Goal: Task Accomplishment & Management: Complete application form

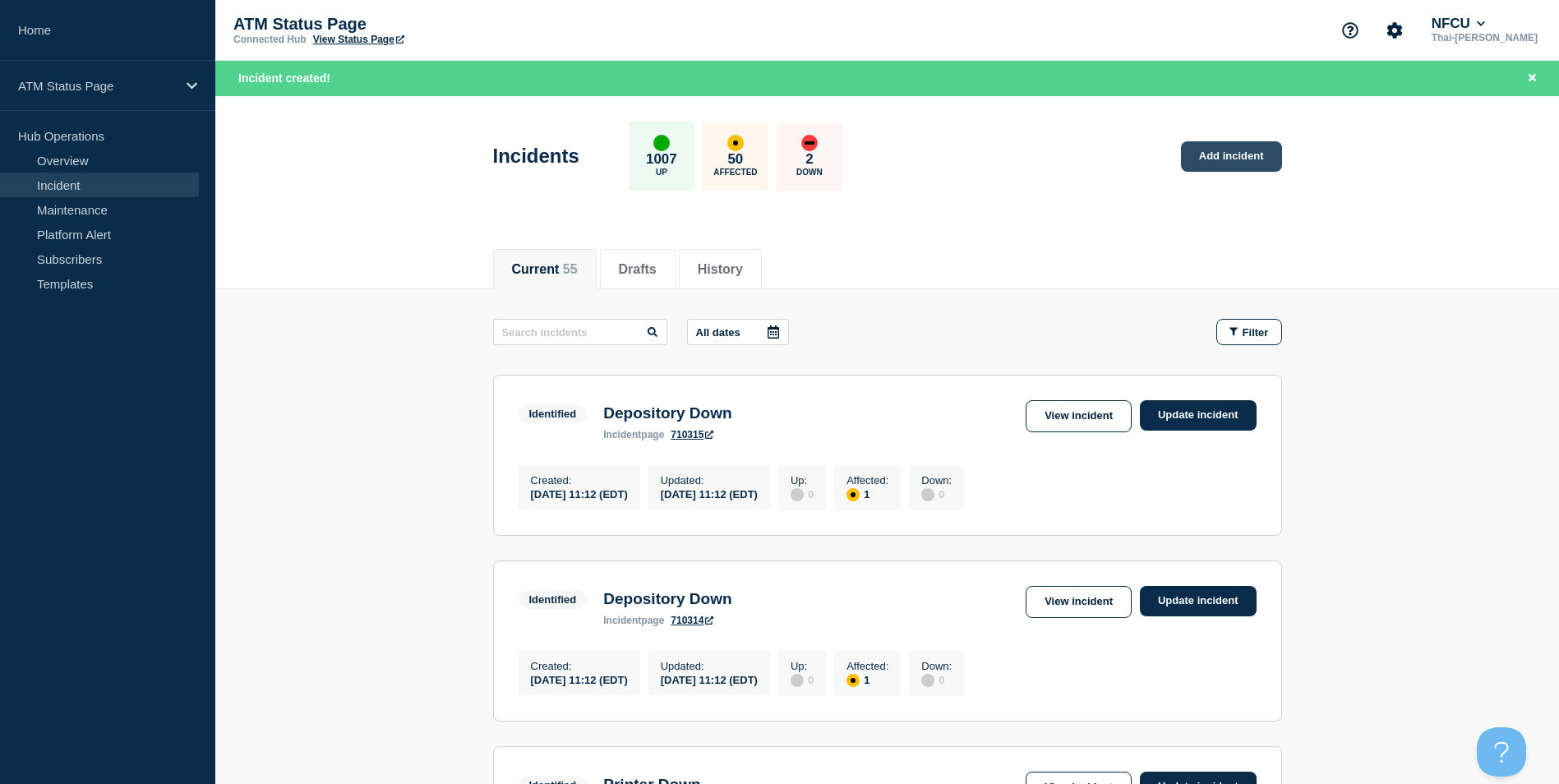
click at [1213, 169] on link "Add incident" at bounding box center [1232, 156] width 101 height 30
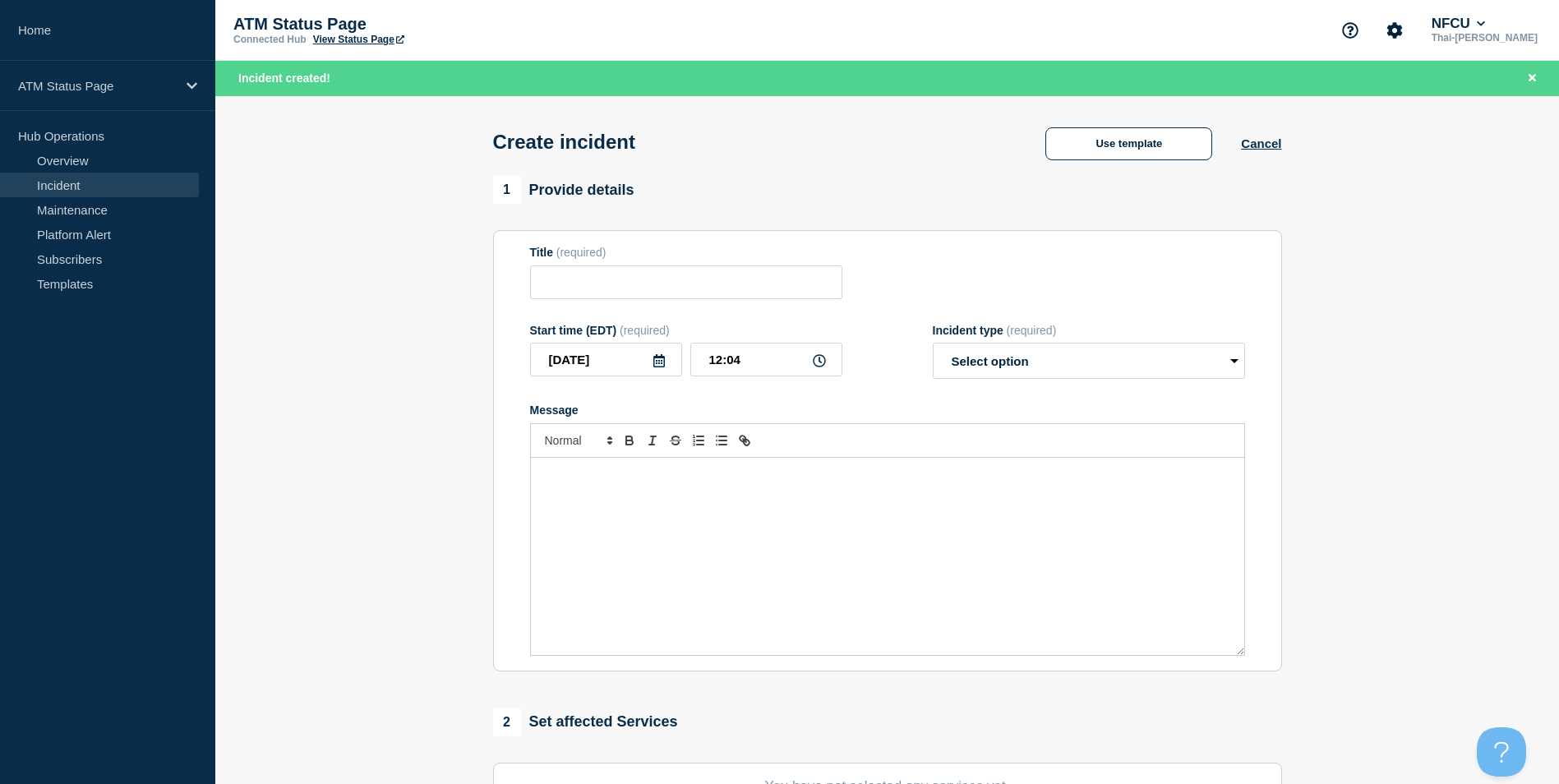
scroll to position [403, 0]
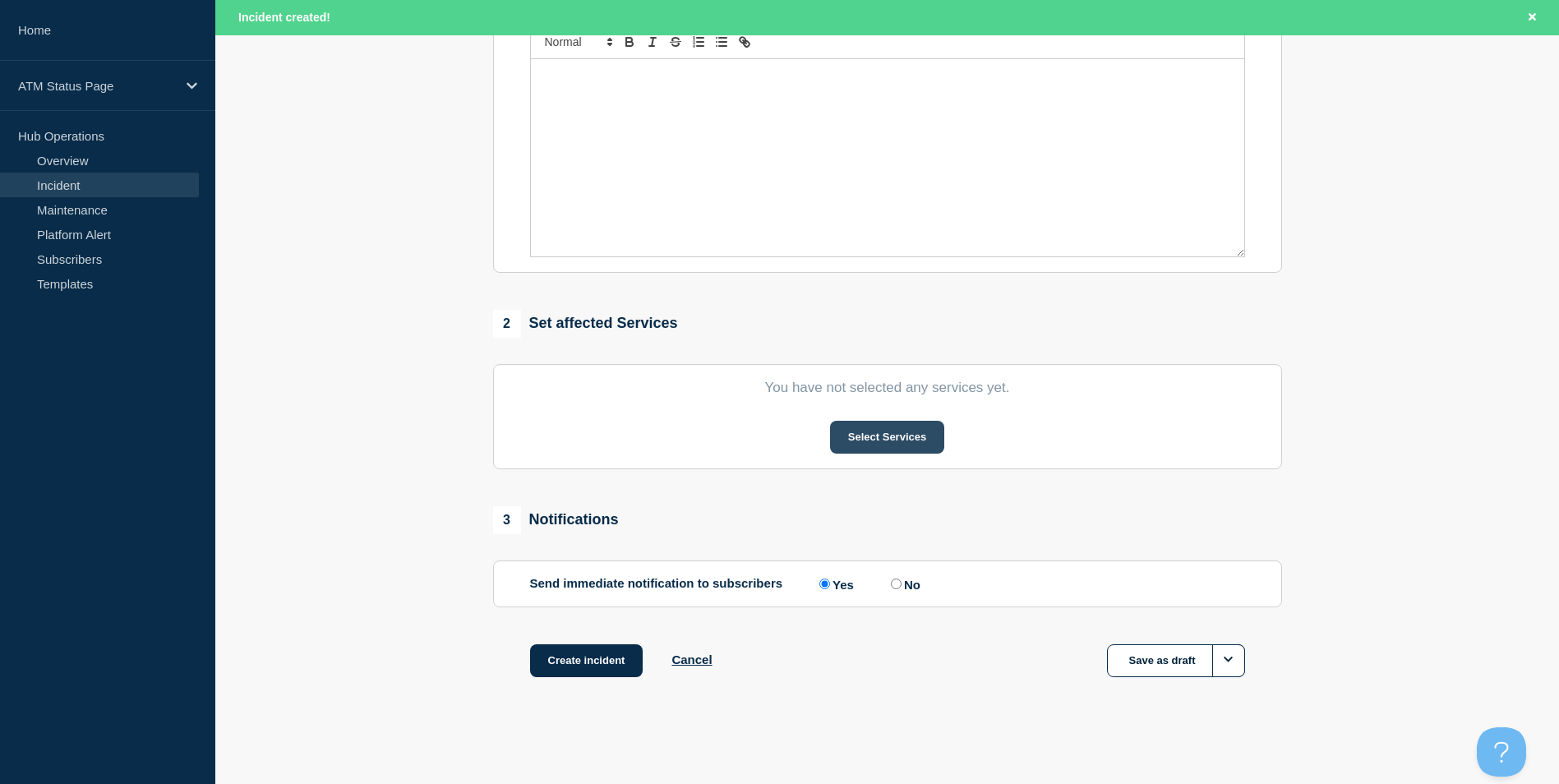
click at [901, 436] on button "Select Services" at bounding box center [887, 437] width 115 height 33
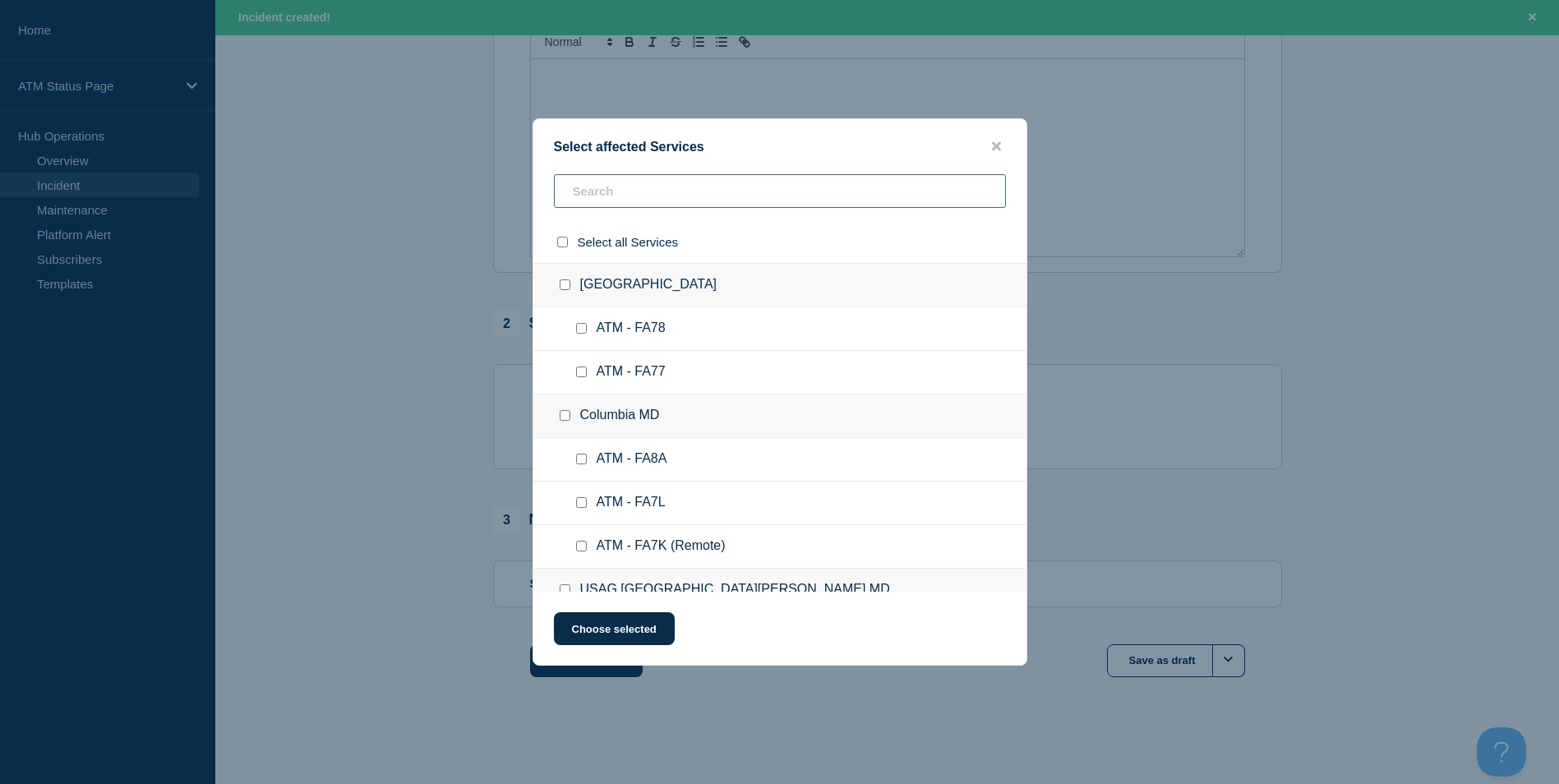
click at [628, 198] on input "text" at bounding box center [780, 191] width 452 height 33
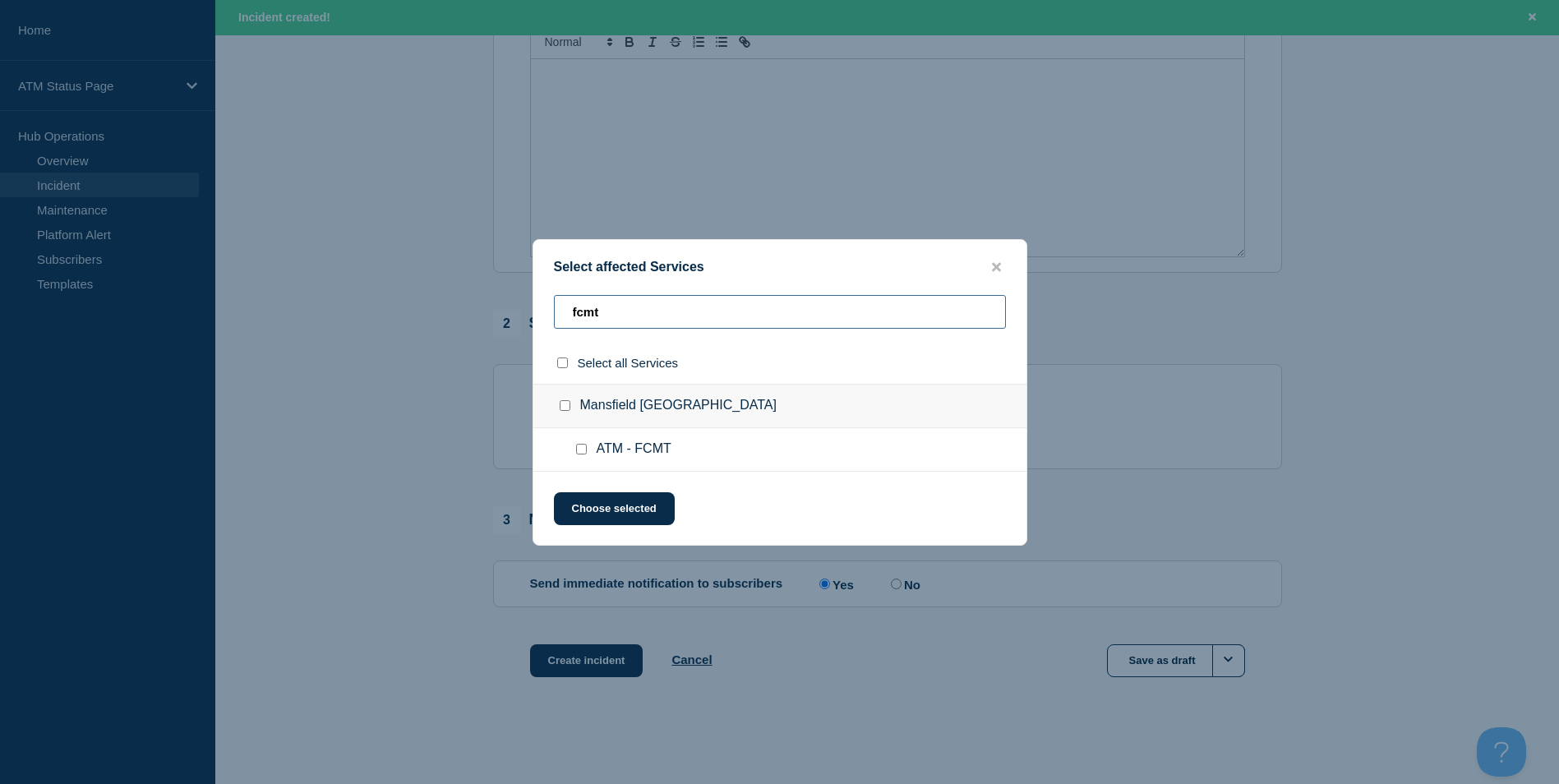
type input "fcmt"
click at [584, 451] on input "ATM - FCMT checkbox" at bounding box center [581, 449] width 11 height 11
checkbox input "true"
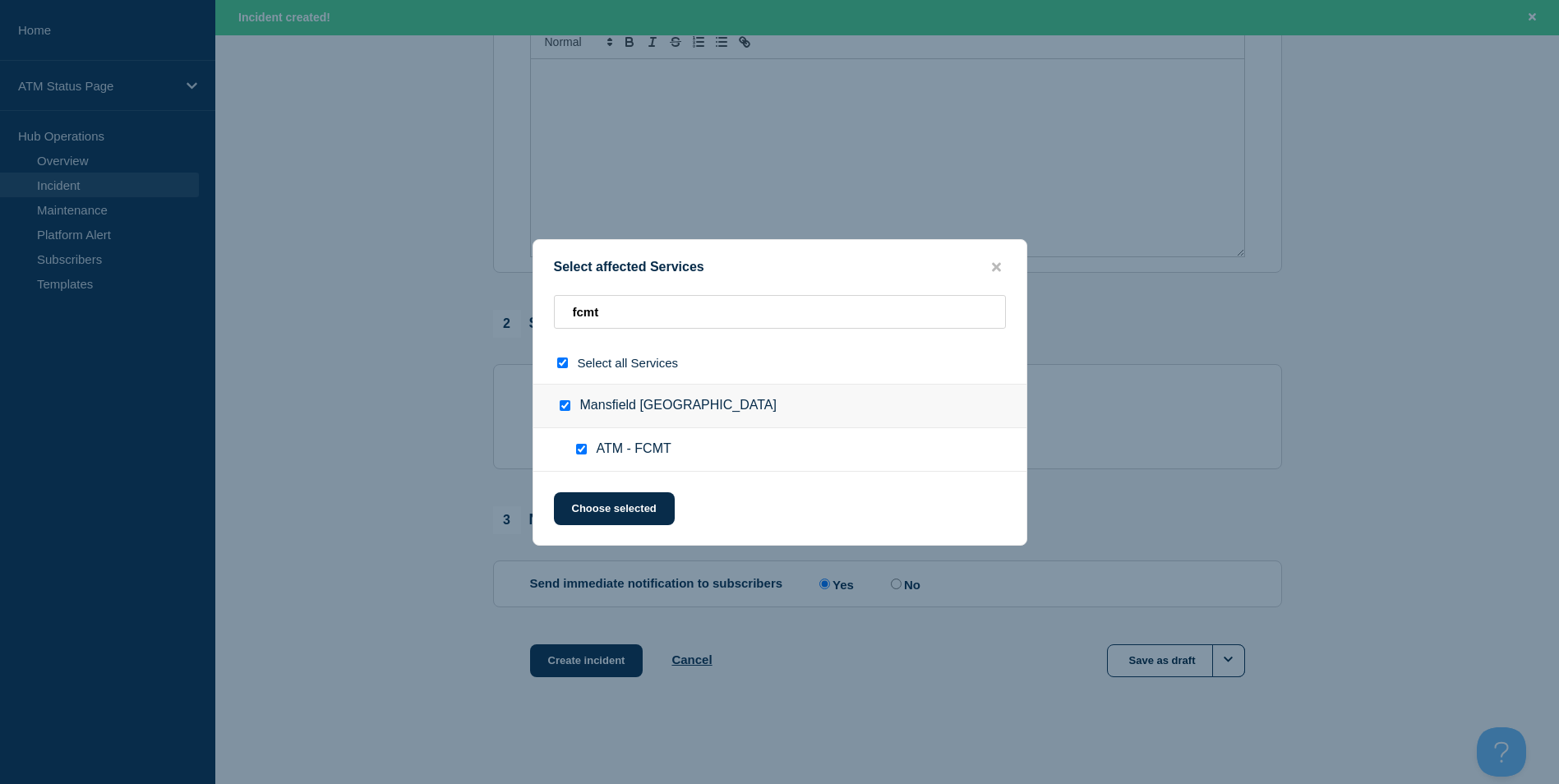
click at [654, 531] on div "Select affected Services fcmt Select all Services [GEOGRAPHIC_DATA] [GEOGRAPHIC…" at bounding box center [780, 392] width 495 height 307
click at [649, 515] on button "Choose selected" at bounding box center [614, 509] width 121 height 33
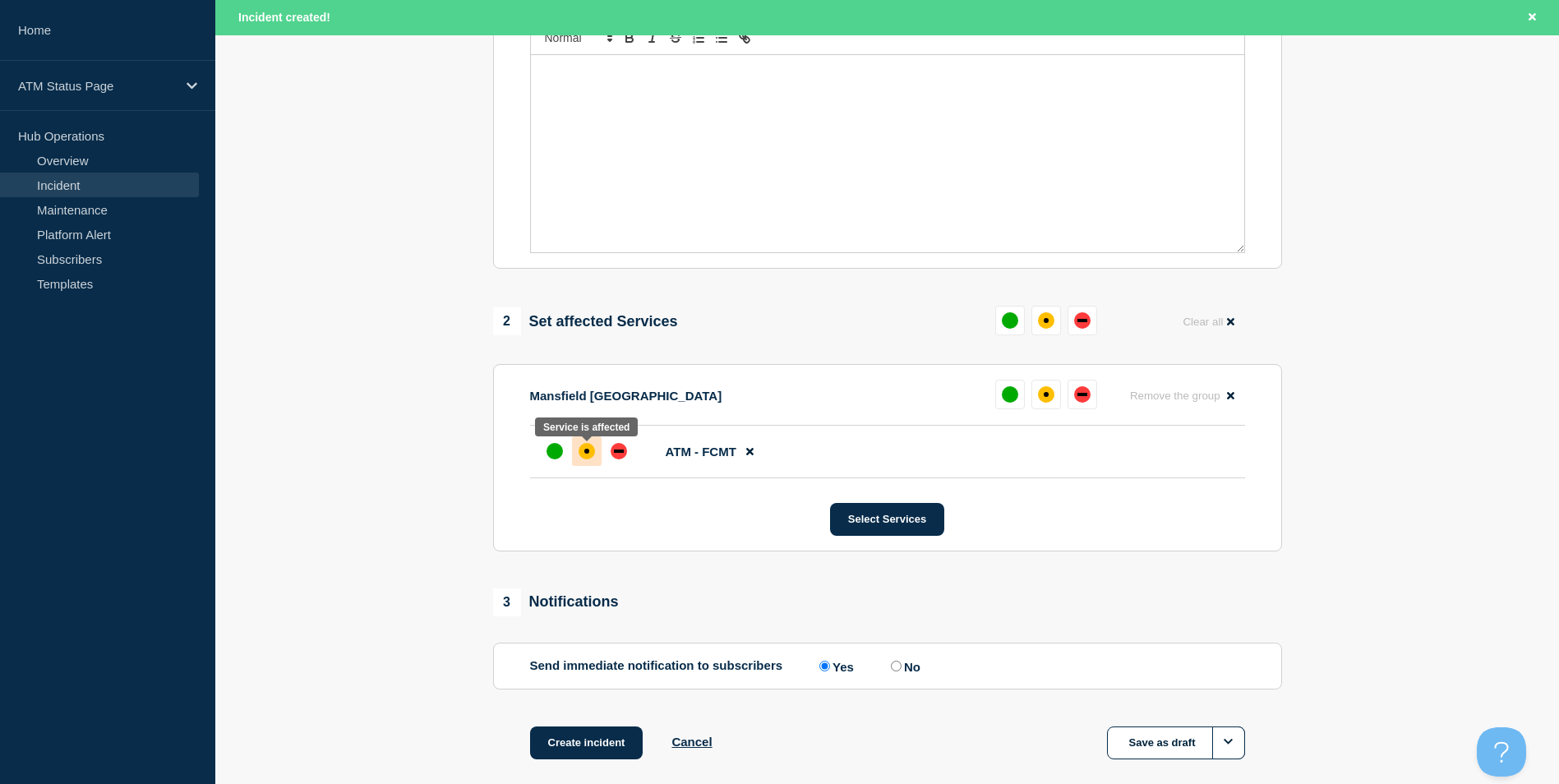
click at [592, 451] on div "affected" at bounding box center [586, 451] width 17 height 17
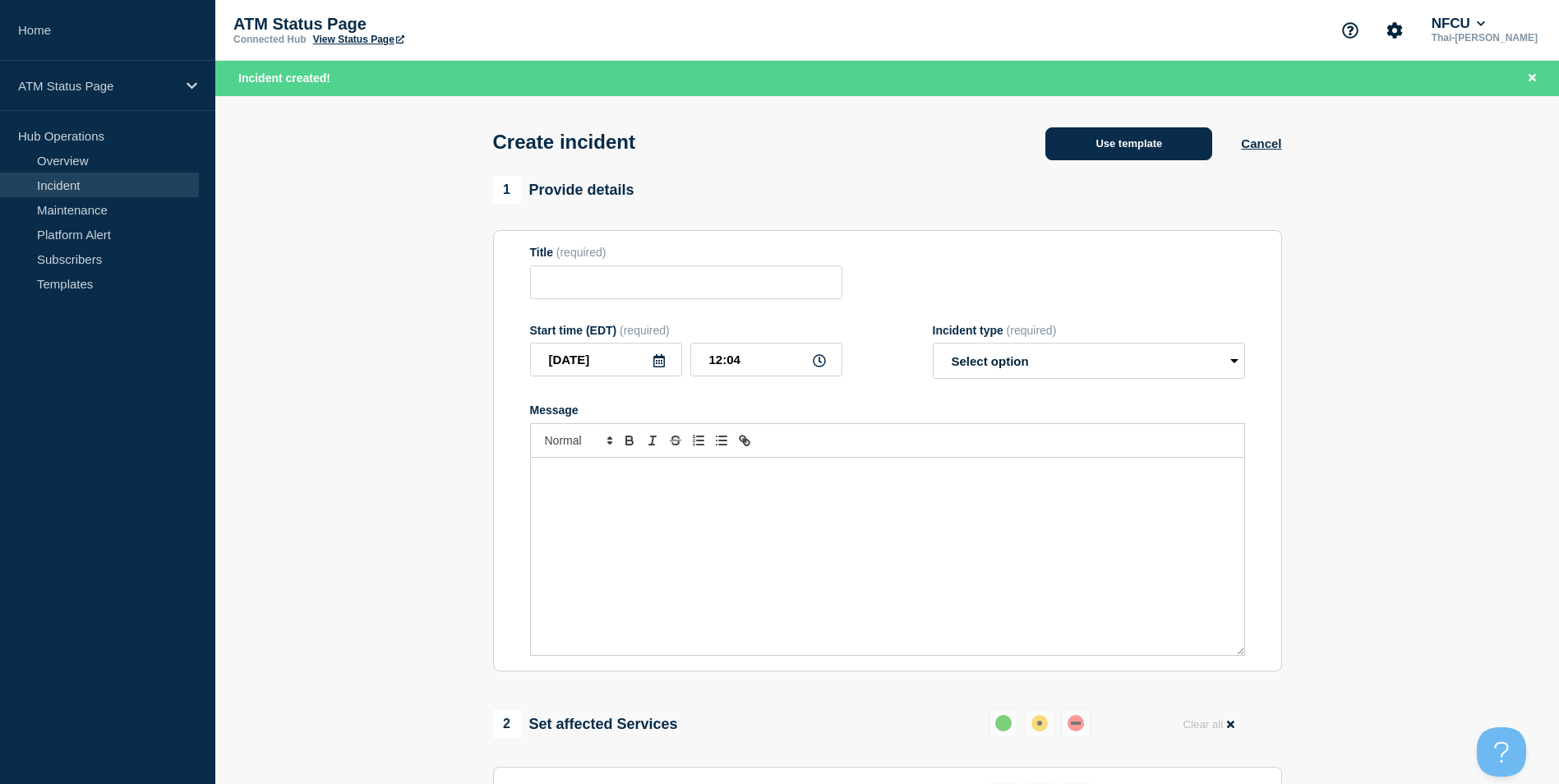
click at [1139, 147] on button "Use template" at bounding box center [1129, 144] width 167 height 33
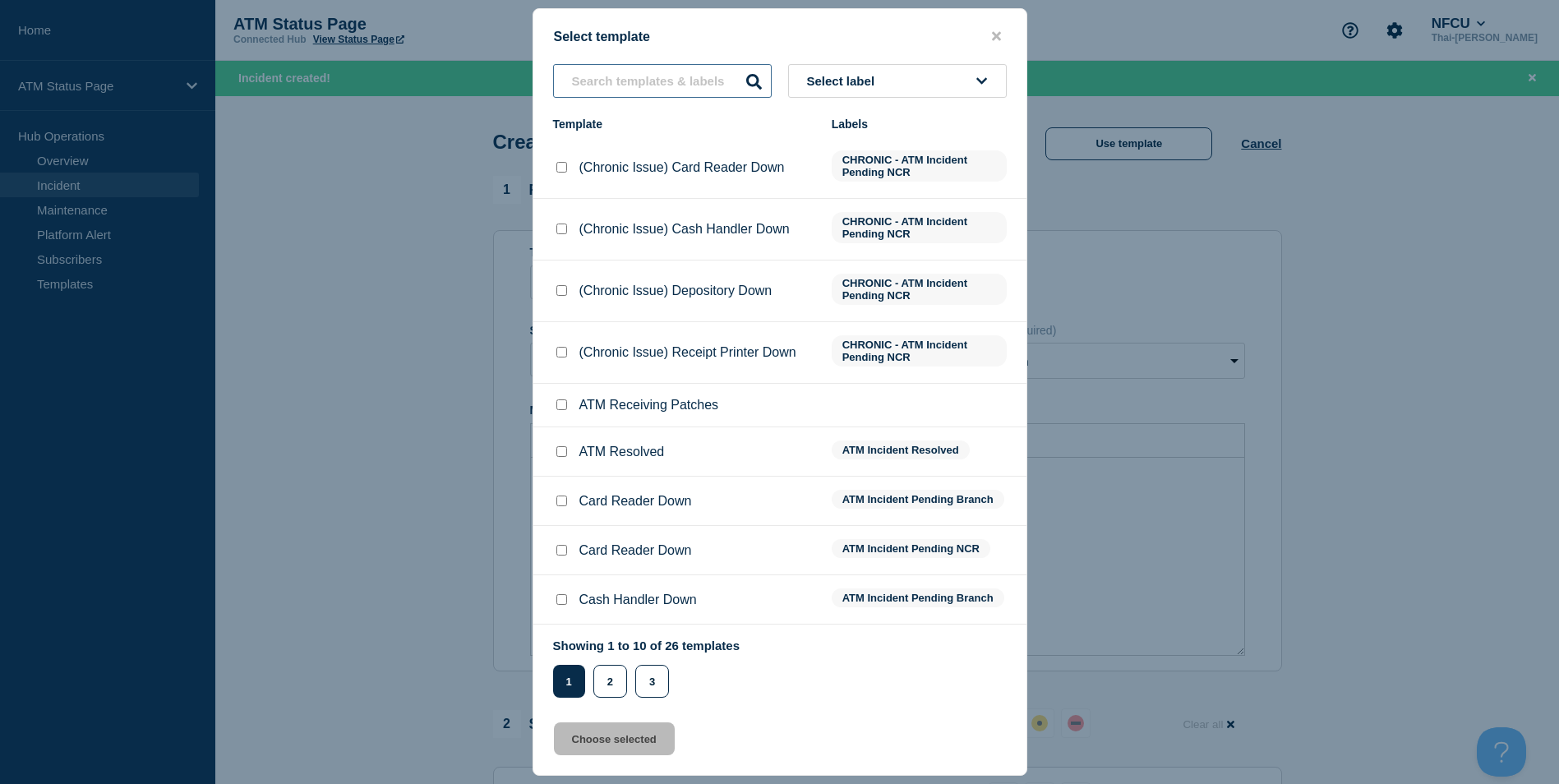
click at [607, 75] on input "text" at bounding box center [662, 80] width 219 height 33
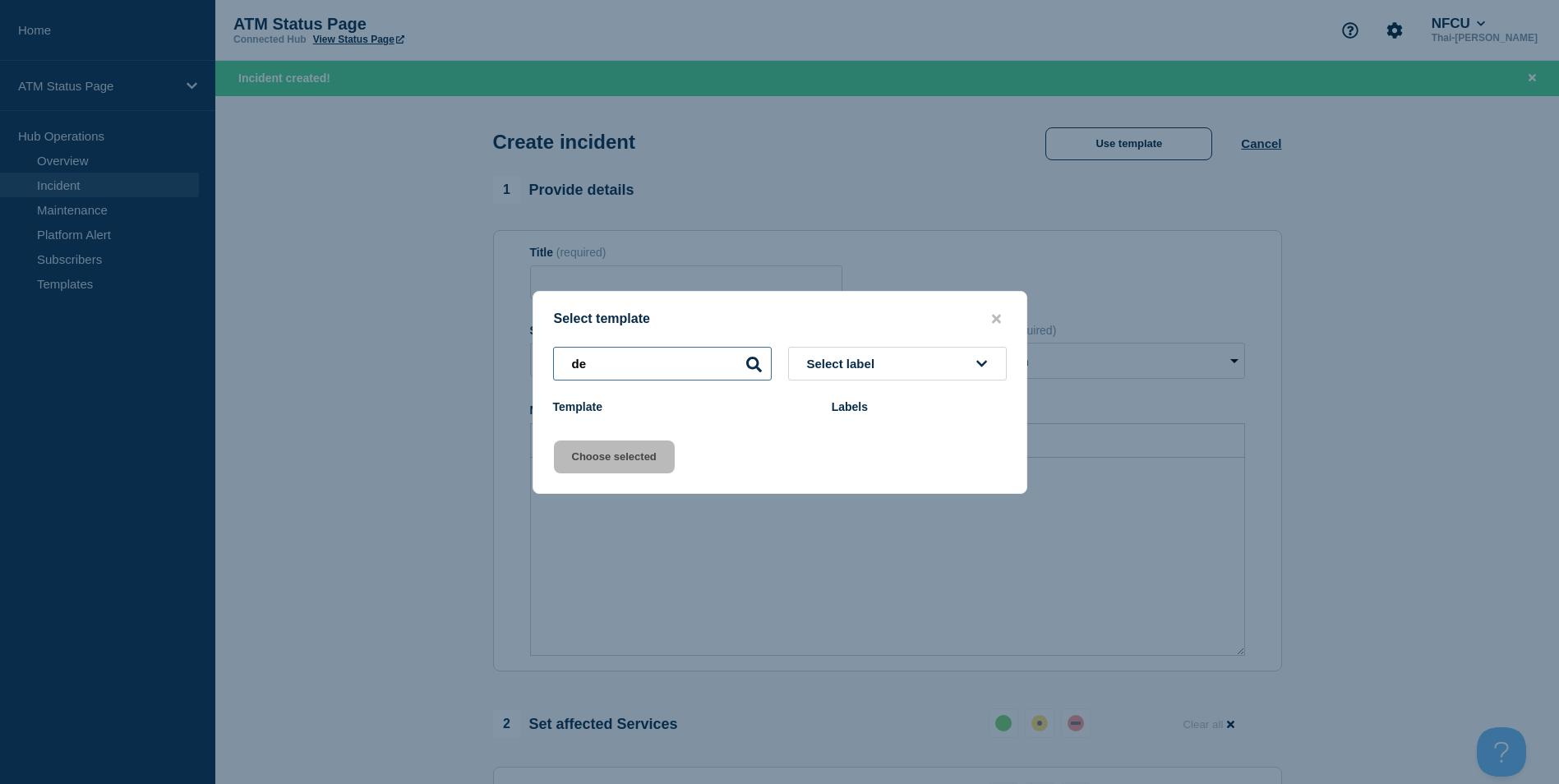
type input "d"
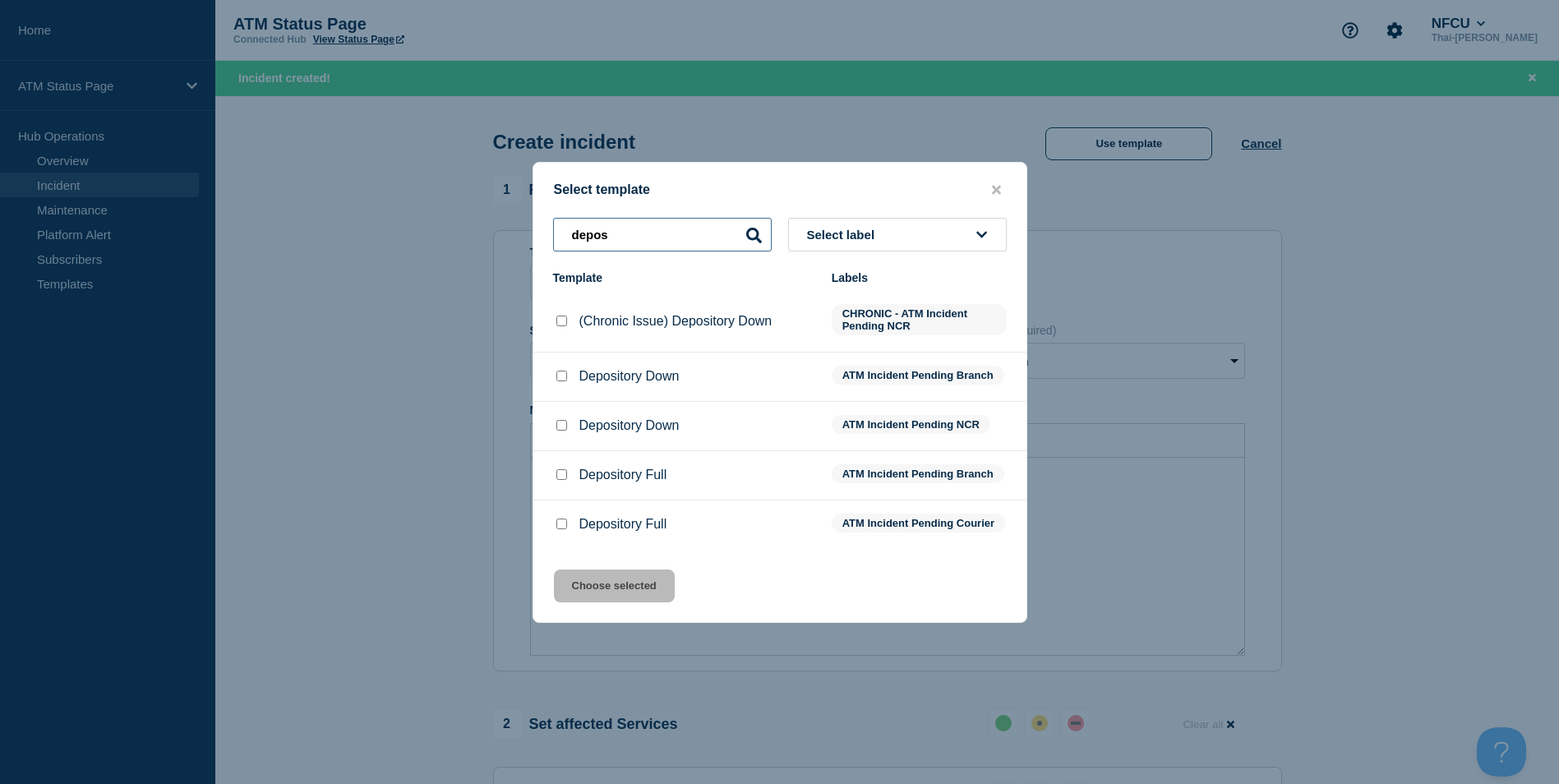
type input "depos"
click at [562, 371] on input "Depository Down checkbox" at bounding box center [562, 375] width 11 height 11
checkbox input "true"
click at [609, 599] on button "Choose selected" at bounding box center [614, 586] width 121 height 33
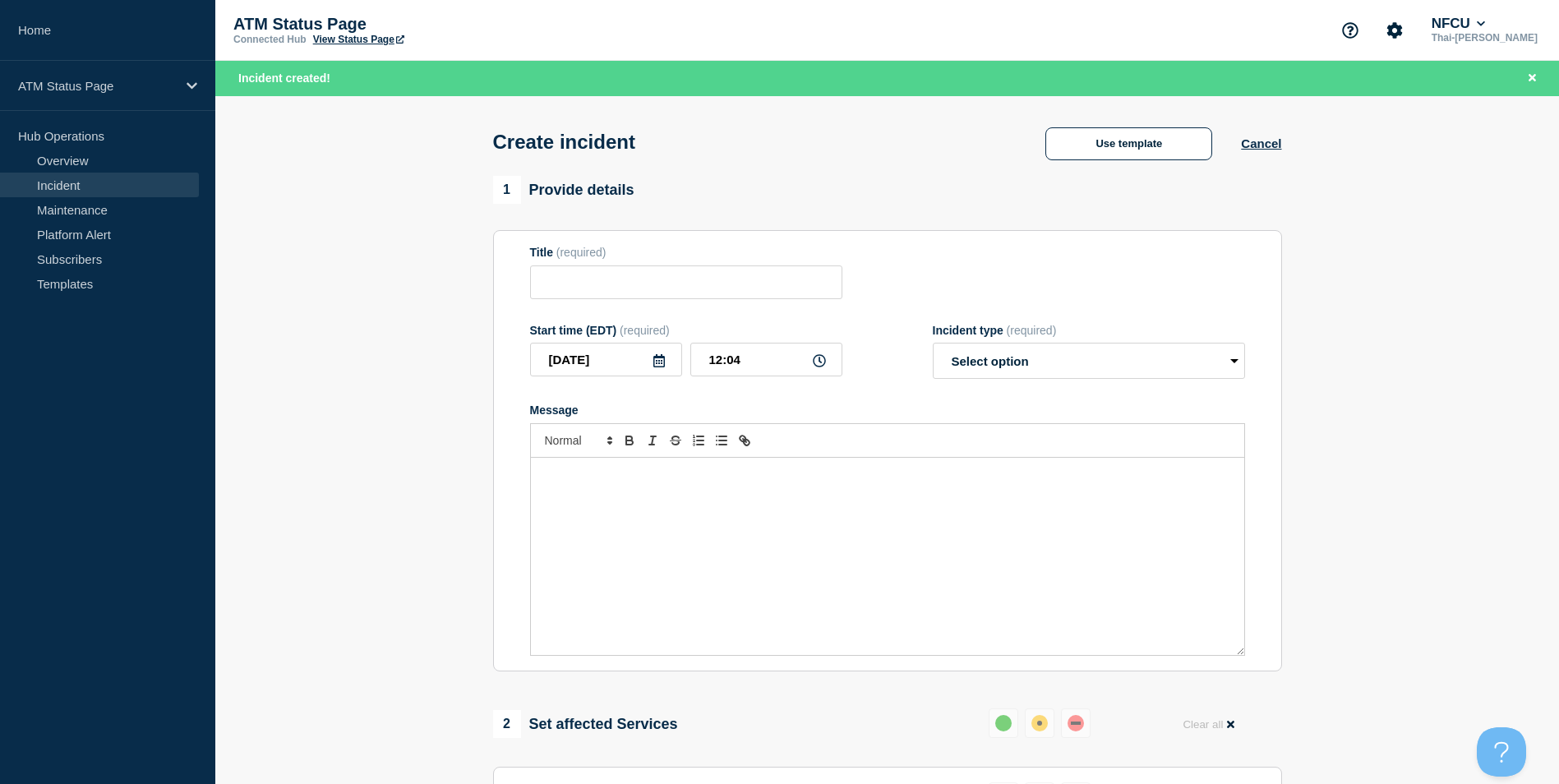
type input "Depository Down"
select select "identified"
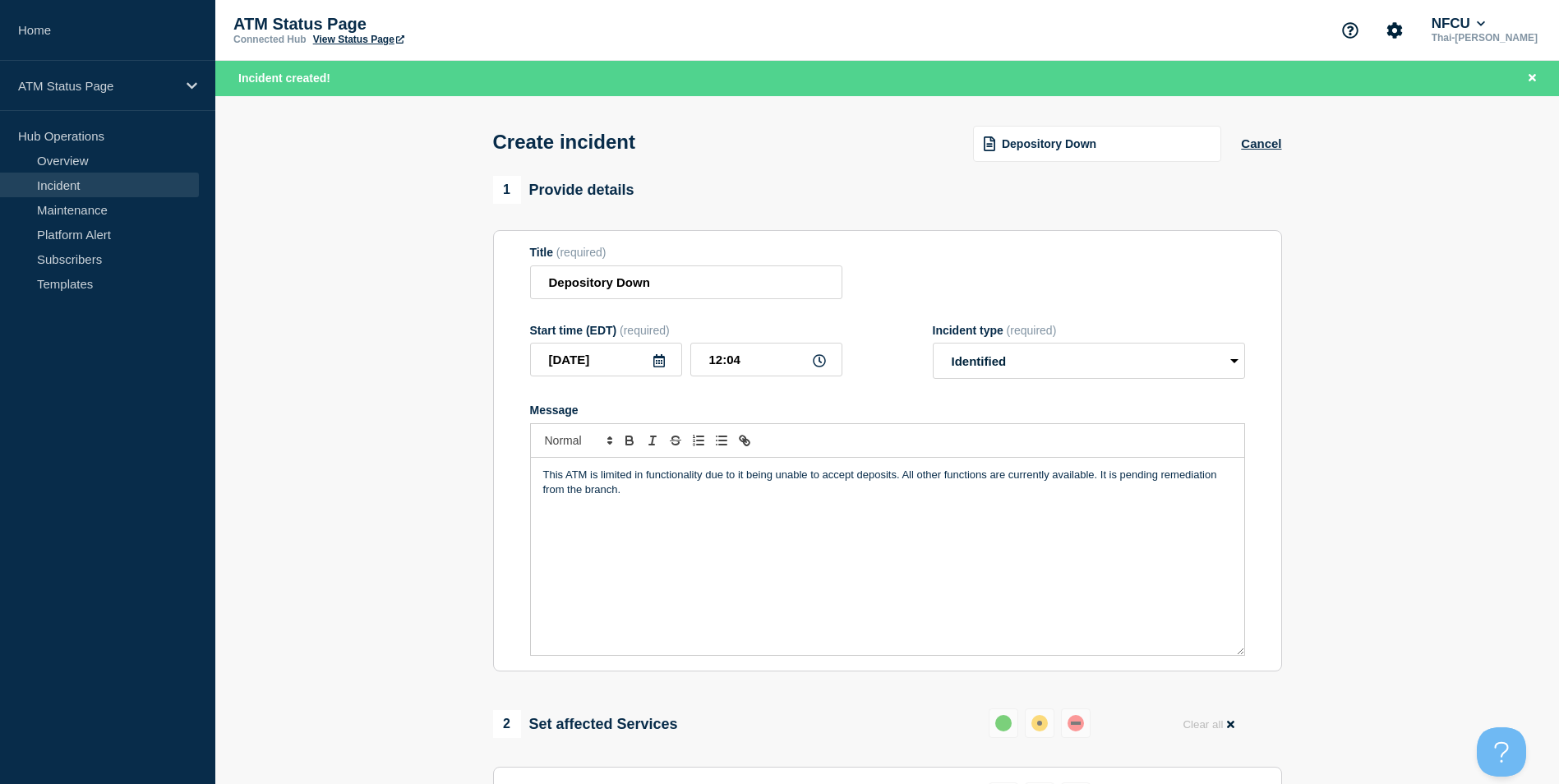
scroll to position [411, 0]
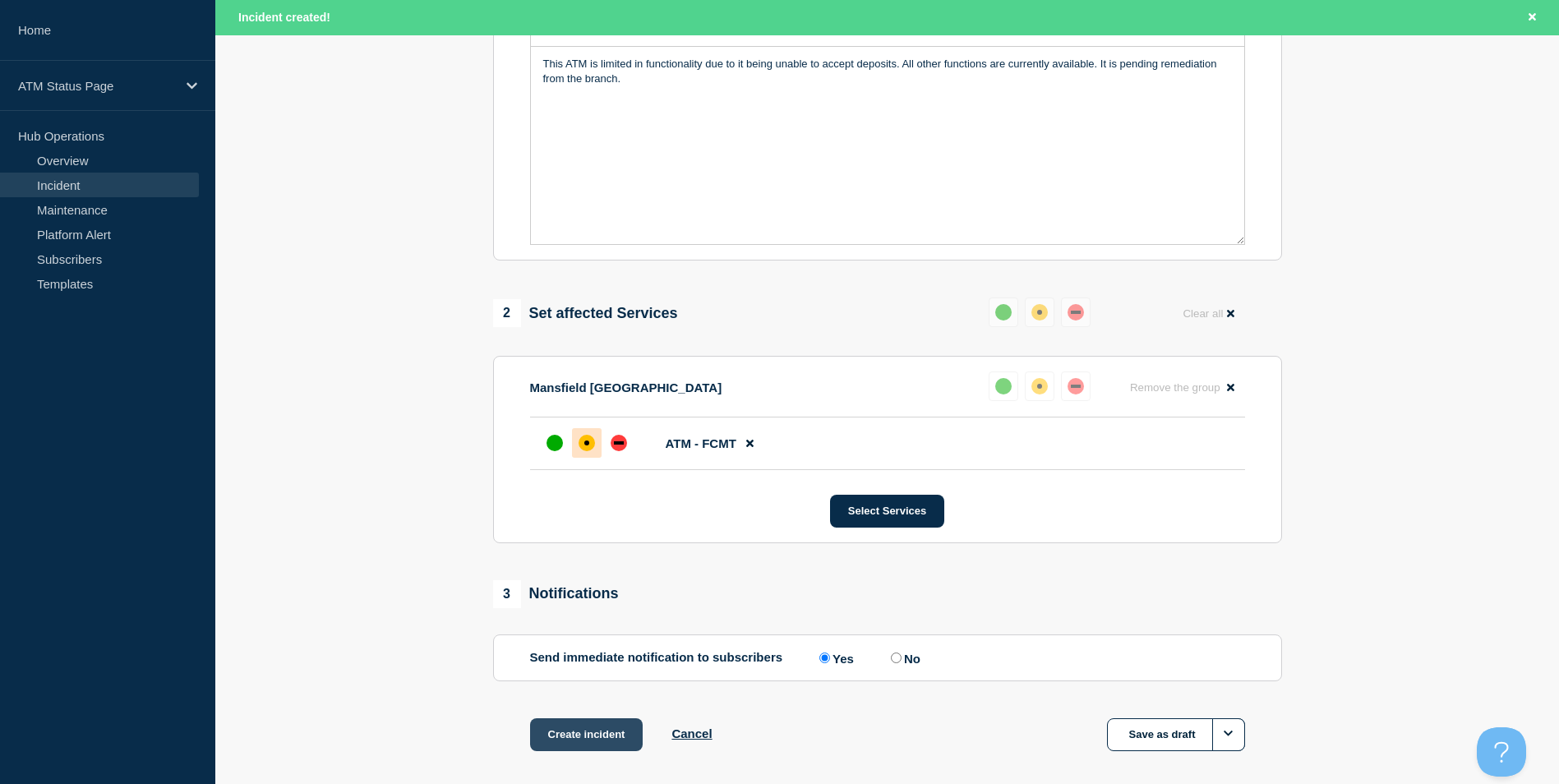
click at [541, 745] on button "Create incident" at bounding box center [587, 735] width 114 height 33
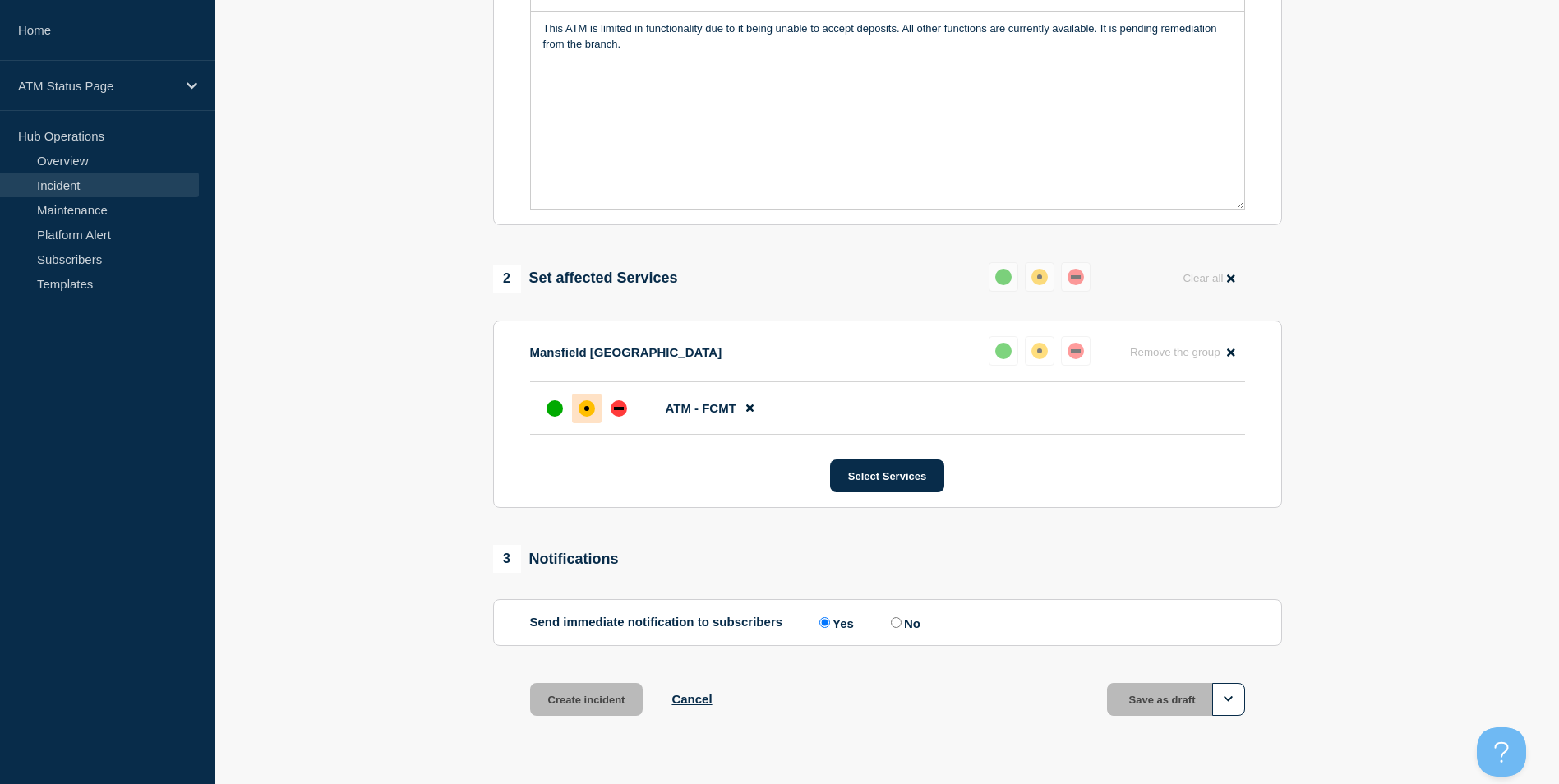
scroll to position [376, 0]
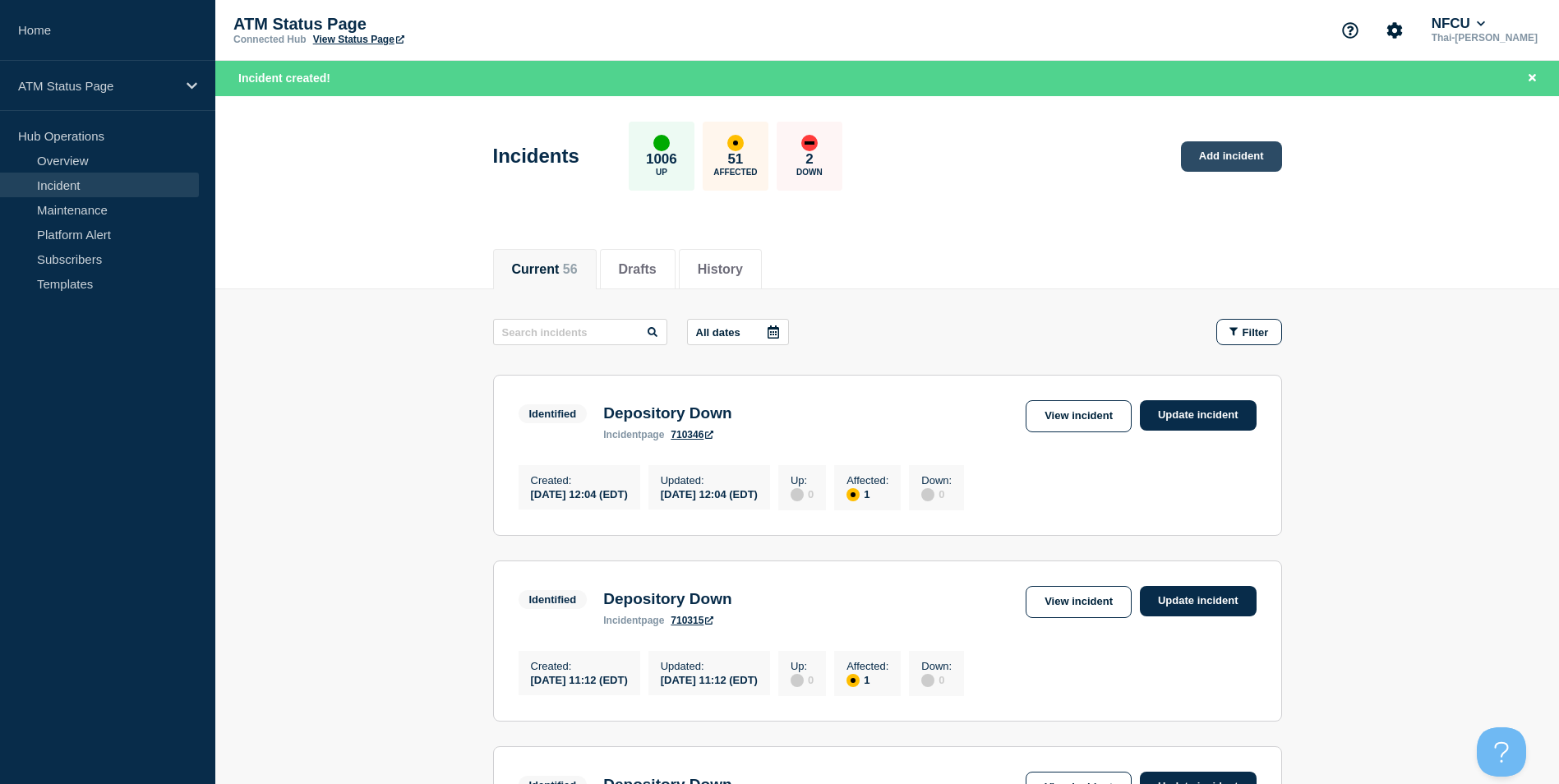
click at [1248, 159] on link "Add incident" at bounding box center [1232, 156] width 101 height 30
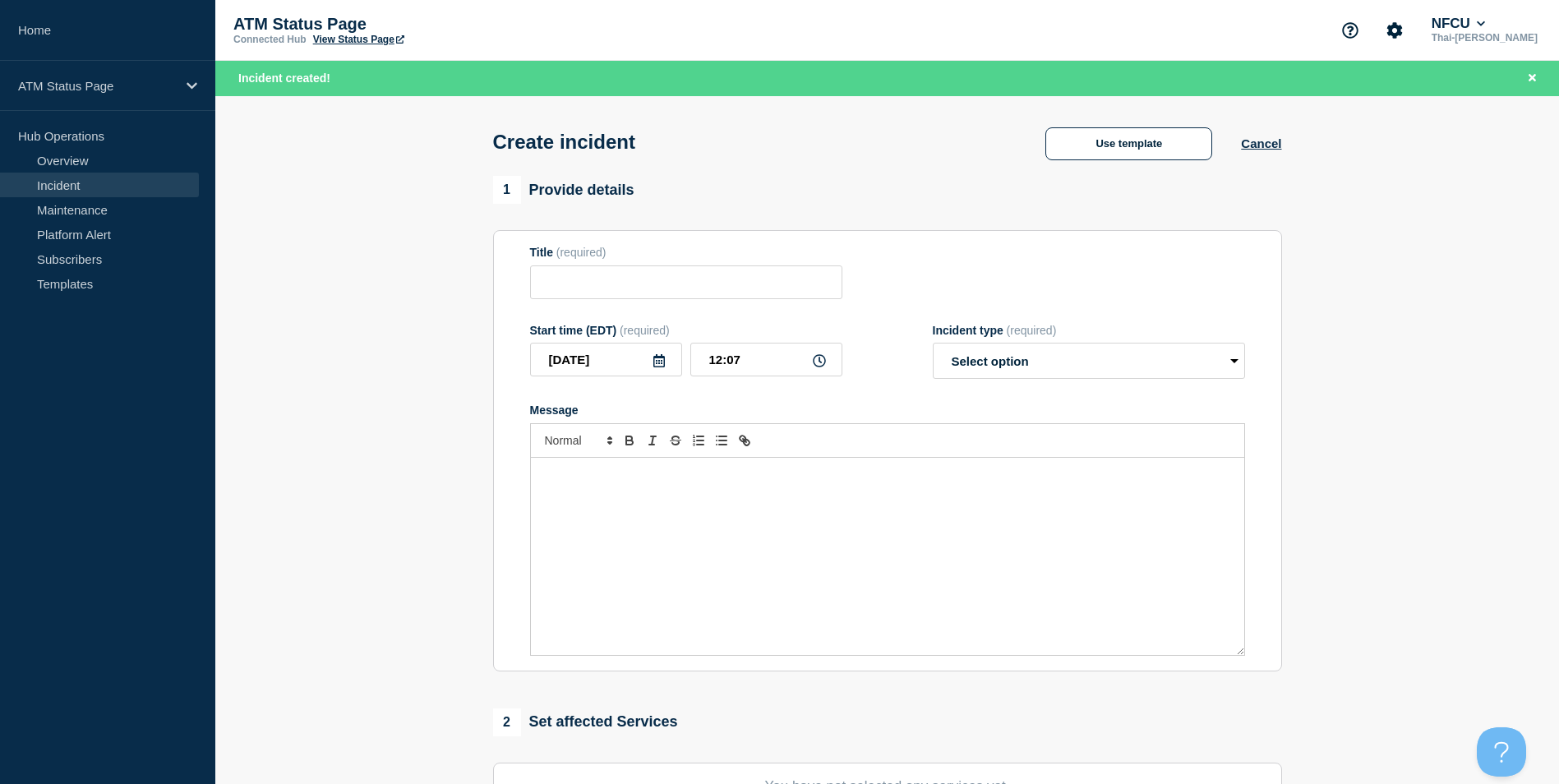
scroll to position [328, 0]
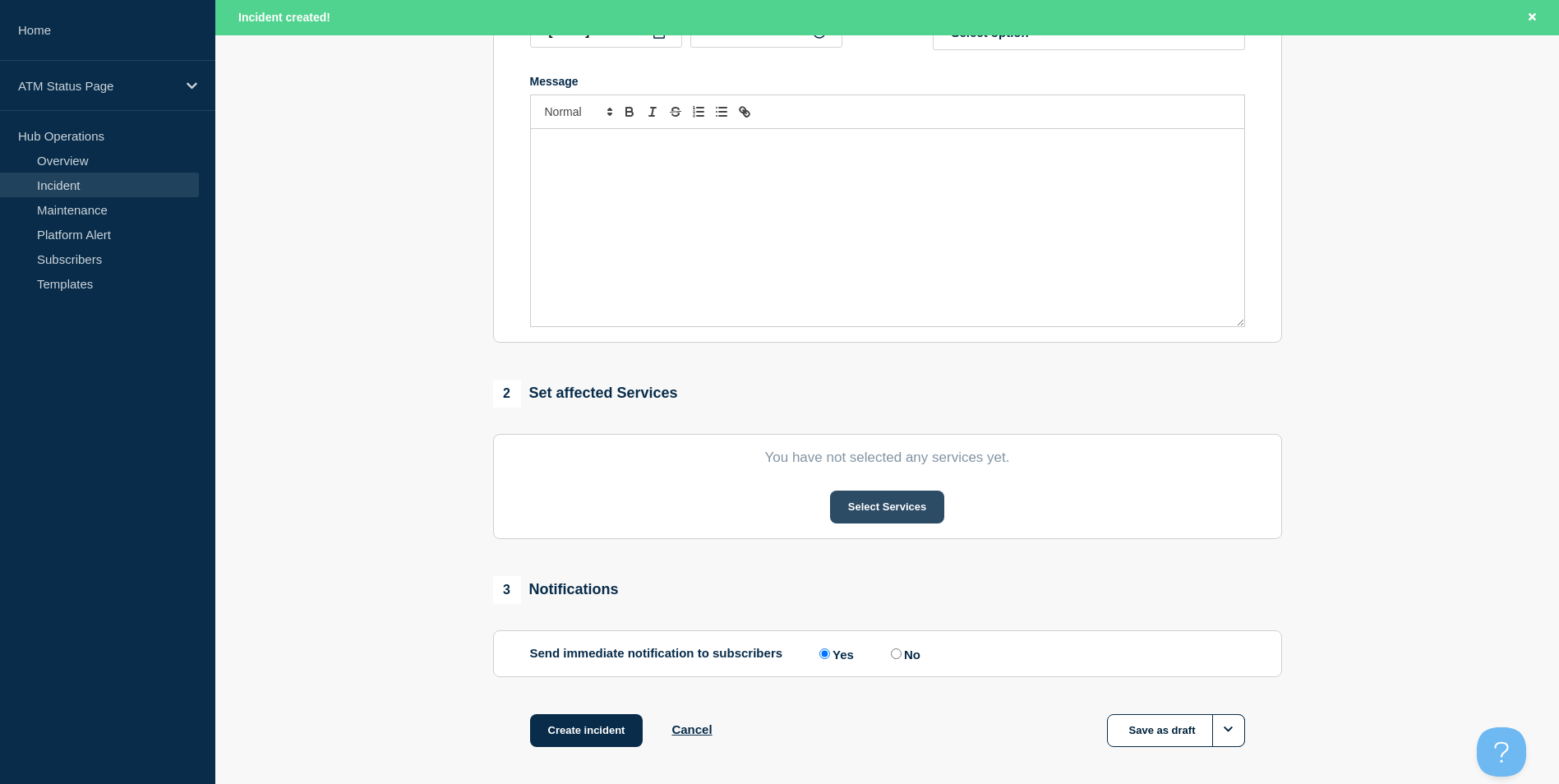
click at [900, 515] on button "Select Services" at bounding box center [887, 507] width 115 height 33
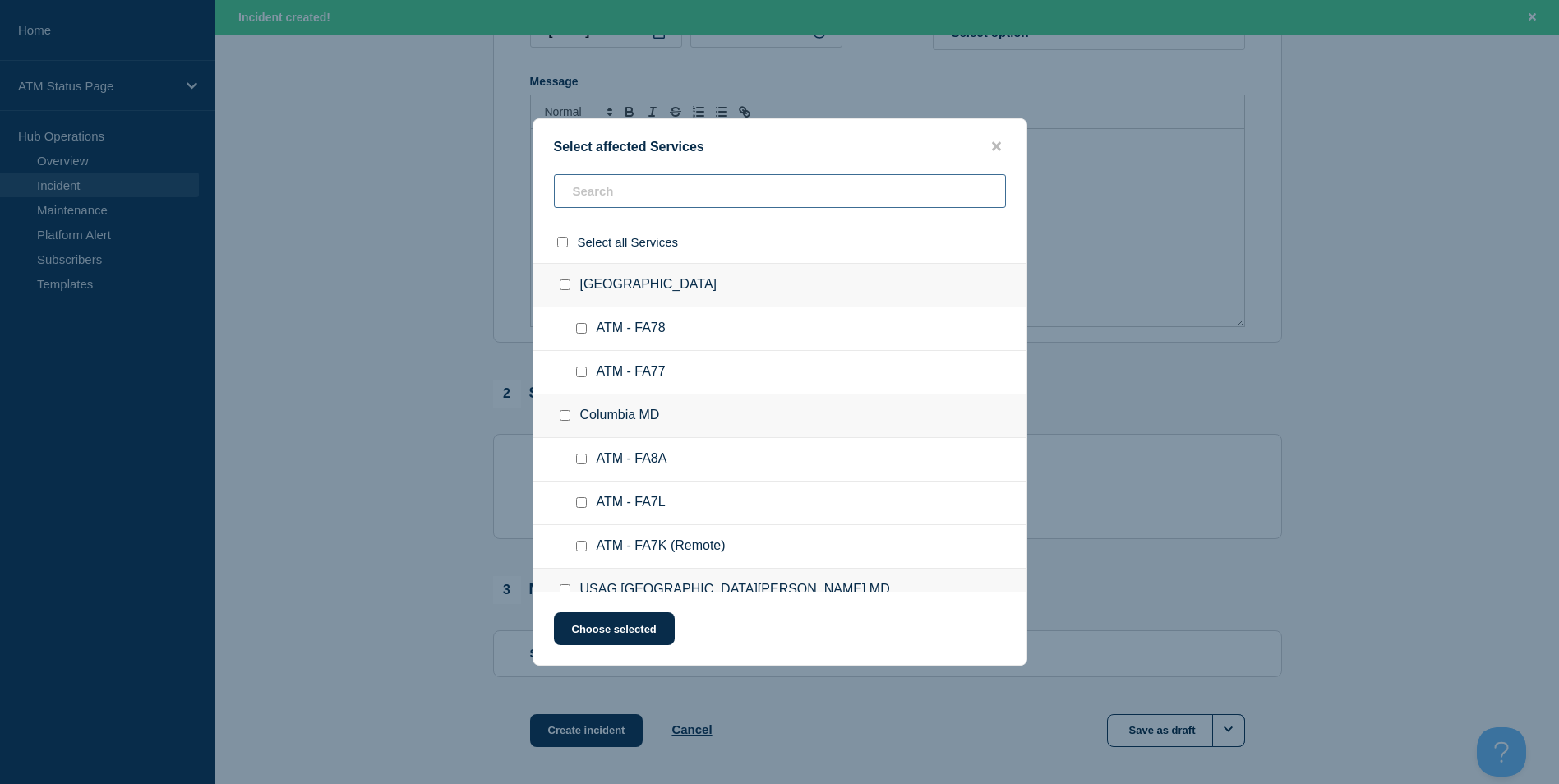
click at [639, 190] on input "text" at bounding box center [780, 191] width 452 height 33
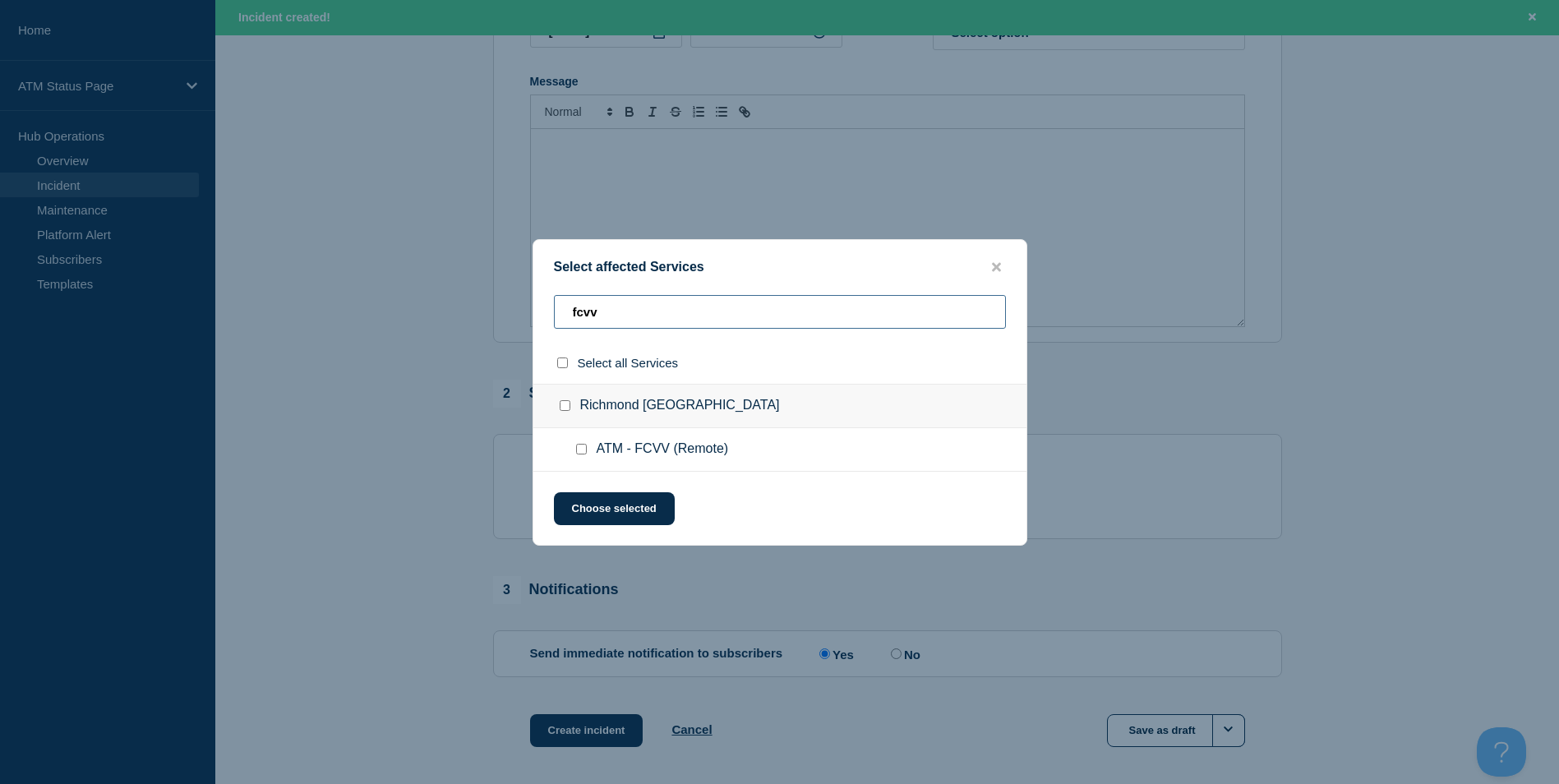
type input "fcvv"
click at [583, 449] on input "ATM - FCVV (Remote) checkbox" at bounding box center [581, 449] width 11 height 11
checkbox input "true"
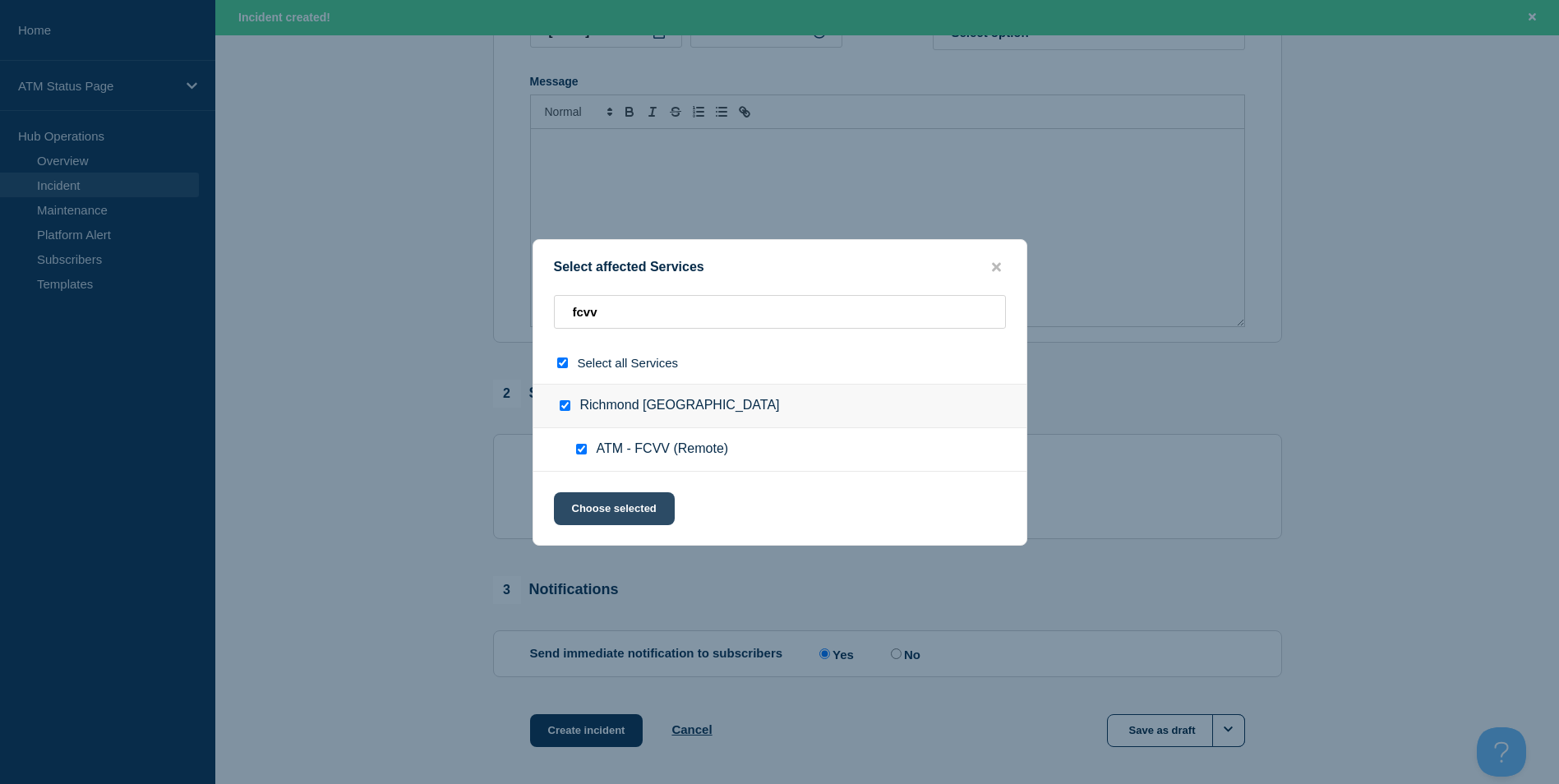
click at [624, 506] on button "Choose selected" at bounding box center [614, 509] width 121 height 33
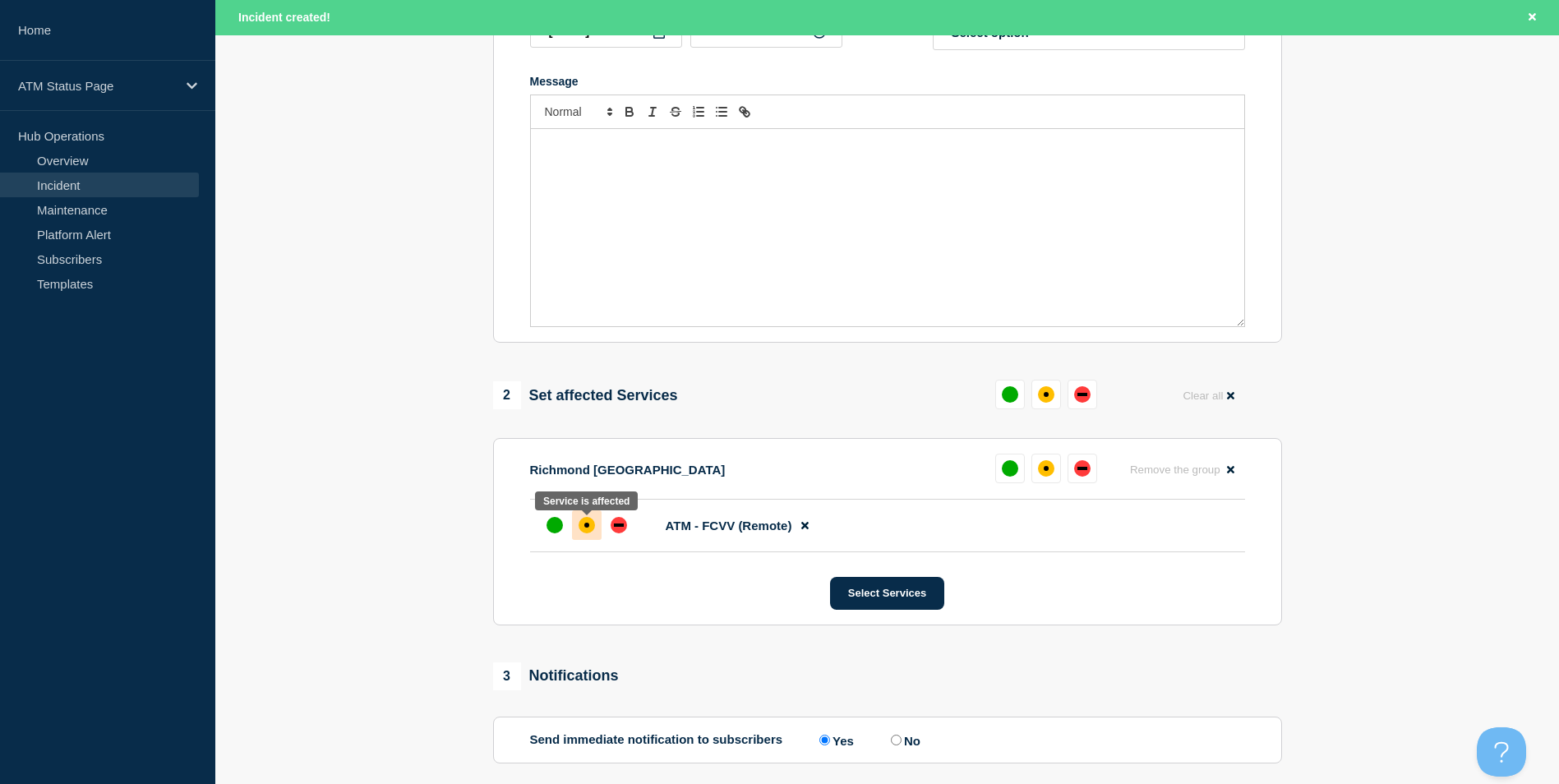
click at [585, 520] on div at bounding box center [586, 525] width 29 height 29
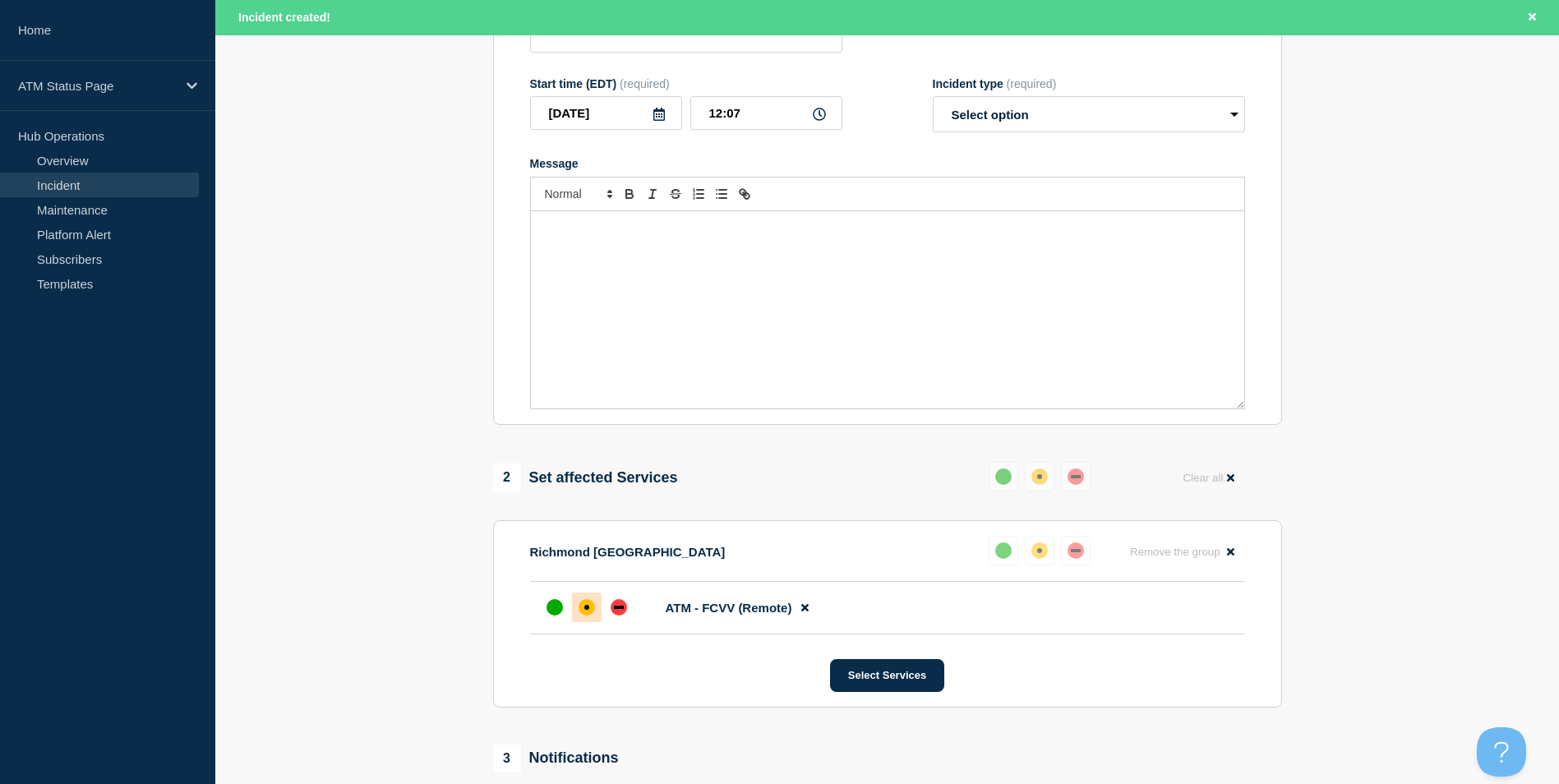
scroll to position [0, 0]
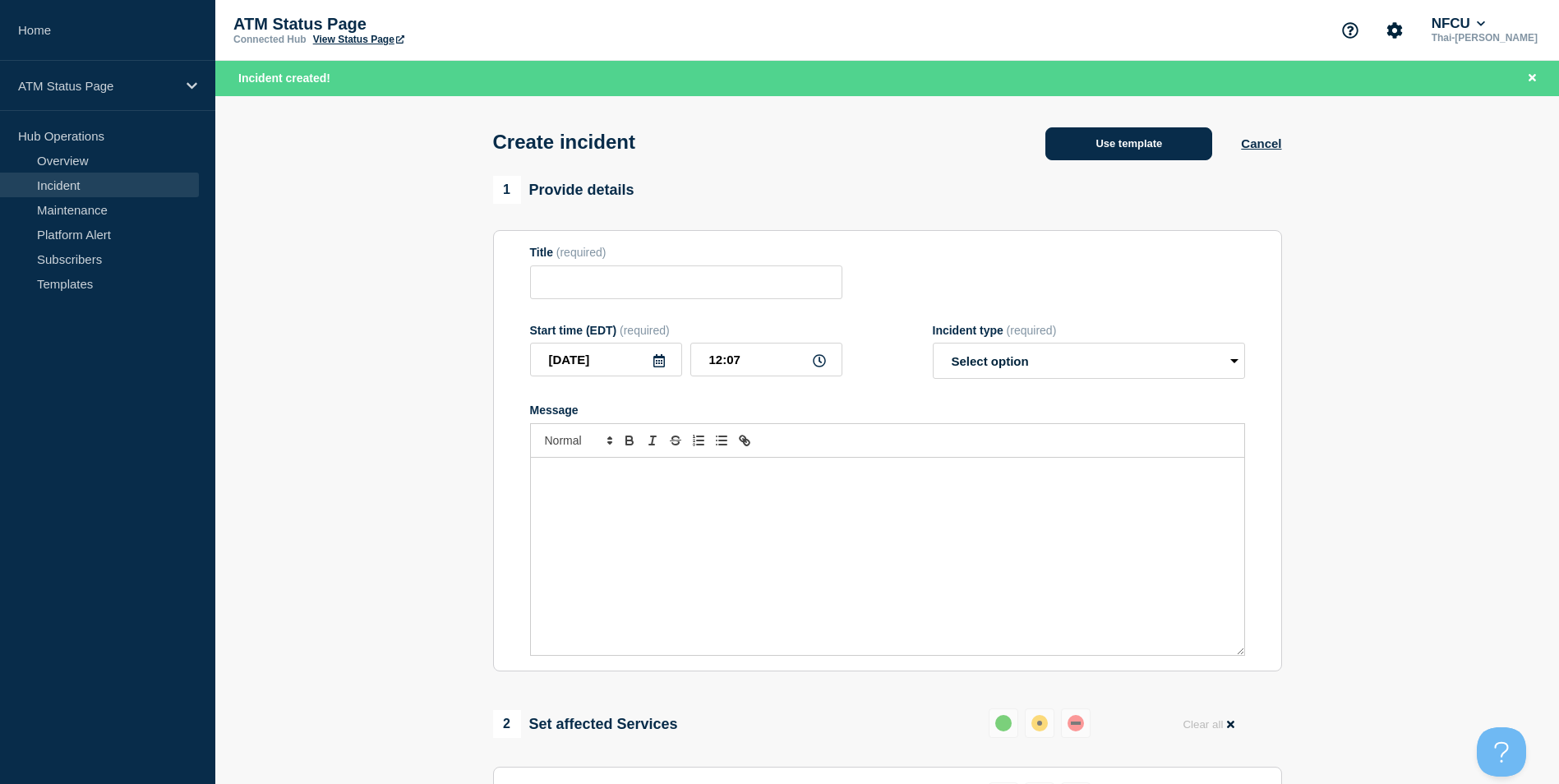
click at [1112, 149] on button "Use template" at bounding box center [1129, 144] width 167 height 33
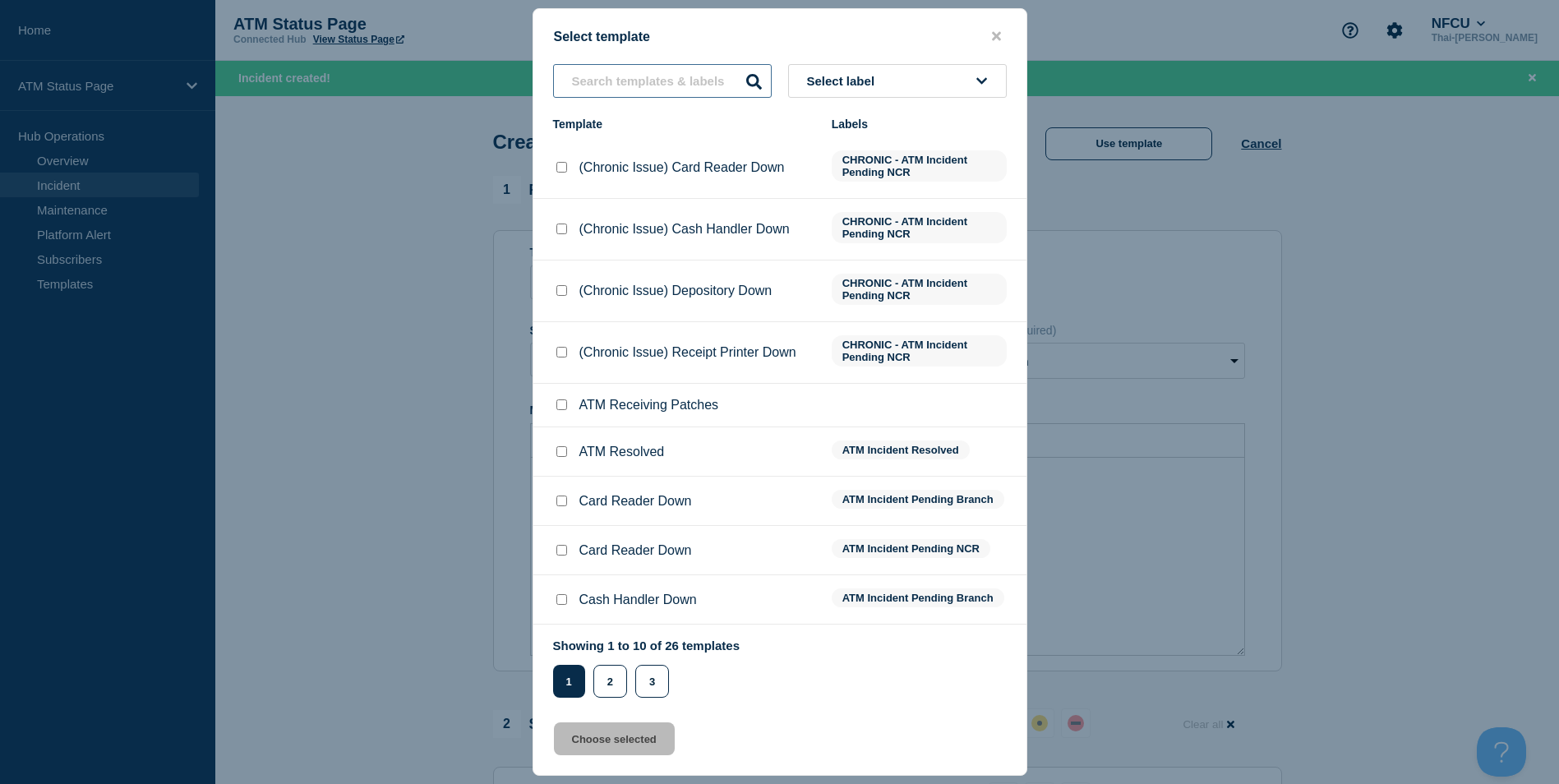
click at [609, 85] on input "text" at bounding box center [662, 80] width 219 height 33
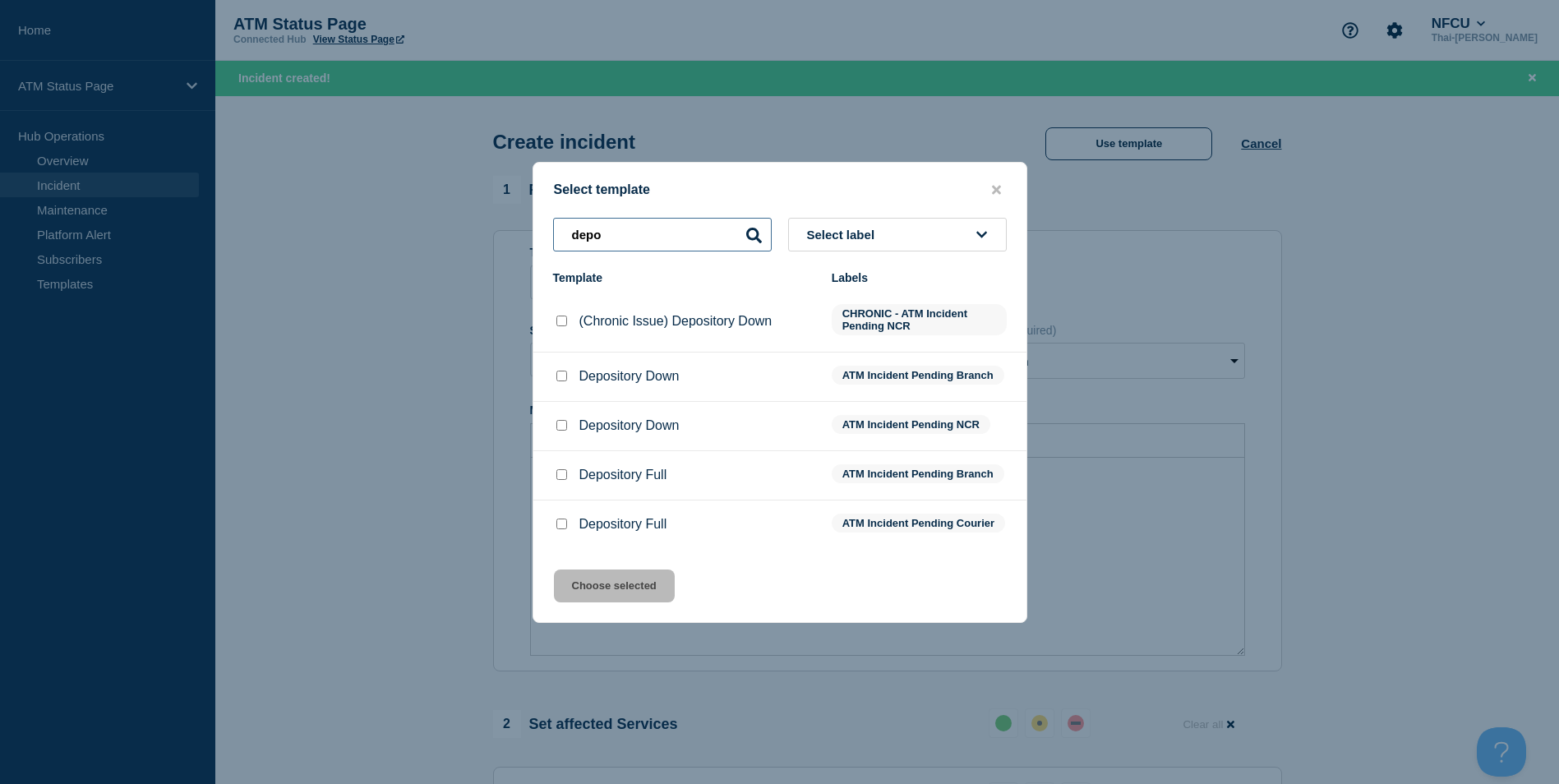
type input "depo"
click at [562, 469] on input "Depository Full checkbox" at bounding box center [562, 474] width 11 height 11
checkbox input "true"
click at [629, 597] on button "Choose selected" at bounding box center [614, 586] width 121 height 33
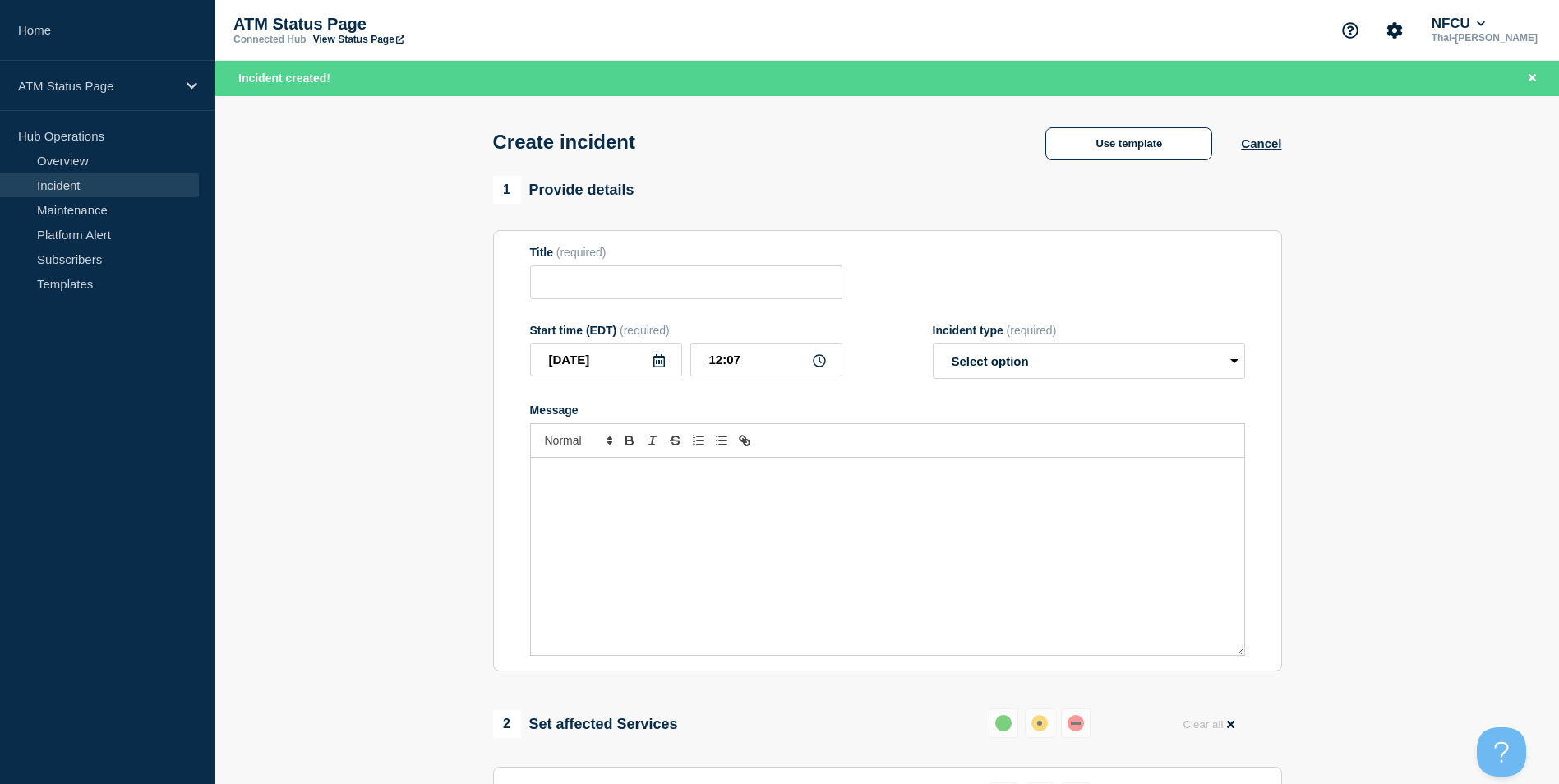
type input "Depository Full"
select select "identified"
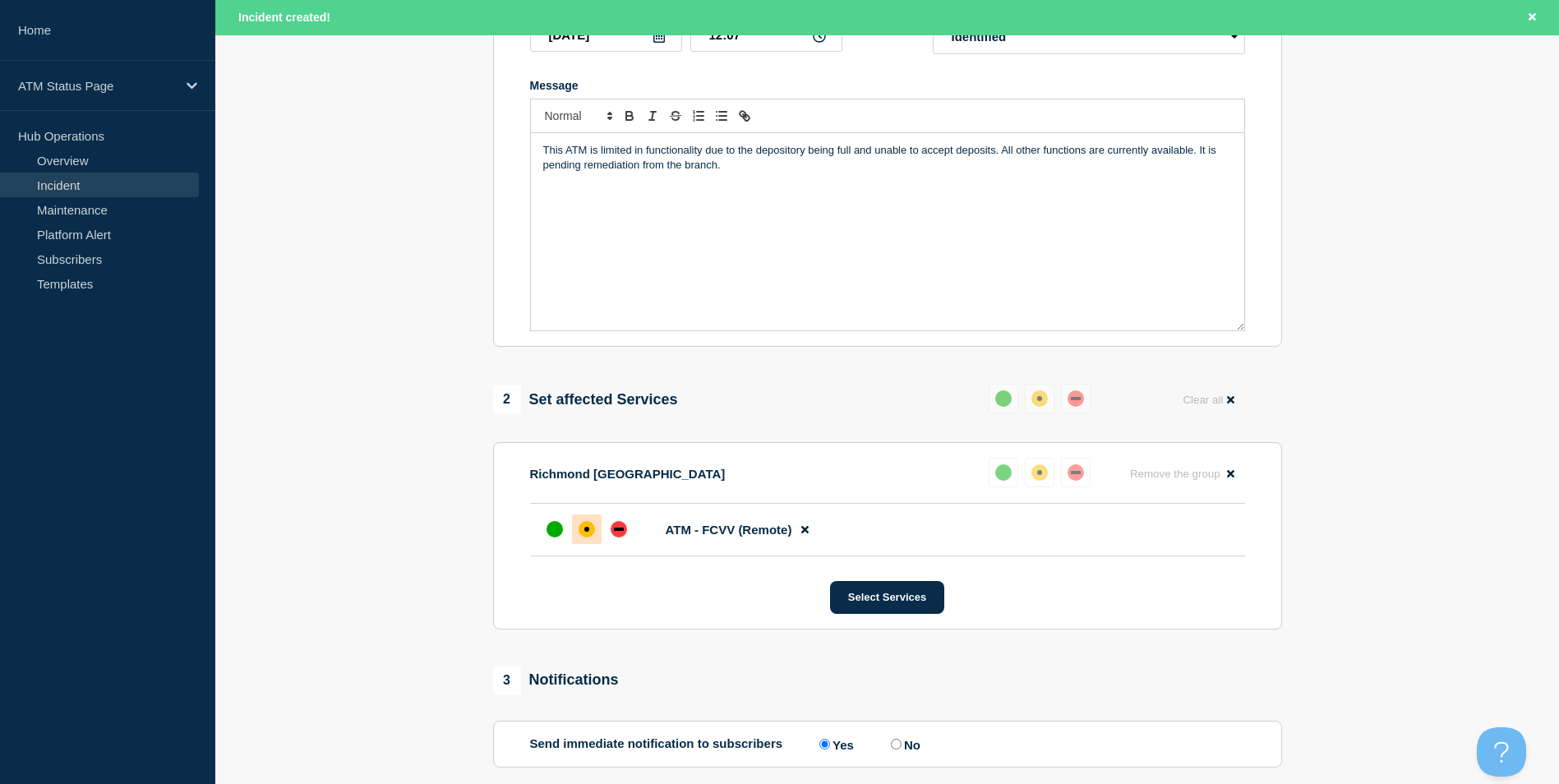
scroll to position [78, 0]
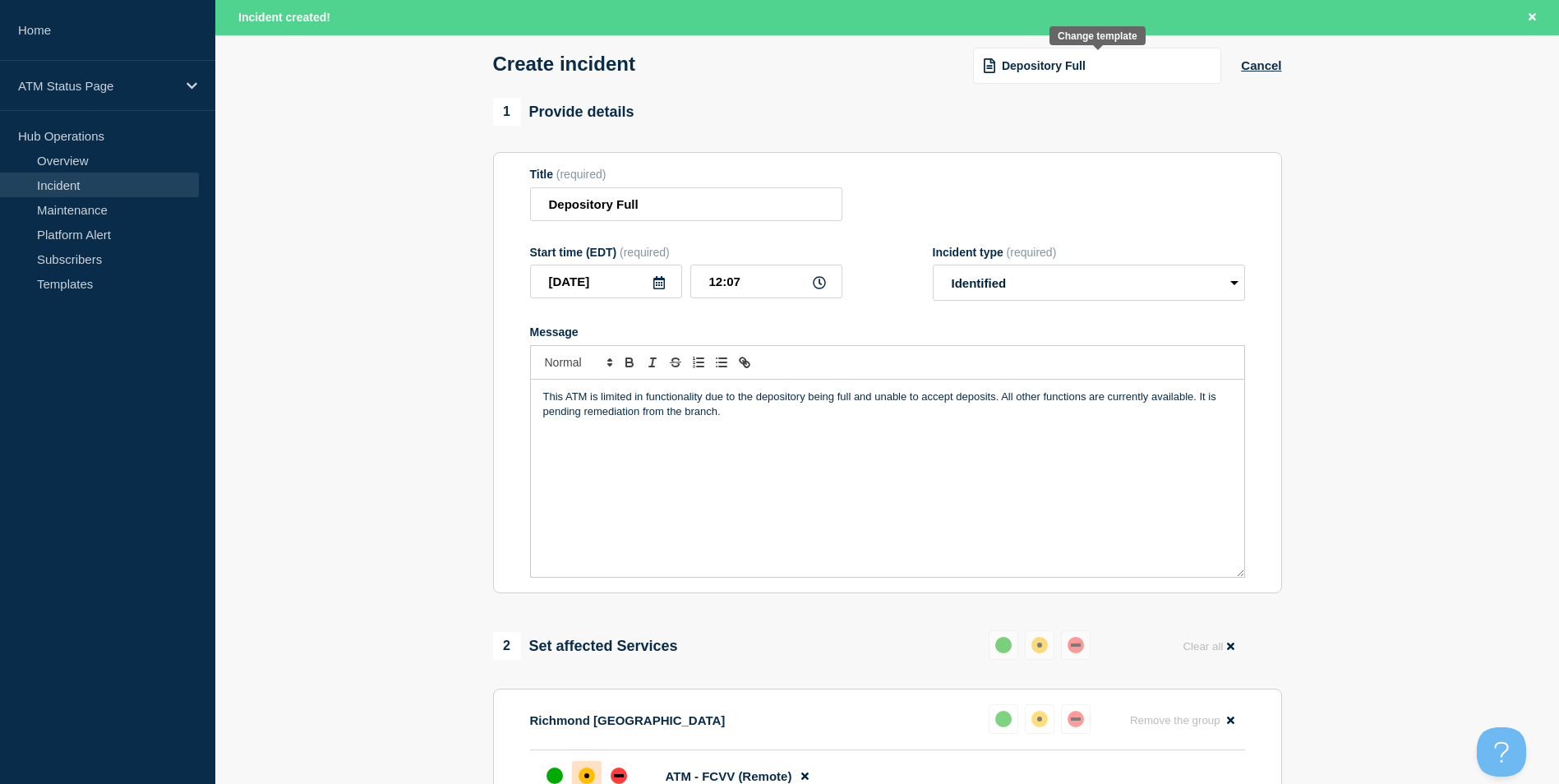
click at [1055, 62] on span "Depository Full" at bounding box center [1044, 65] width 84 height 13
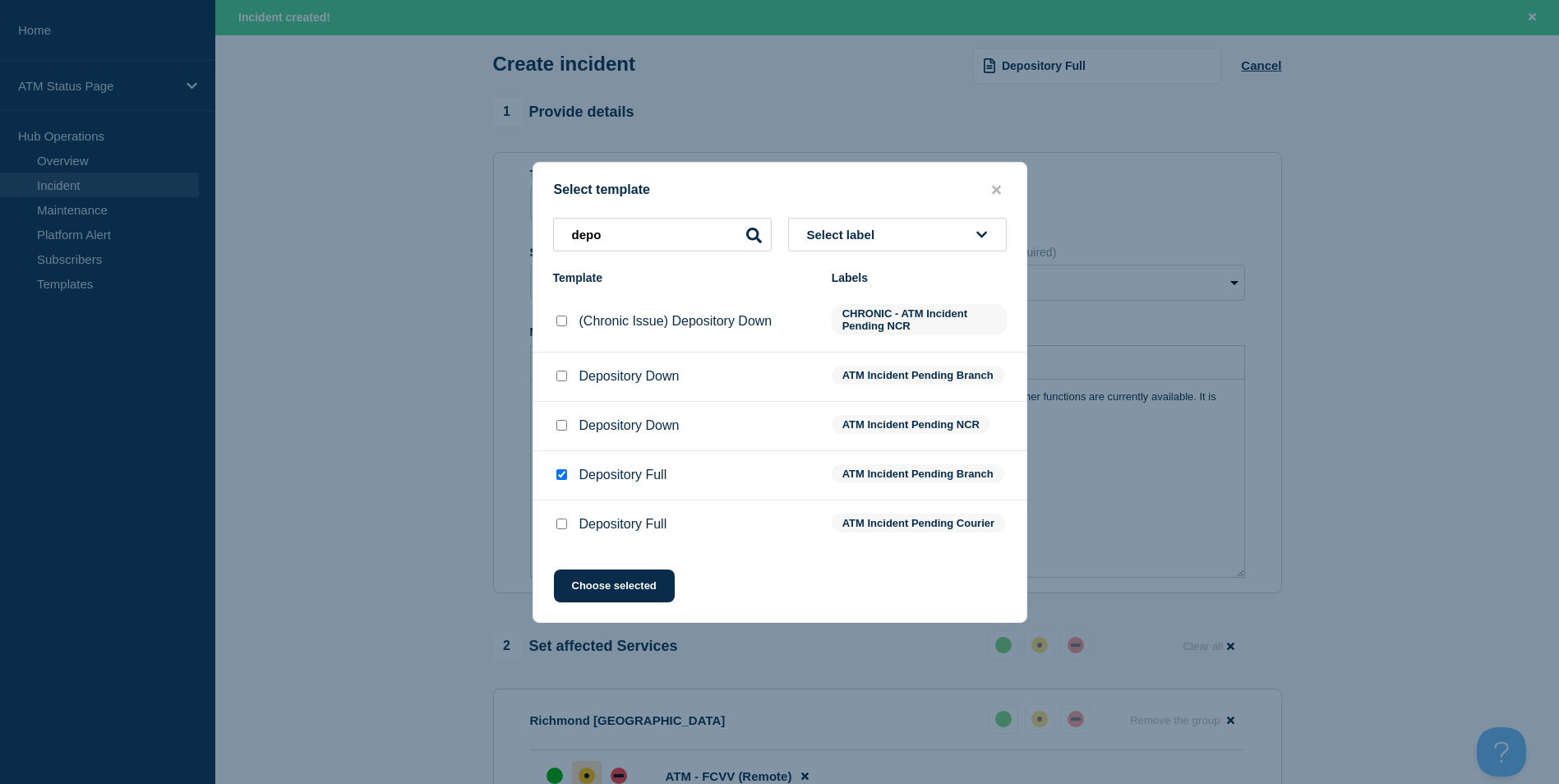
click at [565, 526] on input "Depository Full checkbox" at bounding box center [562, 523] width 11 height 11
checkbox input "true"
checkbox input "false"
click at [622, 597] on button "Choose selected" at bounding box center [614, 586] width 121 height 33
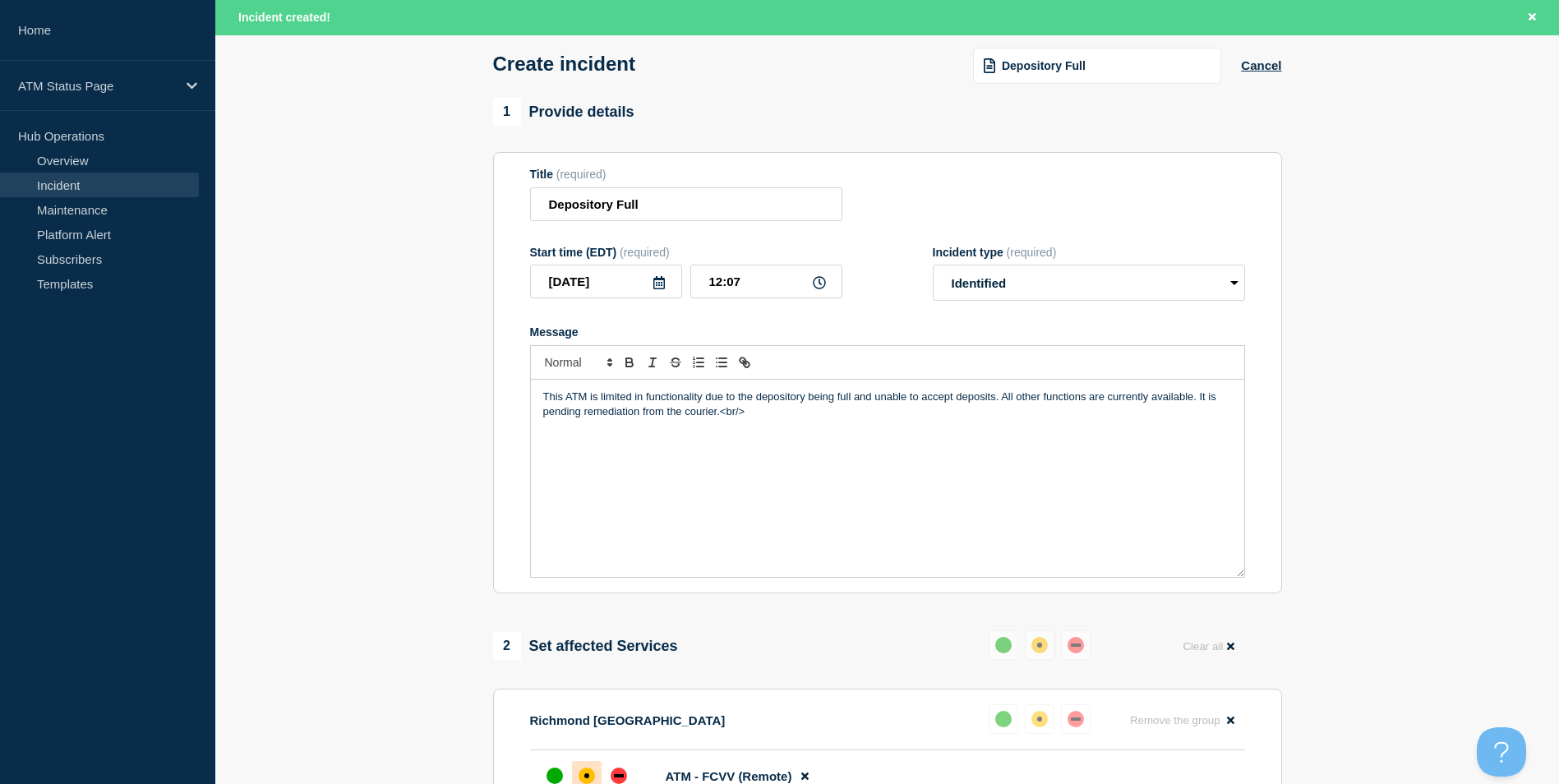
scroll to position [489, 0]
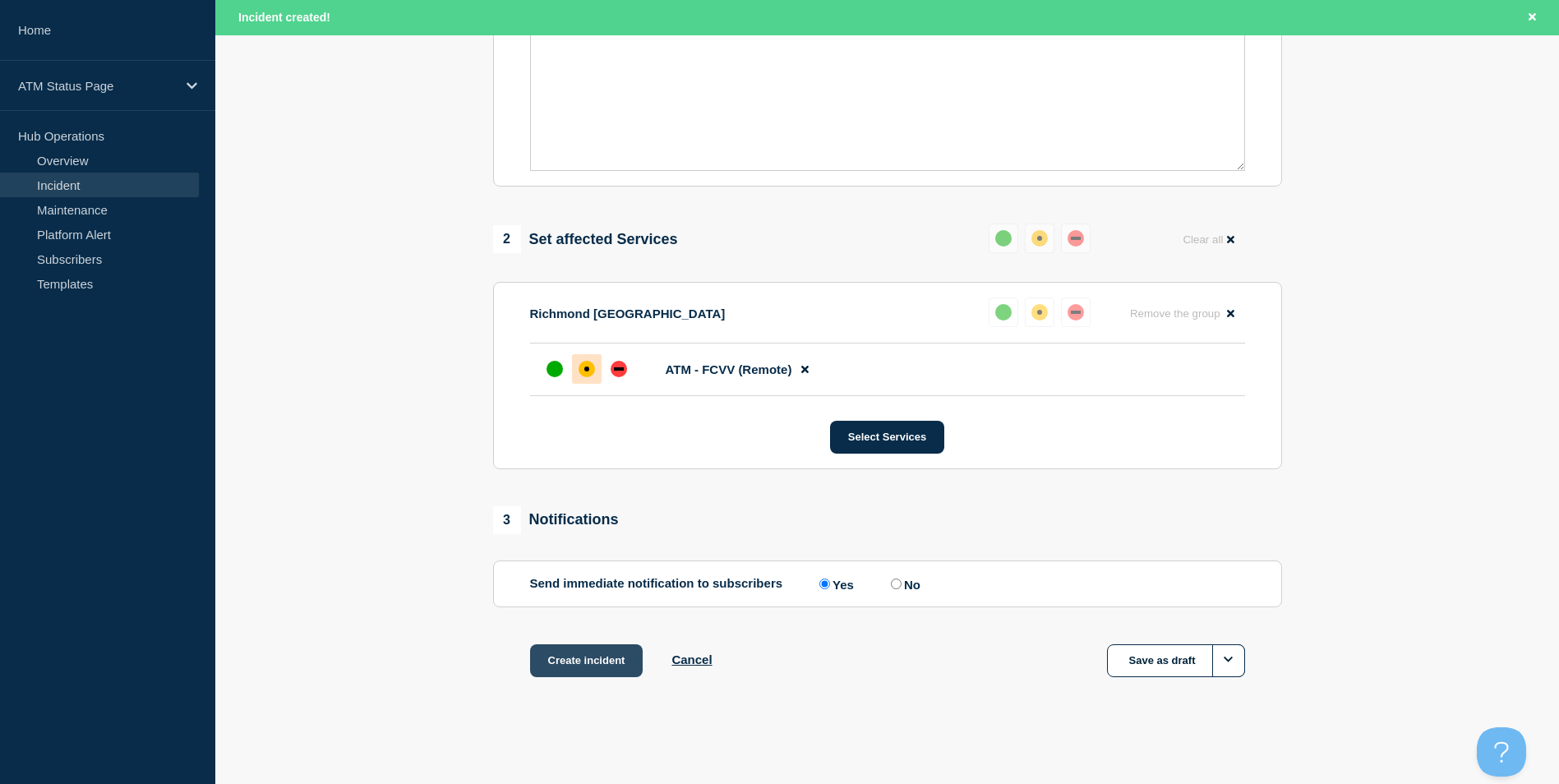
click at [582, 656] on button "Create incident" at bounding box center [587, 661] width 114 height 33
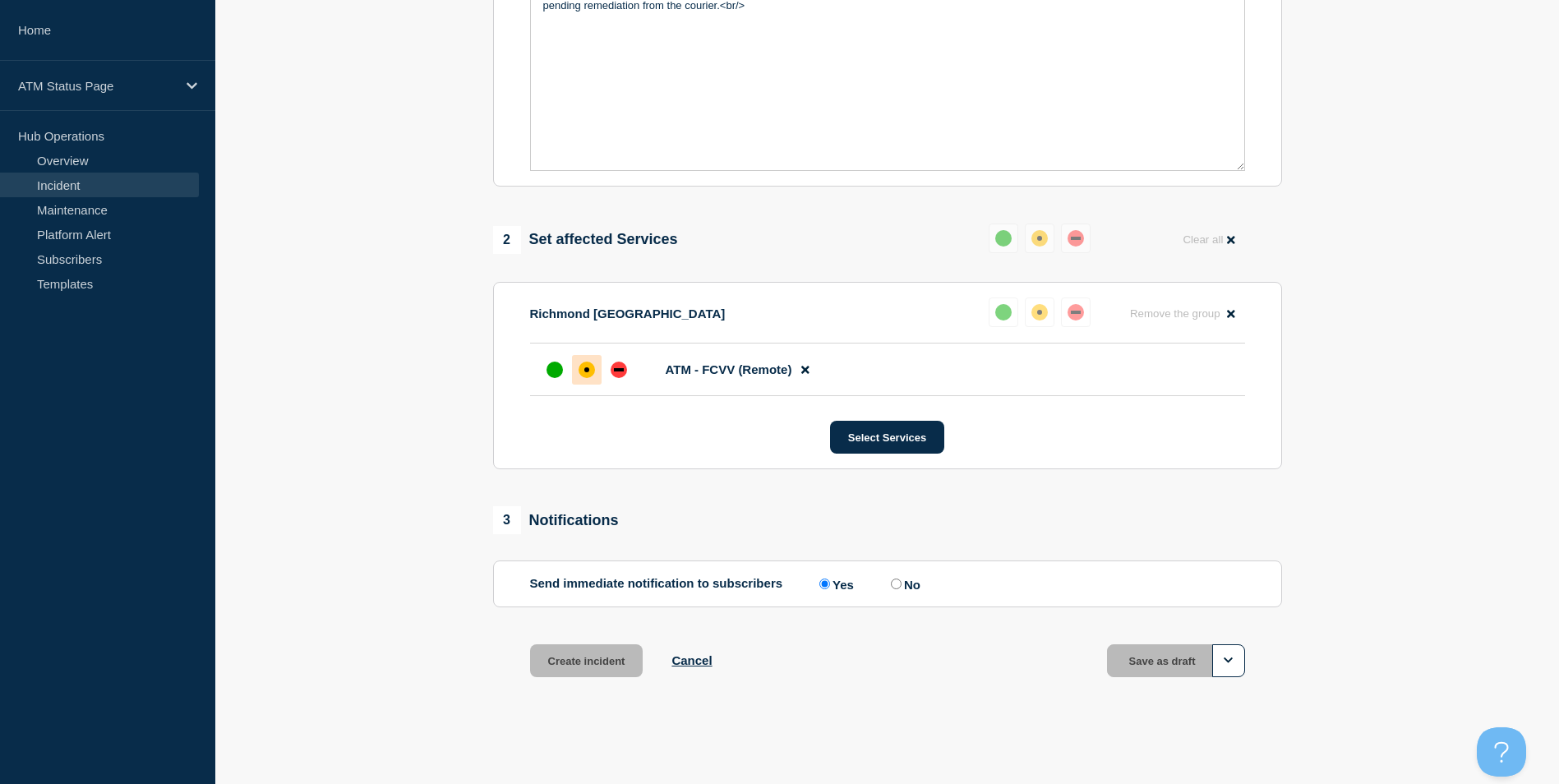
scroll to position [454, 0]
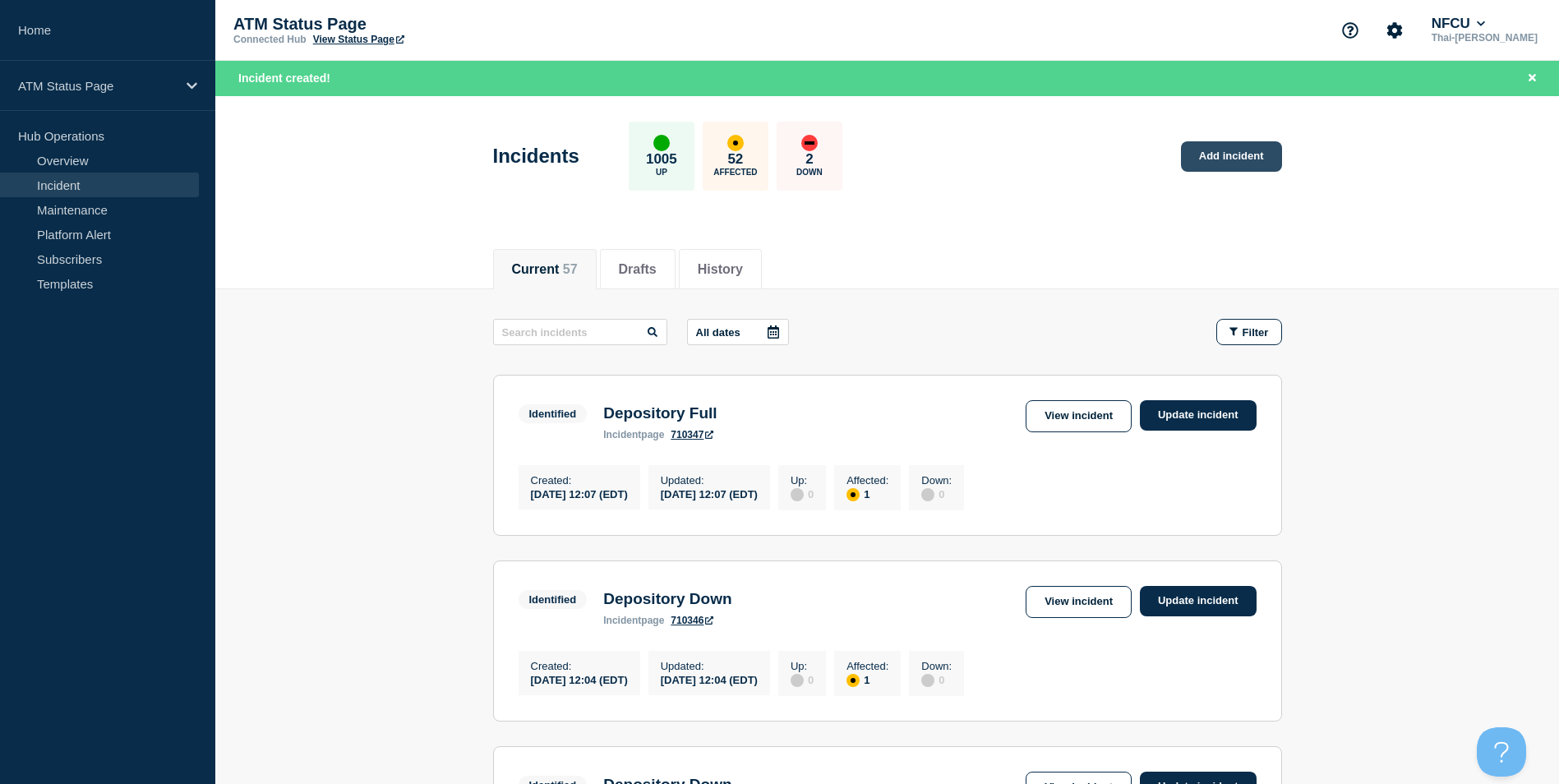
click at [1240, 153] on link "Add incident" at bounding box center [1232, 156] width 101 height 30
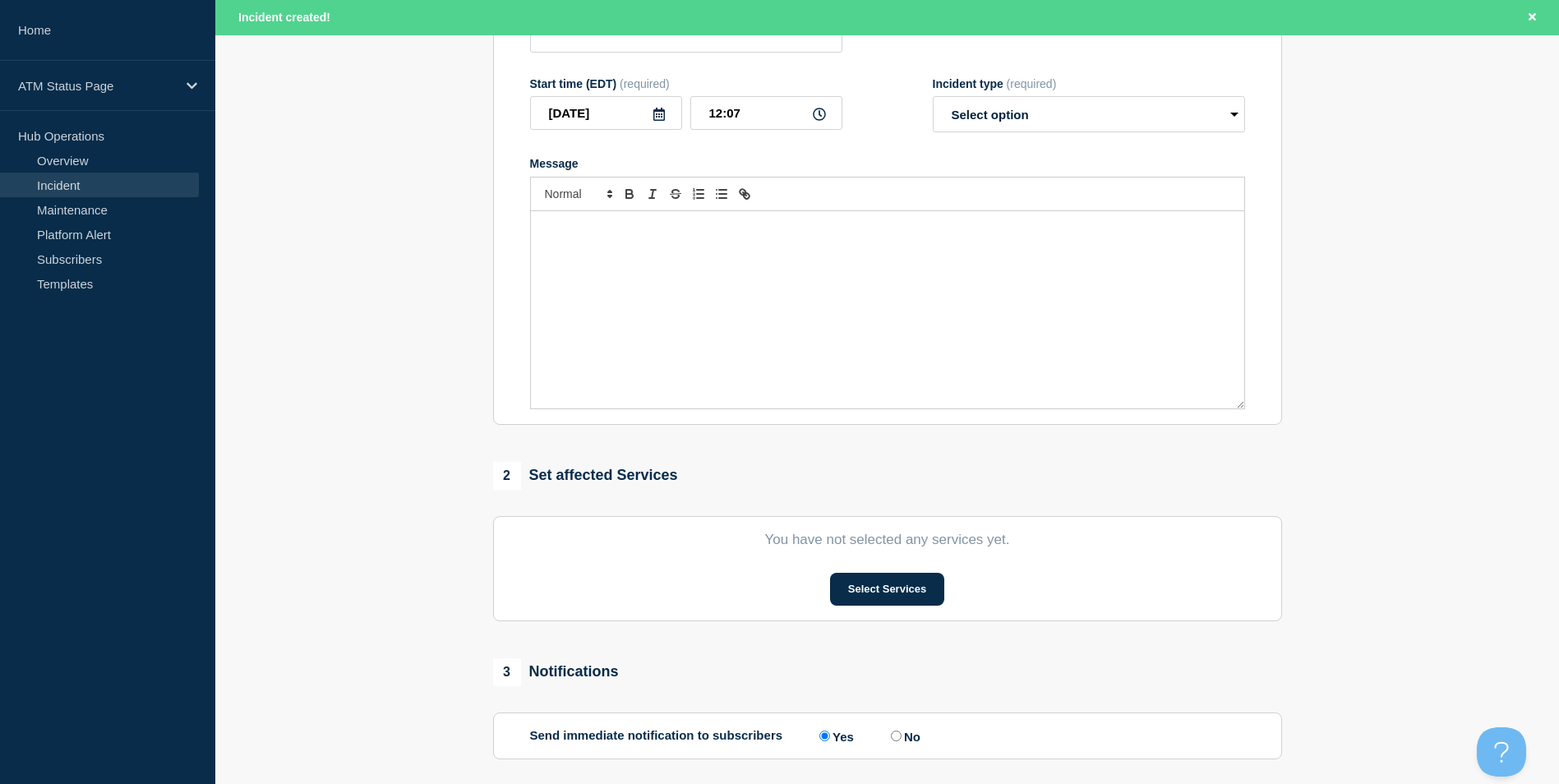
scroll to position [328, 0]
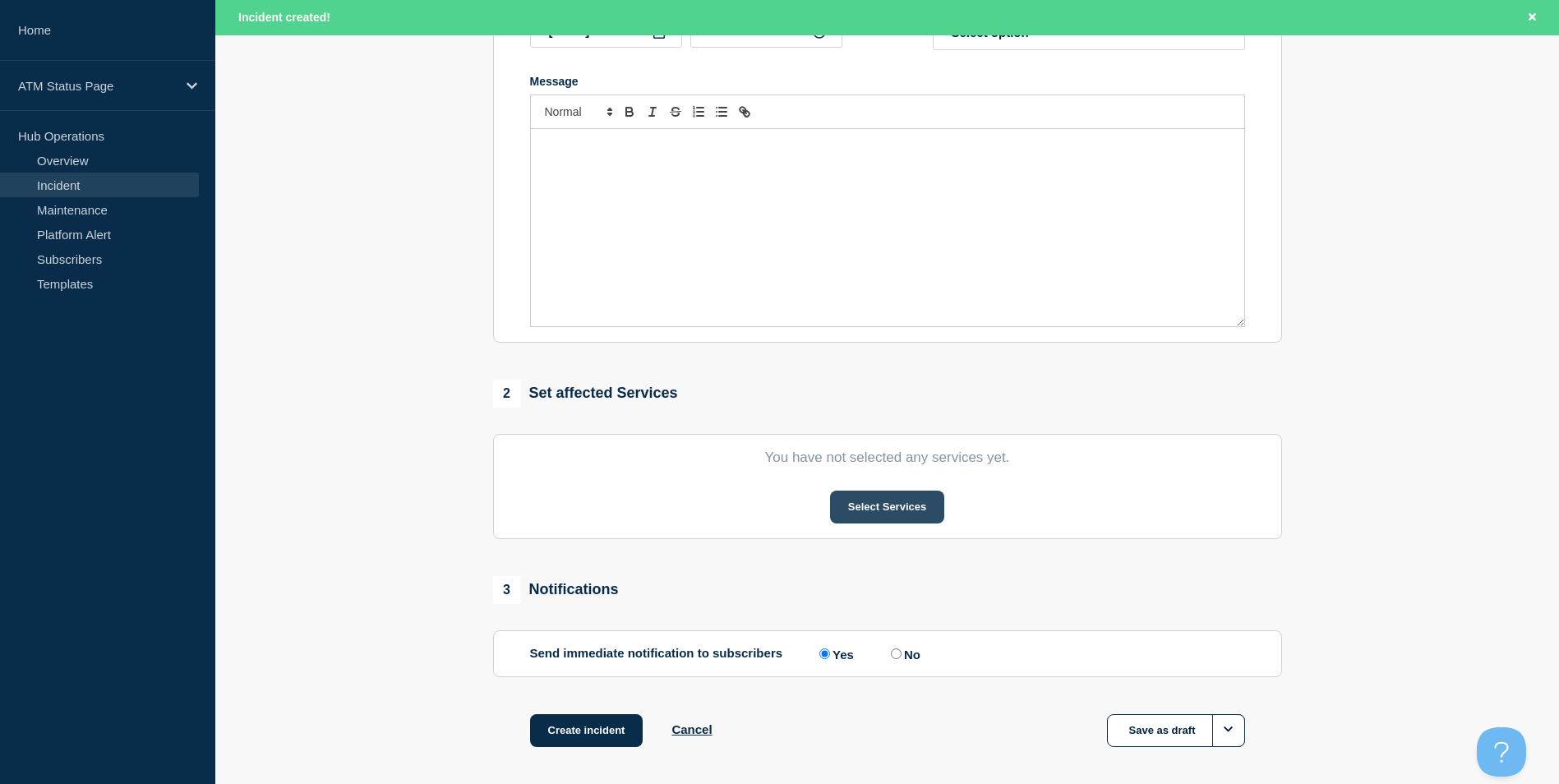
click at [877, 502] on button "Select Services" at bounding box center [887, 507] width 115 height 33
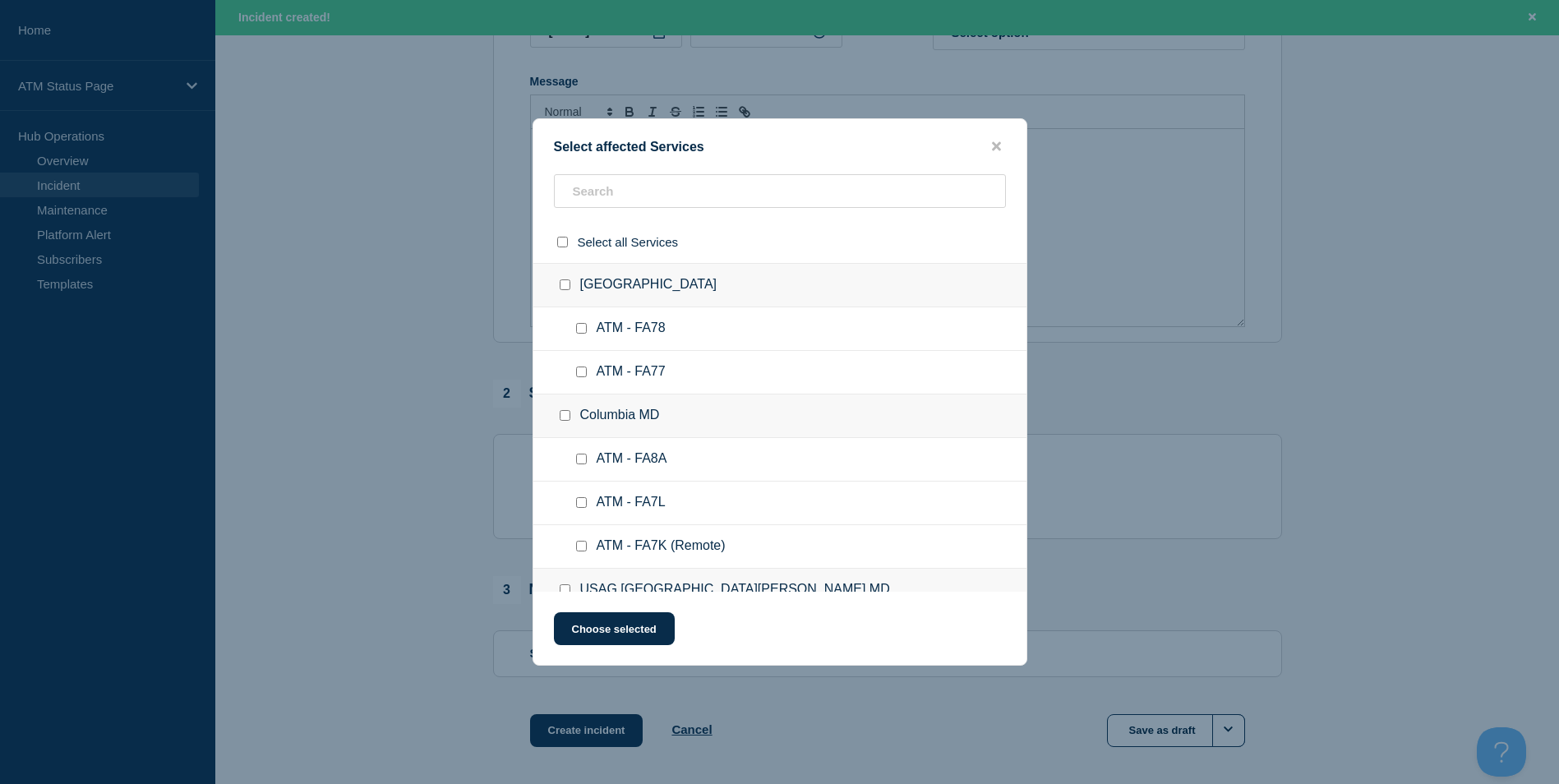
click at [629, 173] on div "Select affected Services Select all Services [GEOGRAPHIC_DATA] [GEOGRAPHIC_DATA…" at bounding box center [780, 392] width 495 height 547
click at [629, 185] on input "text" at bounding box center [780, 191] width 452 height 33
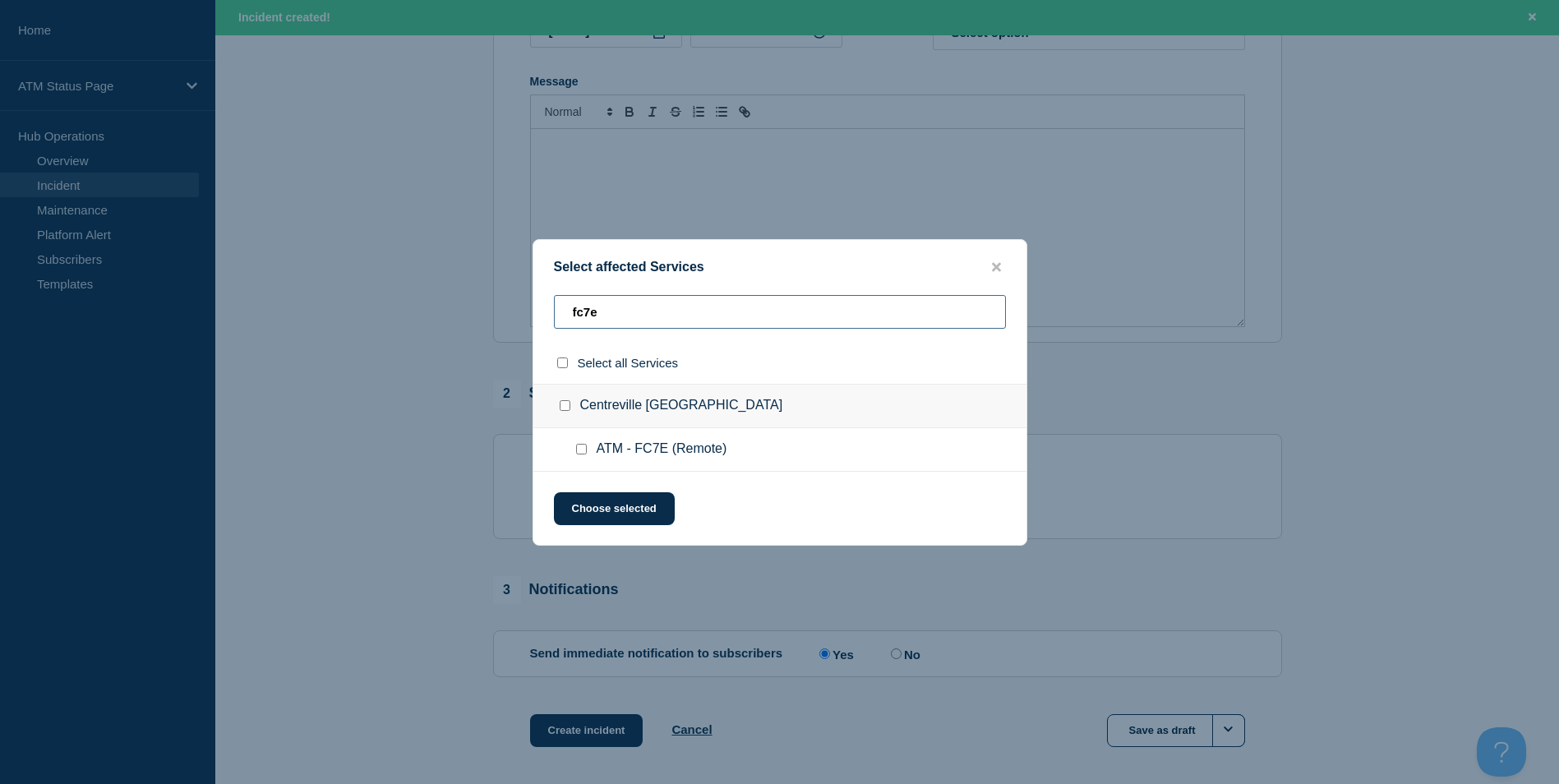
type input "fc7e"
click at [582, 450] on input "ATM - FC7E (Remote) checkbox" at bounding box center [581, 449] width 11 height 11
checkbox input "true"
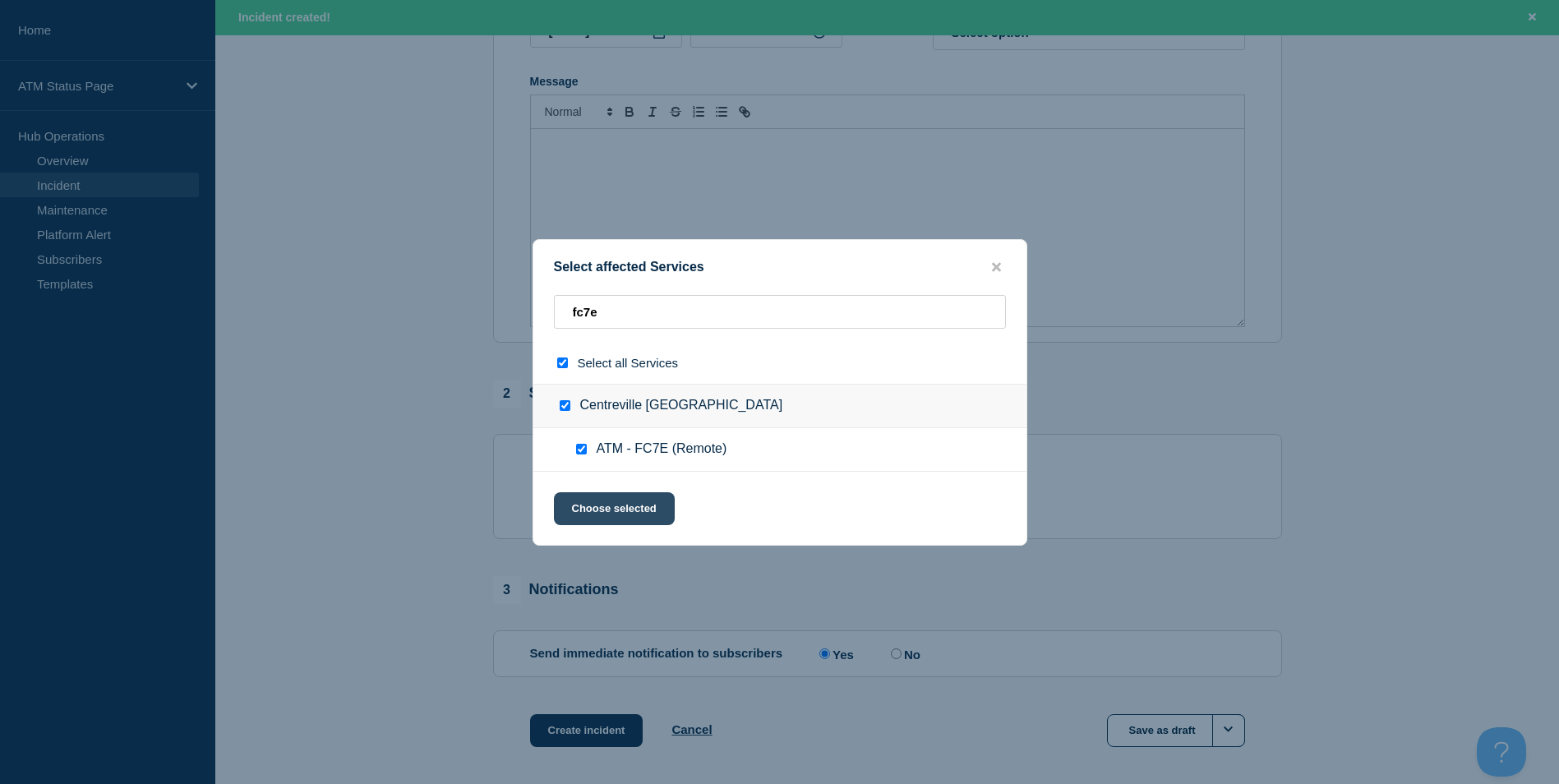
click at [628, 520] on button "Choose selected" at bounding box center [614, 509] width 121 height 33
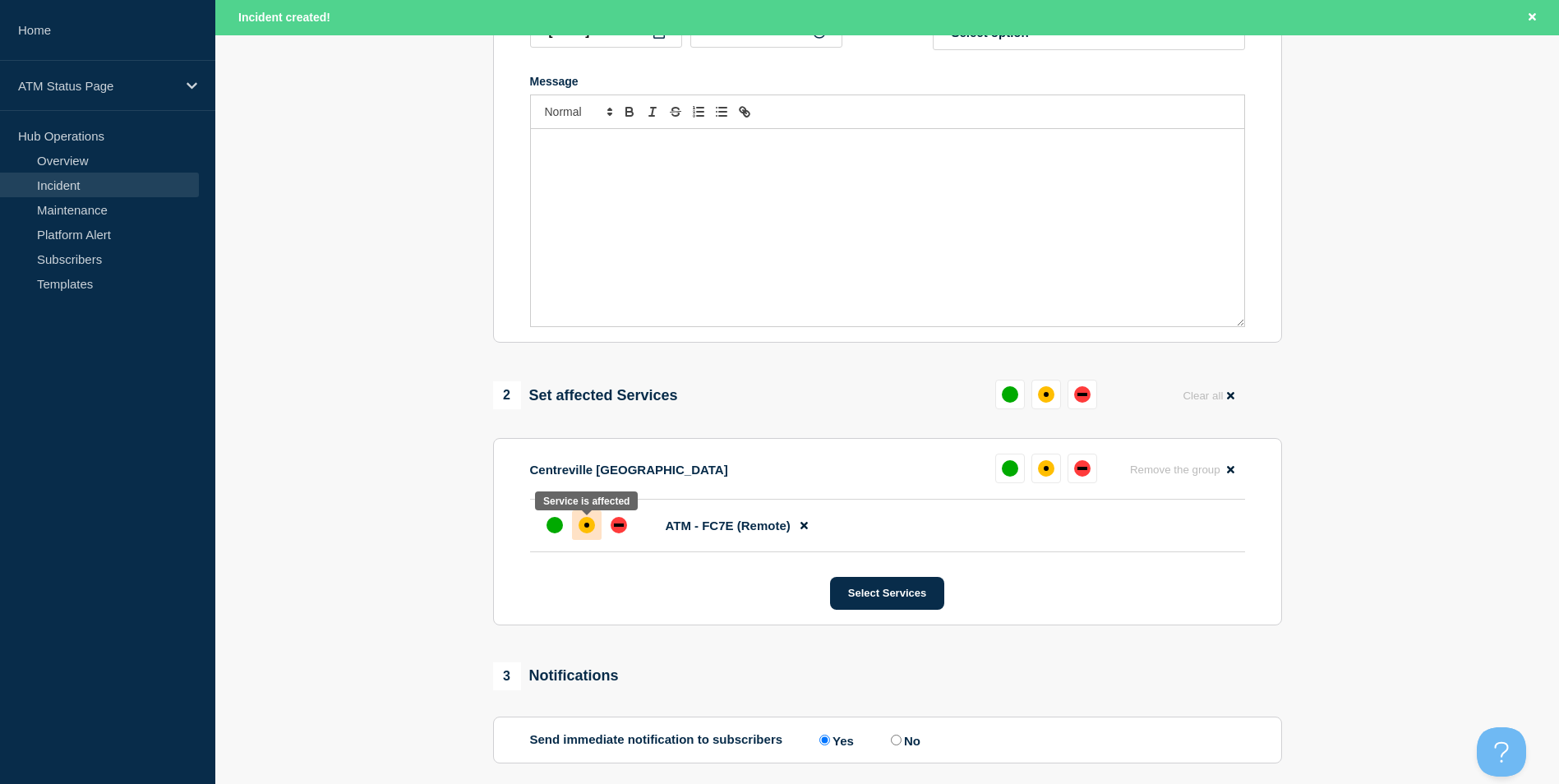
click at [583, 531] on div "affected" at bounding box center [586, 524] width 17 height 17
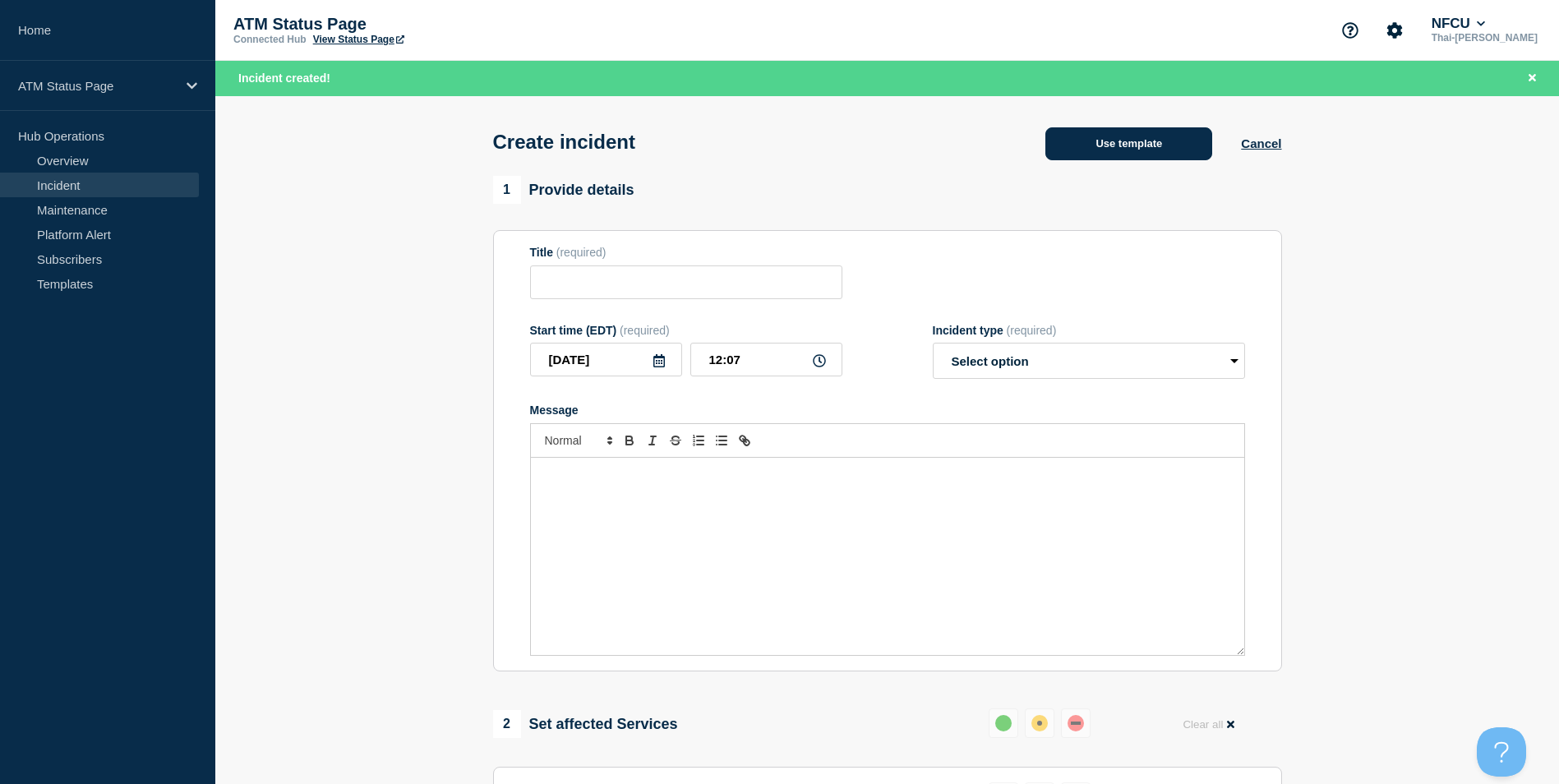
click at [1129, 143] on button "Use template" at bounding box center [1129, 144] width 167 height 33
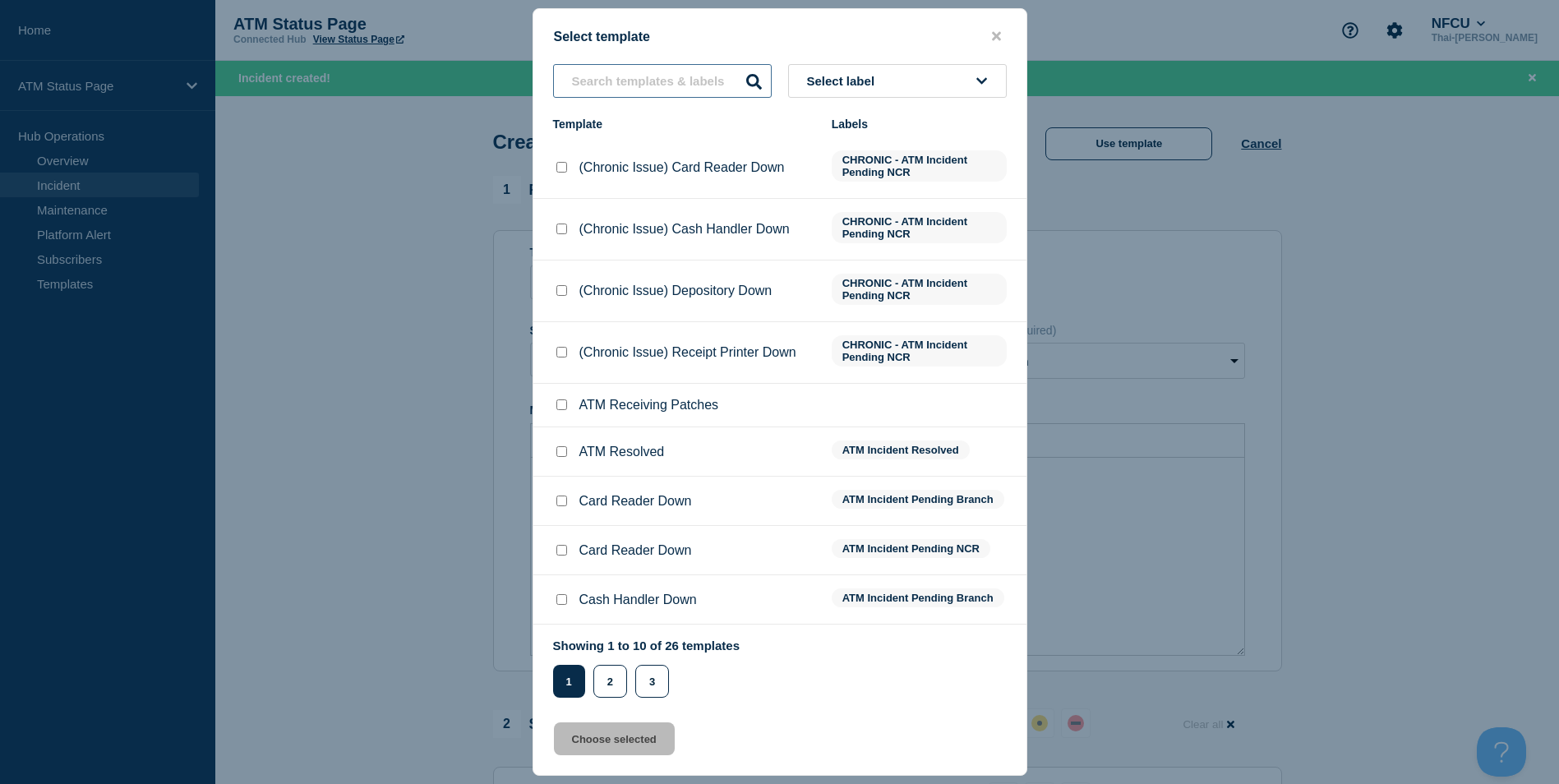
click at [630, 85] on input "text" at bounding box center [662, 80] width 219 height 33
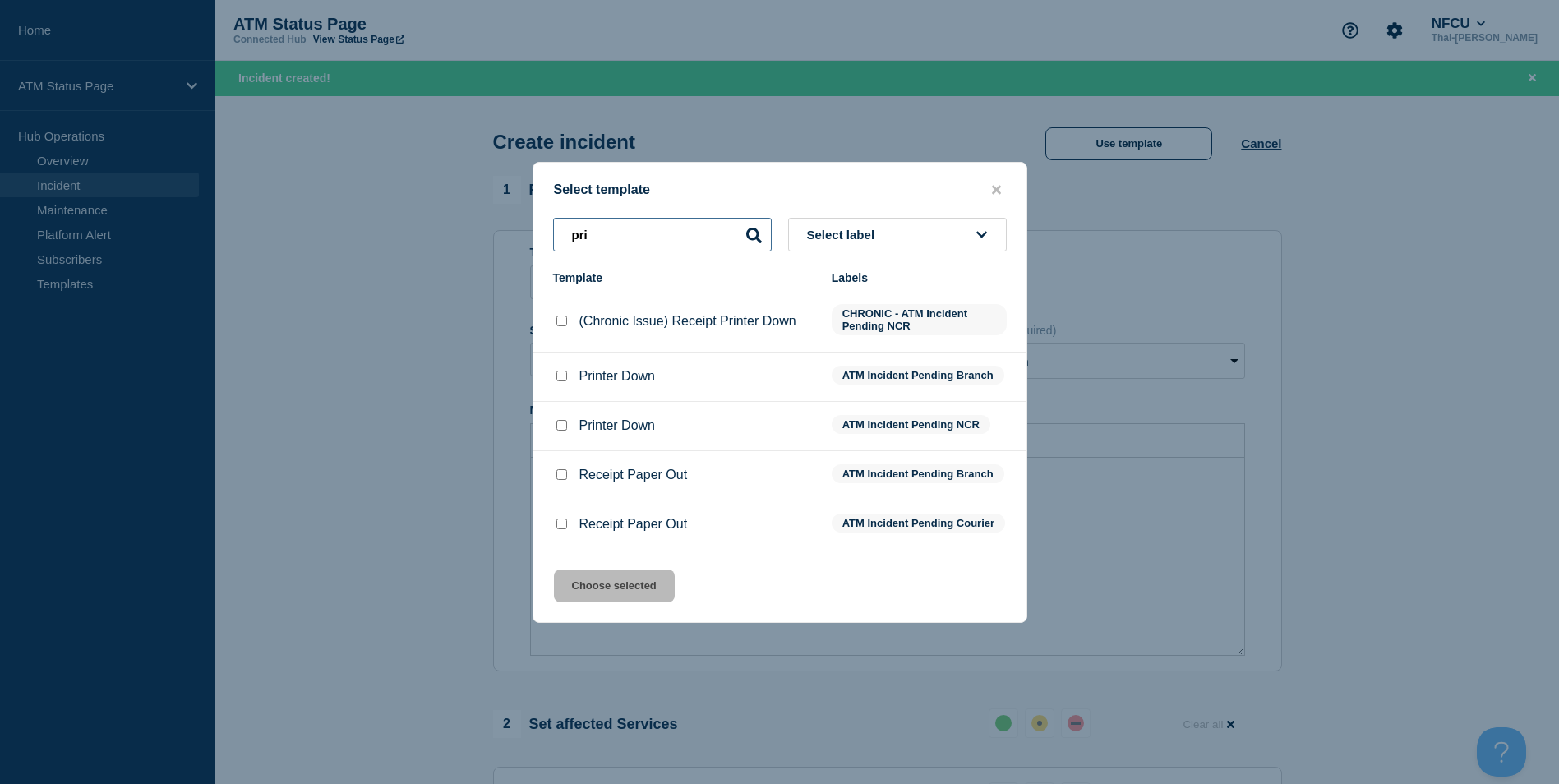
type input "pri"
click at [558, 420] on input "Printer Down checkbox" at bounding box center [562, 424] width 11 height 11
checkbox input "true"
click at [608, 600] on button "Choose selected" at bounding box center [614, 586] width 121 height 33
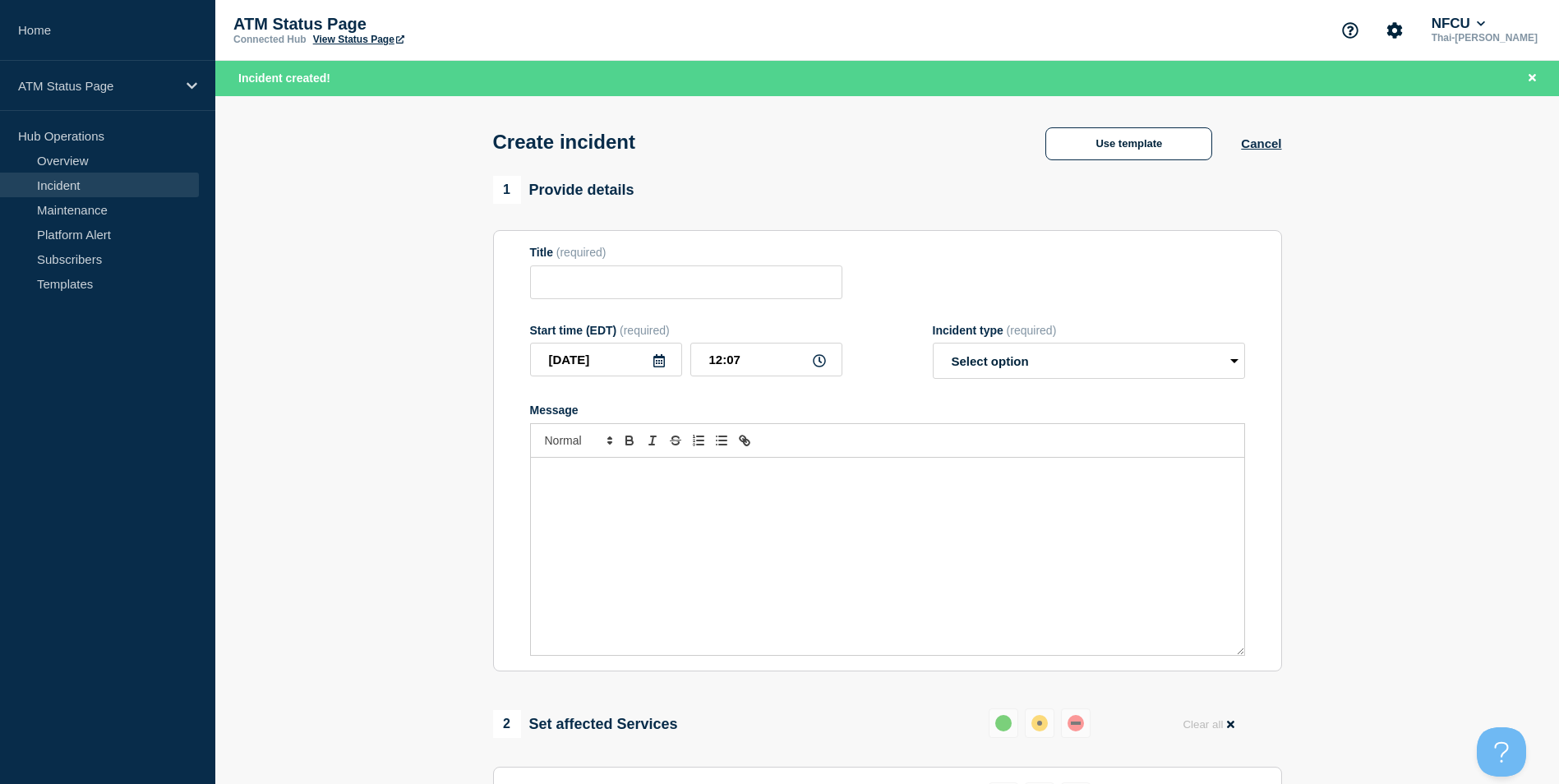
type input "Printer Down"
select select "identified"
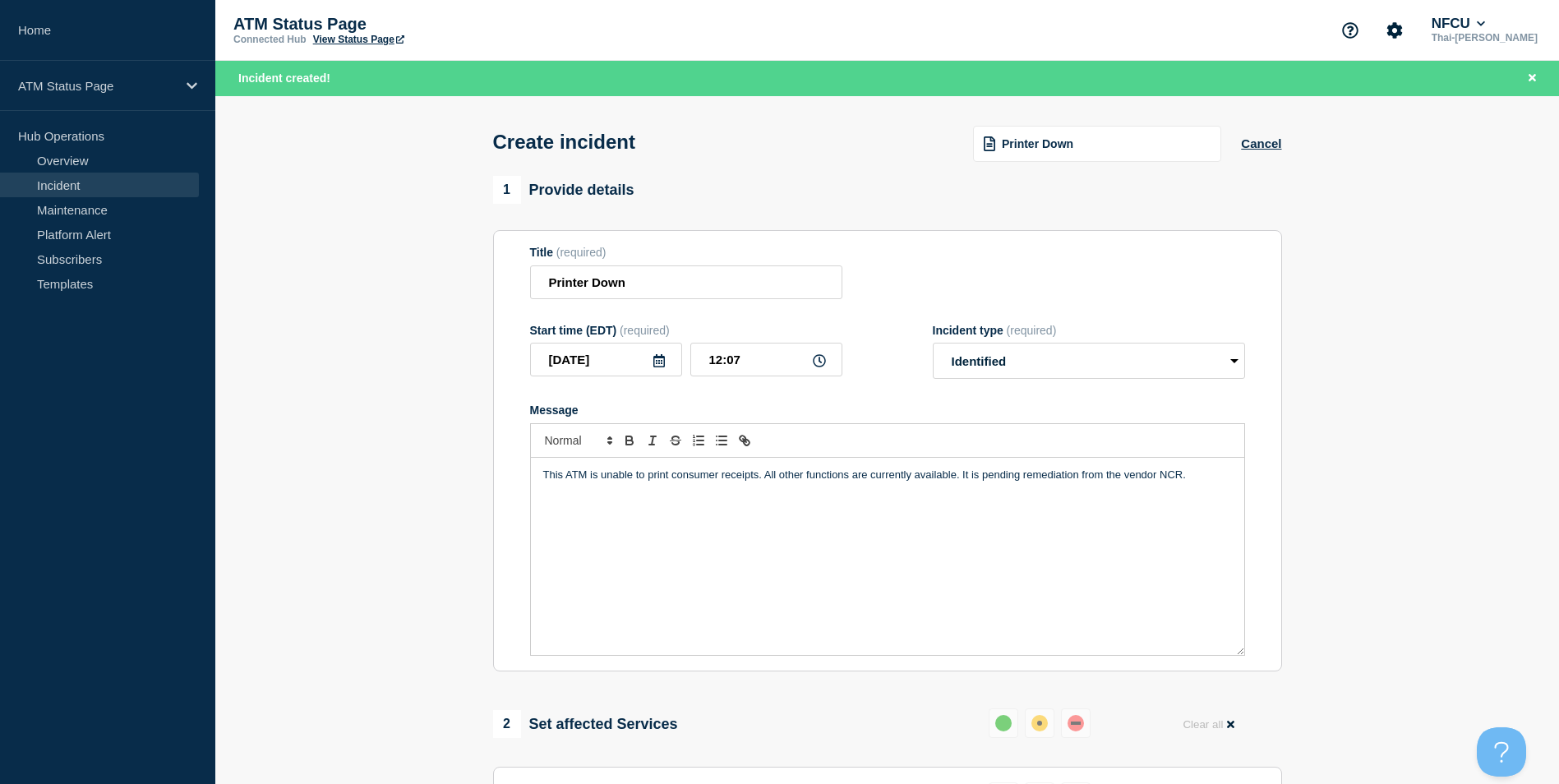
scroll to position [411, 0]
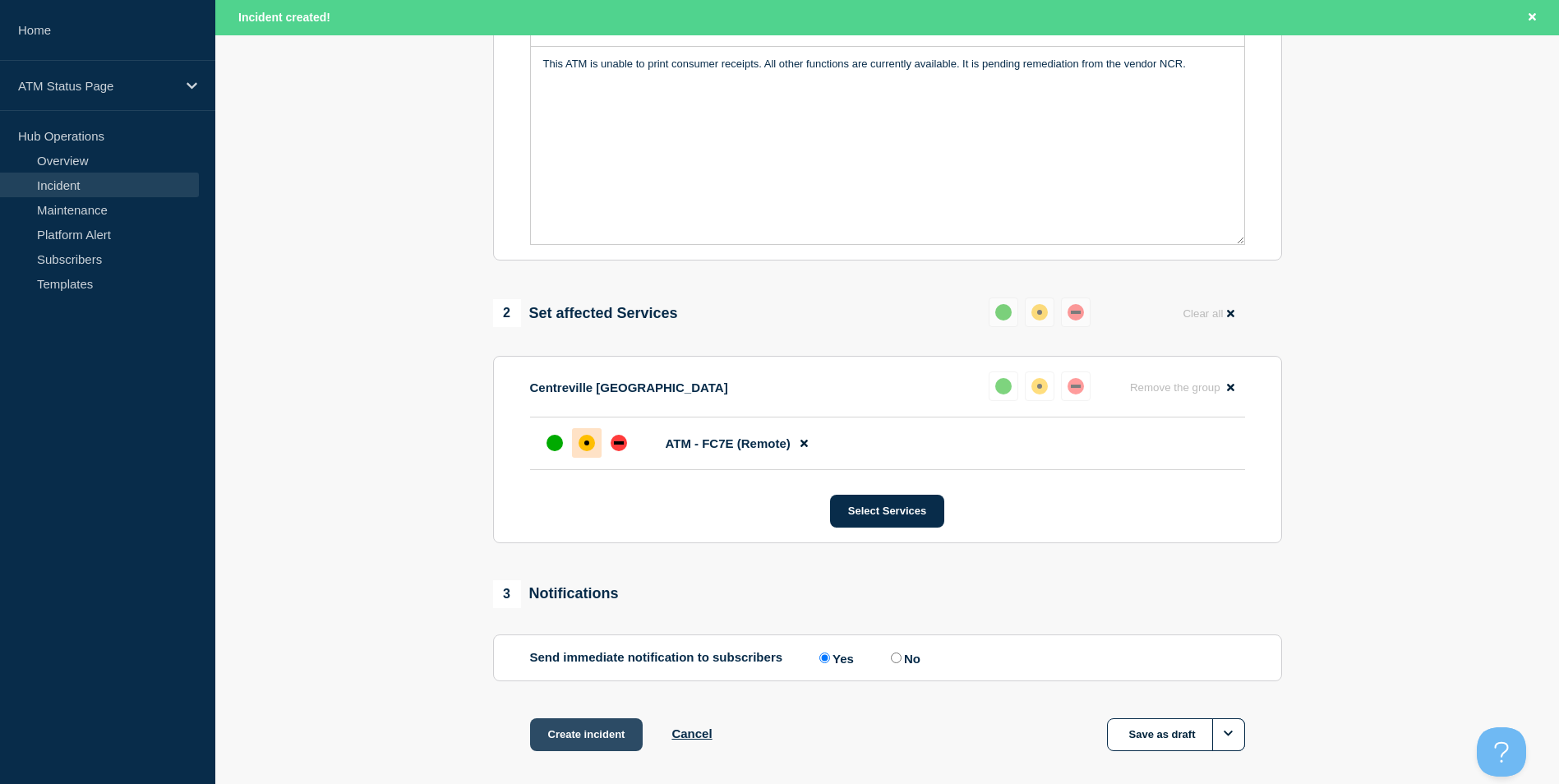
click at [592, 742] on button "Create incident" at bounding box center [587, 735] width 114 height 33
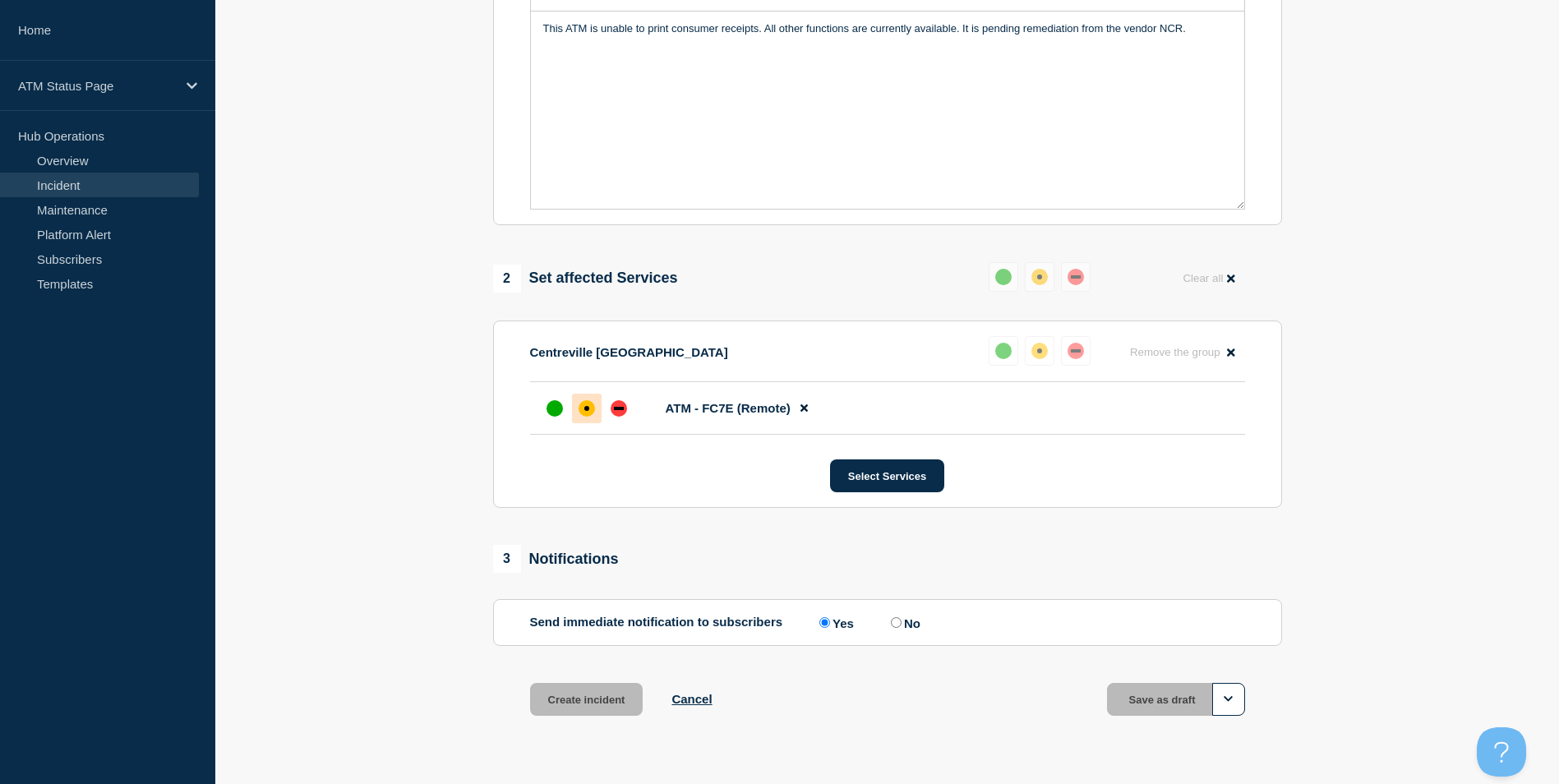
scroll to position [376, 0]
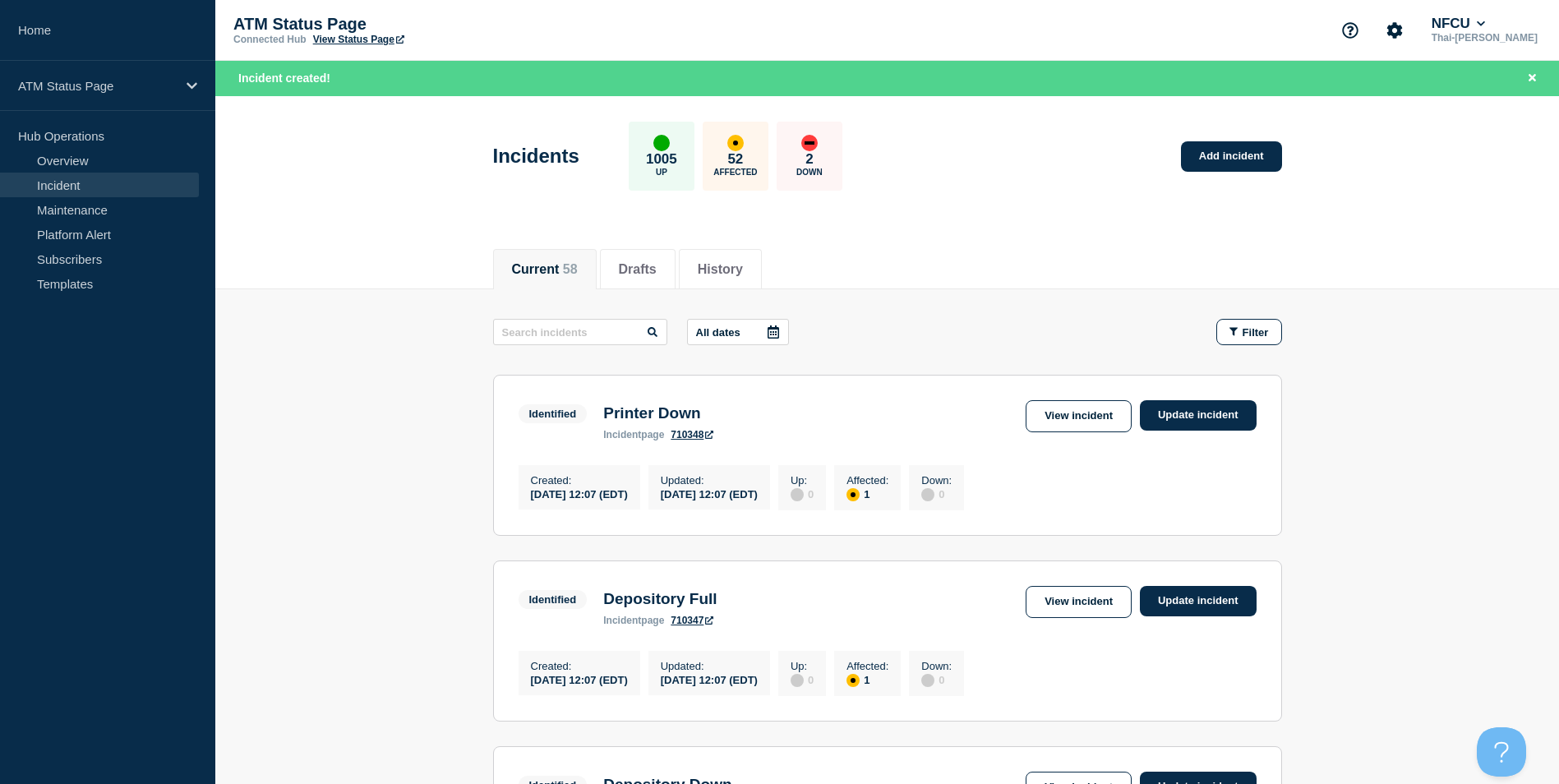
drag, startPoint x: 880, startPoint y: 168, endPoint x: 894, endPoint y: 172, distance: 14.6
click at [880, 168] on div "Incidents 1005 Up 52 Affected 2 Down Add incident" at bounding box center [887, 150] width 827 height 100
click at [1264, 333] on span "Filter" at bounding box center [1256, 332] width 26 height 13
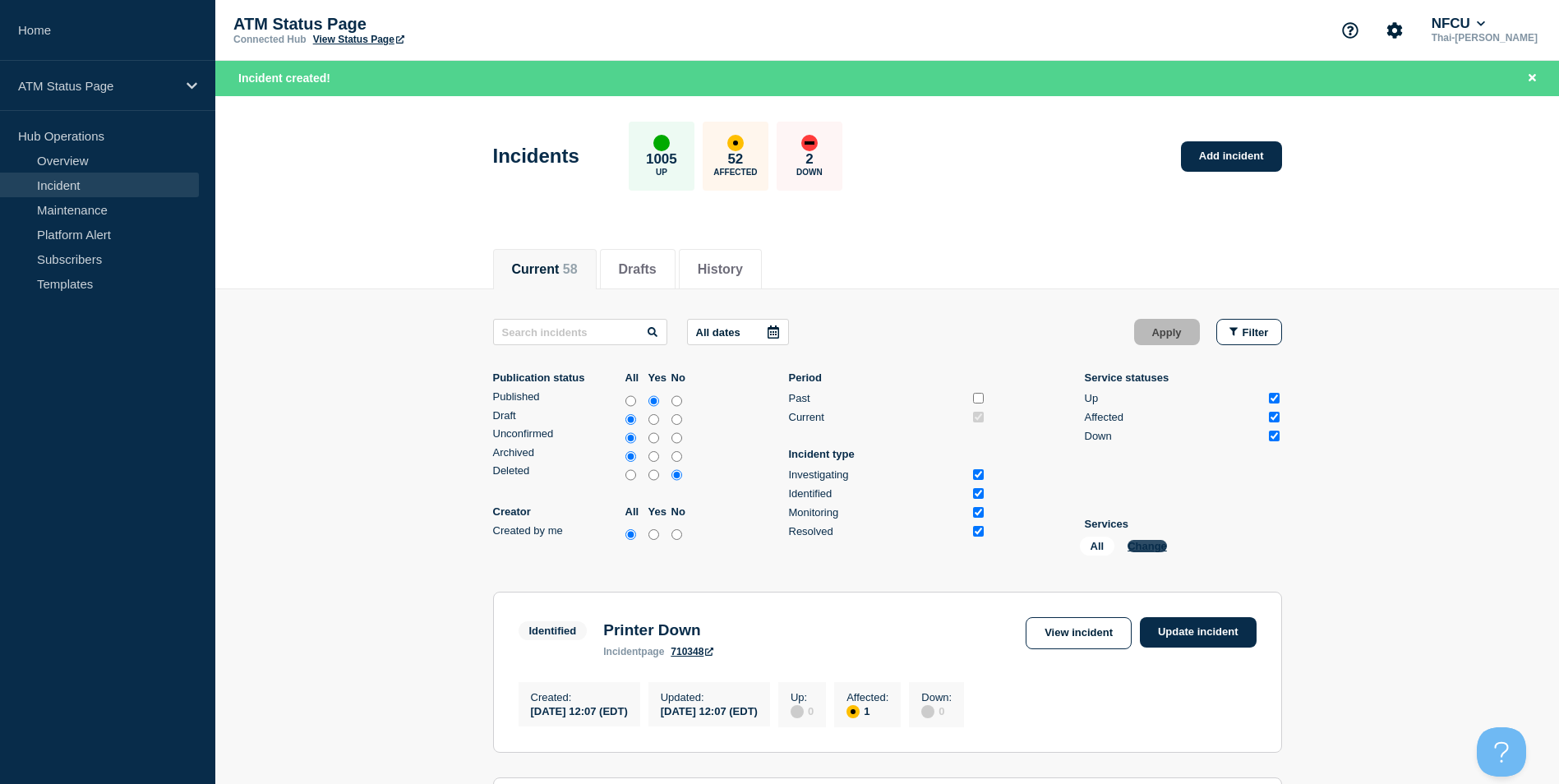
click at [1160, 546] on button "Change" at bounding box center [1147, 546] width 39 height 13
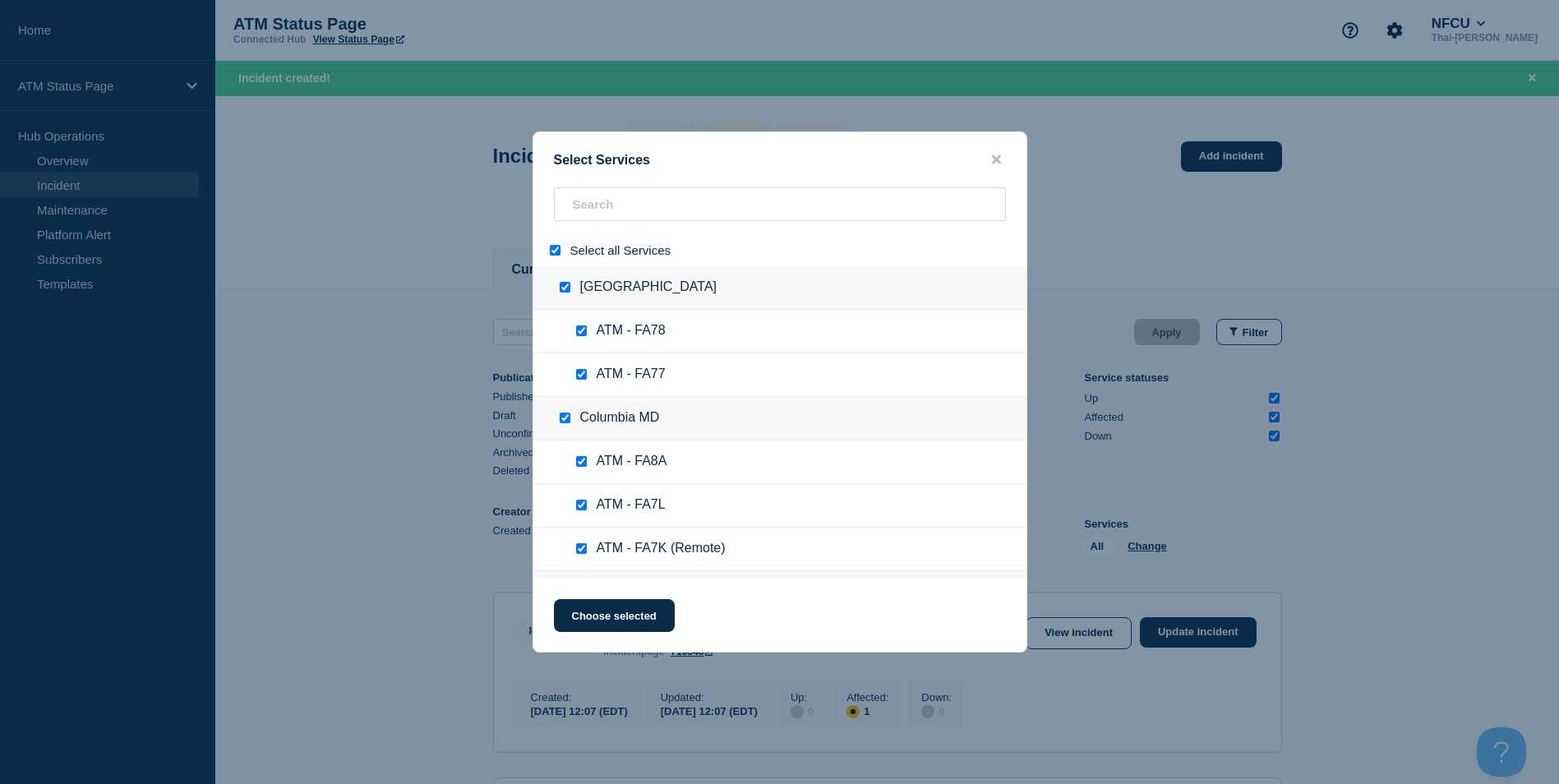
click at [554, 253] on input "select all" at bounding box center [555, 250] width 11 height 11
checkbox input "false"
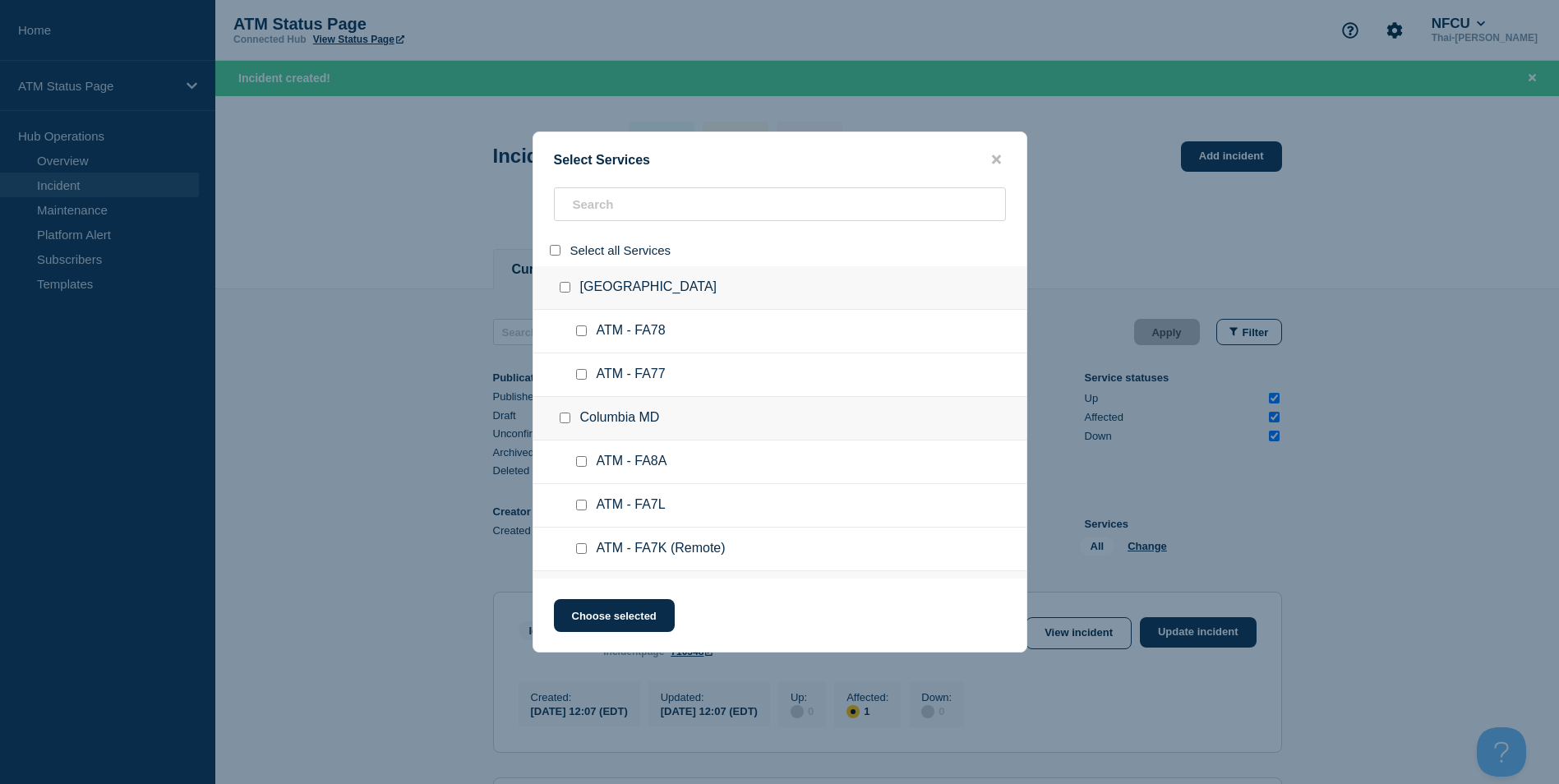
checkbox input "false"
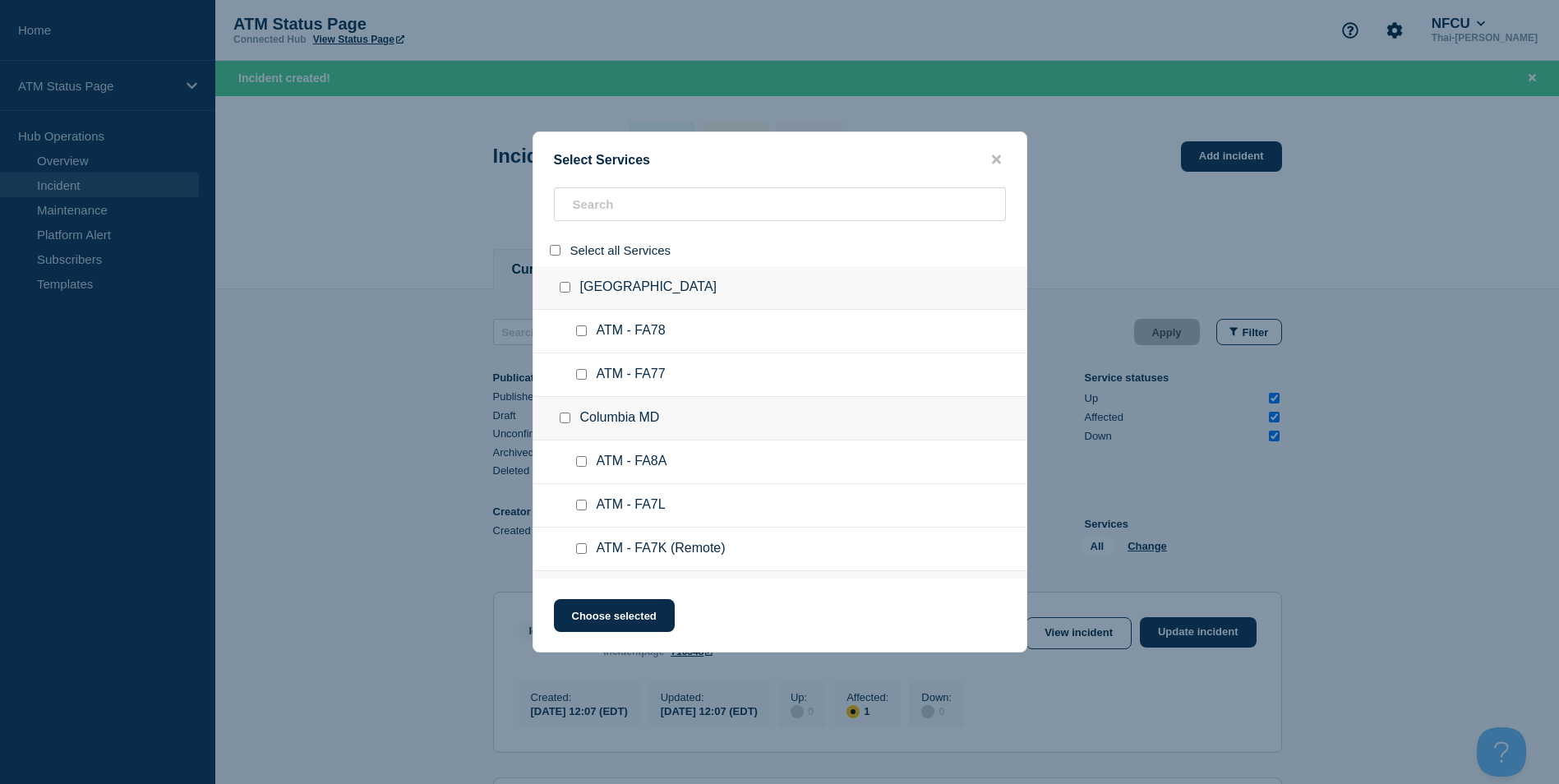
checkbox input "false"
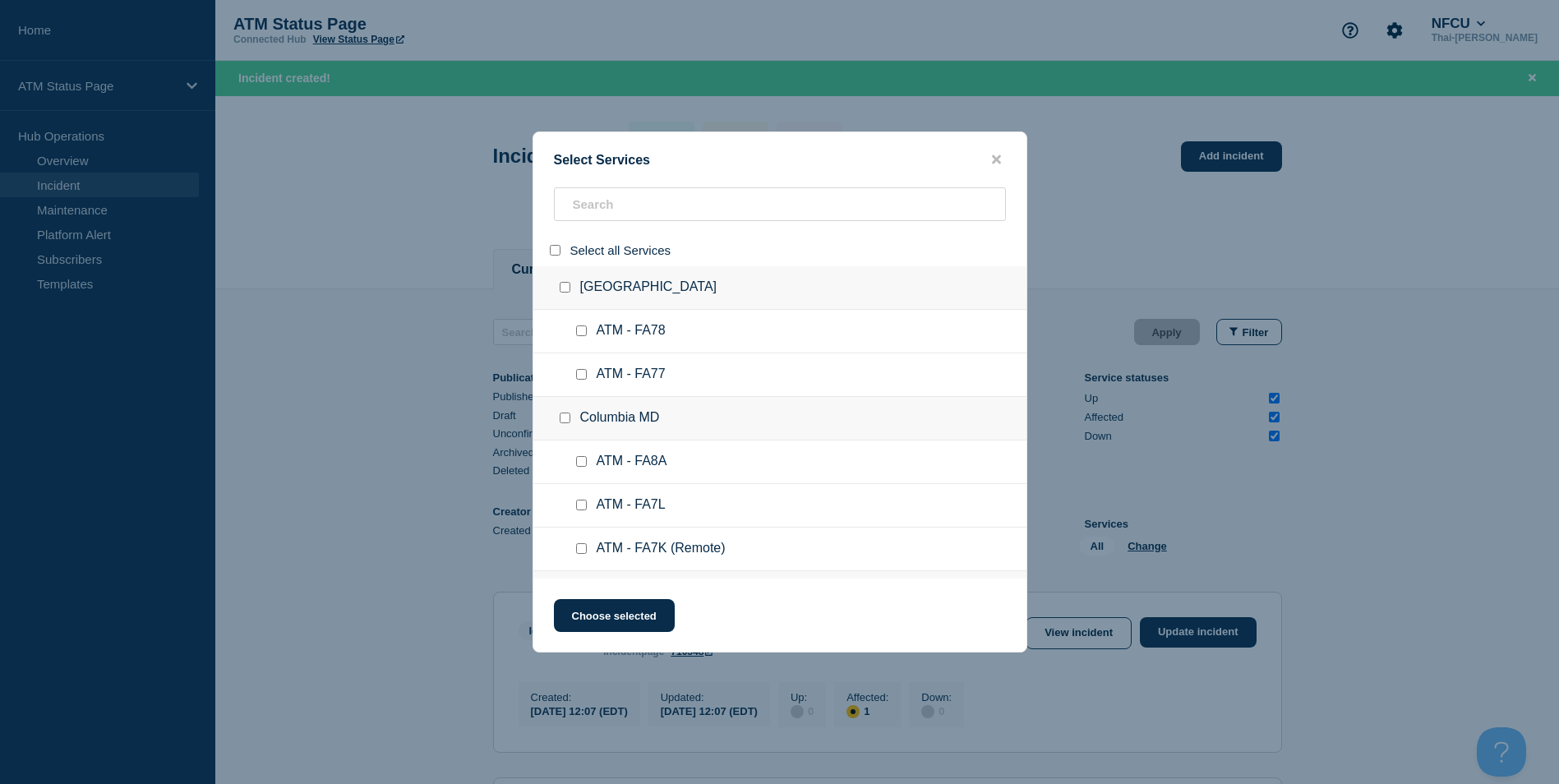
checkbox input "false"
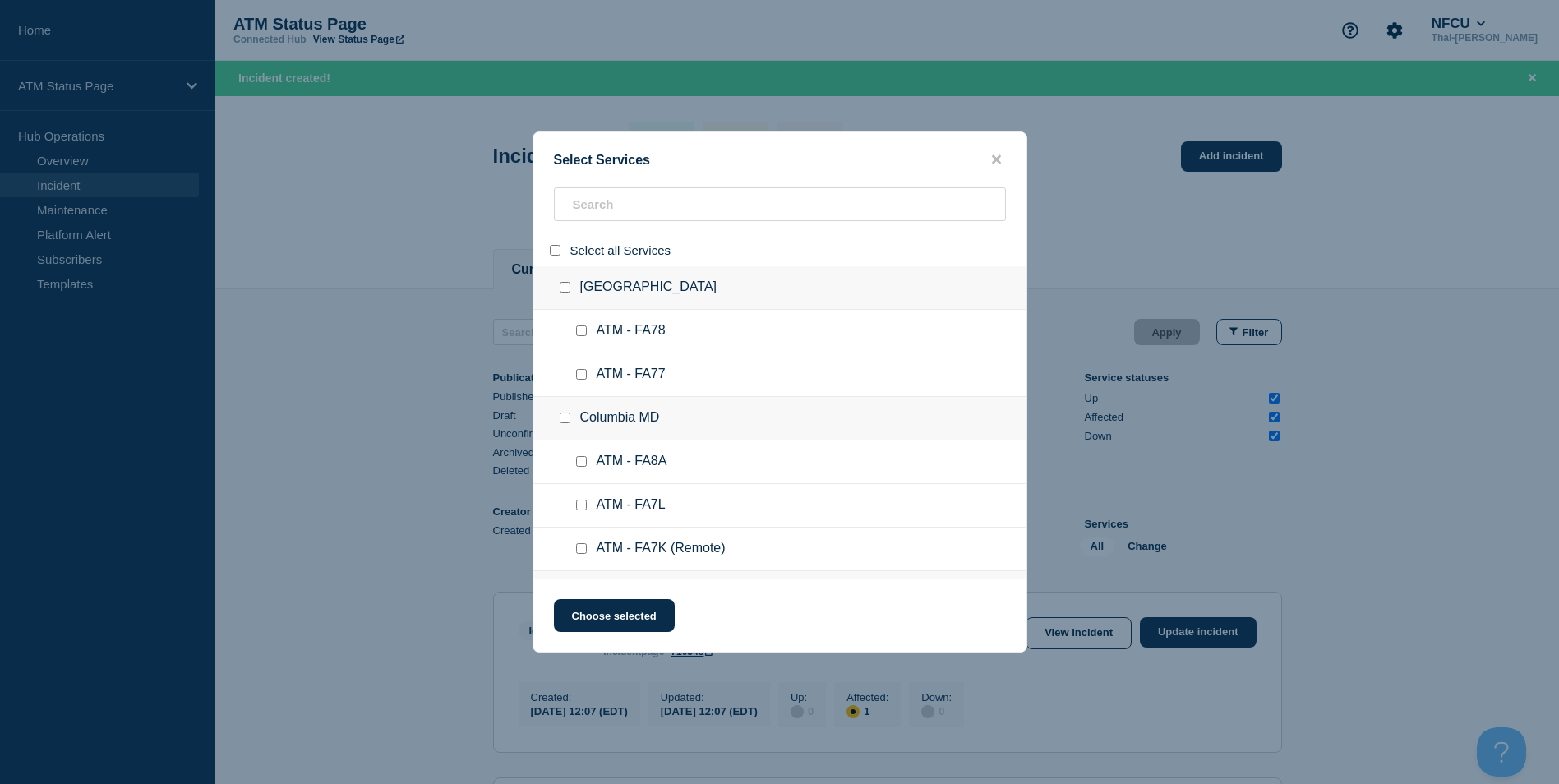
checkbox input "false"
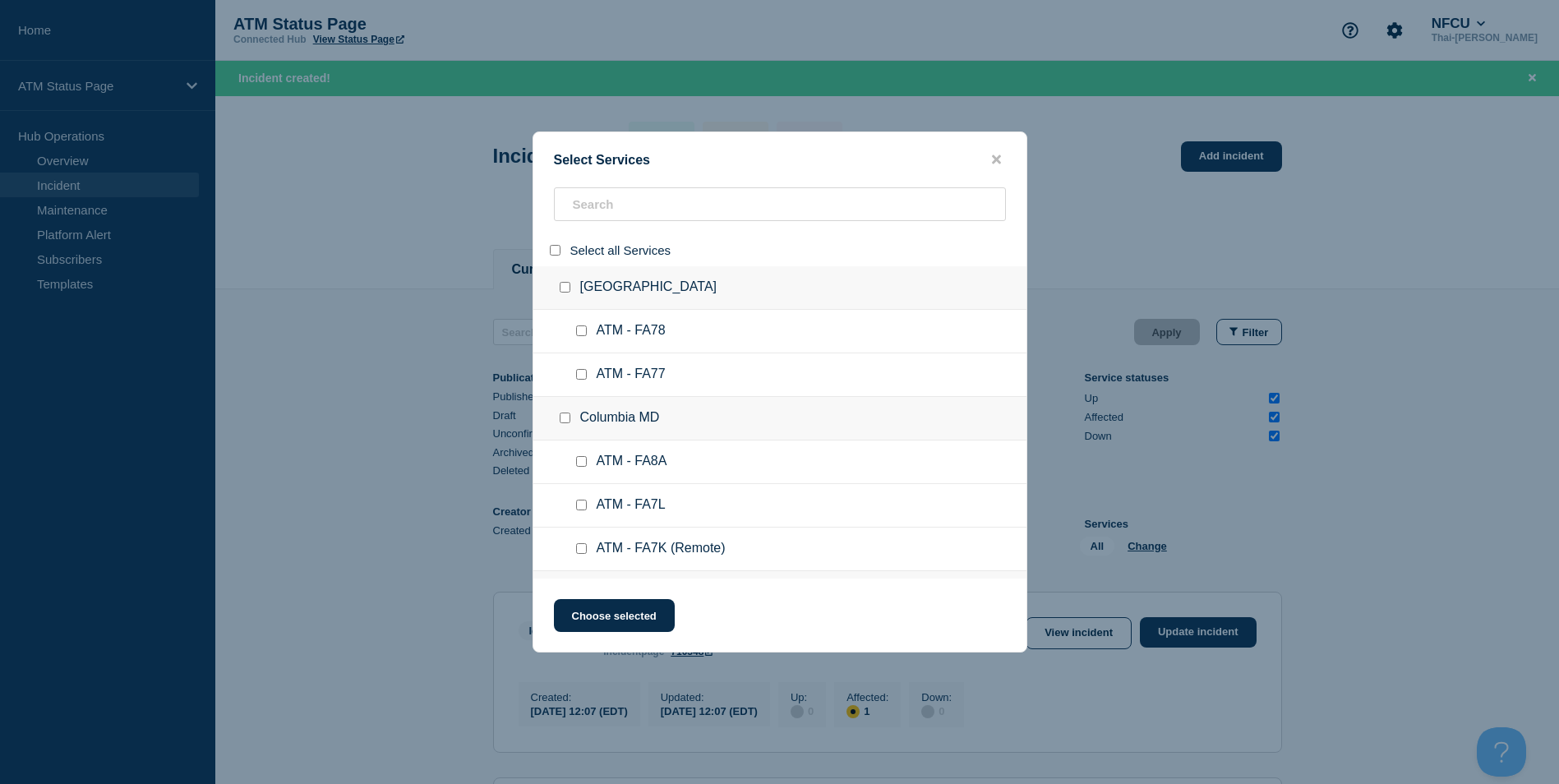
checkbox input "false"
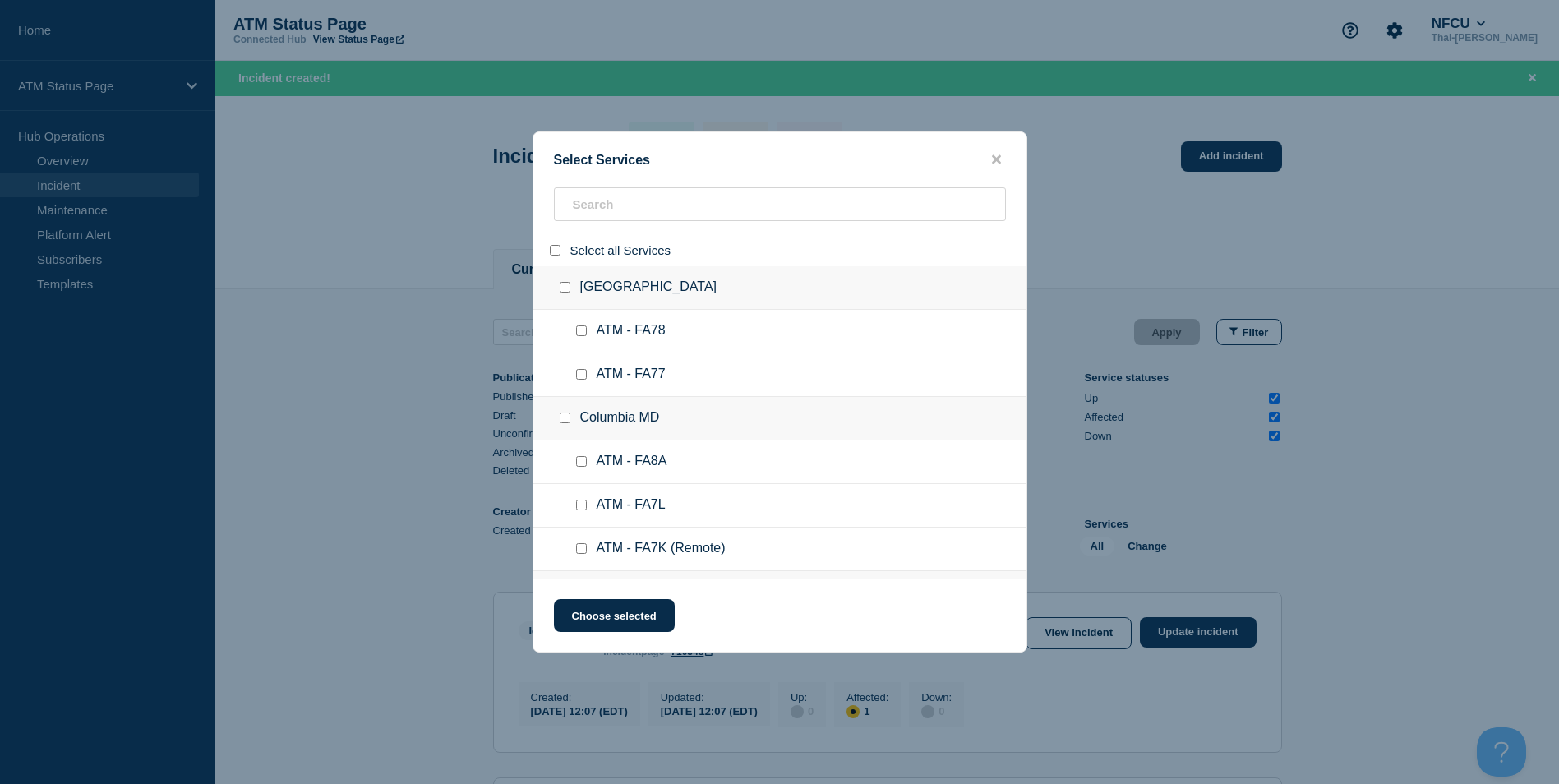
checkbox input "false"
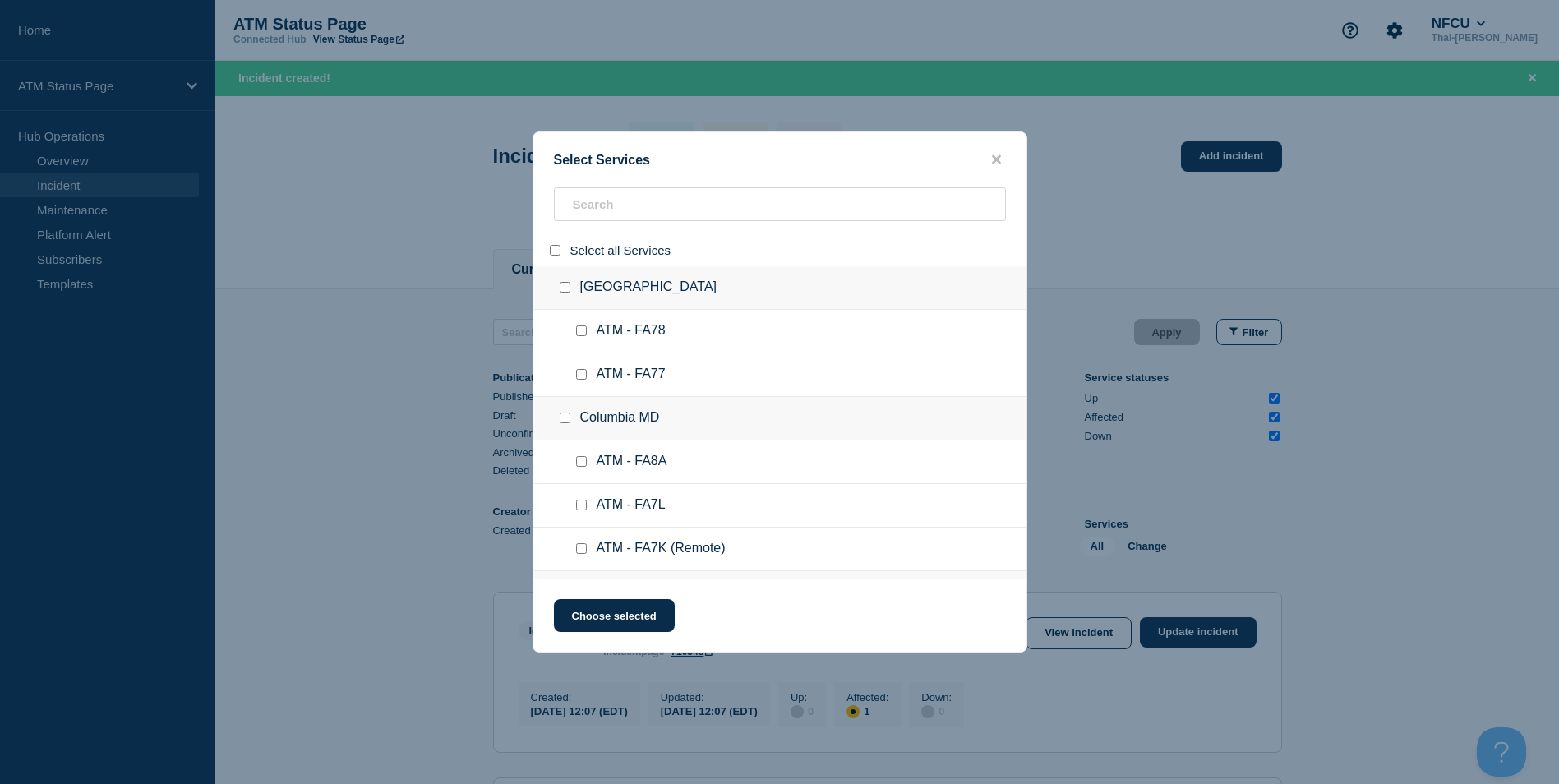
checkbox input "false"
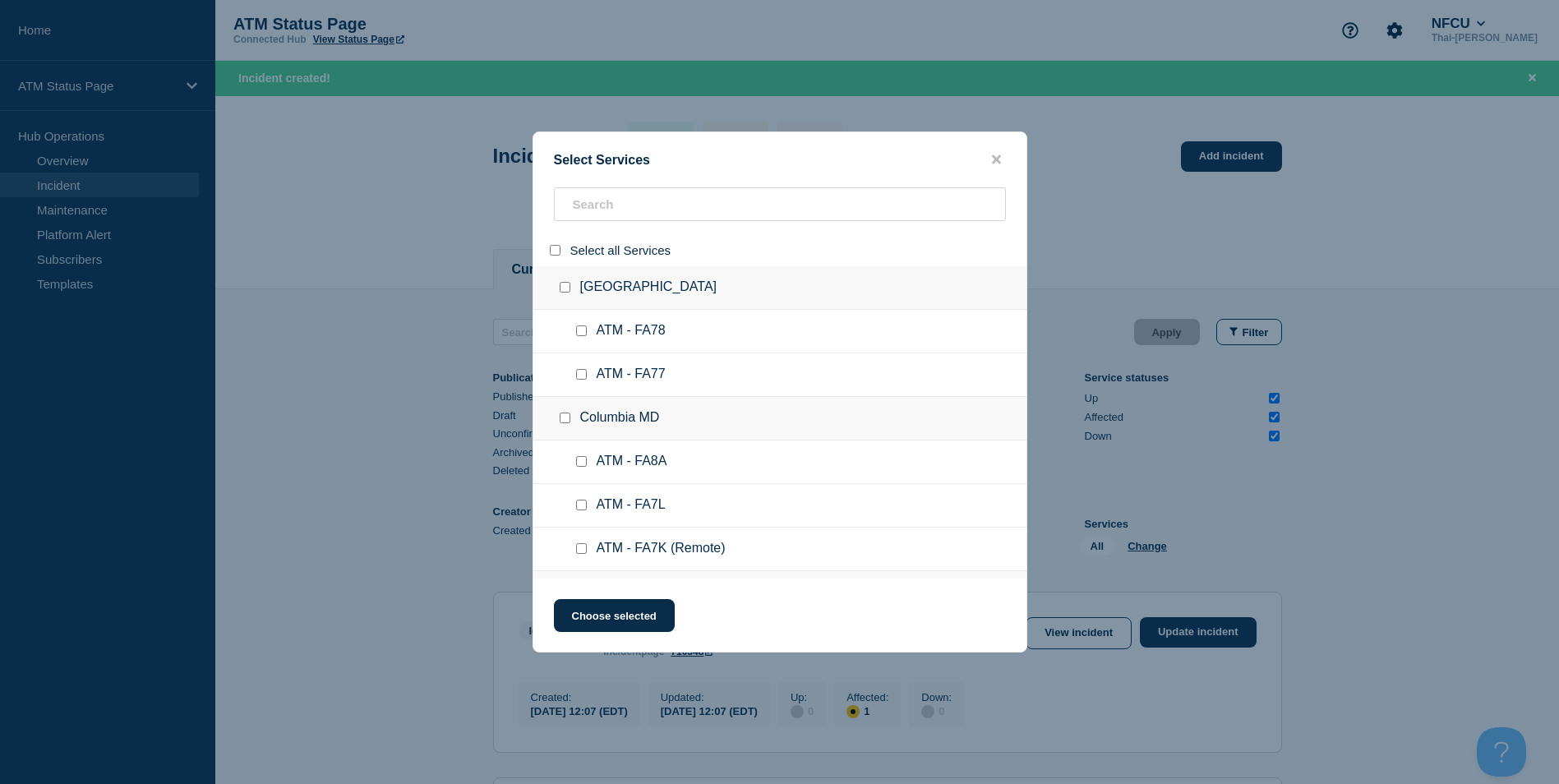
checkbox input "false"
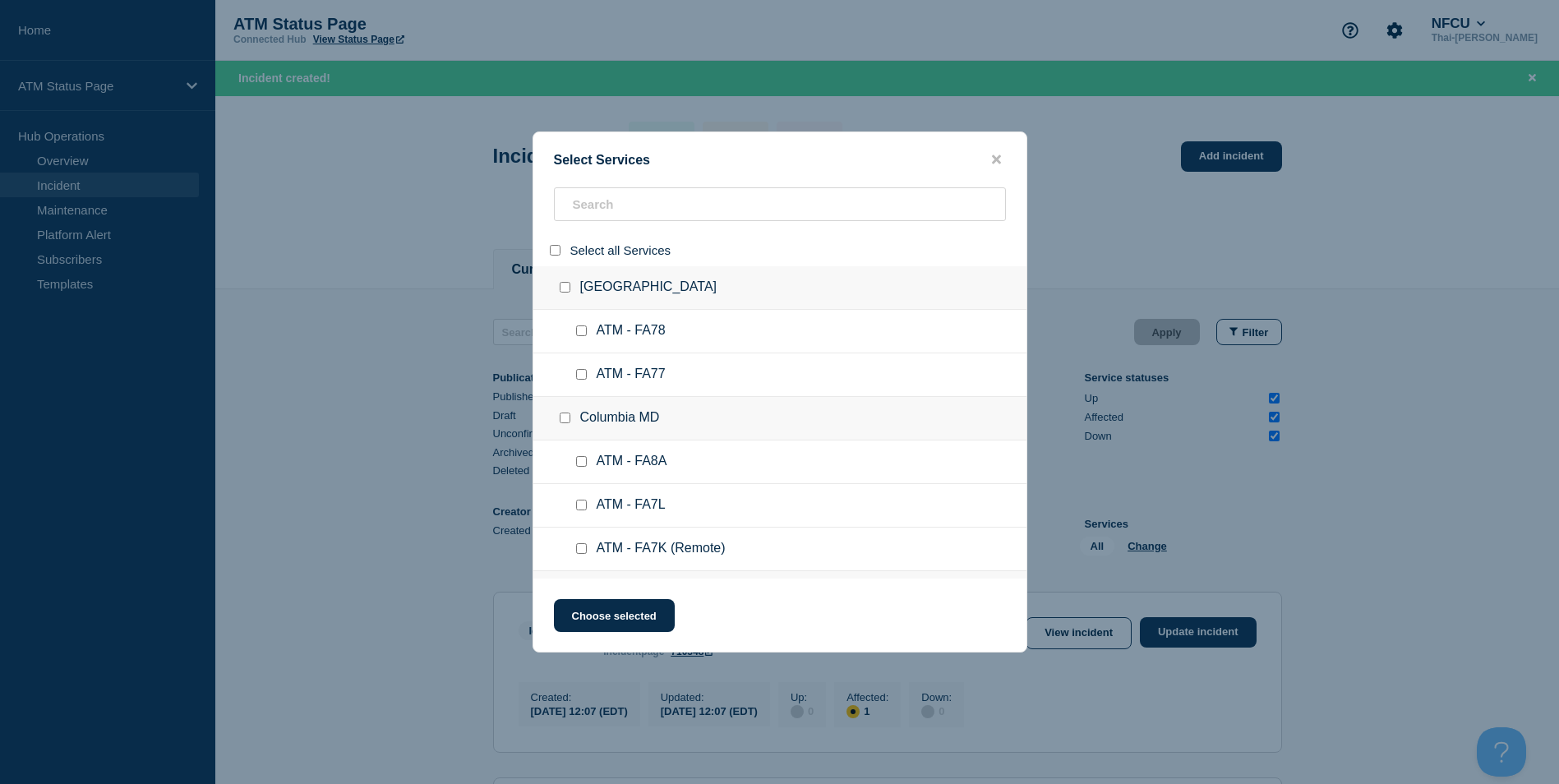
checkbox input "false"
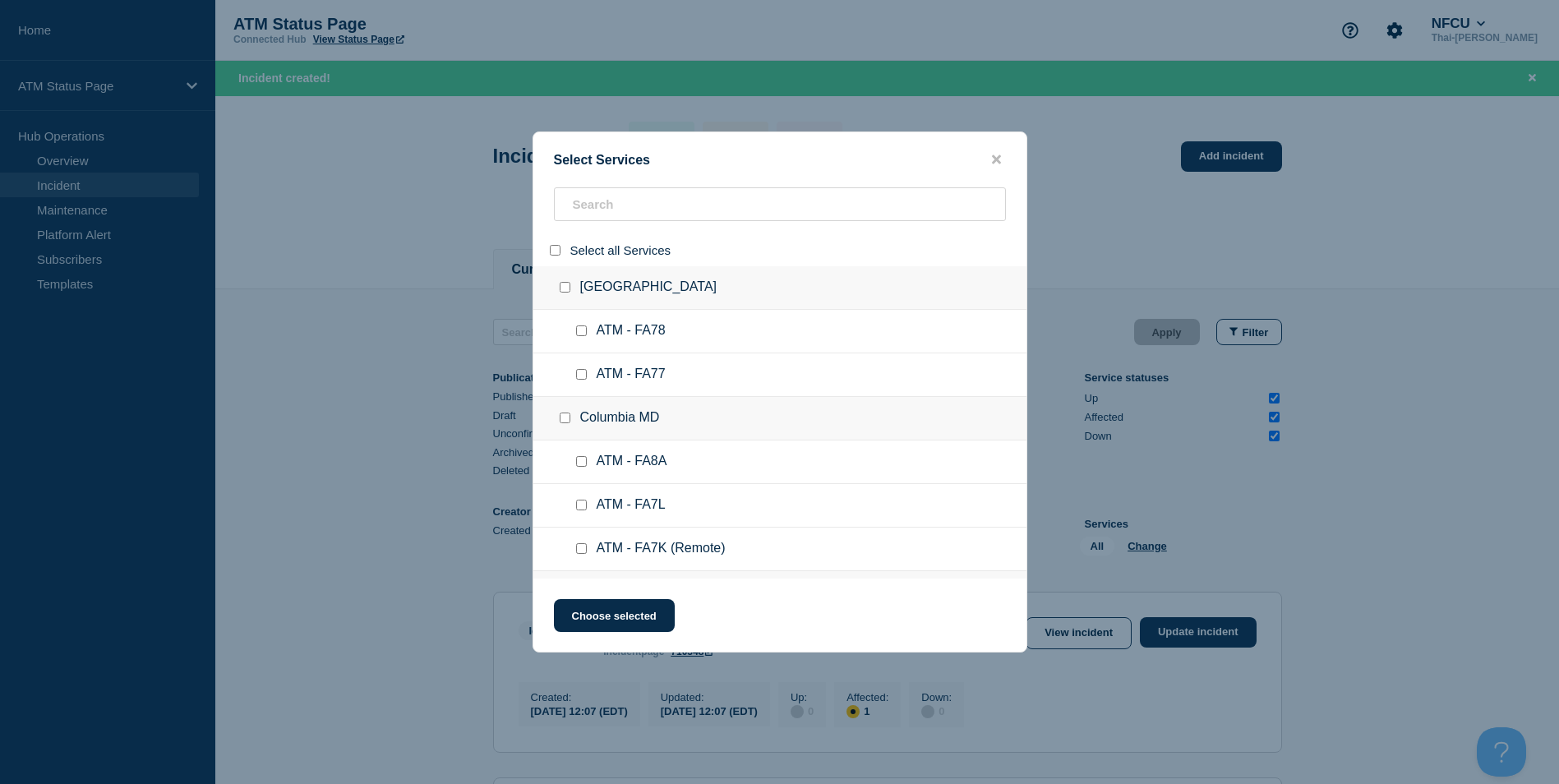
checkbox input "false"
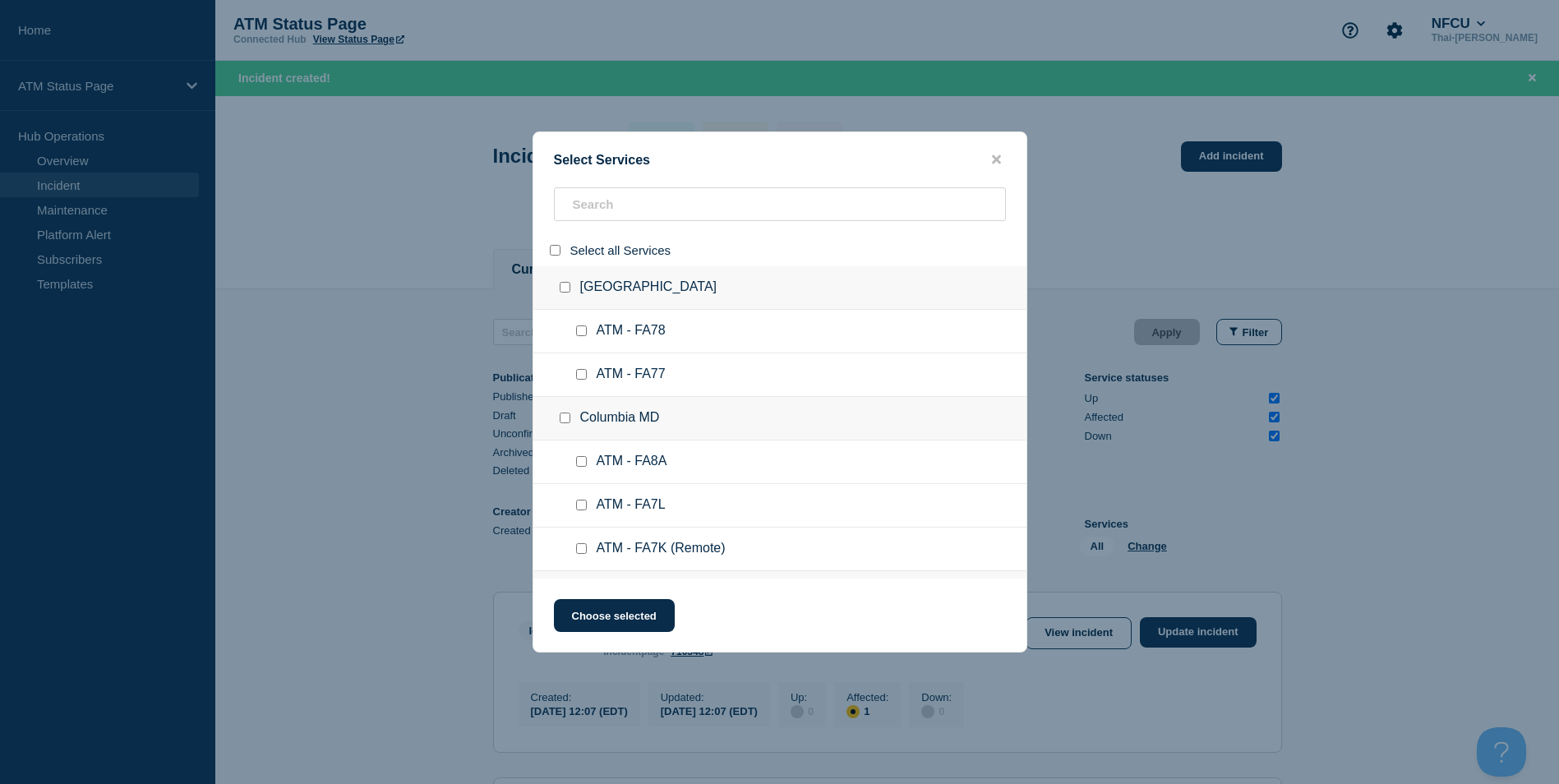
checkbox input "false"
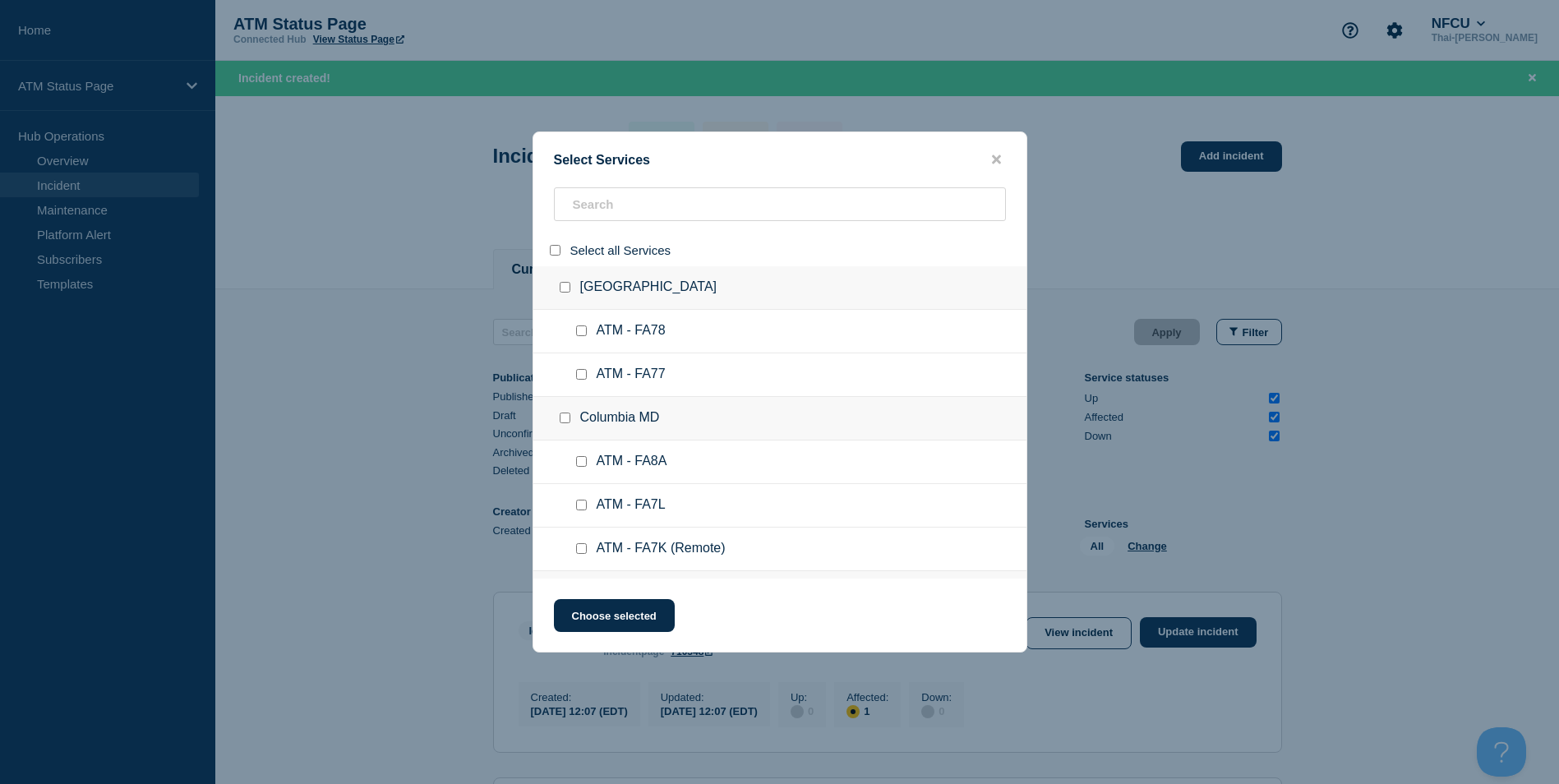
checkbox input "false"
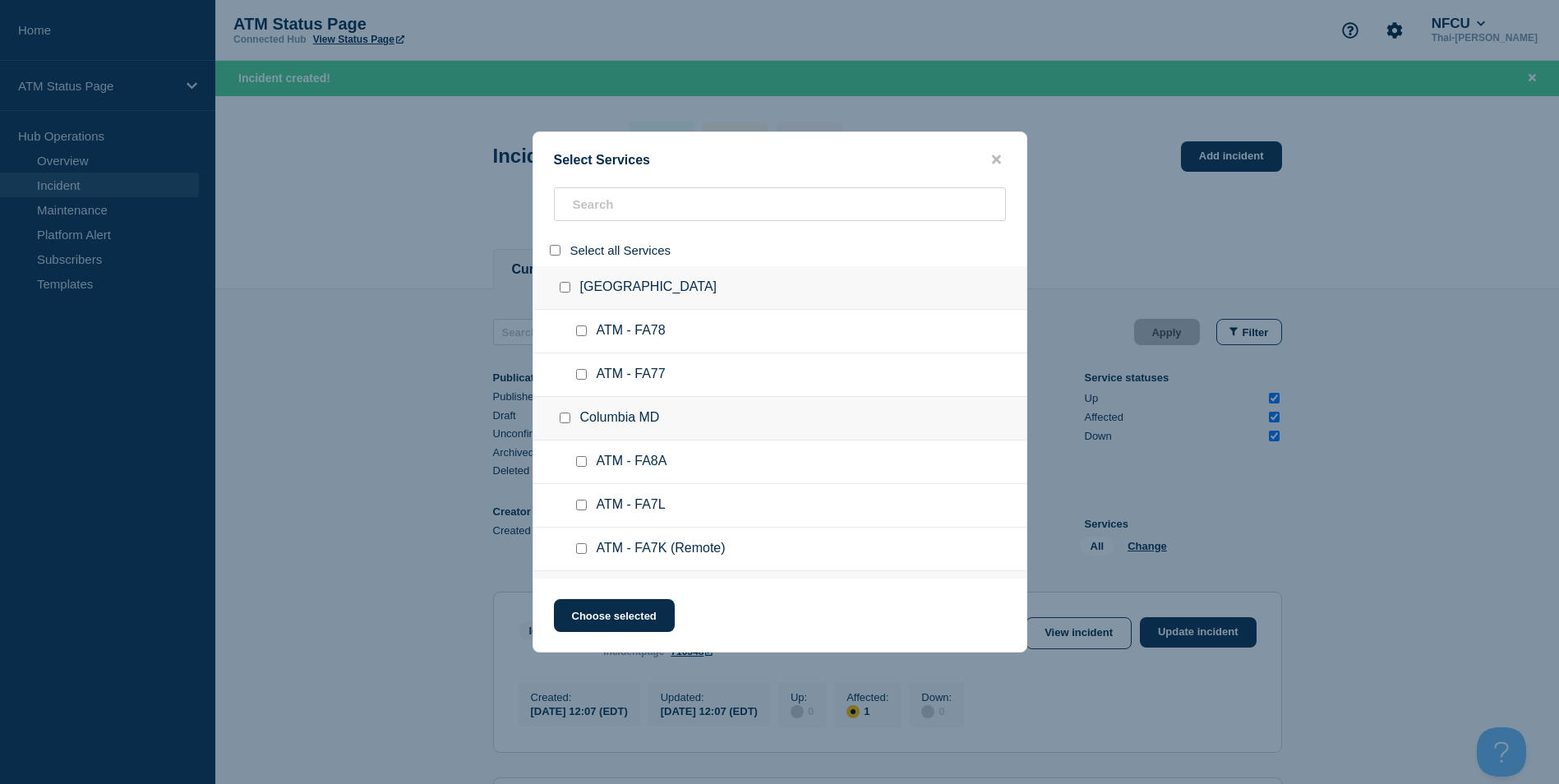
checkbox input "false"
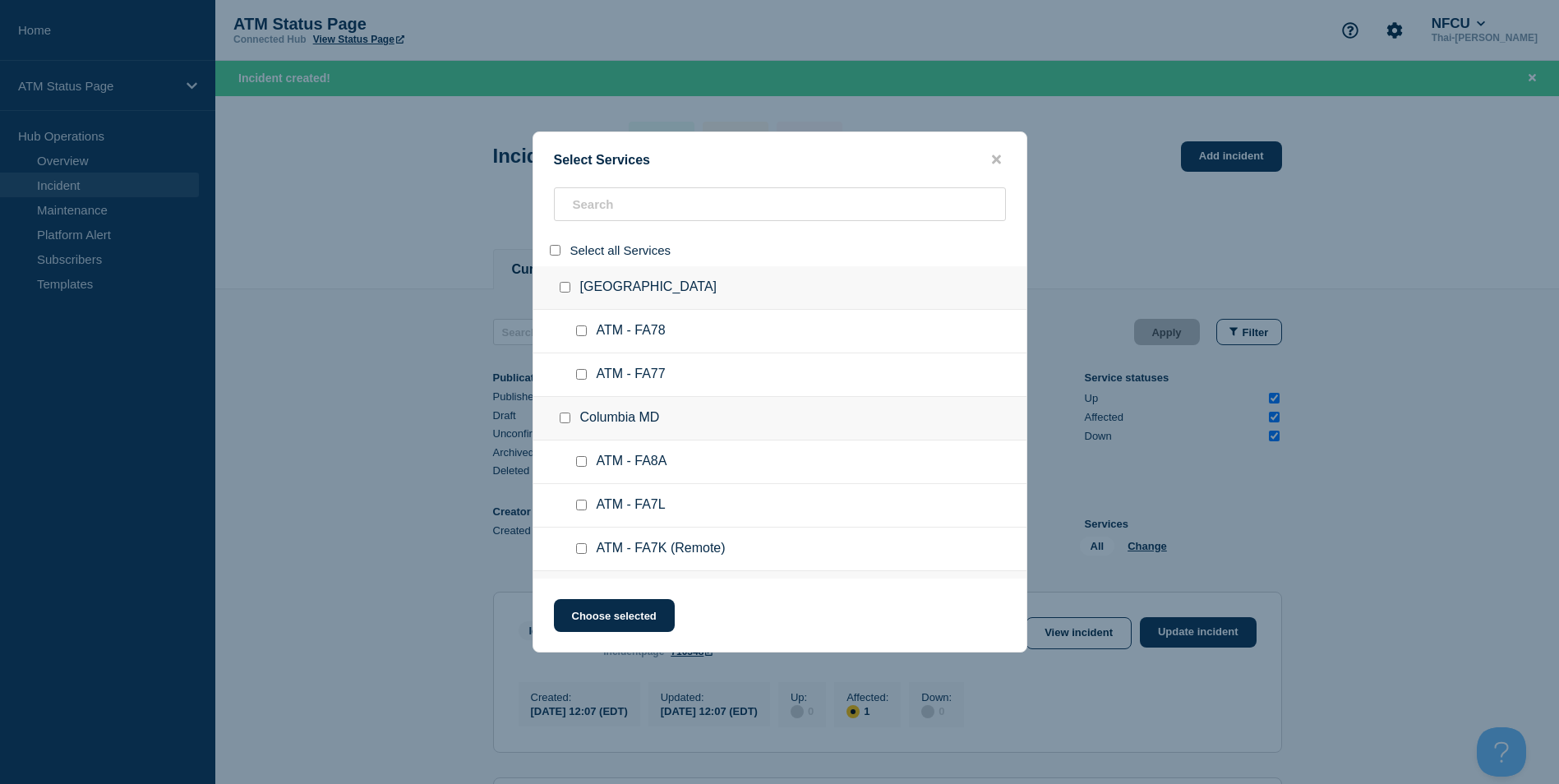
checkbox input "false"
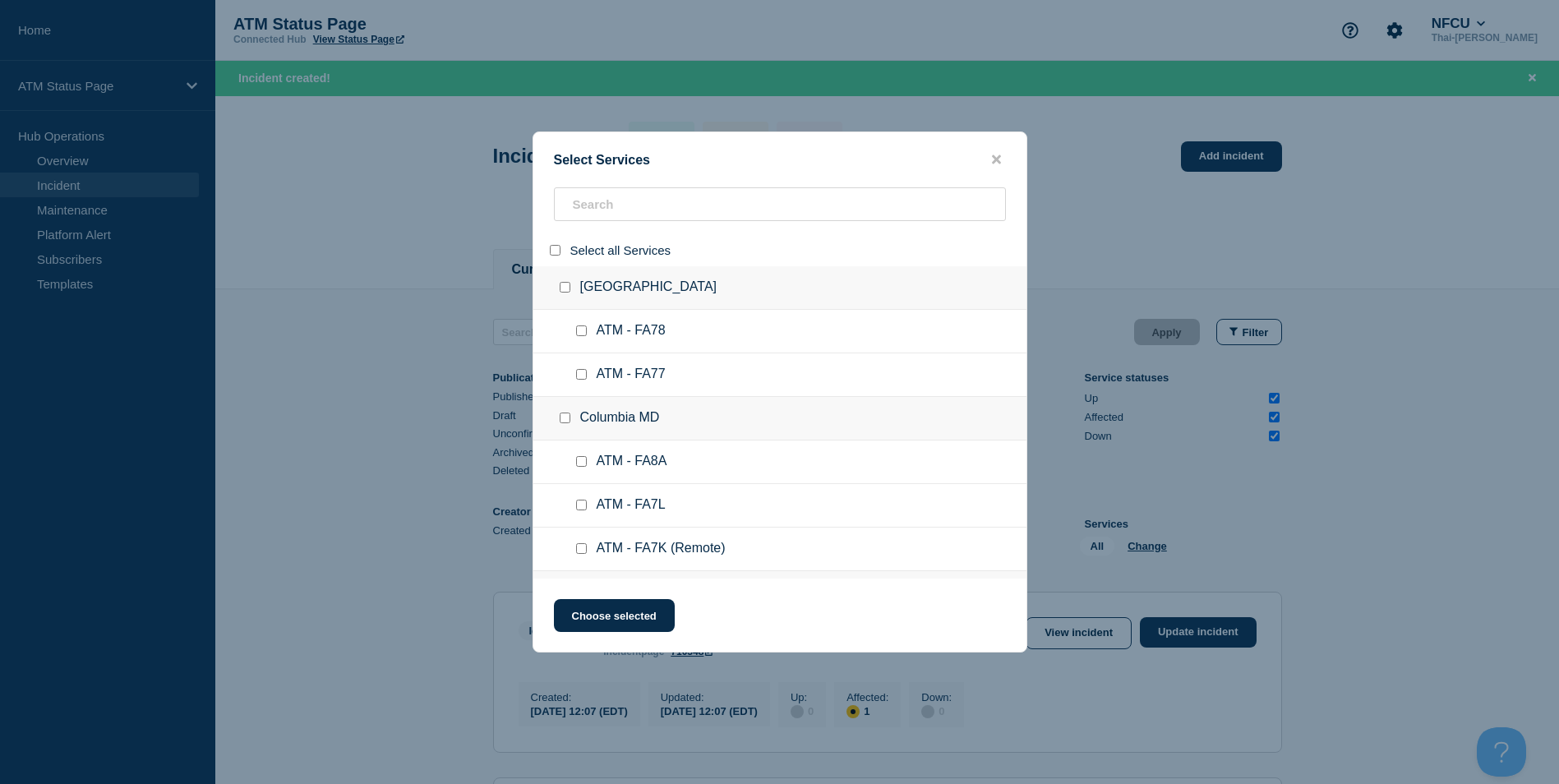
checkbox input "false"
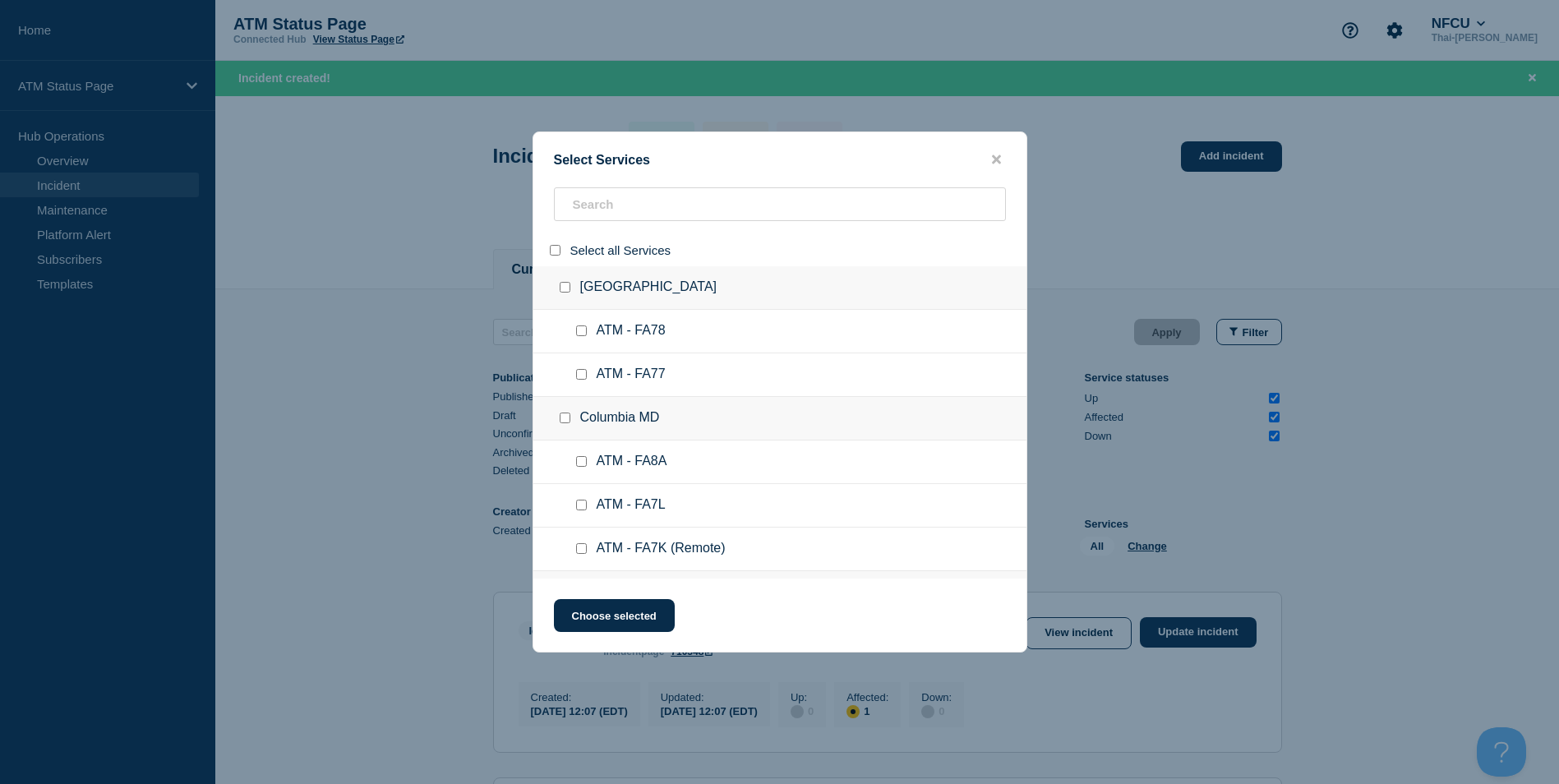
checkbox input "false"
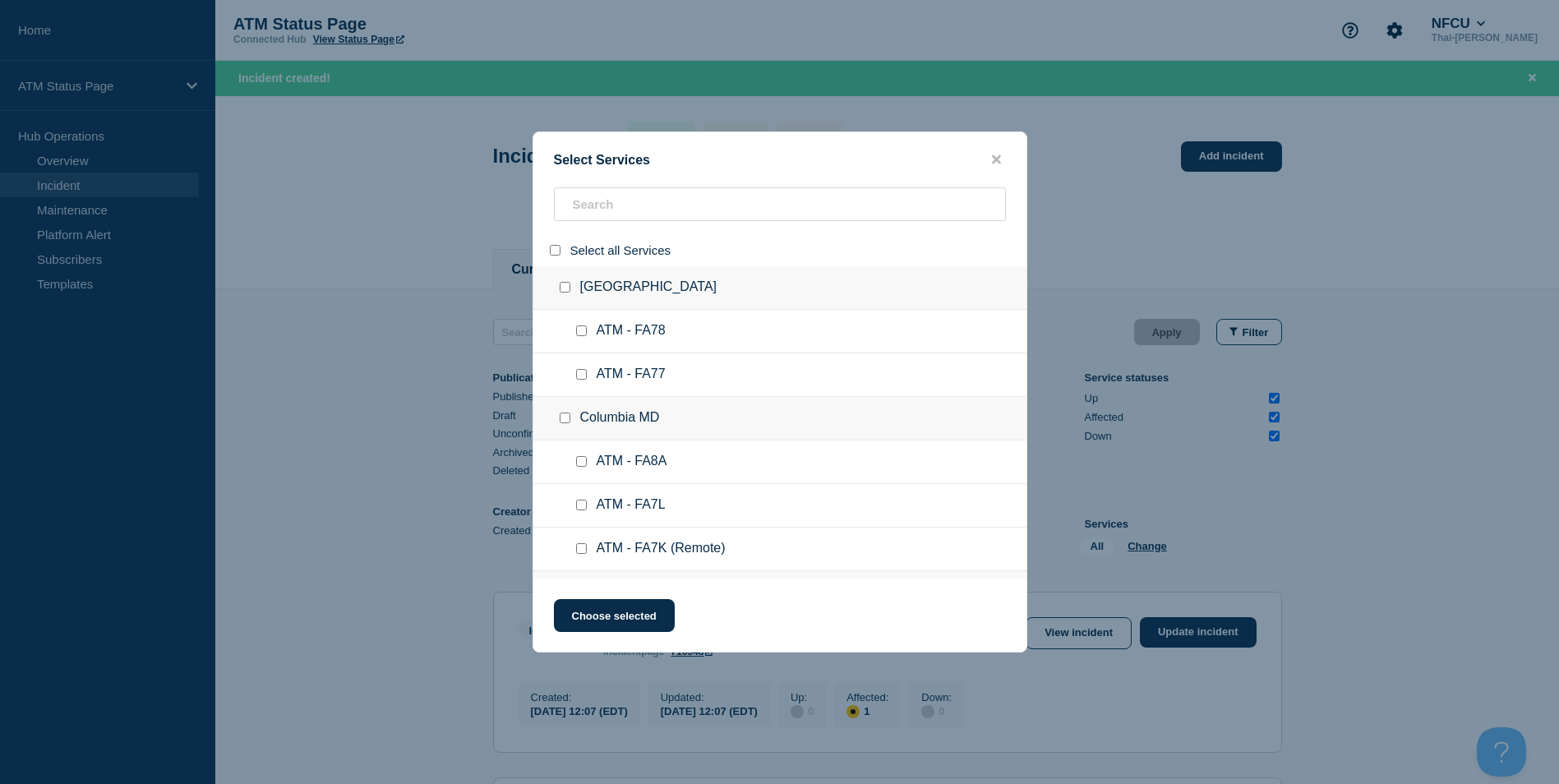
checkbox input "false"
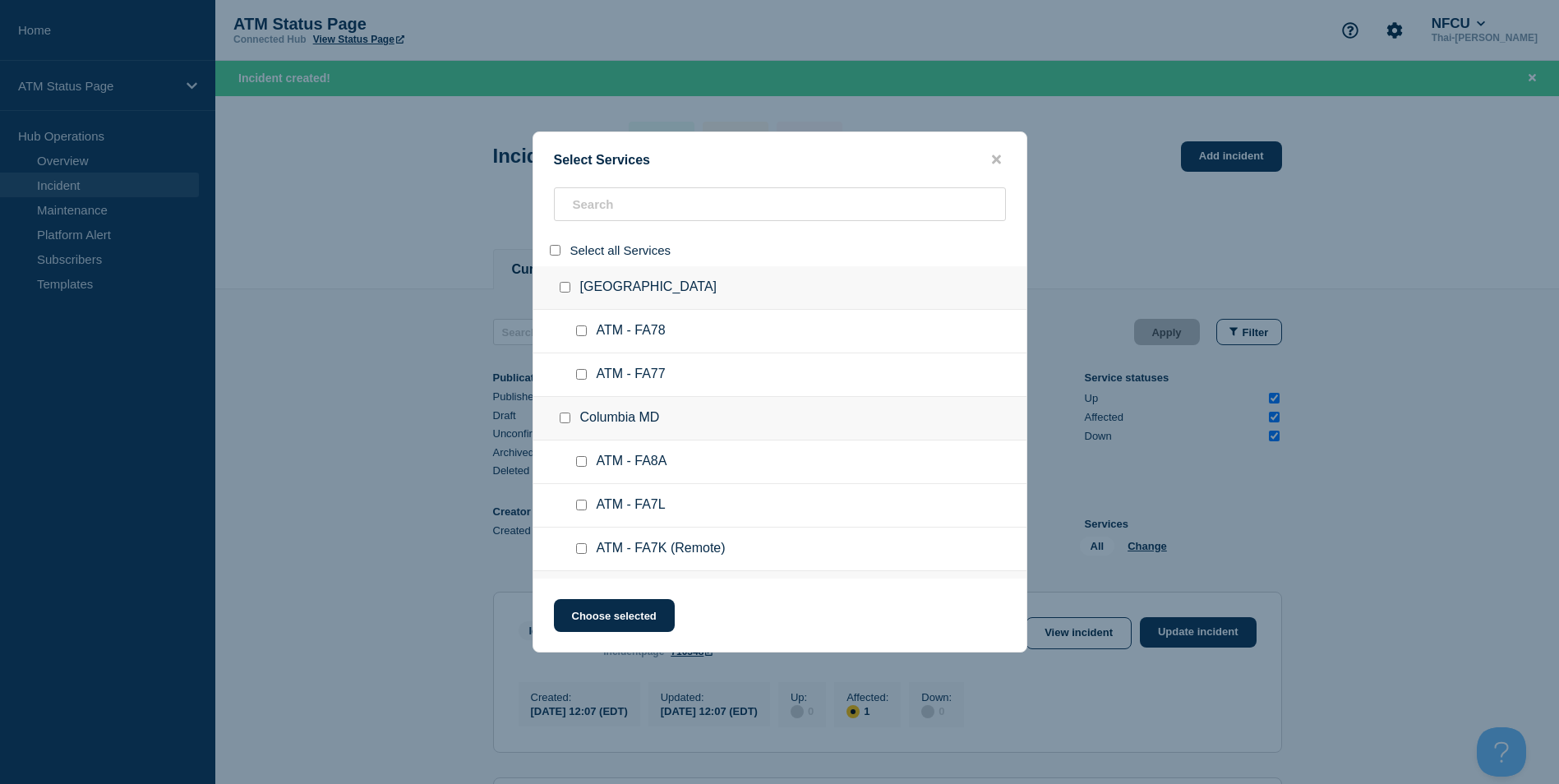
checkbox input "false"
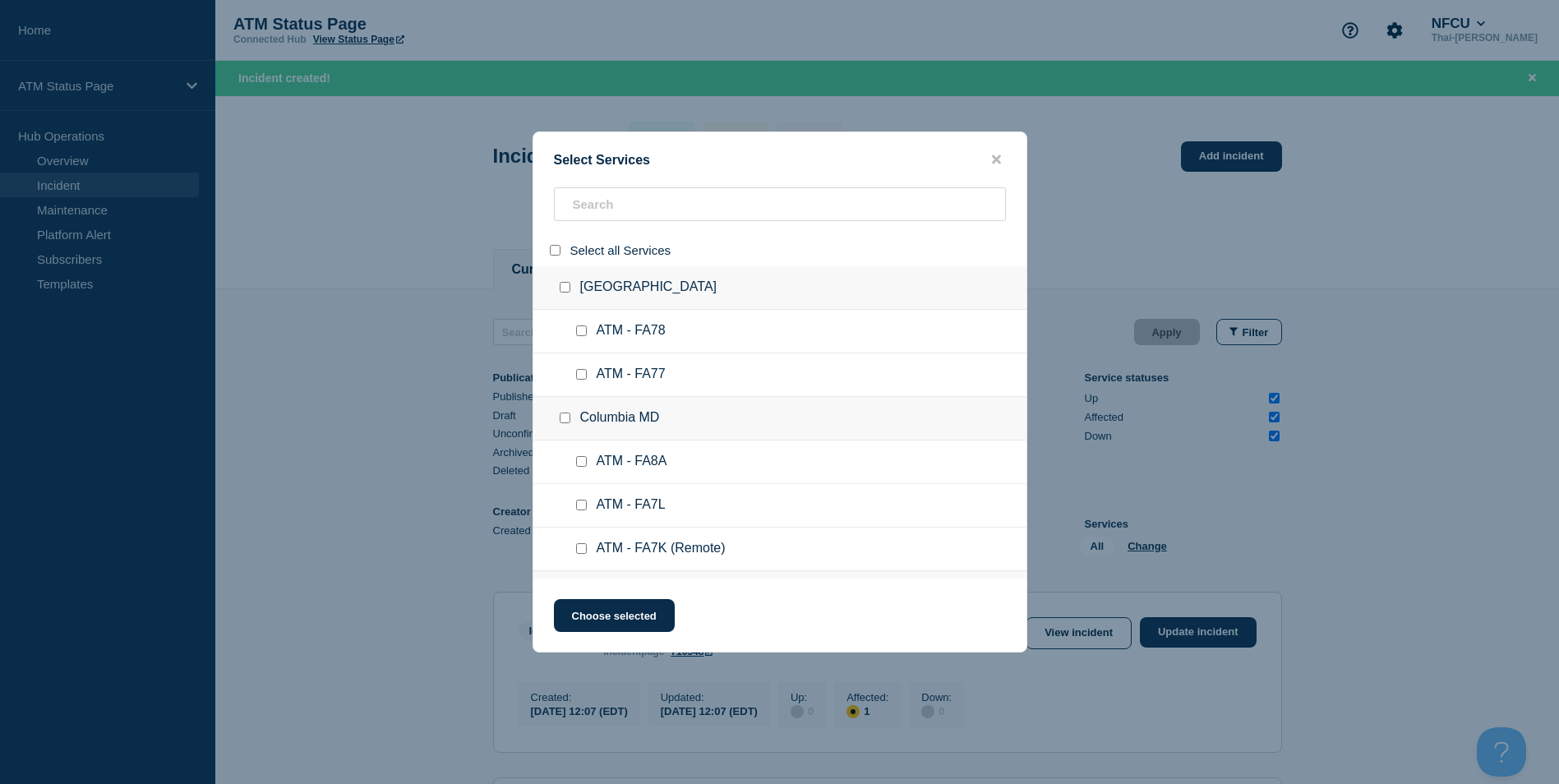
checkbox input "false"
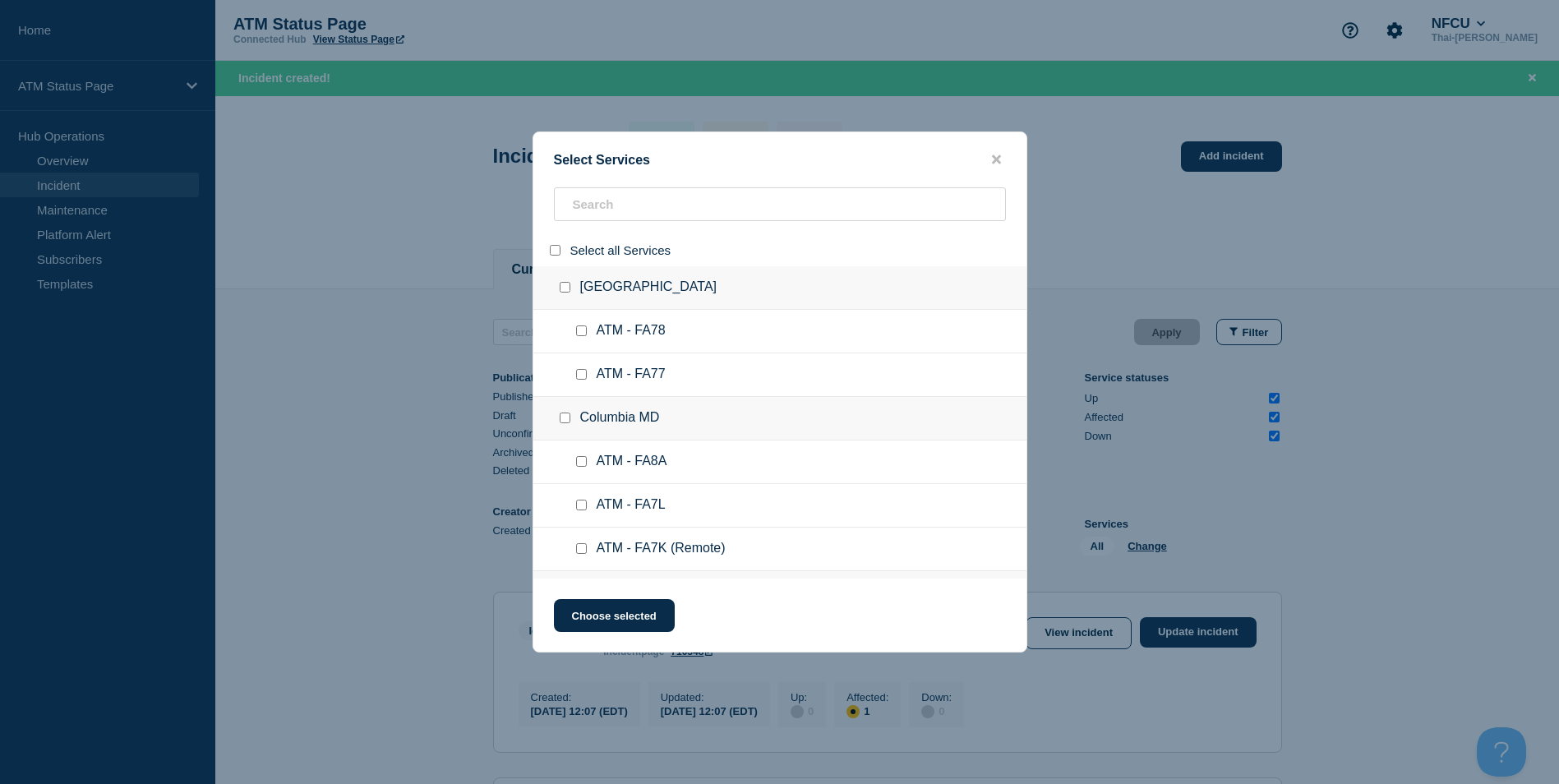
checkbox input "false"
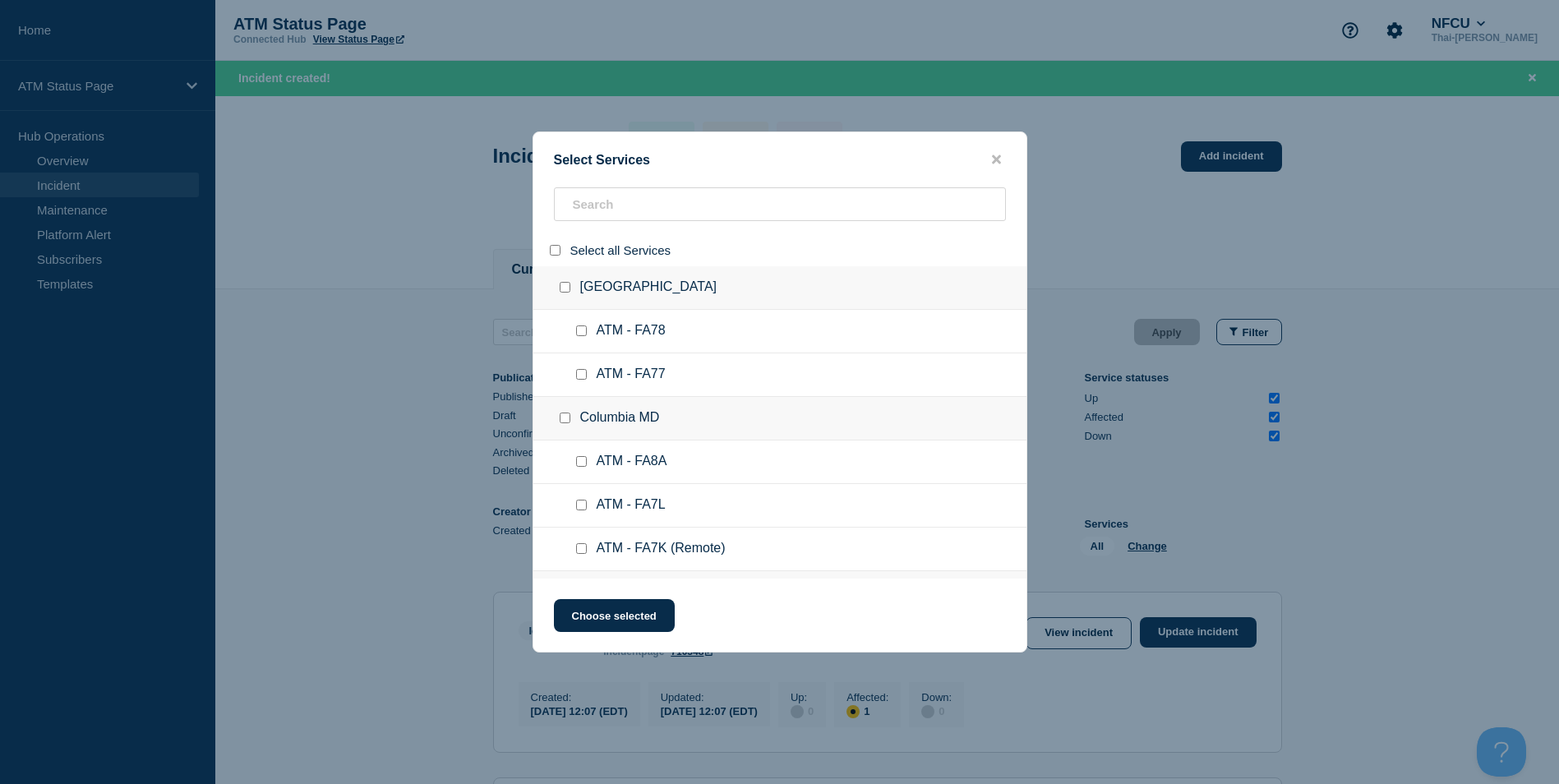
checkbox input "false"
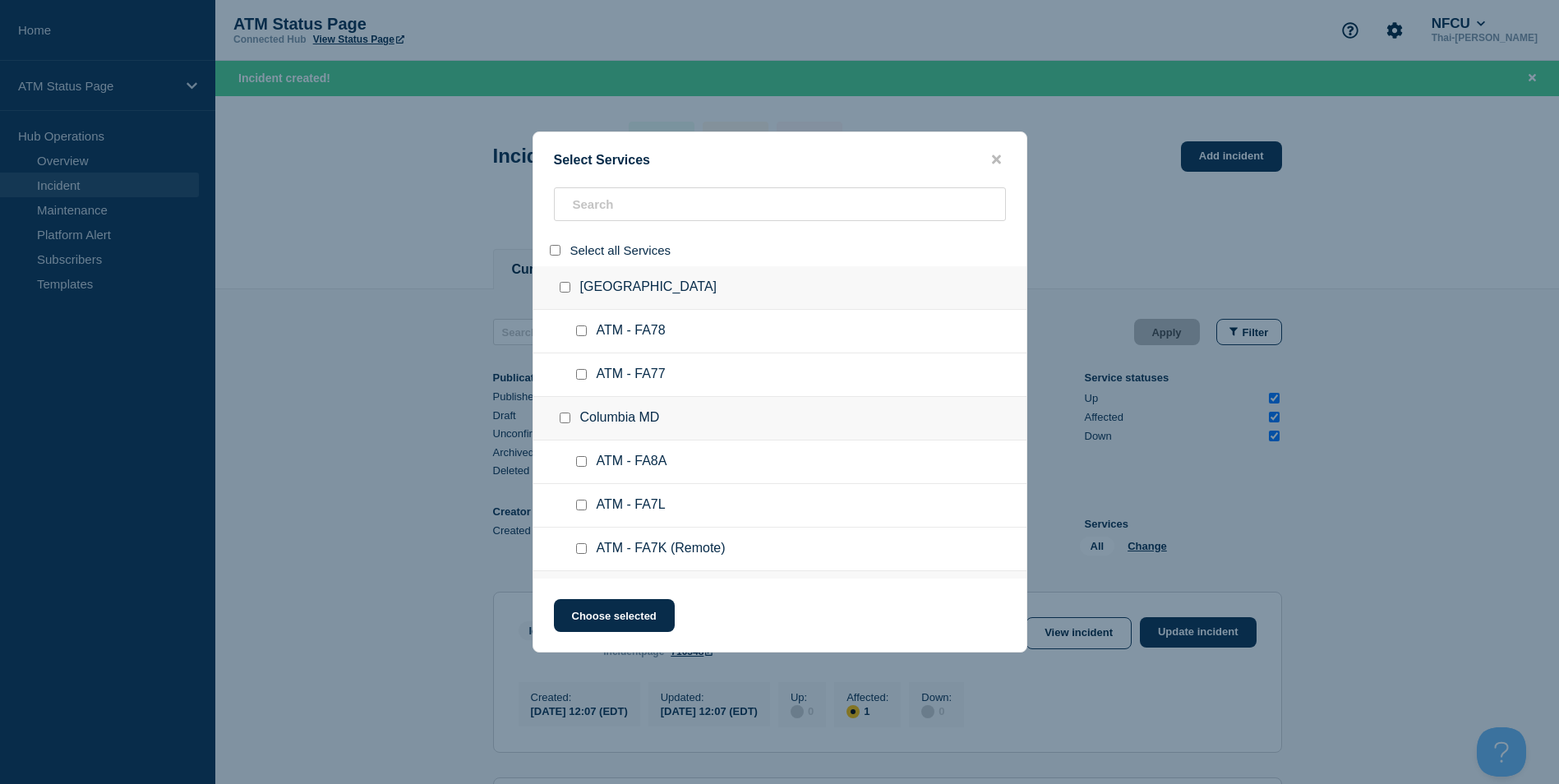
checkbox input "false"
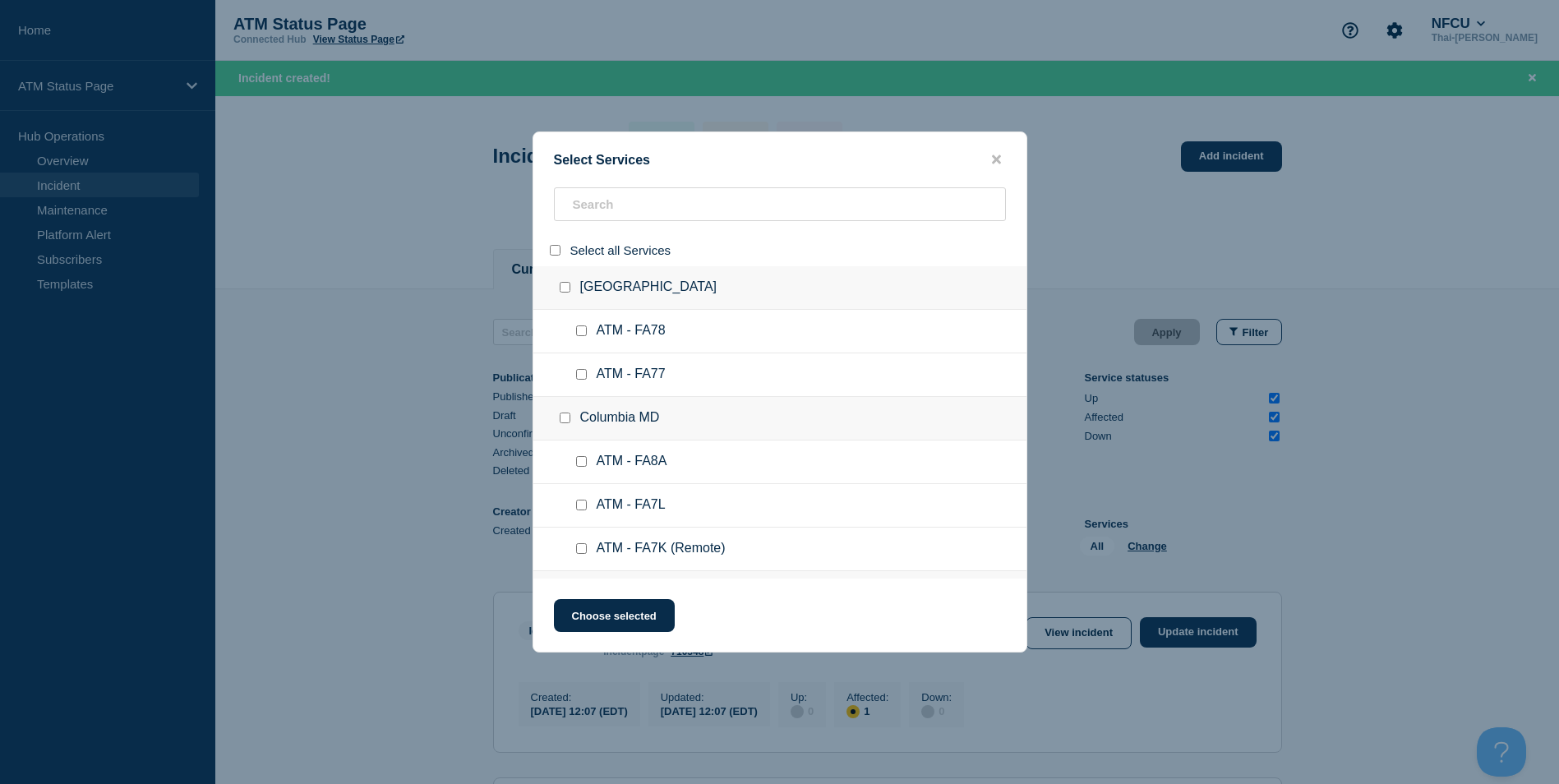
checkbox input "false"
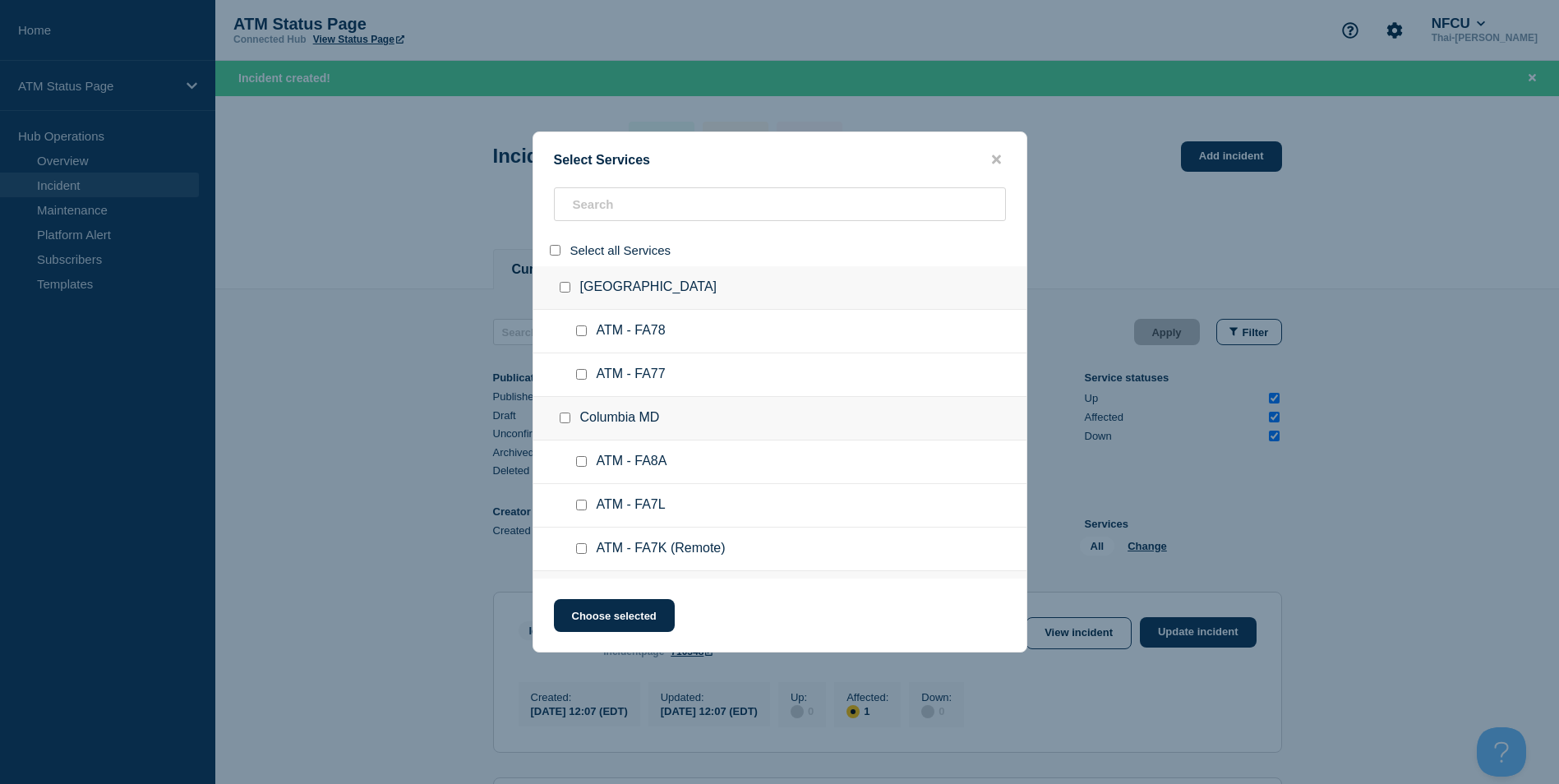
checkbox input "false"
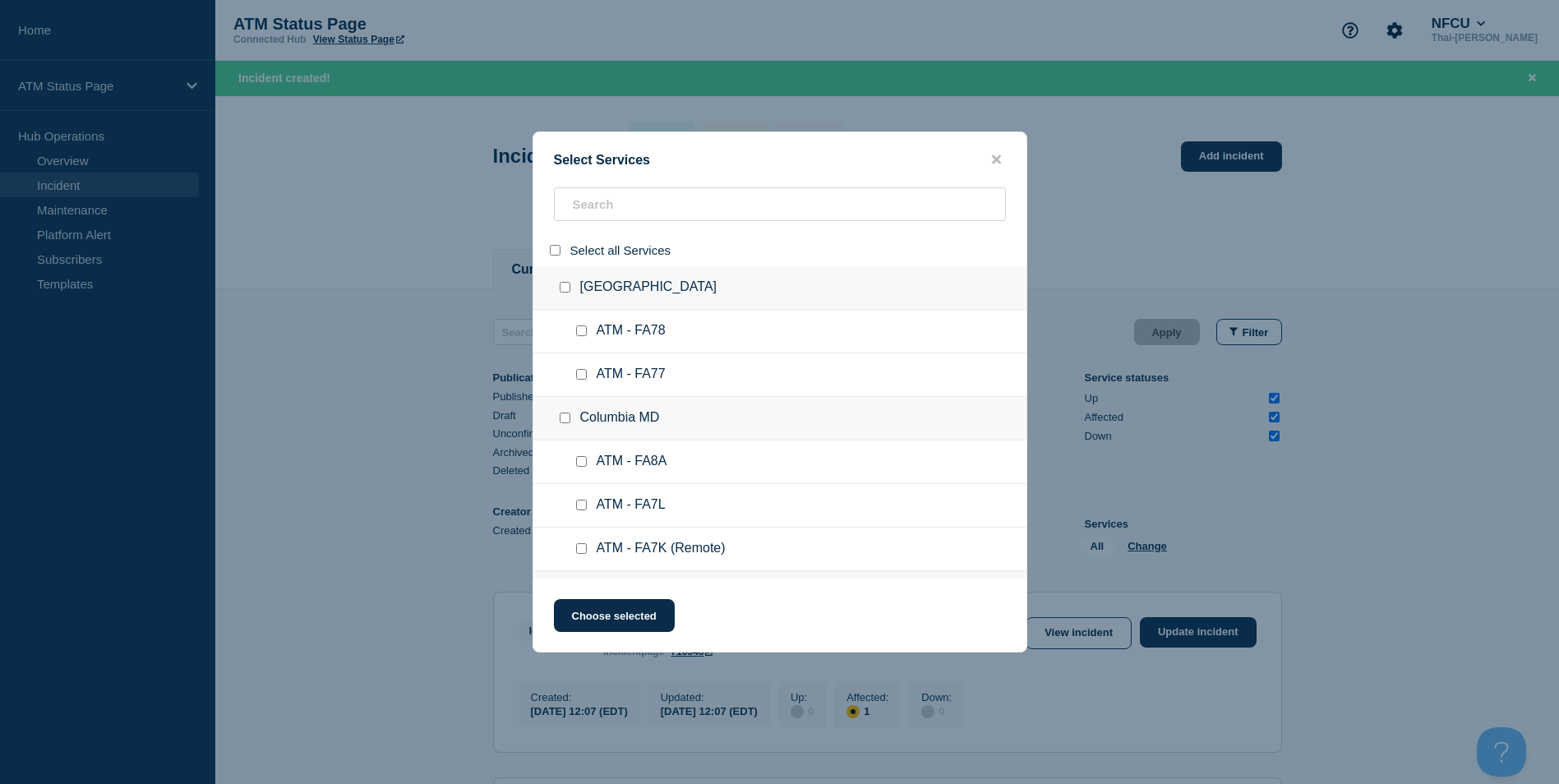
checkbox input "false"
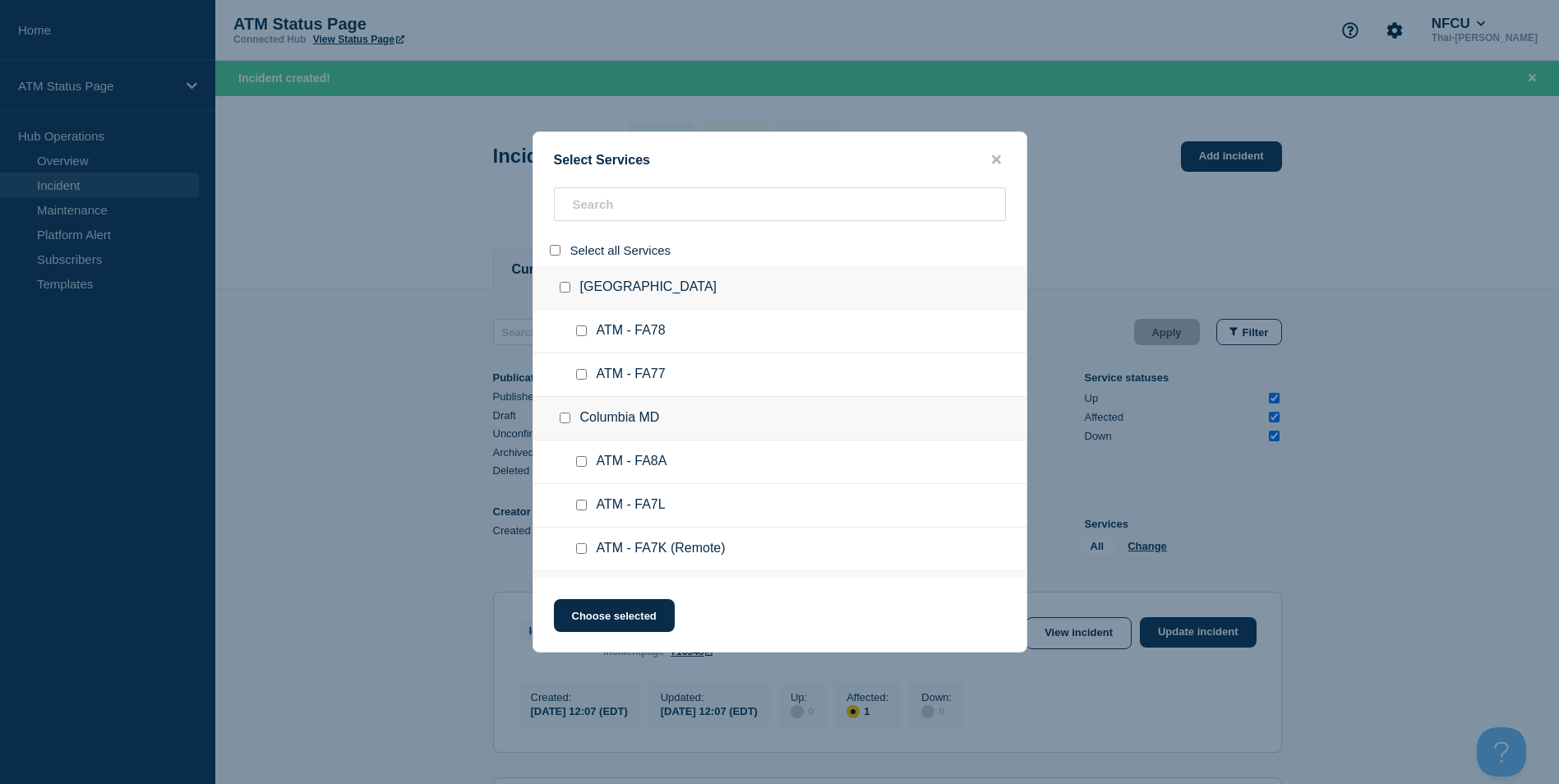
checkbox input "false"
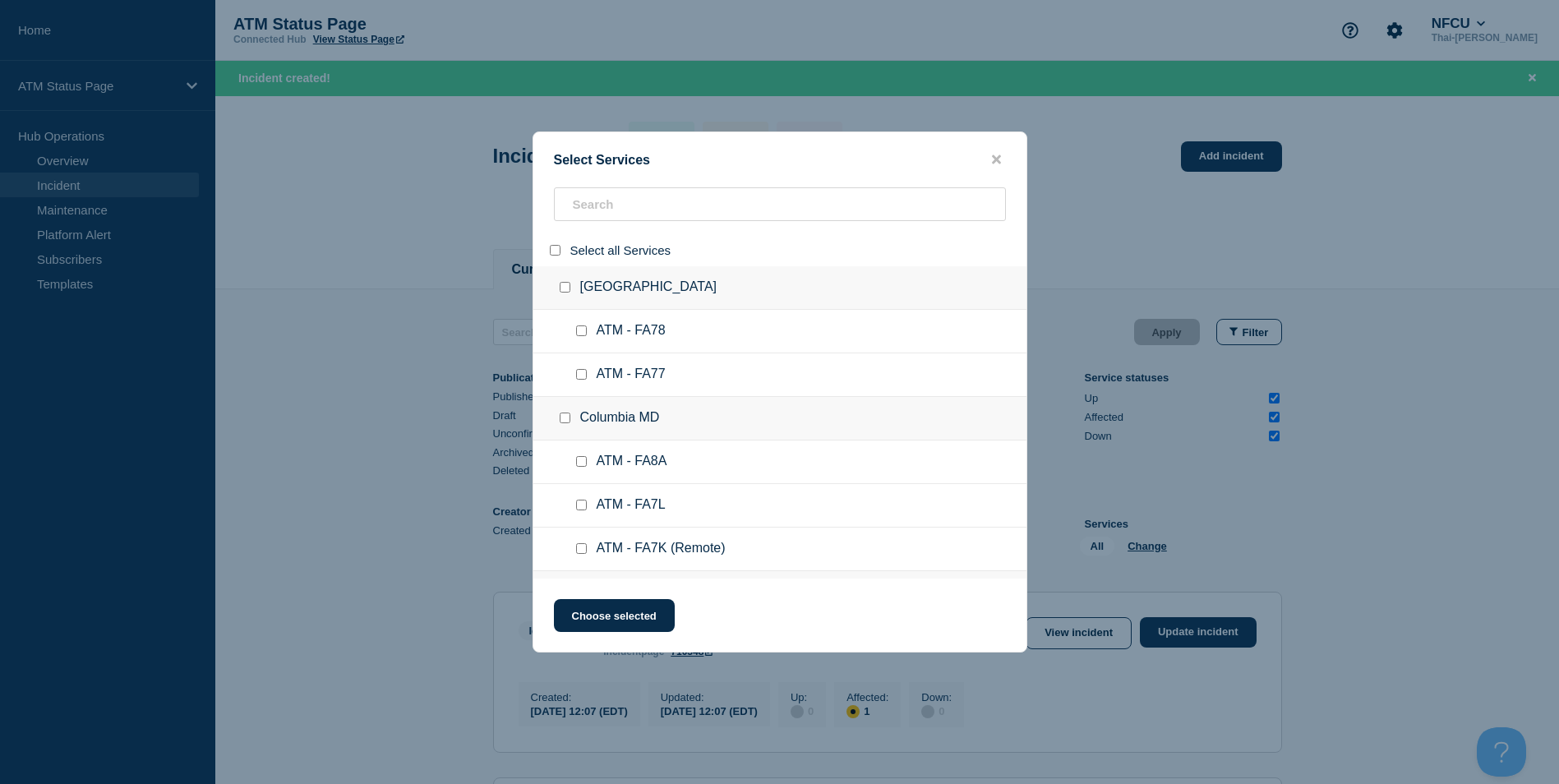
checkbox input "false"
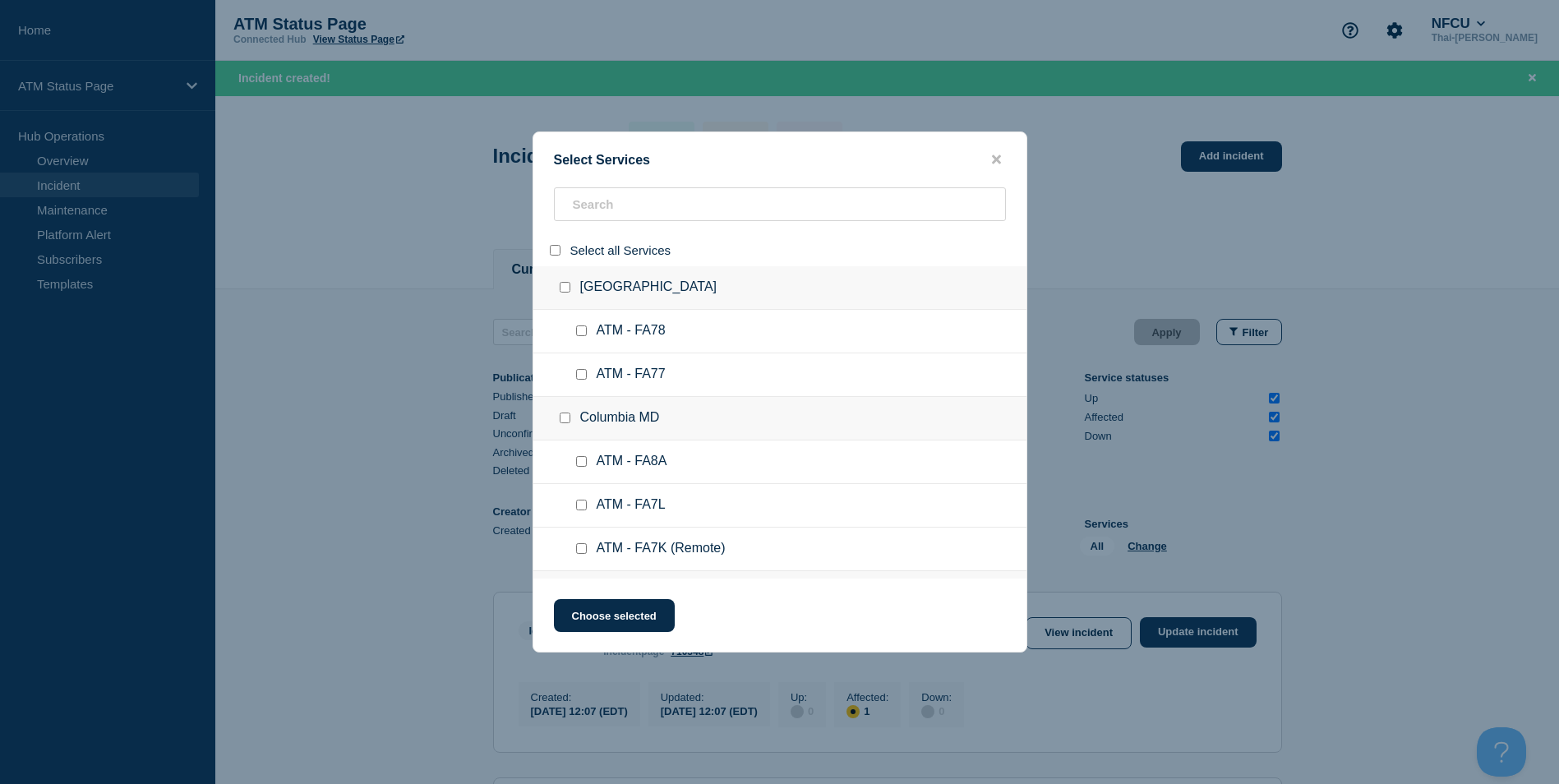
checkbox input "false"
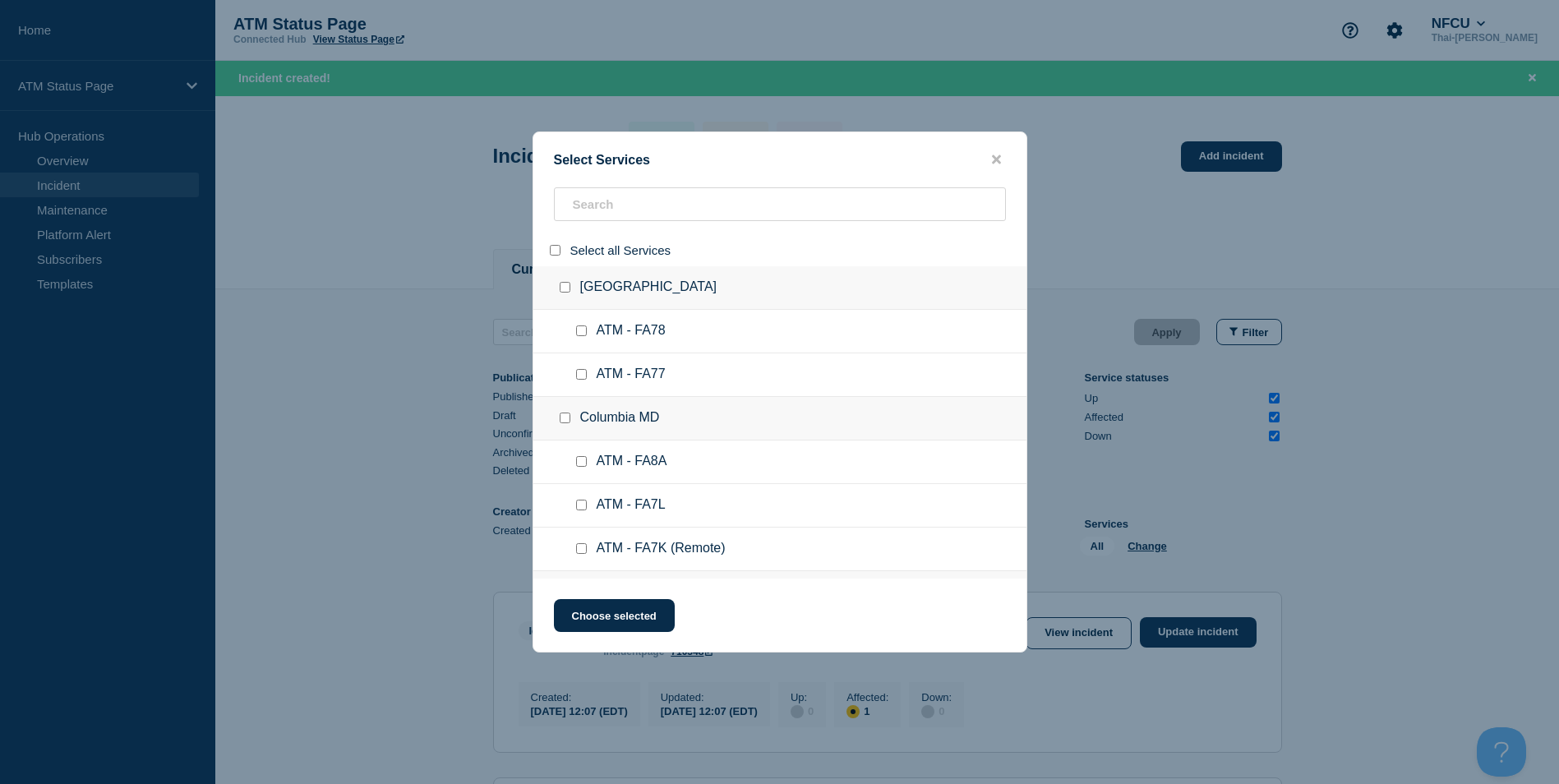
checkbox input "false"
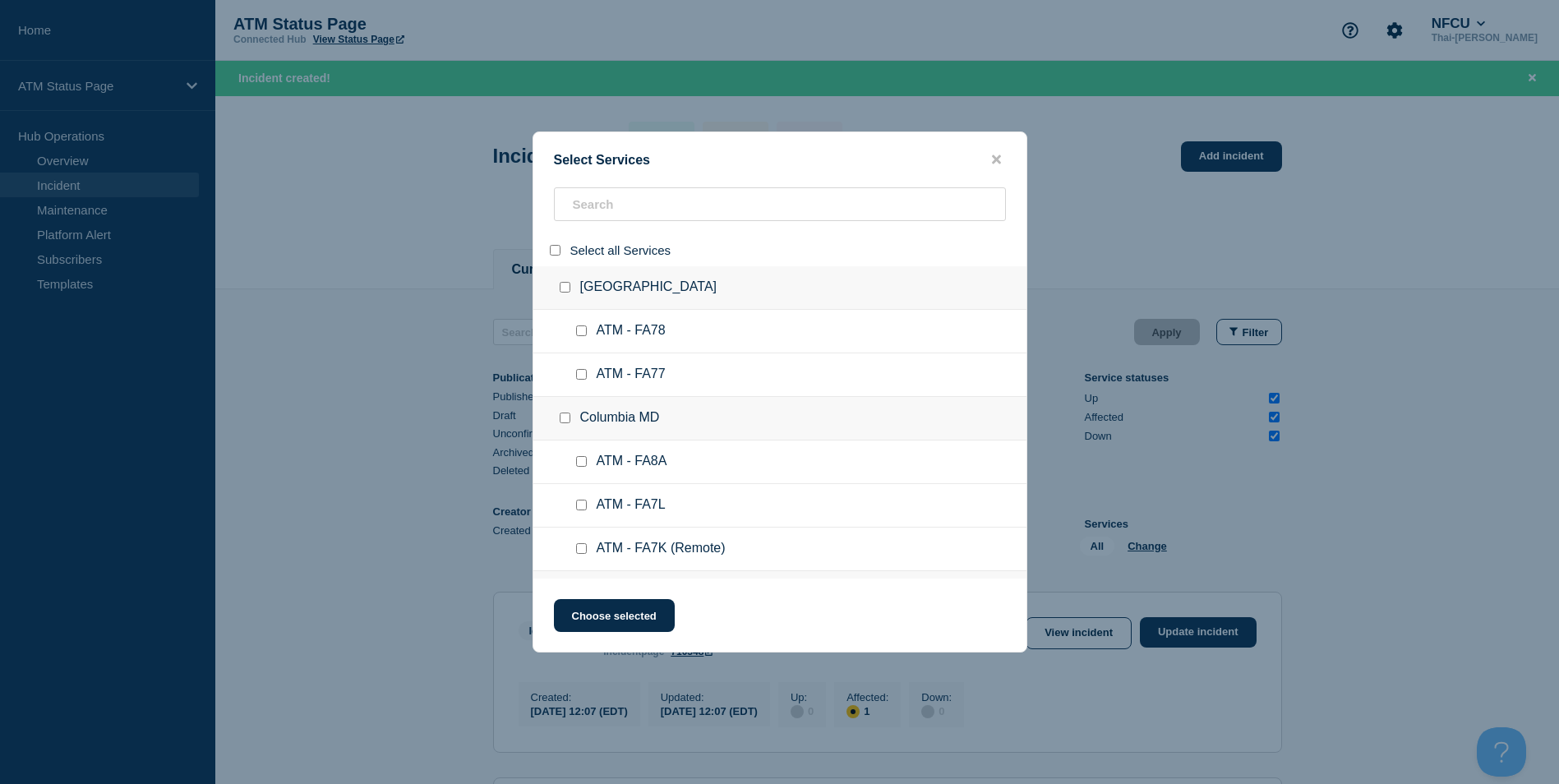
checkbox input "false"
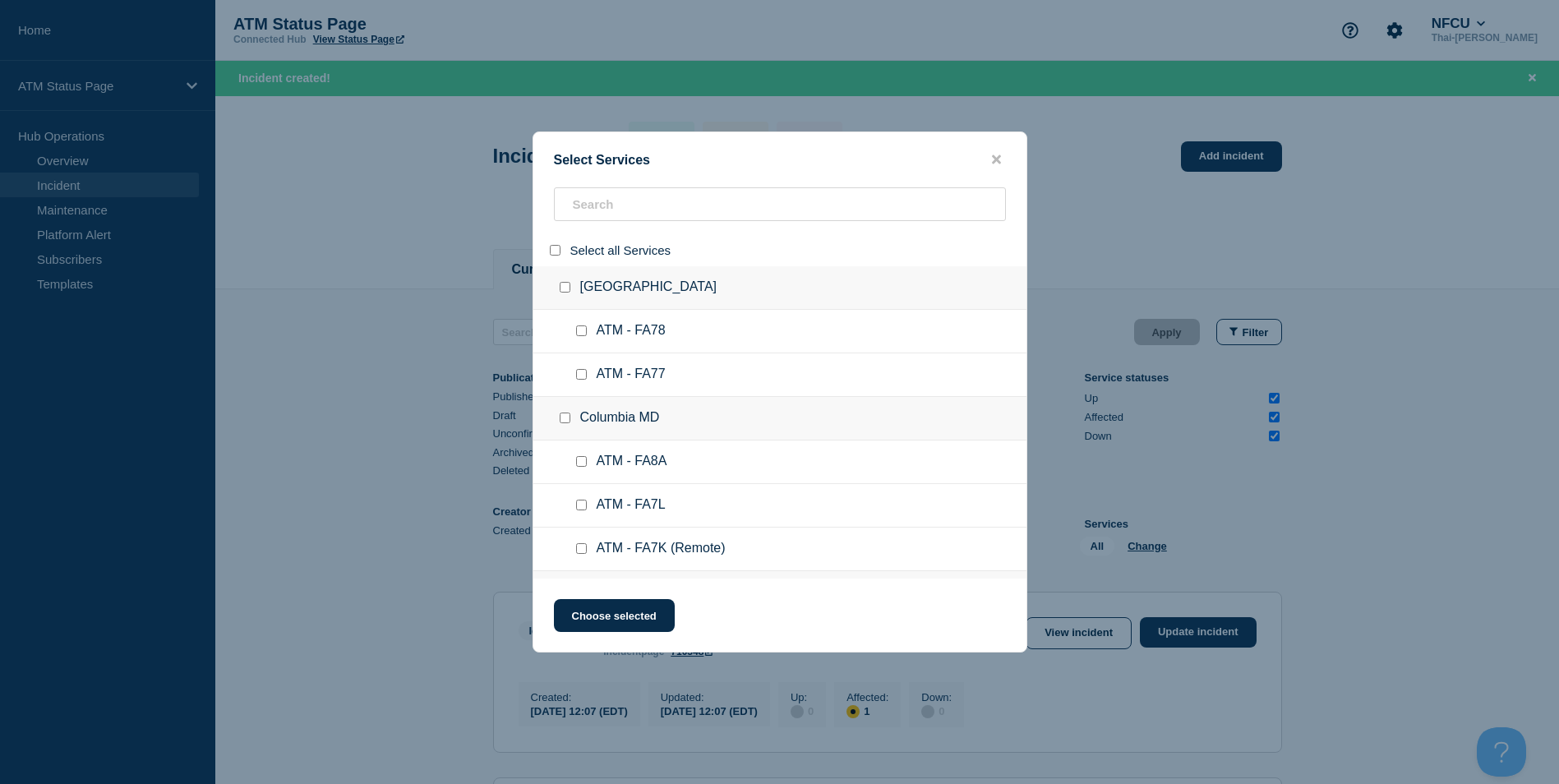
checkbox input "false"
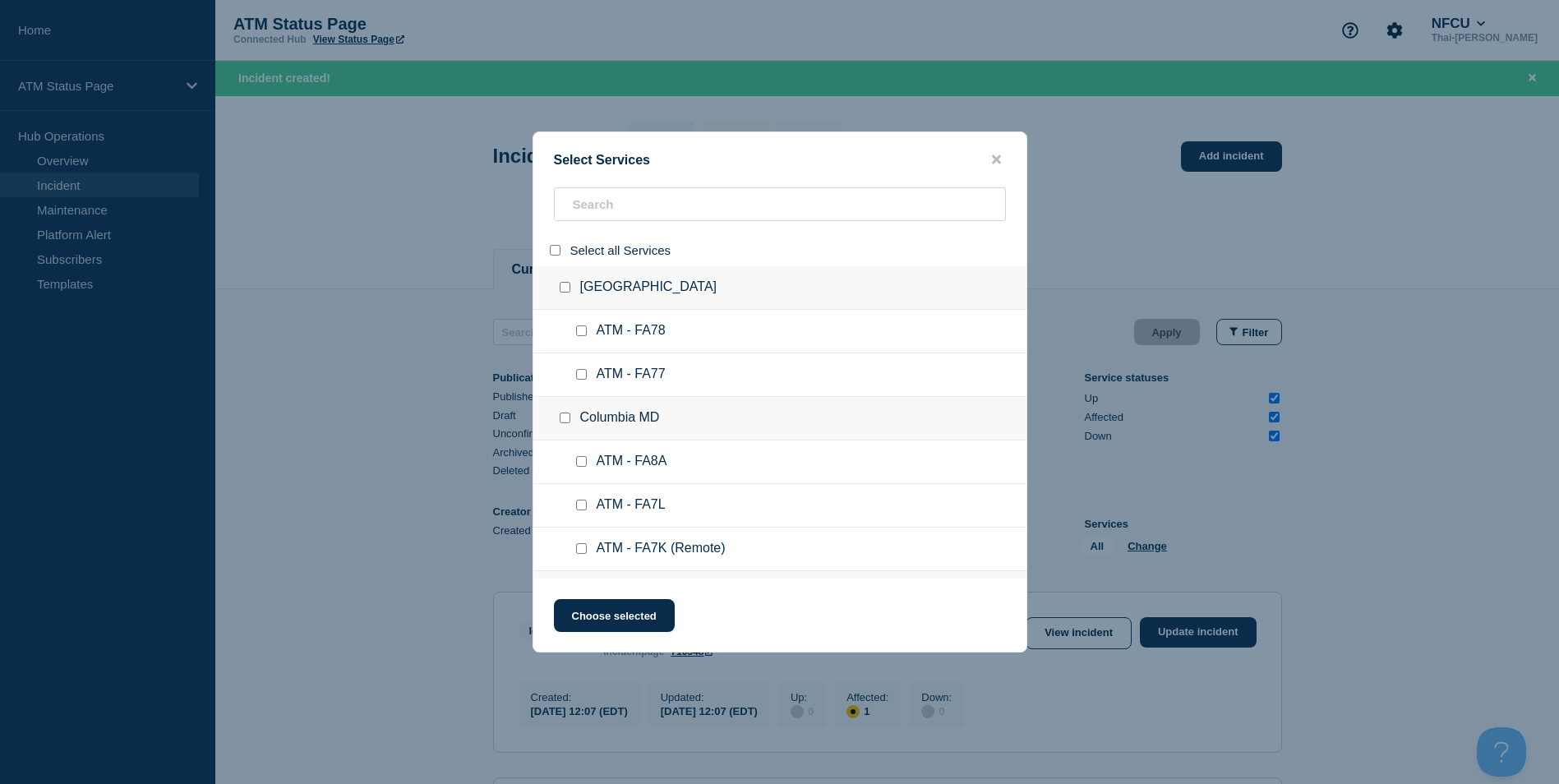
checkbox input "false"
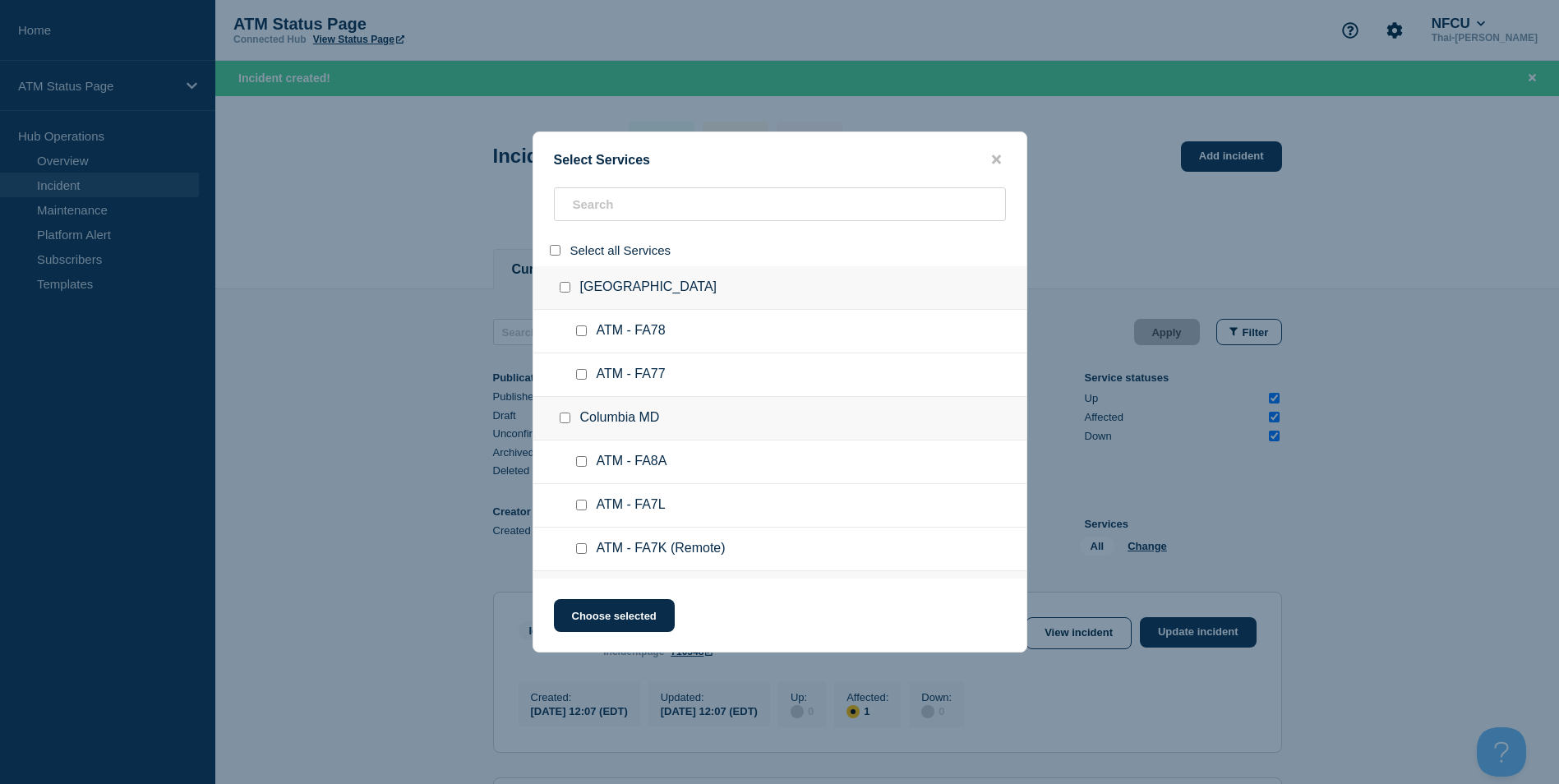
checkbox input "false"
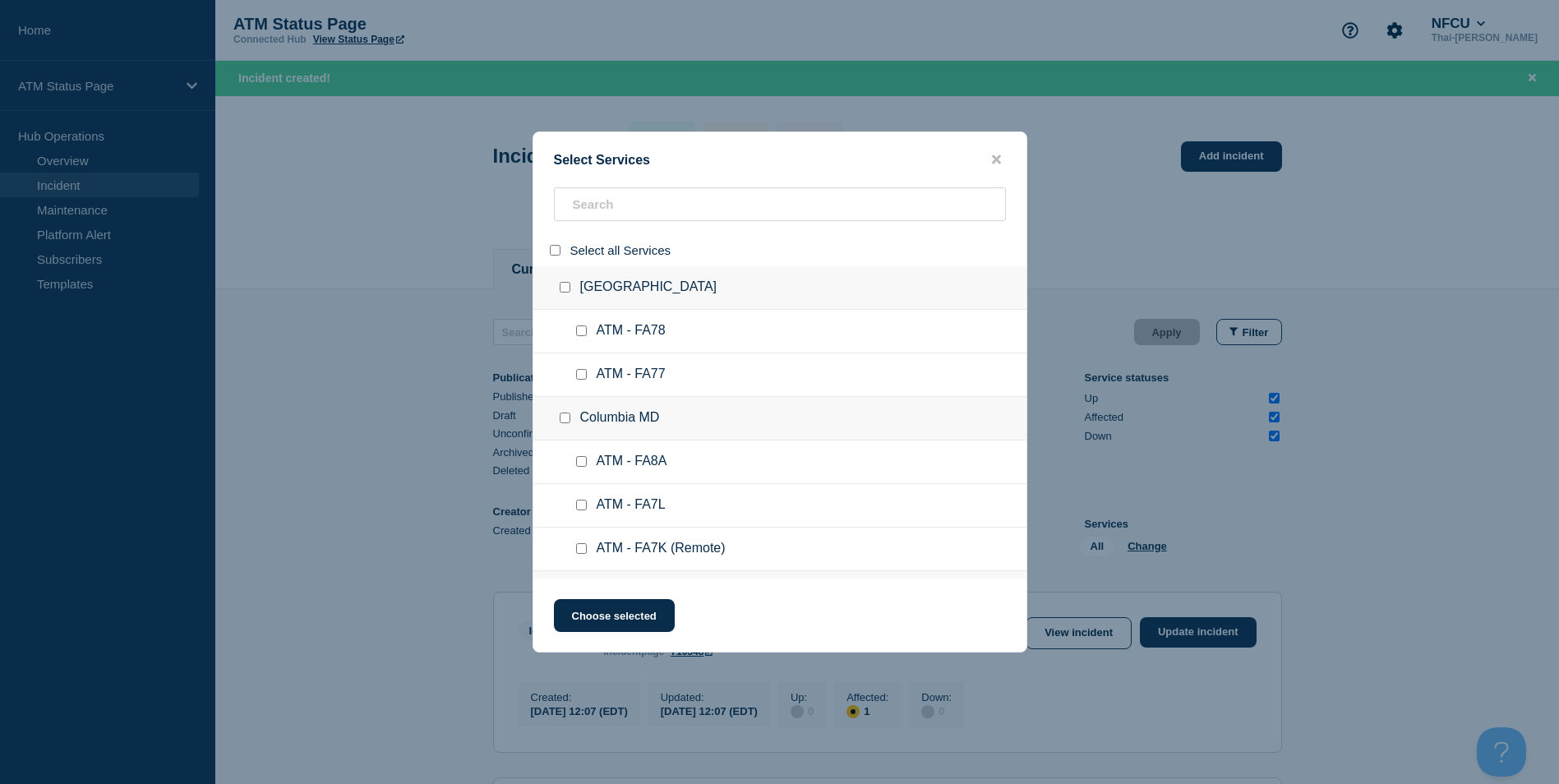
checkbox input "false"
click at [606, 206] on input "search" at bounding box center [780, 204] width 452 height 33
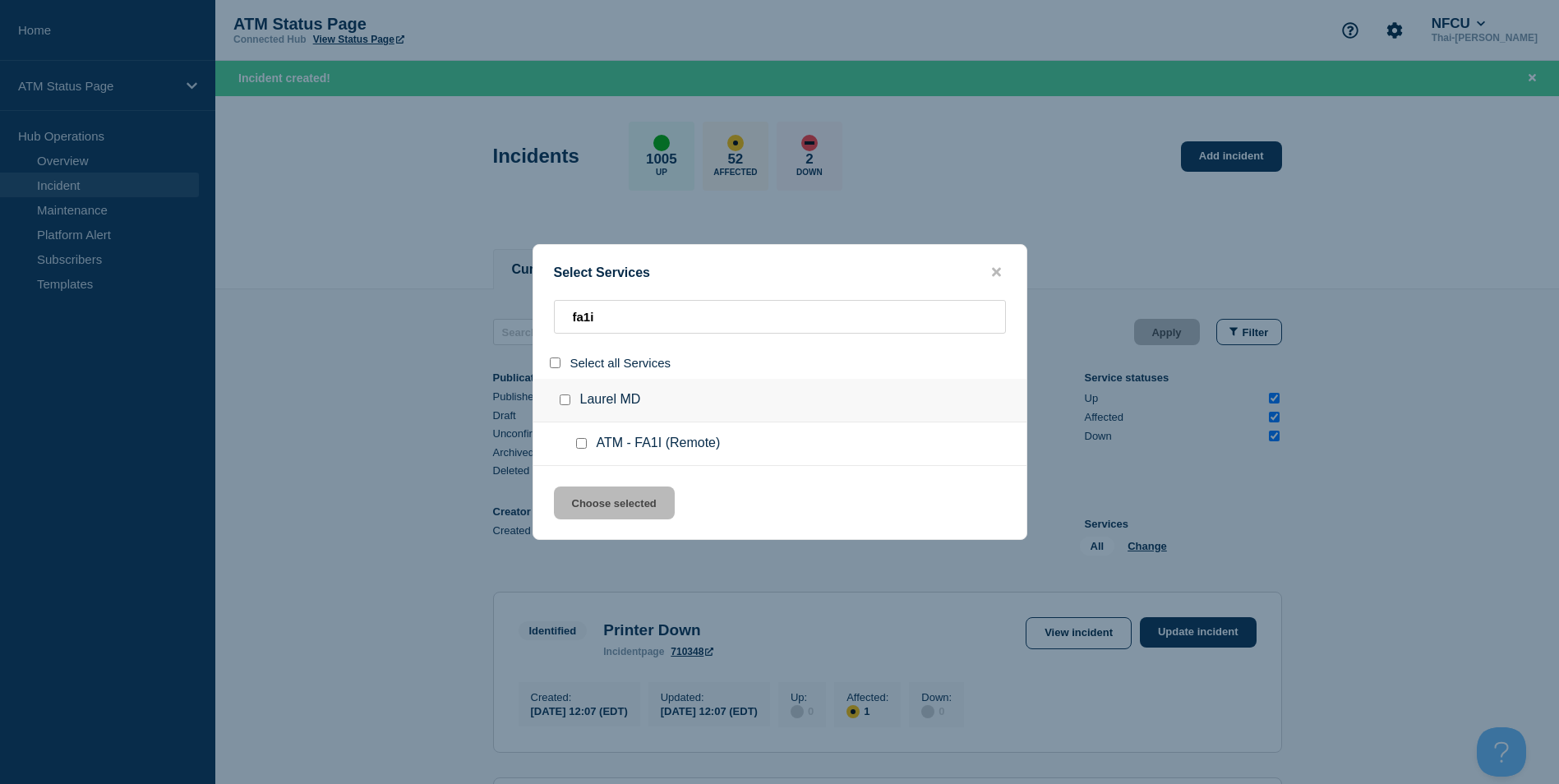
click at [579, 449] on input "service: ATM - FA1I (Remote)" at bounding box center [581, 443] width 11 height 11
click at [619, 499] on button "Choose selected" at bounding box center [614, 503] width 121 height 33
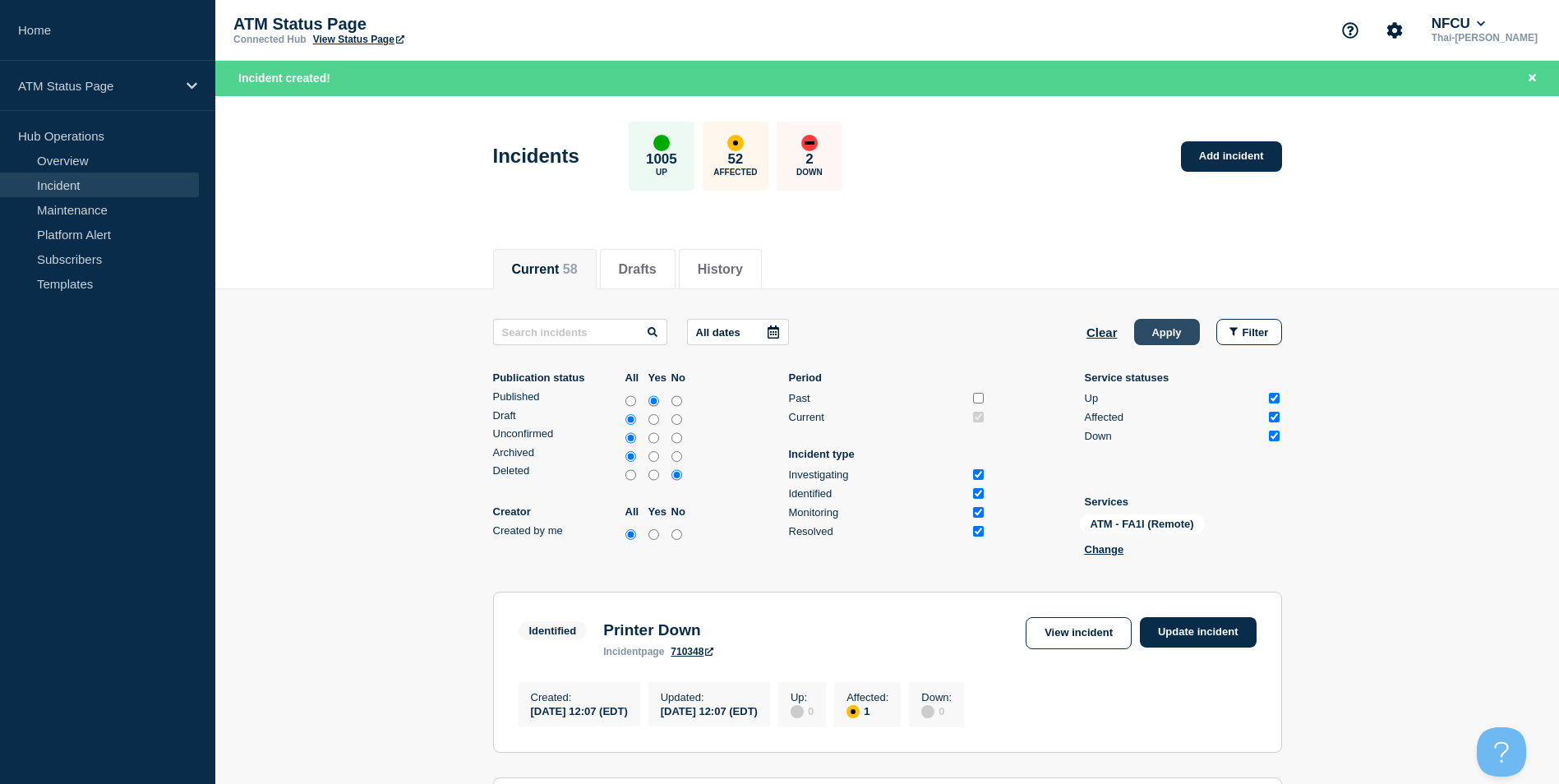
click at [1179, 326] on button "Apply" at bounding box center [1167, 331] width 66 height 26
click at [1192, 646] on link "Update incident" at bounding box center [1198, 632] width 117 height 30
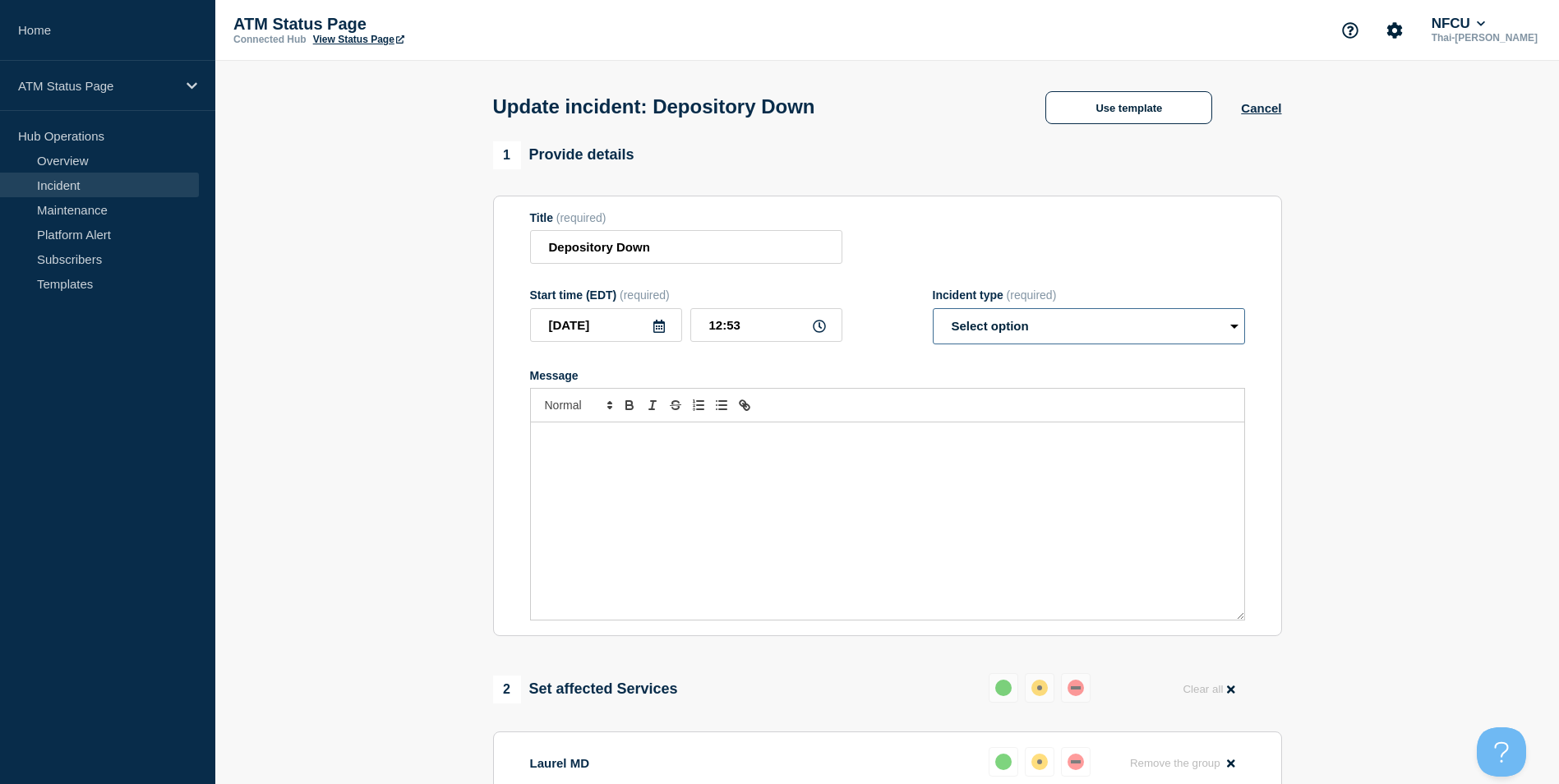
click at [1041, 319] on select "Select option Investigating Identified Monitoring Resolved" at bounding box center [1088, 325] width 313 height 36
click at [932, 312] on select "Select option Investigating Identified Monitoring Resolved" at bounding box center [1088, 325] width 313 height 36
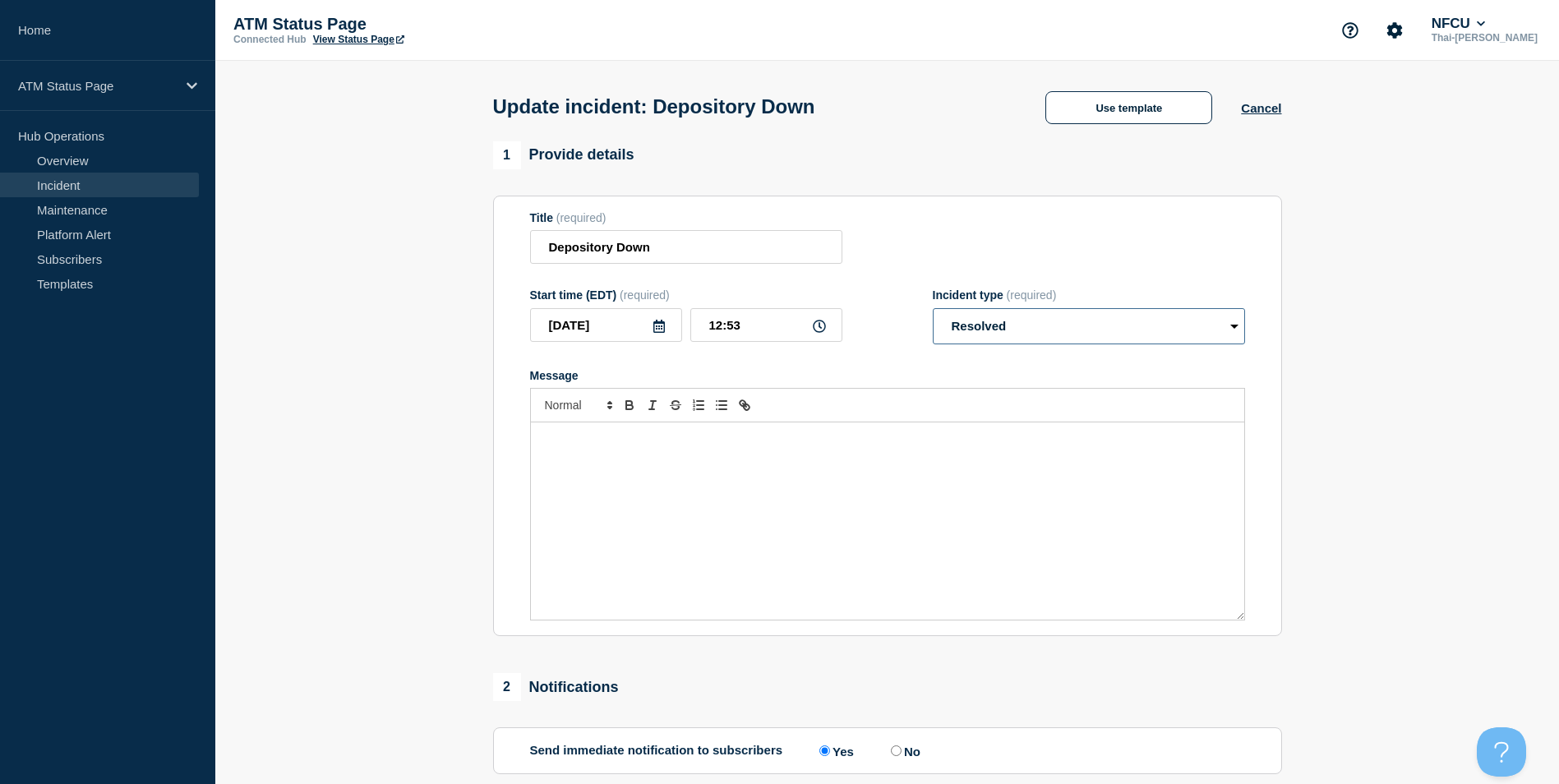
scroll to position [268, 0]
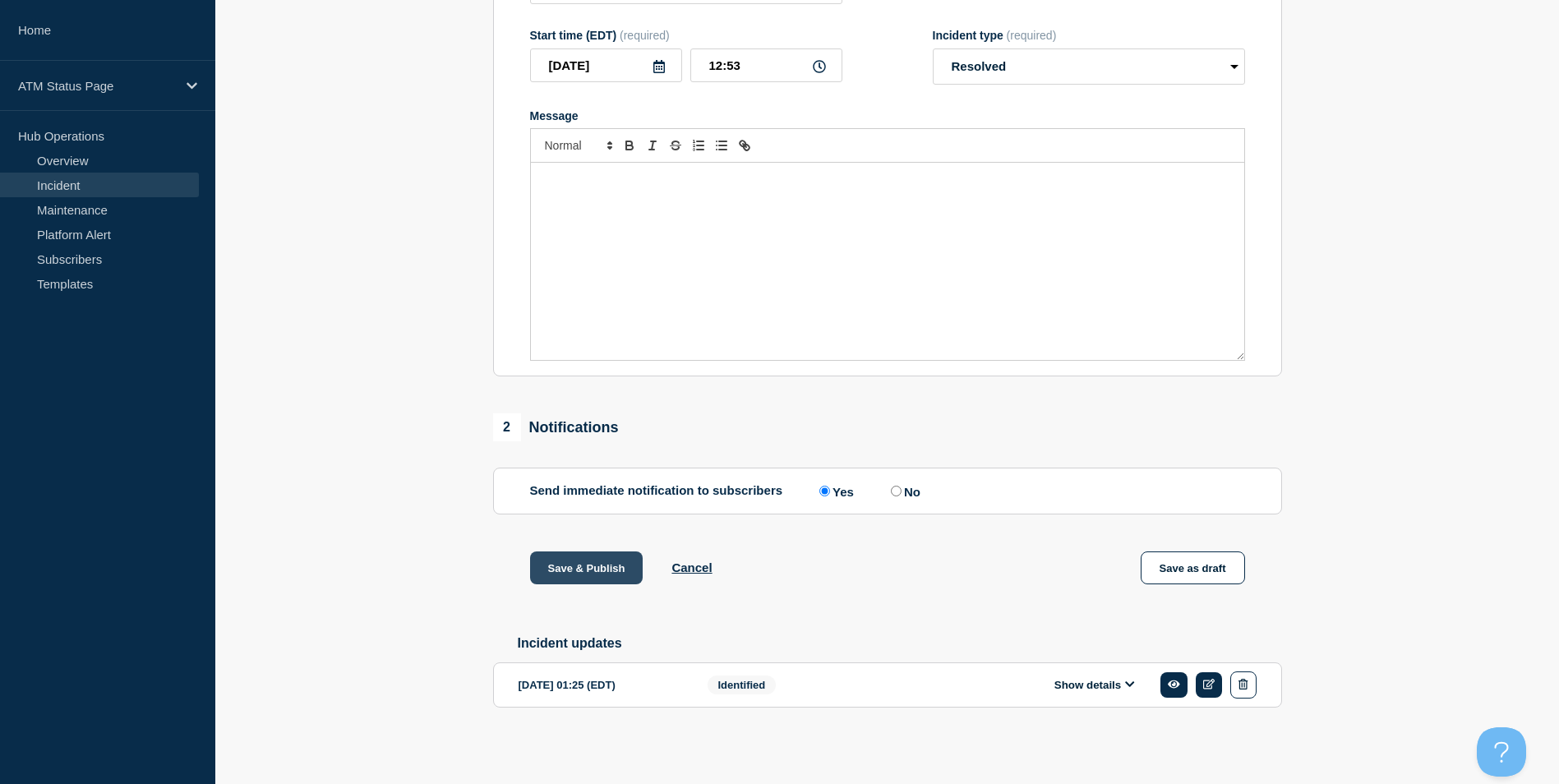
click at [606, 566] on button "Save & Publish" at bounding box center [587, 568] width 114 height 33
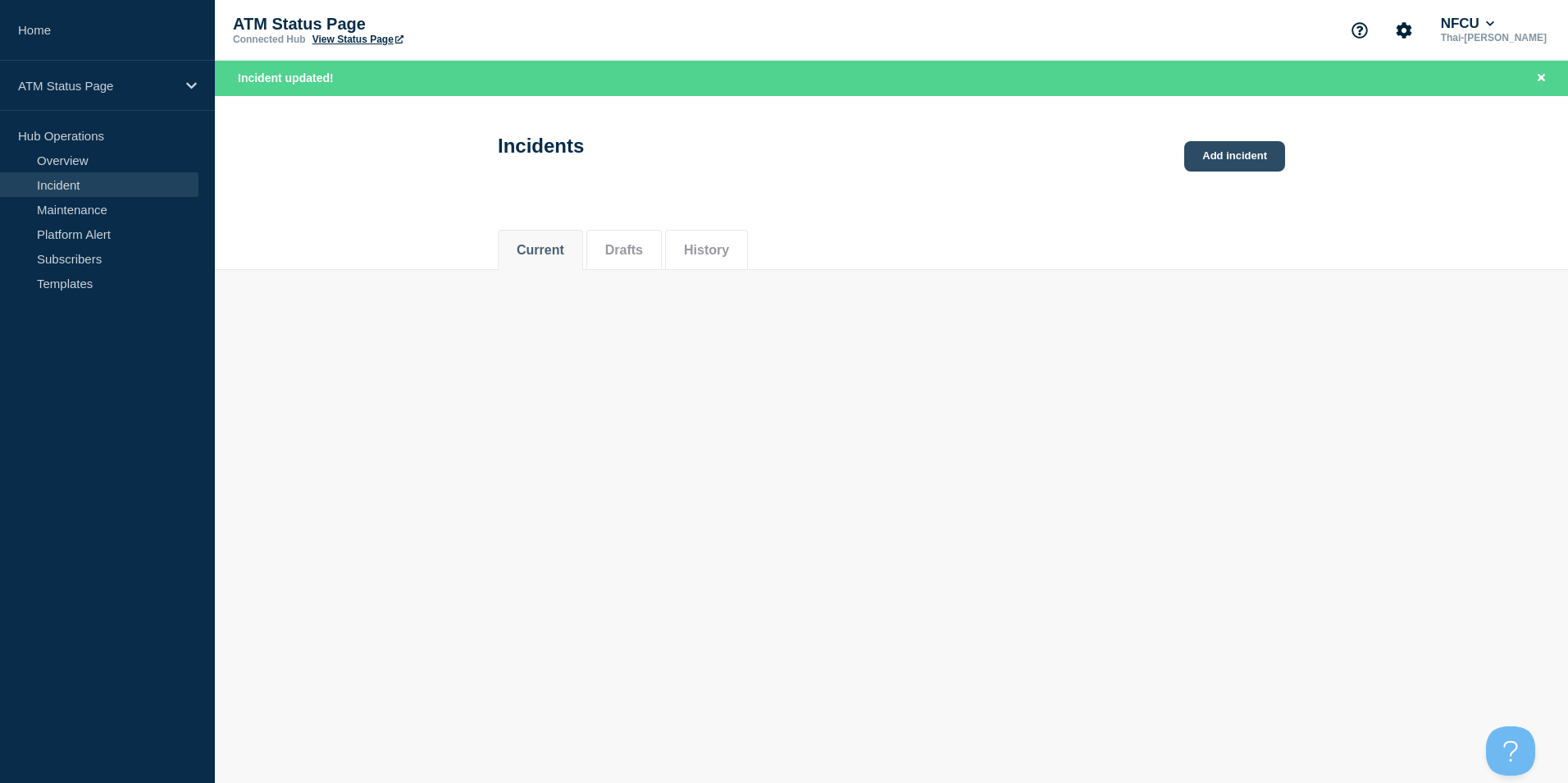
click at [1232, 151] on link "Add incident" at bounding box center [1234, 156] width 101 height 30
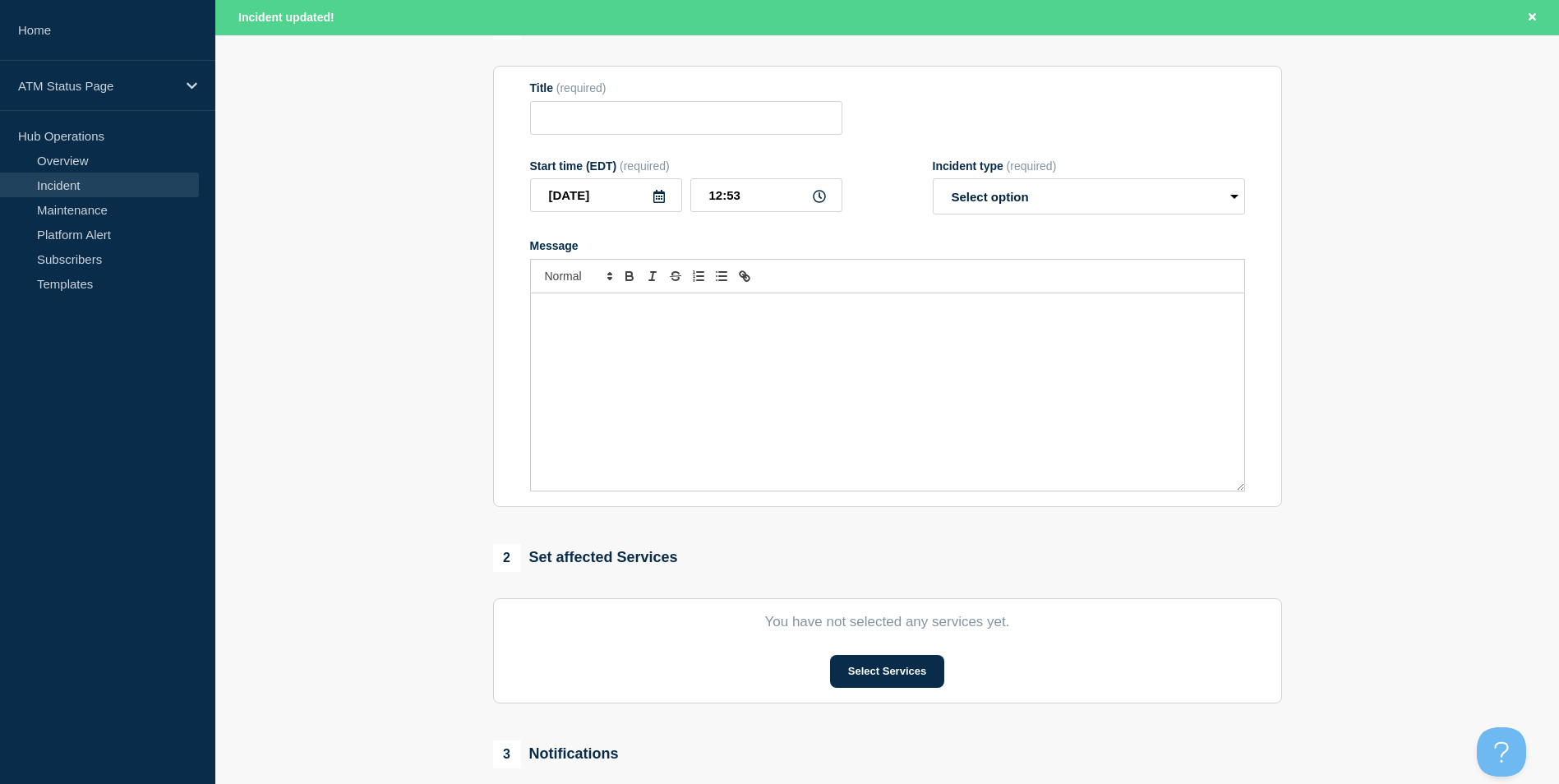
scroll to position [328, 0]
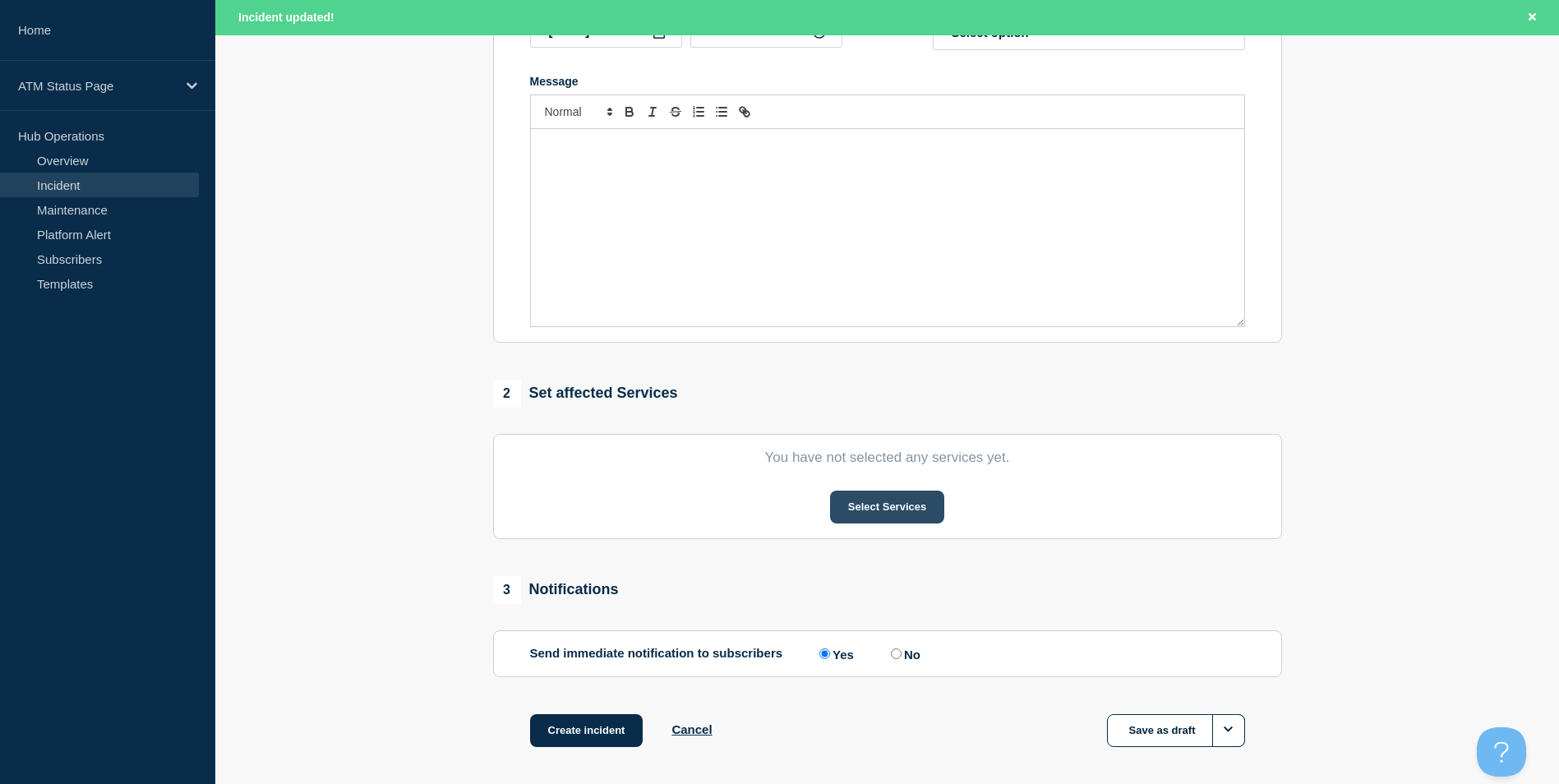
click at [908, 506] on button "Select Services" at bounding box center [887, 507] width 115 height 33
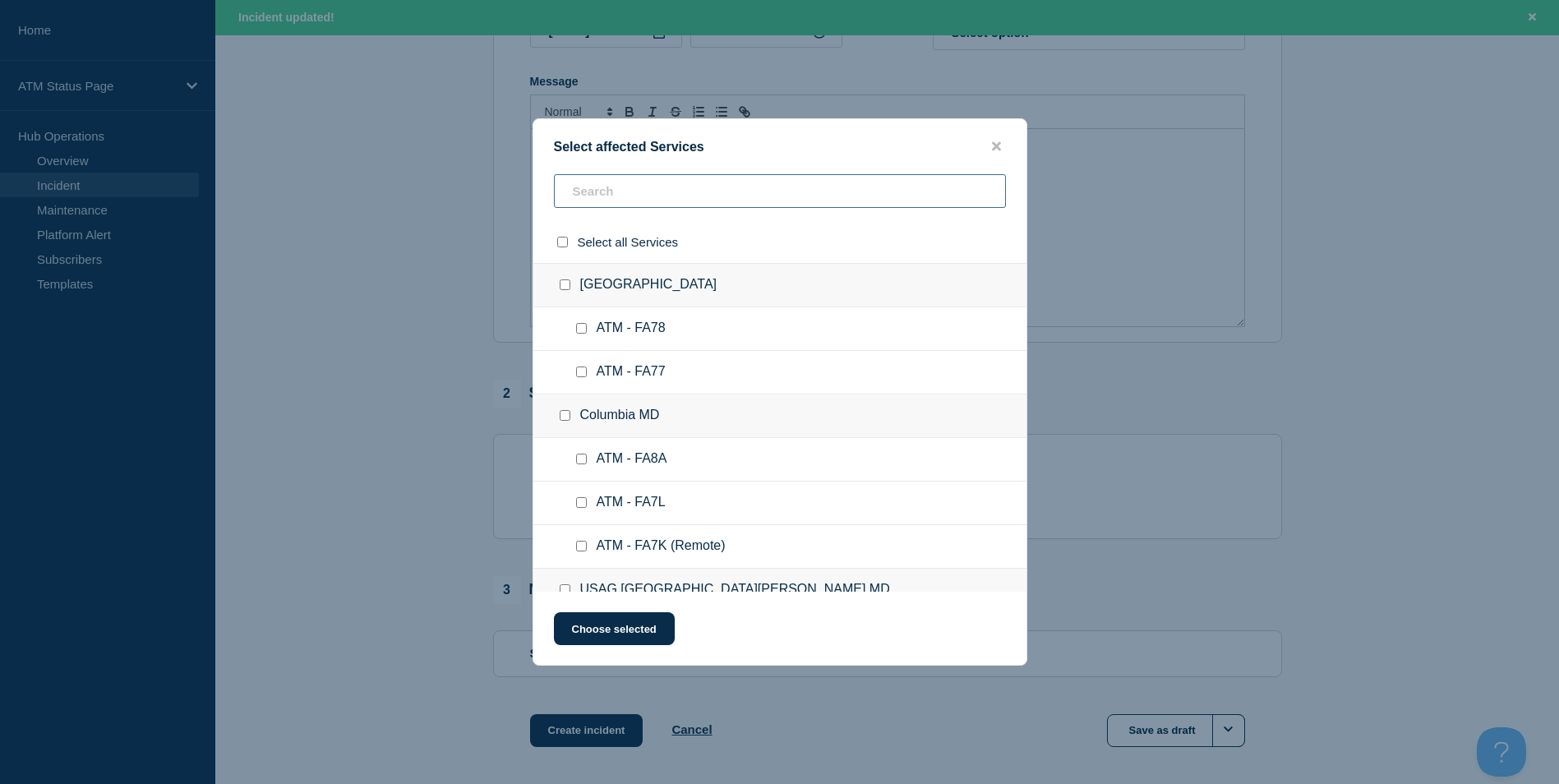
click at [610, 205] on input "text" at bounding box center [780, 191] width 452 height 33
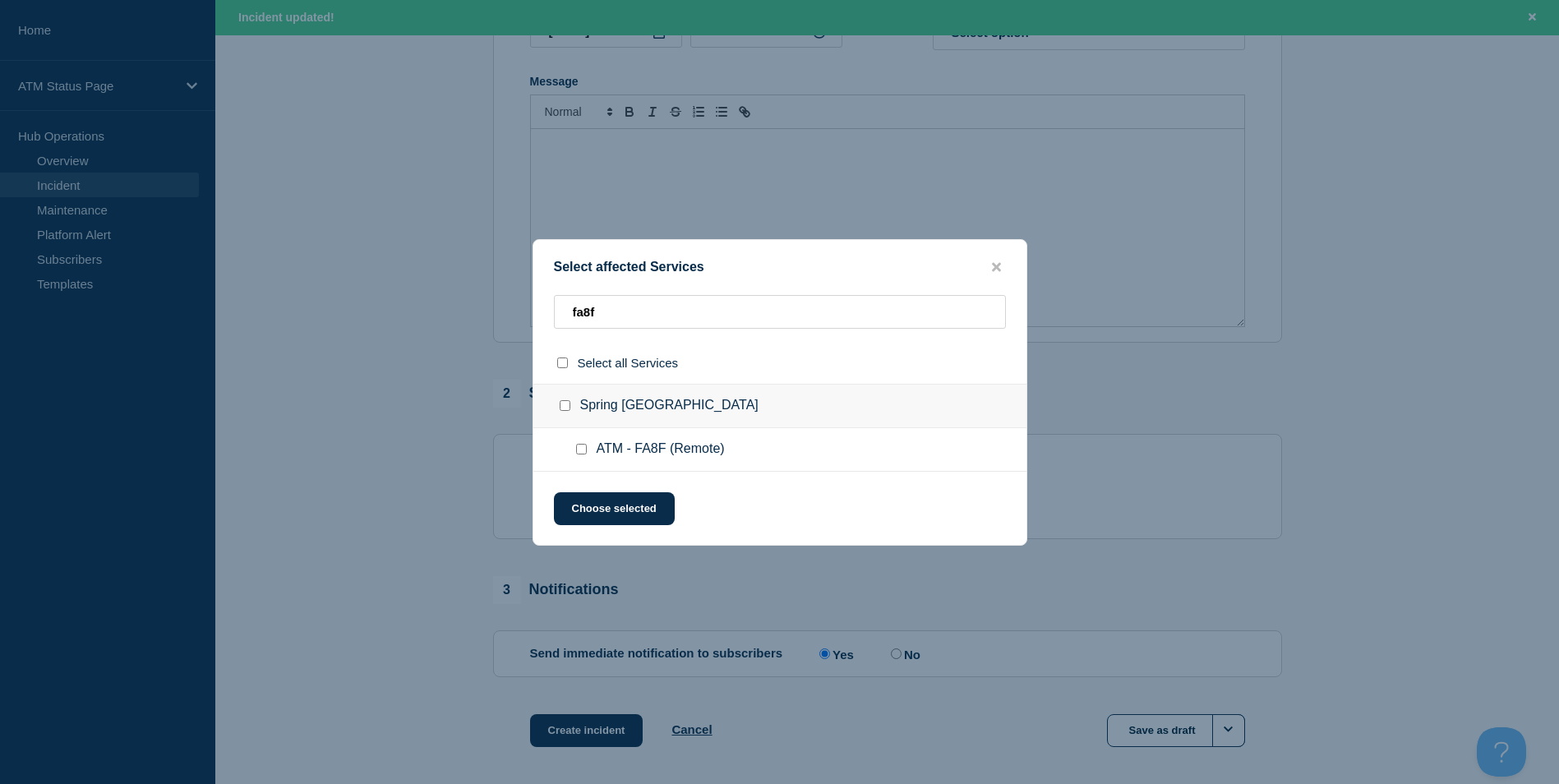
click at [578, 450] on input "ATM - FA8F (Remote) checkbox" at bounding box center [581, 449] width 11 height 11
click at [610, 507] on button "Choose selected" at bounding box center [614, 509] width 121 height 33
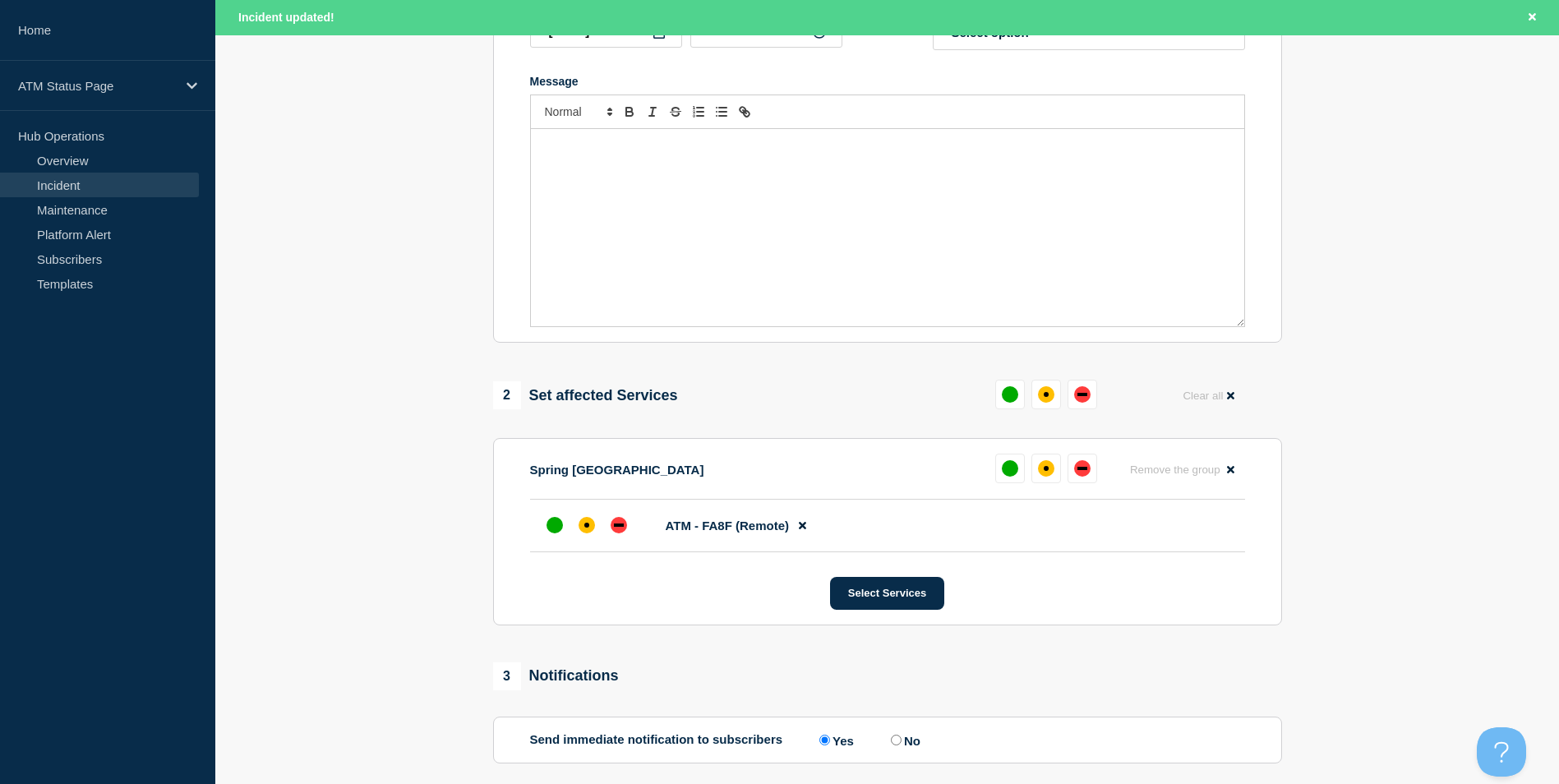
scroll to position [489, 0]
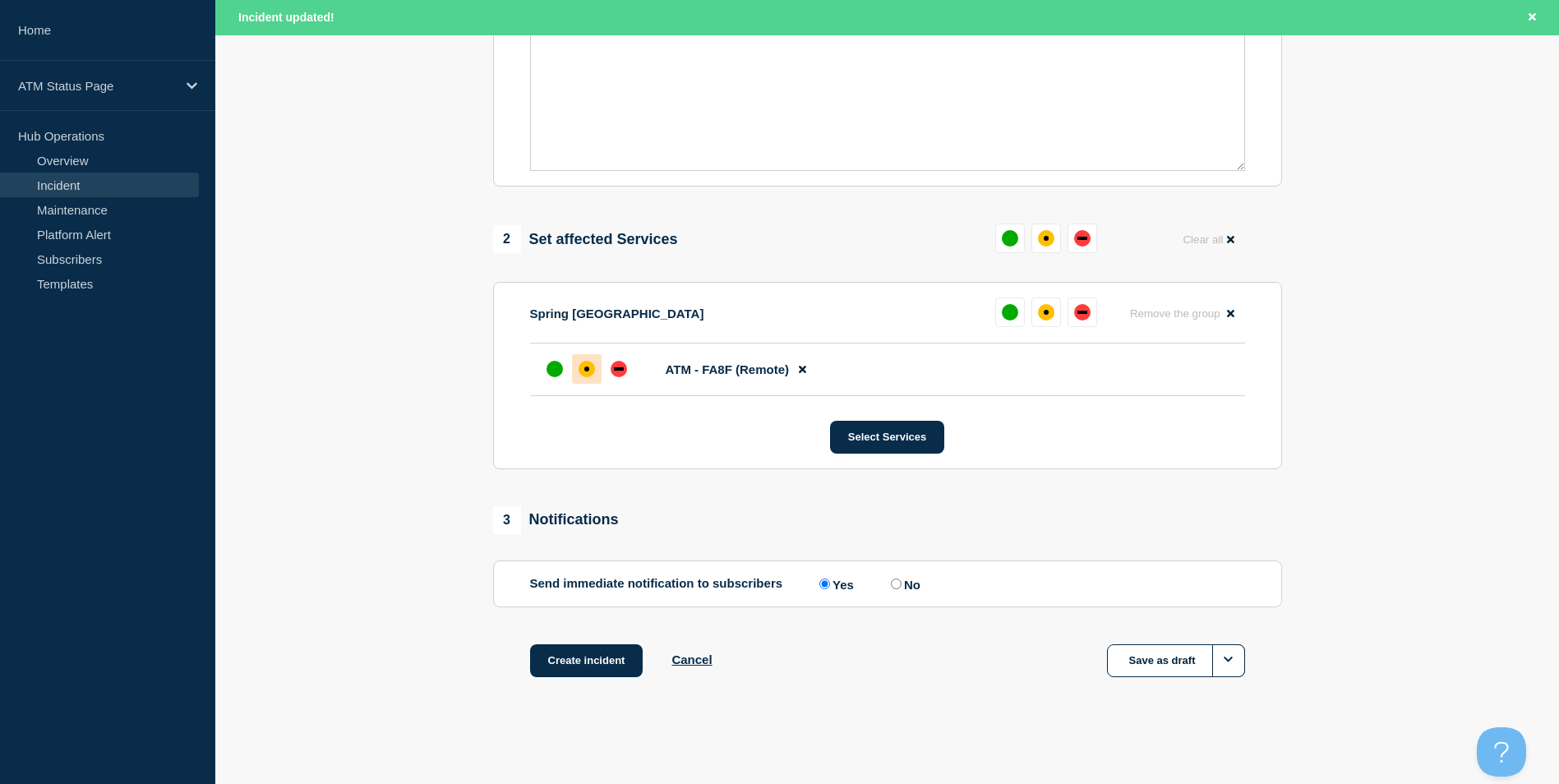
click at [590, 371] on div "affected" at bounding box center [586, 368] width 17 height 17
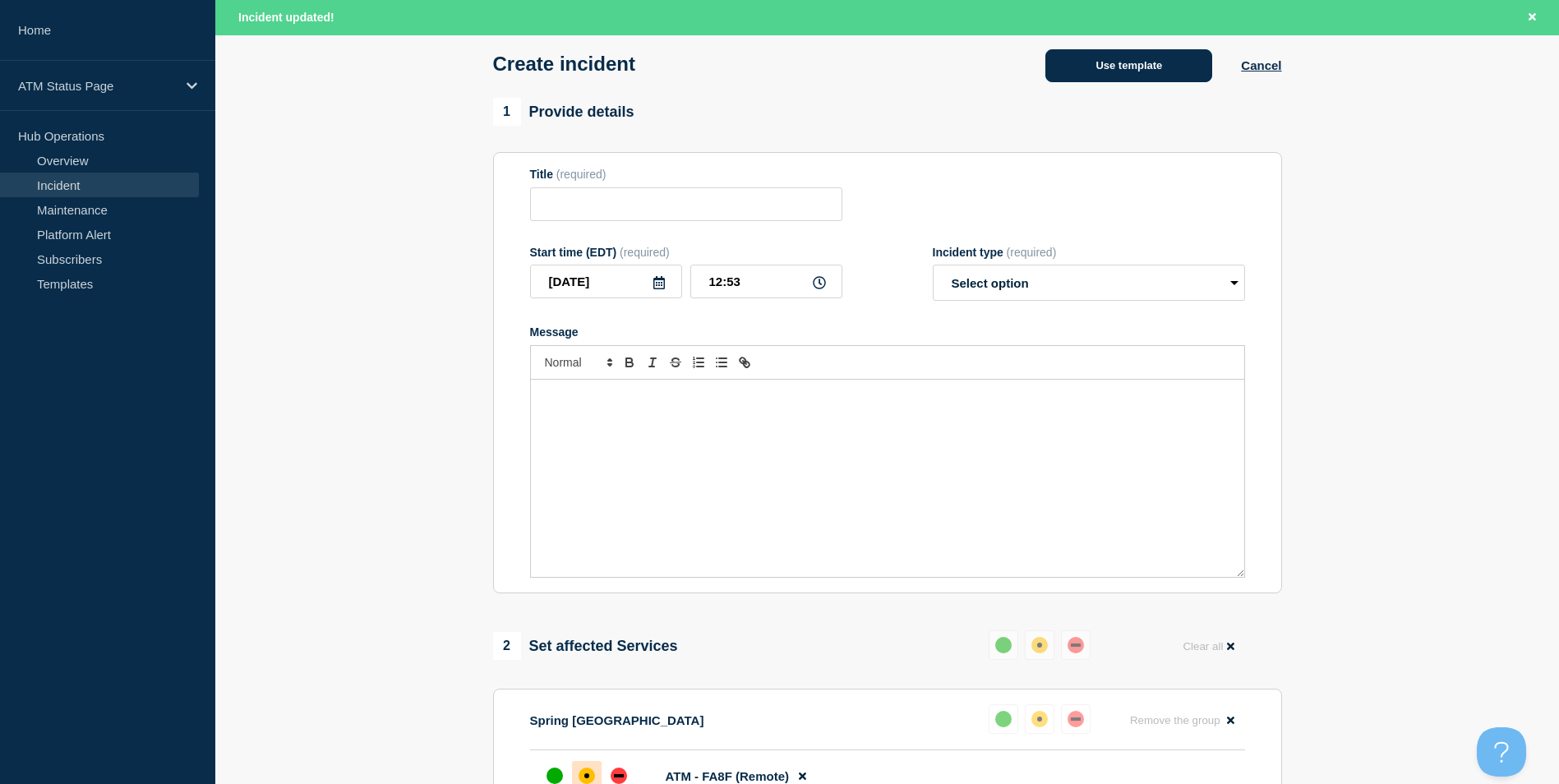
click at [1113, 77] on button "Use template" at bounding box center [1129, 66] width 167 height 33
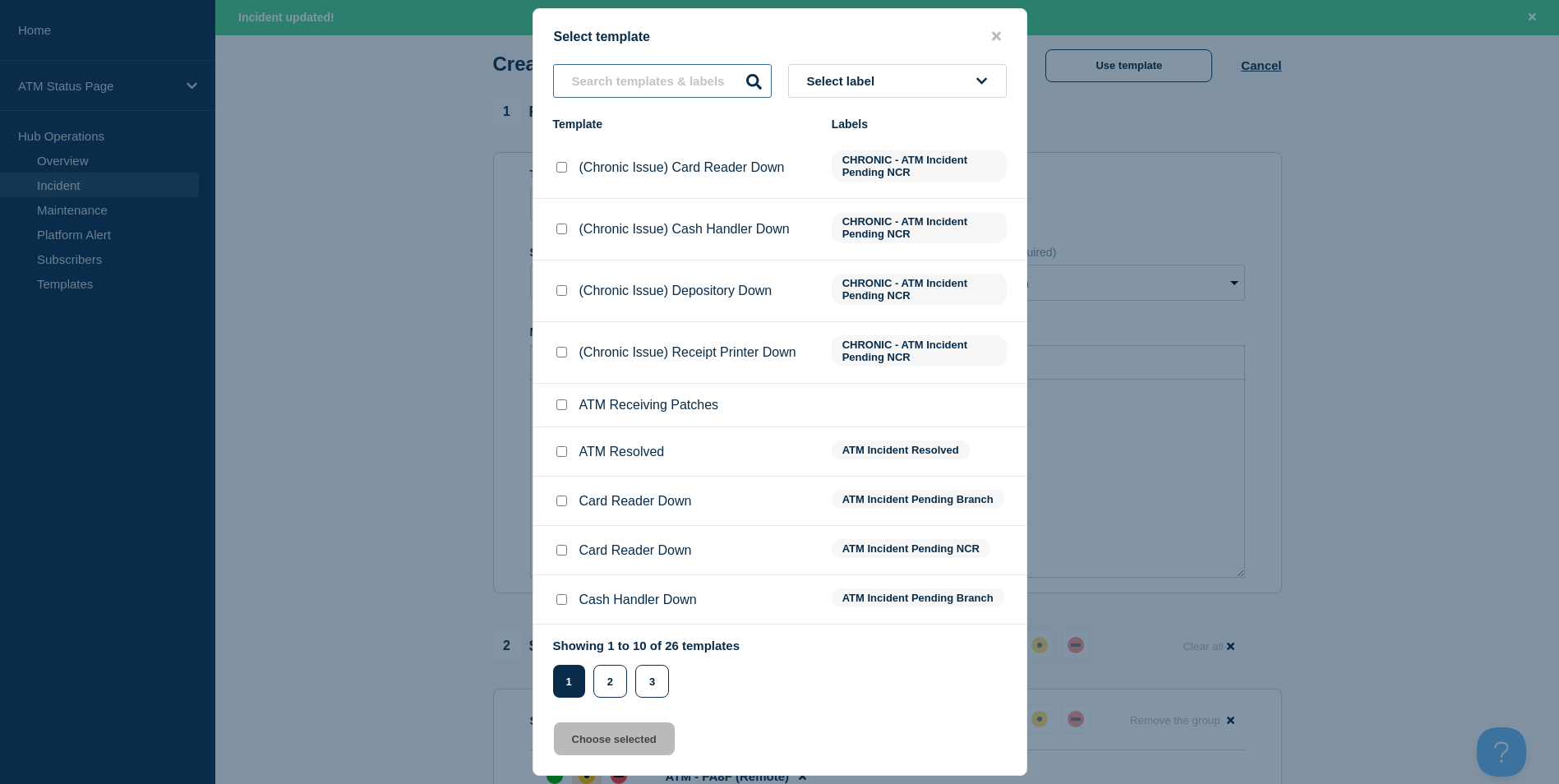
click at [604, 89] on input "text" at bounding box center [662, 80] width 219 height 33
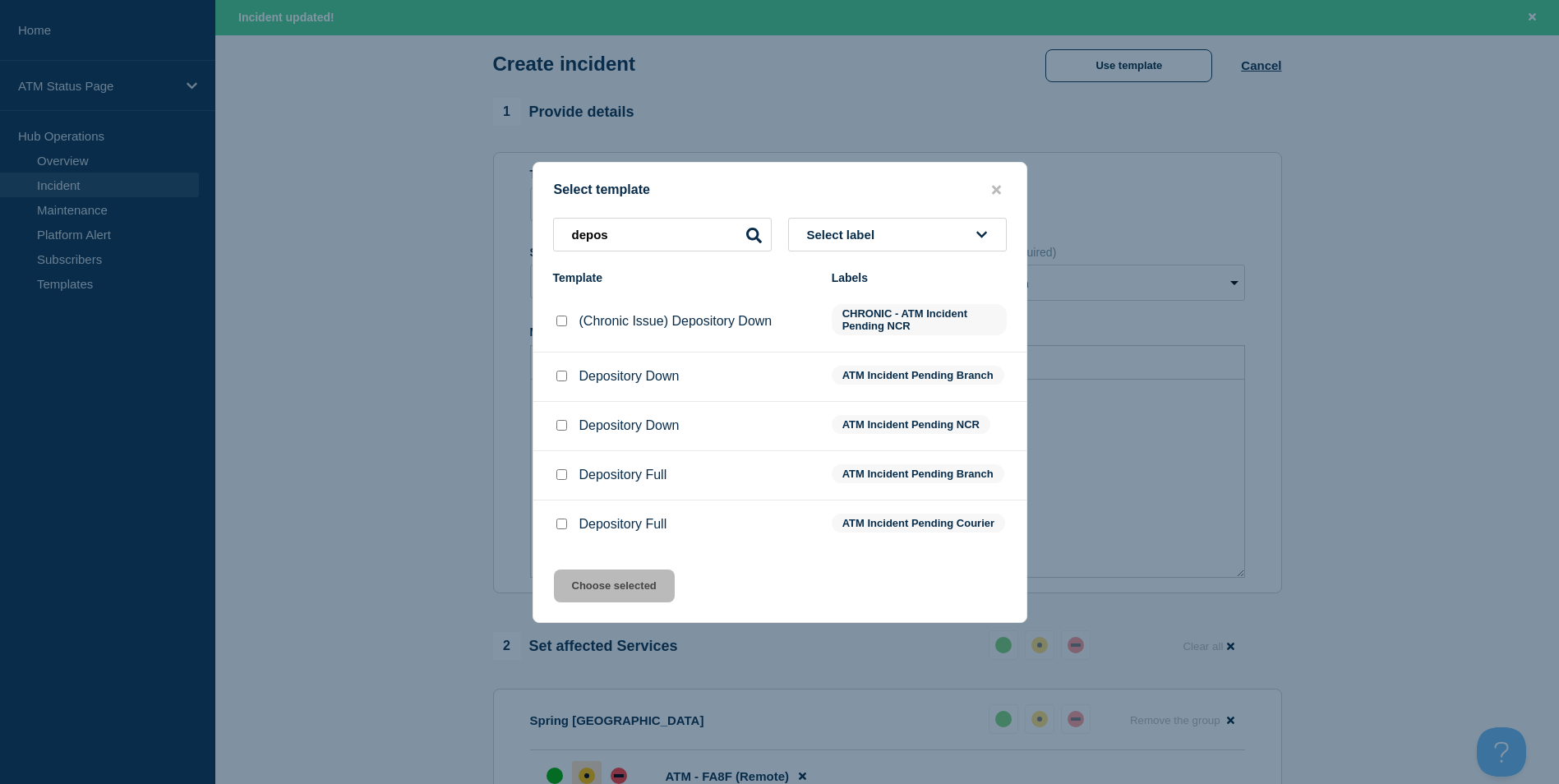
click at [562, 472] on input "Depository Full checkbox" at bounding box center [562, 474] width 11 height 11
click at [594, 591] on button "Choose selected" at bounding box center [614, 586] width 121 height 33
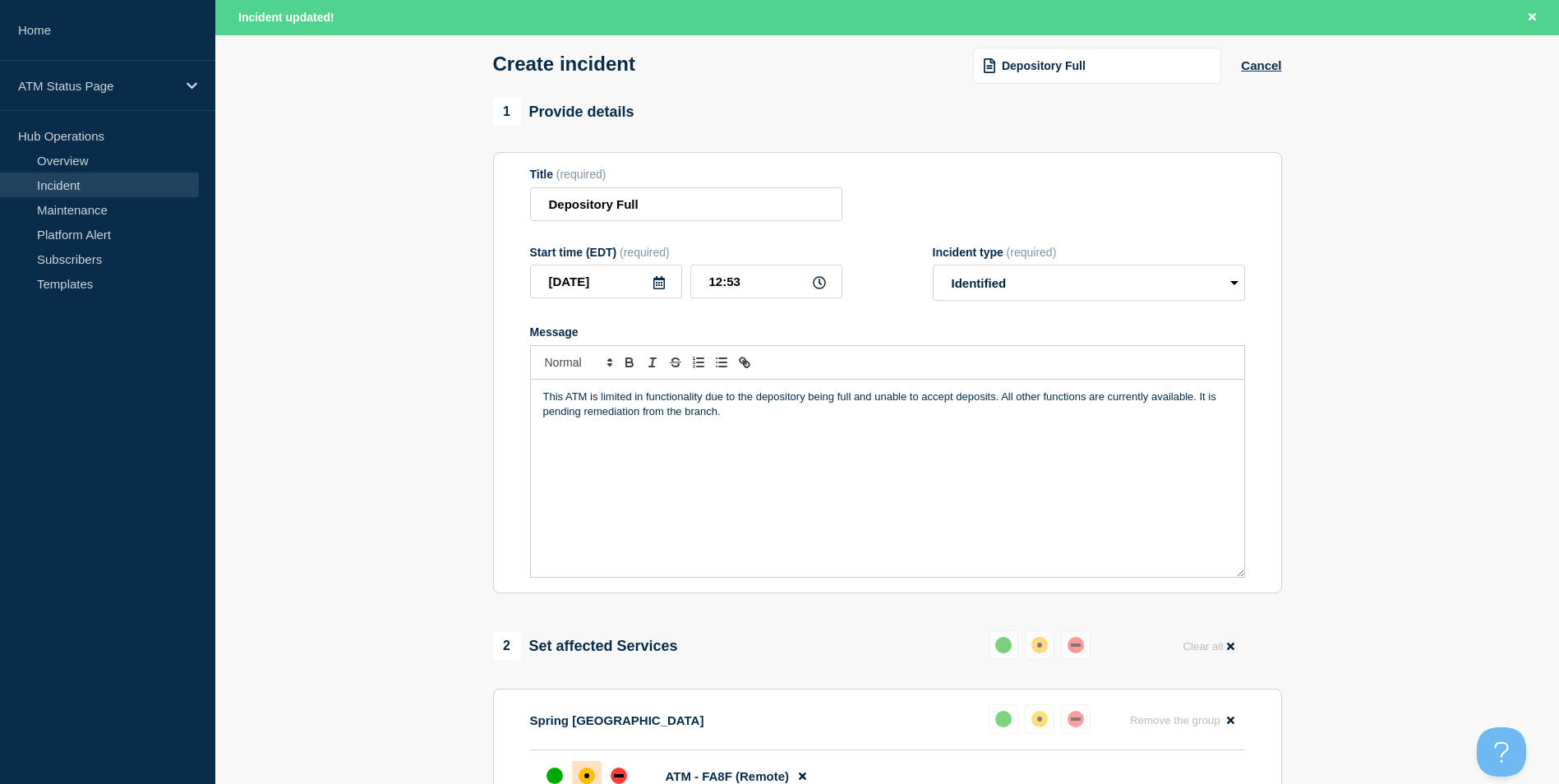
scroll to position [0, 0]
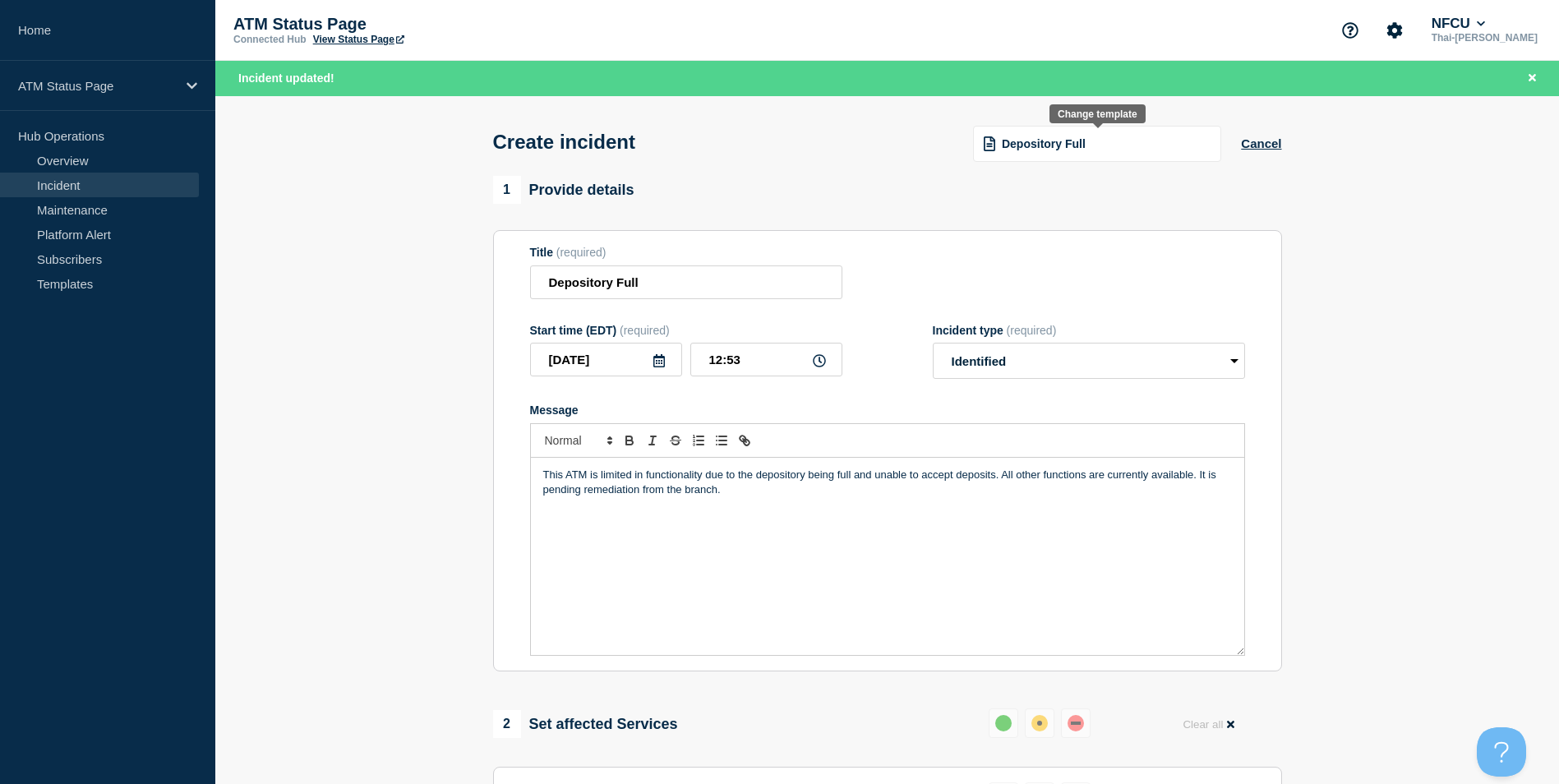
click at [1052, 153] on div "Depository Full" at bounding box center [1097, 143] width 248 height 36
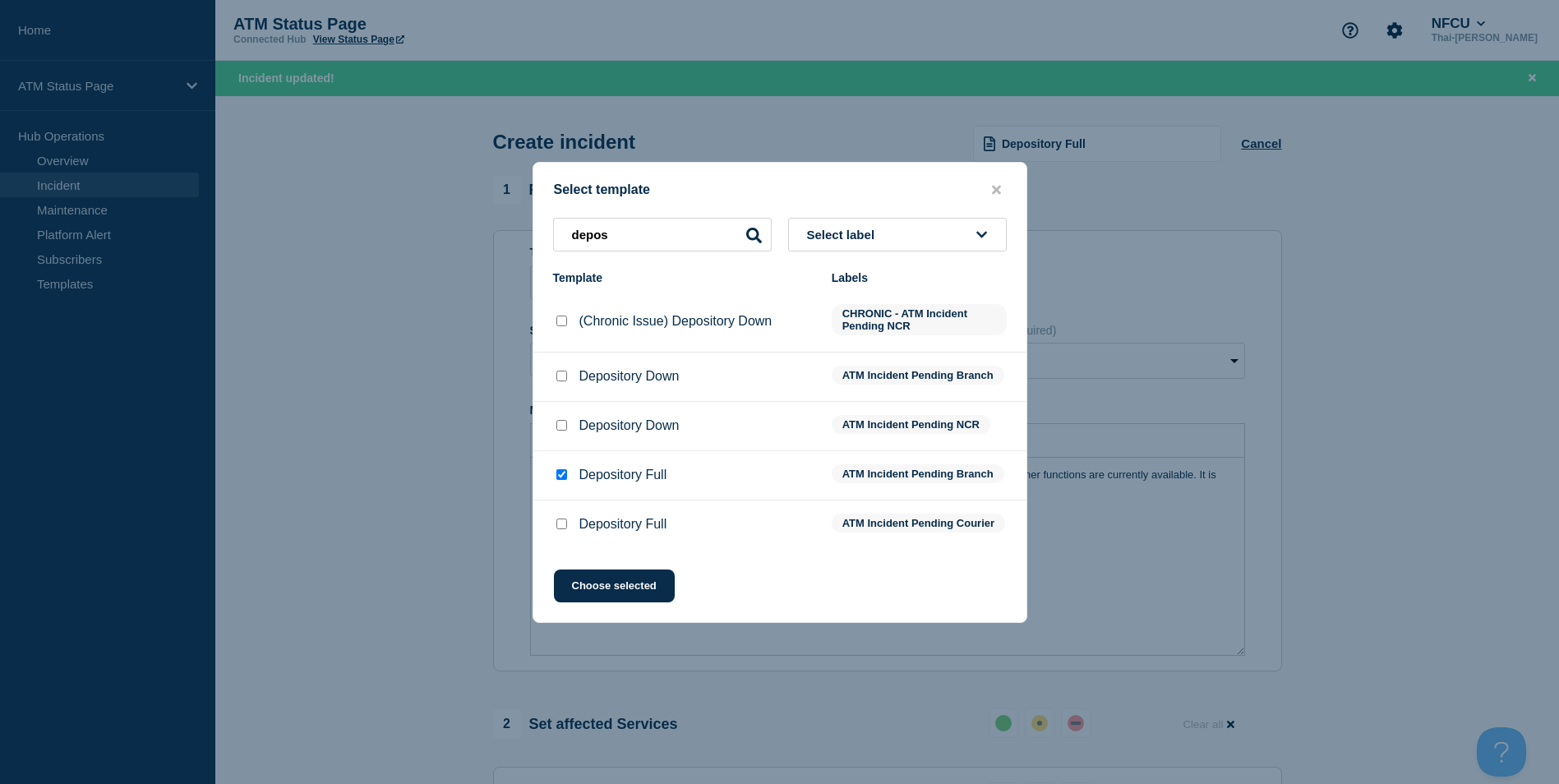
click at [557, 524] on input "Depository Full checkbox" at bounding box center [562, 523] width 11 height 11
click at [621, 586] on button "Choose selected" at bounding box center [614, 586] width 121 height 33
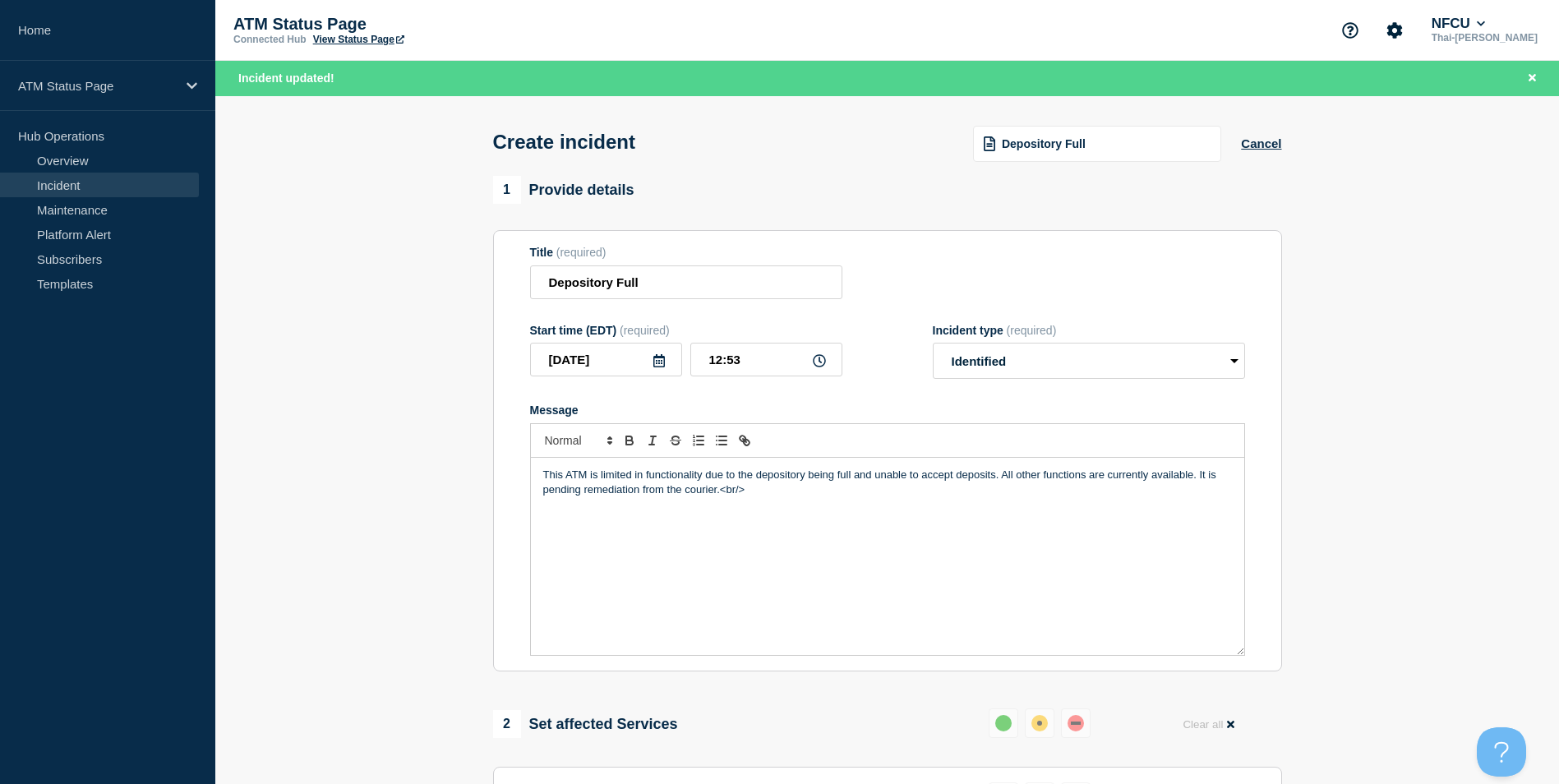
scroll to position [489, 0]
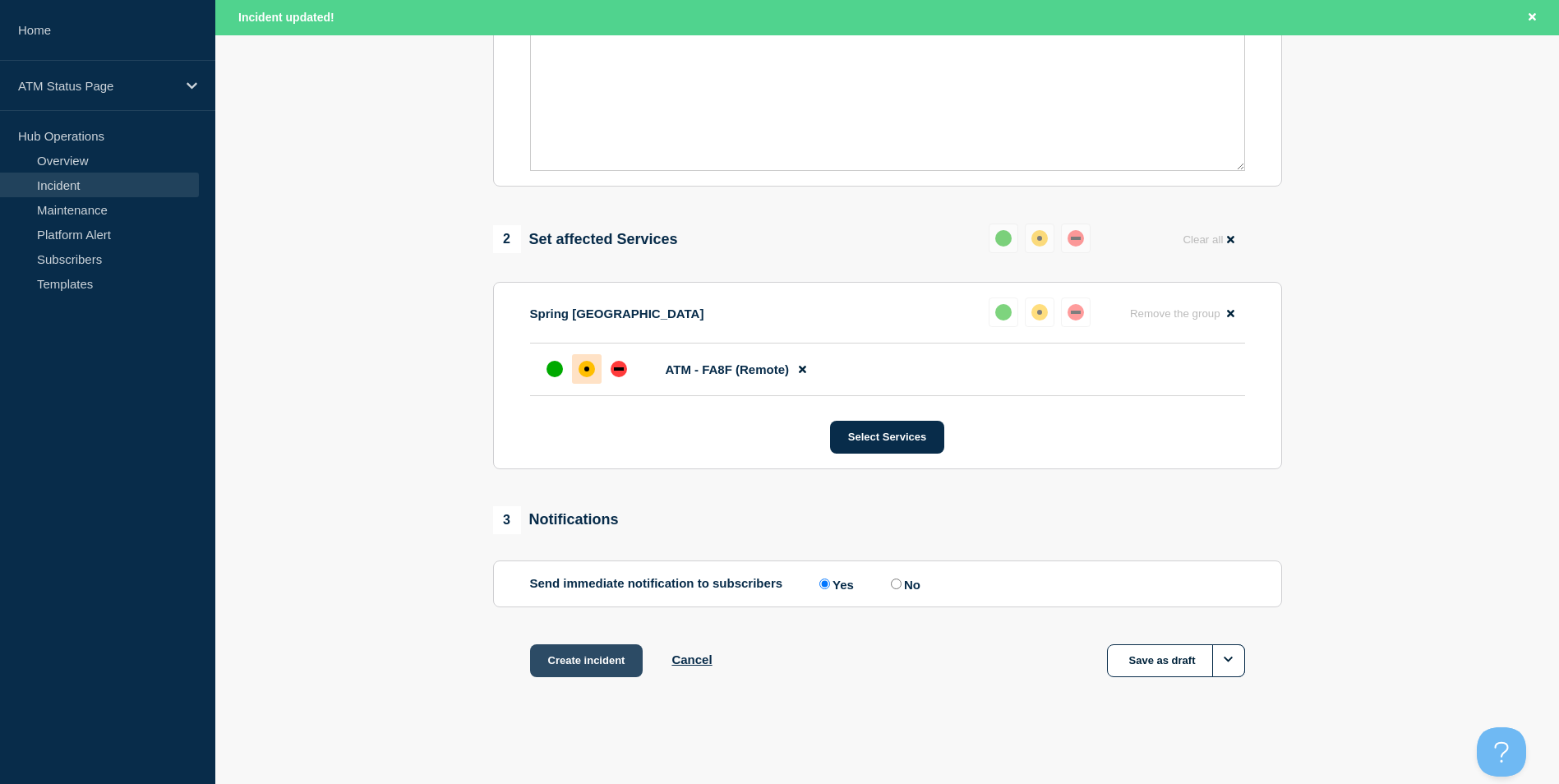
click at [590, 653] on button "Create incident" at bounding box center [587, 661] width 114 height 33
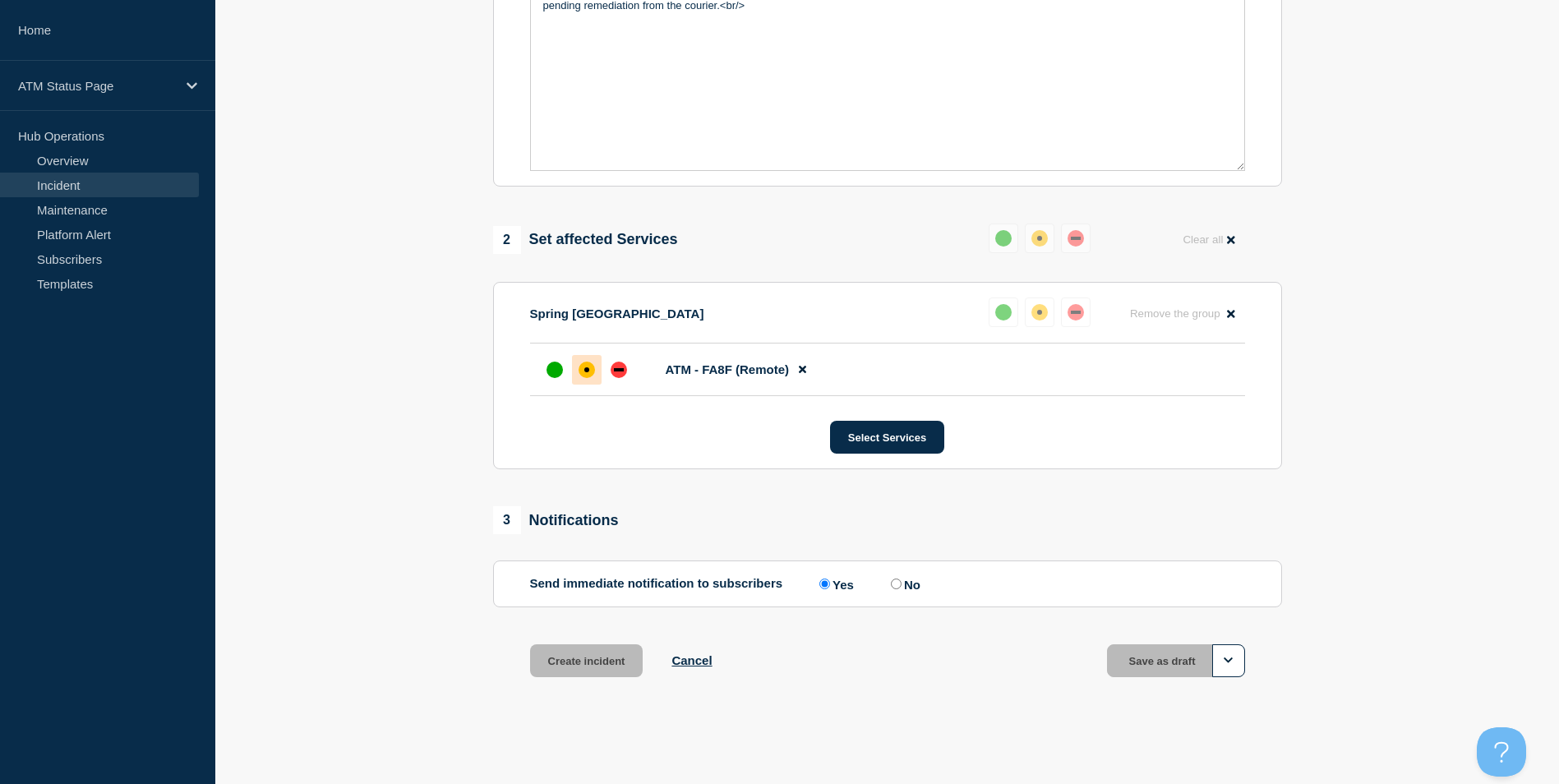
scroll to position [454, 0]
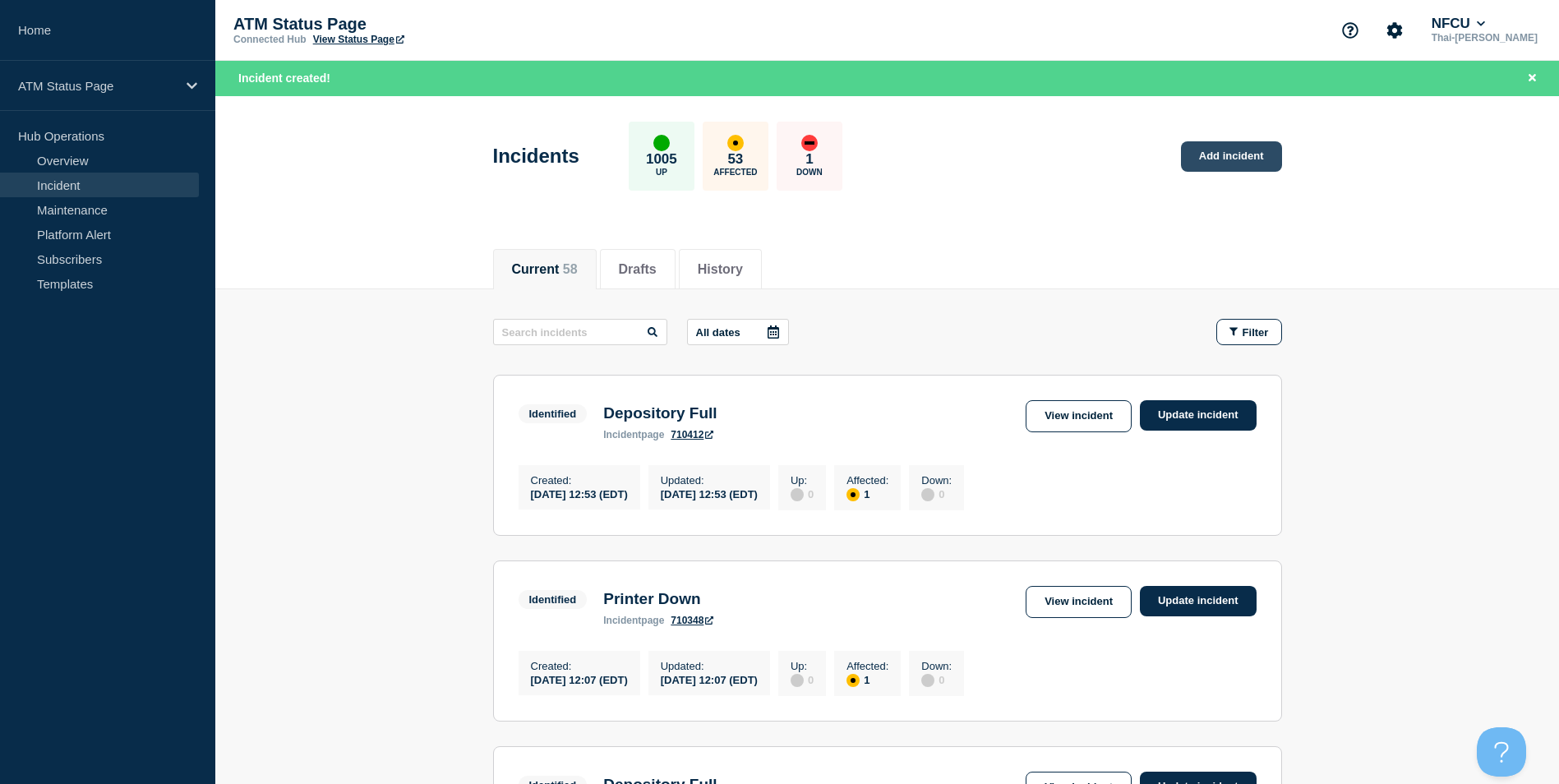
click at [1222, 167] on link "Add incident" at bounding box center [1232, 156] width 101 height 30
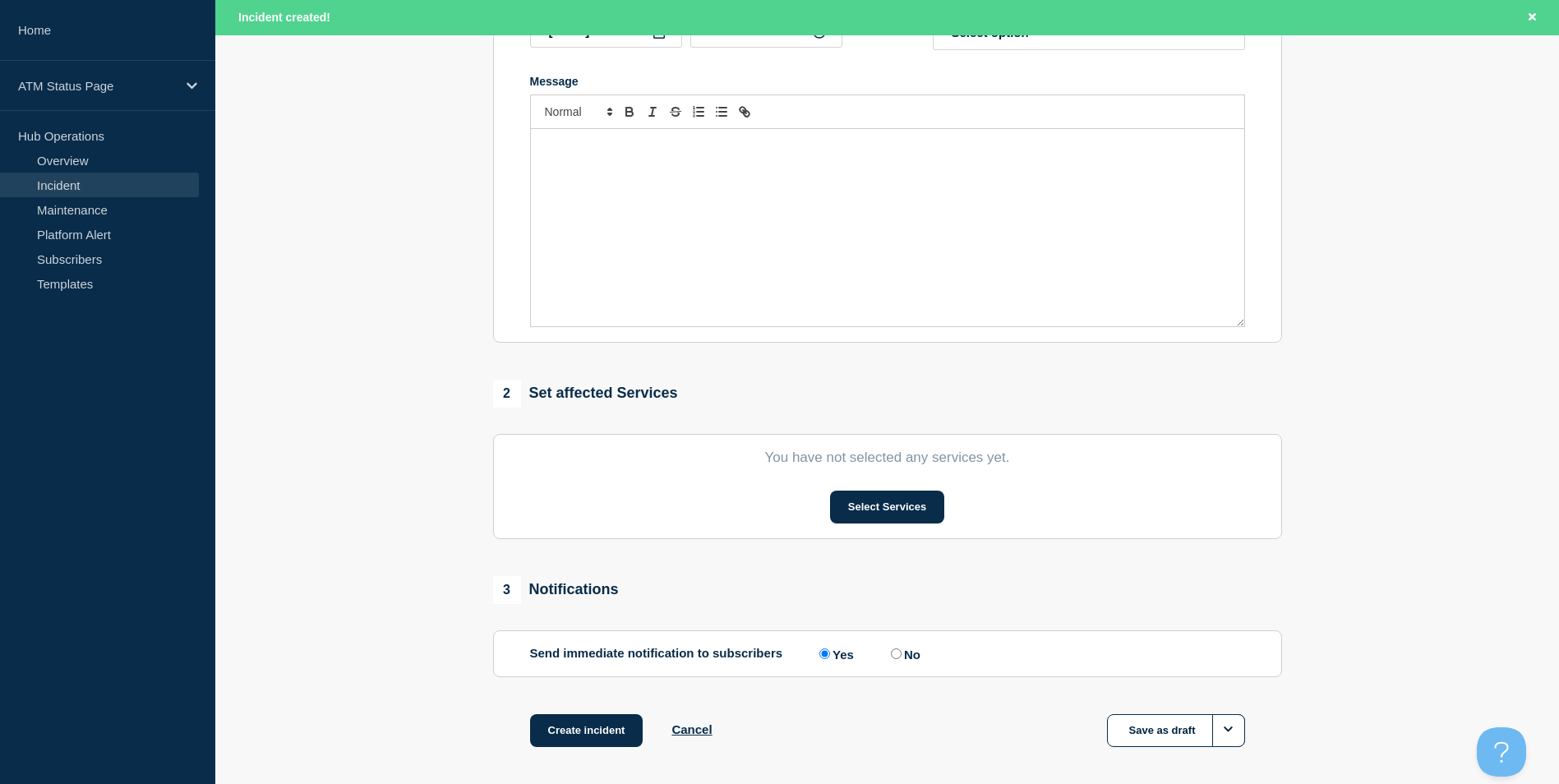
scroll to position [403, 0]
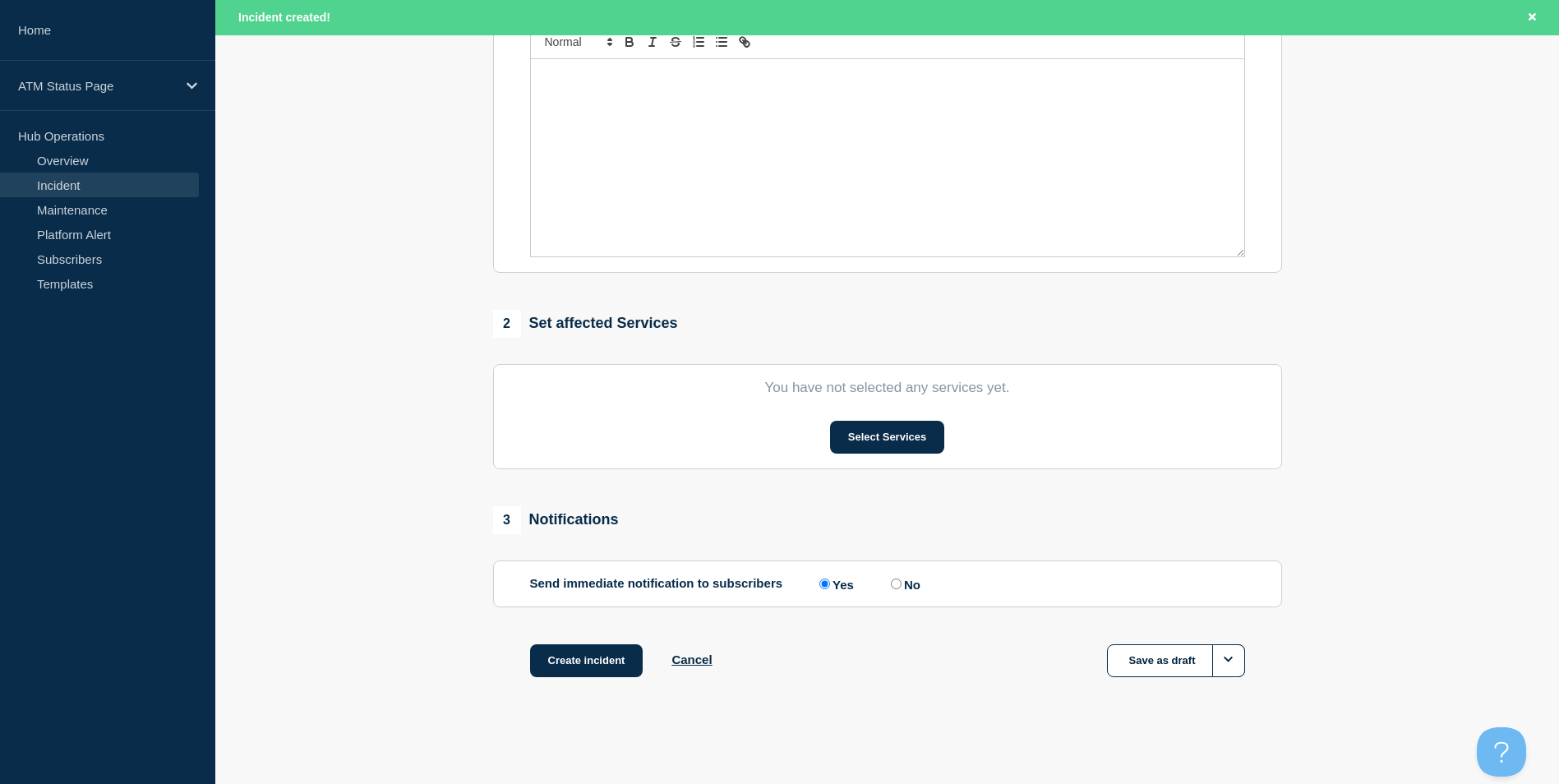
click at [887, 454] on section "You have not selected any services yet. Select Services" at bounding box center [887, 416] width 789 height 105
click at [887, 444] on button "Select Services" at bounding box center [887, 437] width 115 height 33
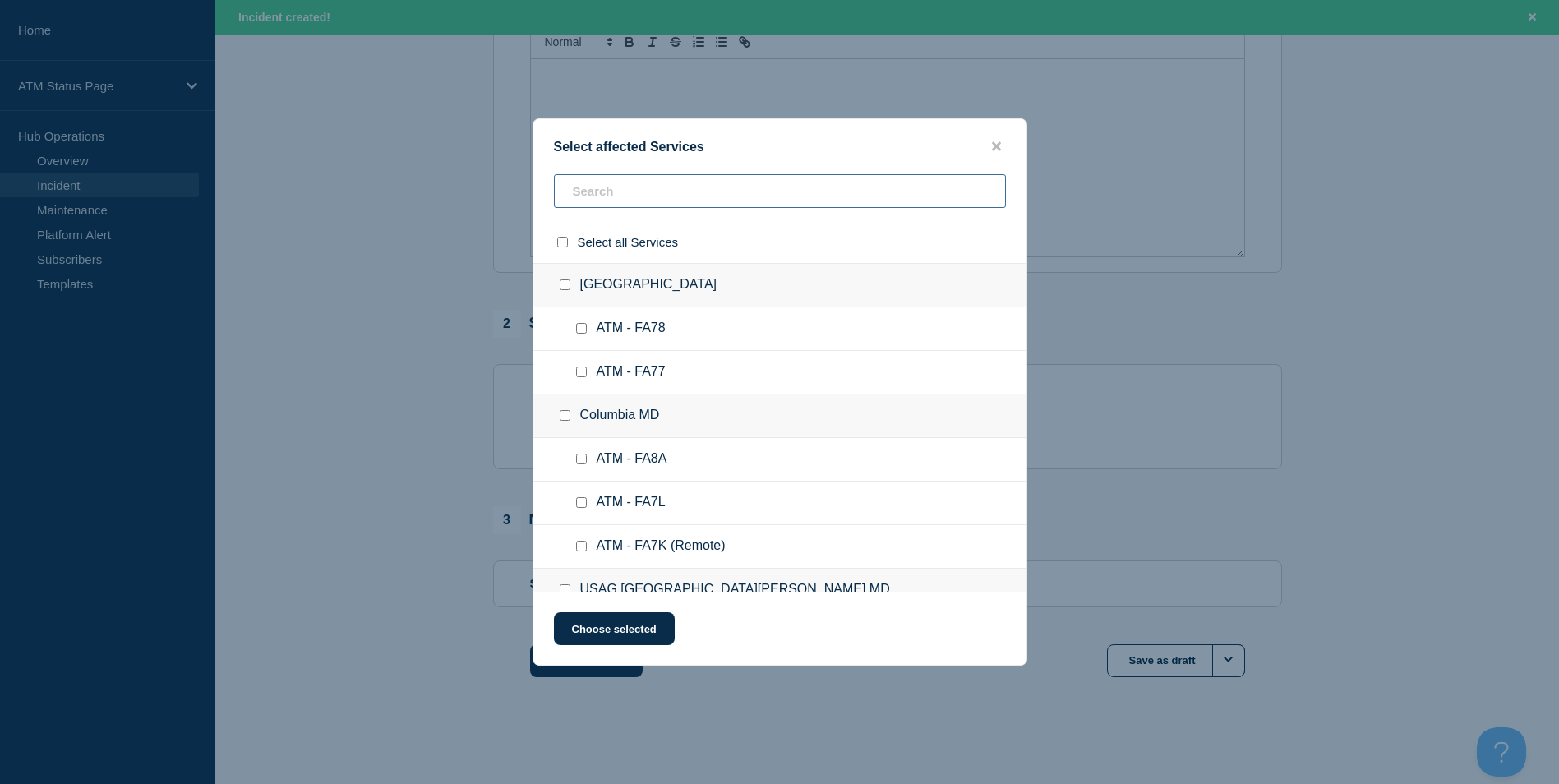
click at [624, 195] on input "text" at bounding box center [780, 191] width 452 height 33
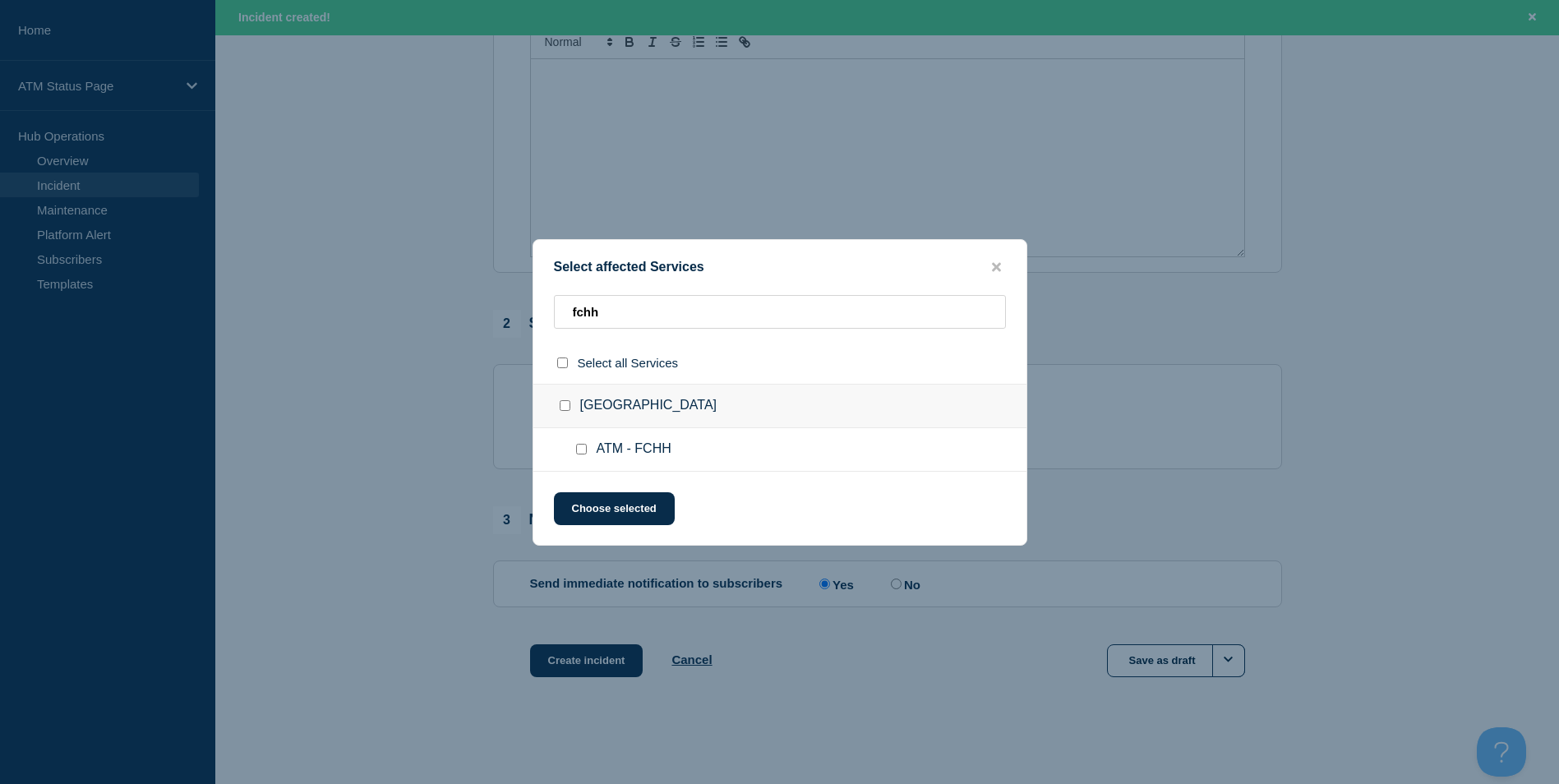
click at [580, 458] on div at bounding box center [584, 449] width 24 height 17
click at [577, 445] on input "ATM - FCHH checkbox" at bounding box center [581, 449] width 11 height 11
click at [607, 506] on button "Choose selected" at bounding box center [614, 509] width 121 height 33
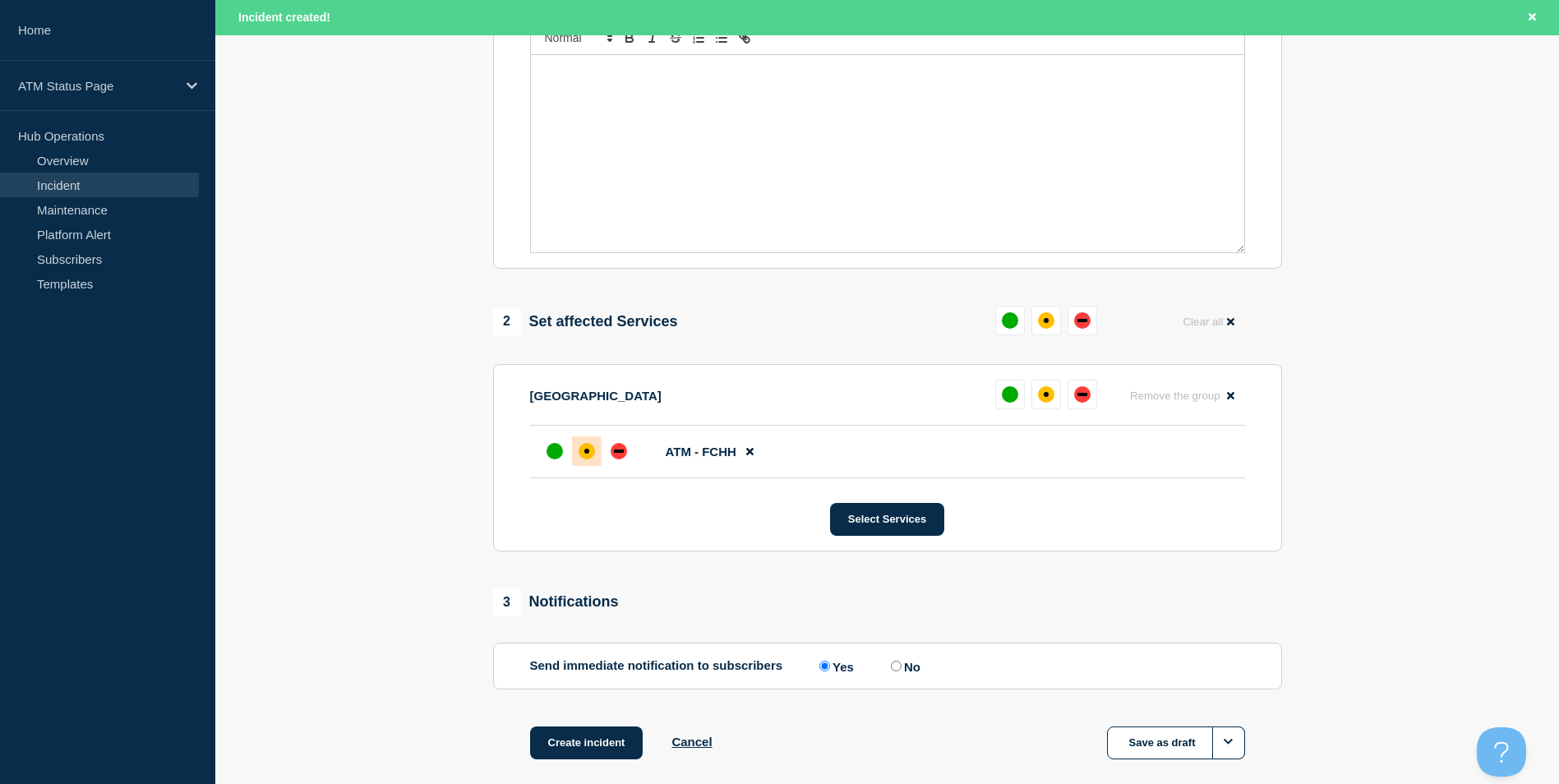
click at [588, 451] on div "affected" at bounding box center [586, 451] width 17 height 17
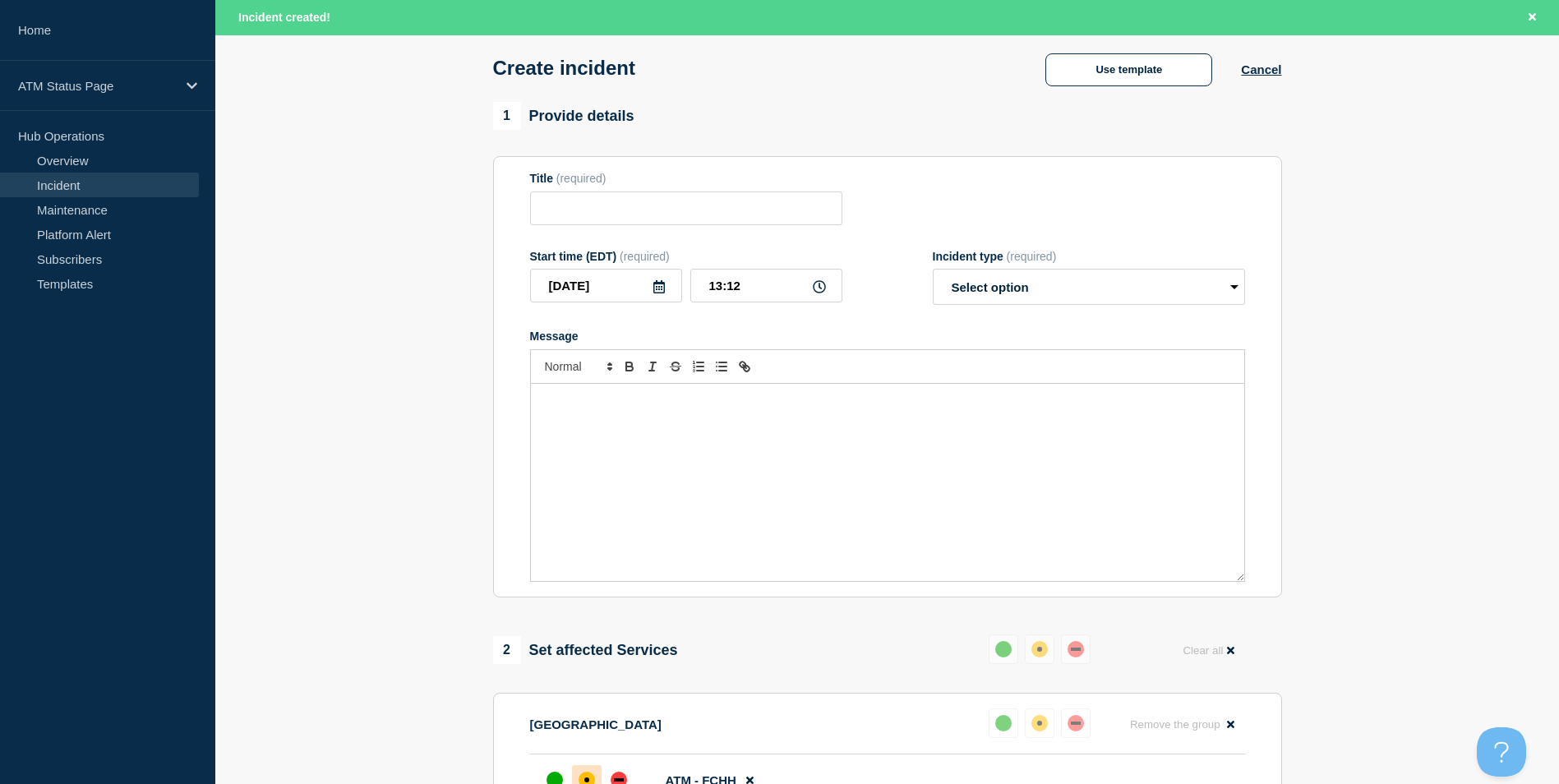
scroll to position [0, 0]
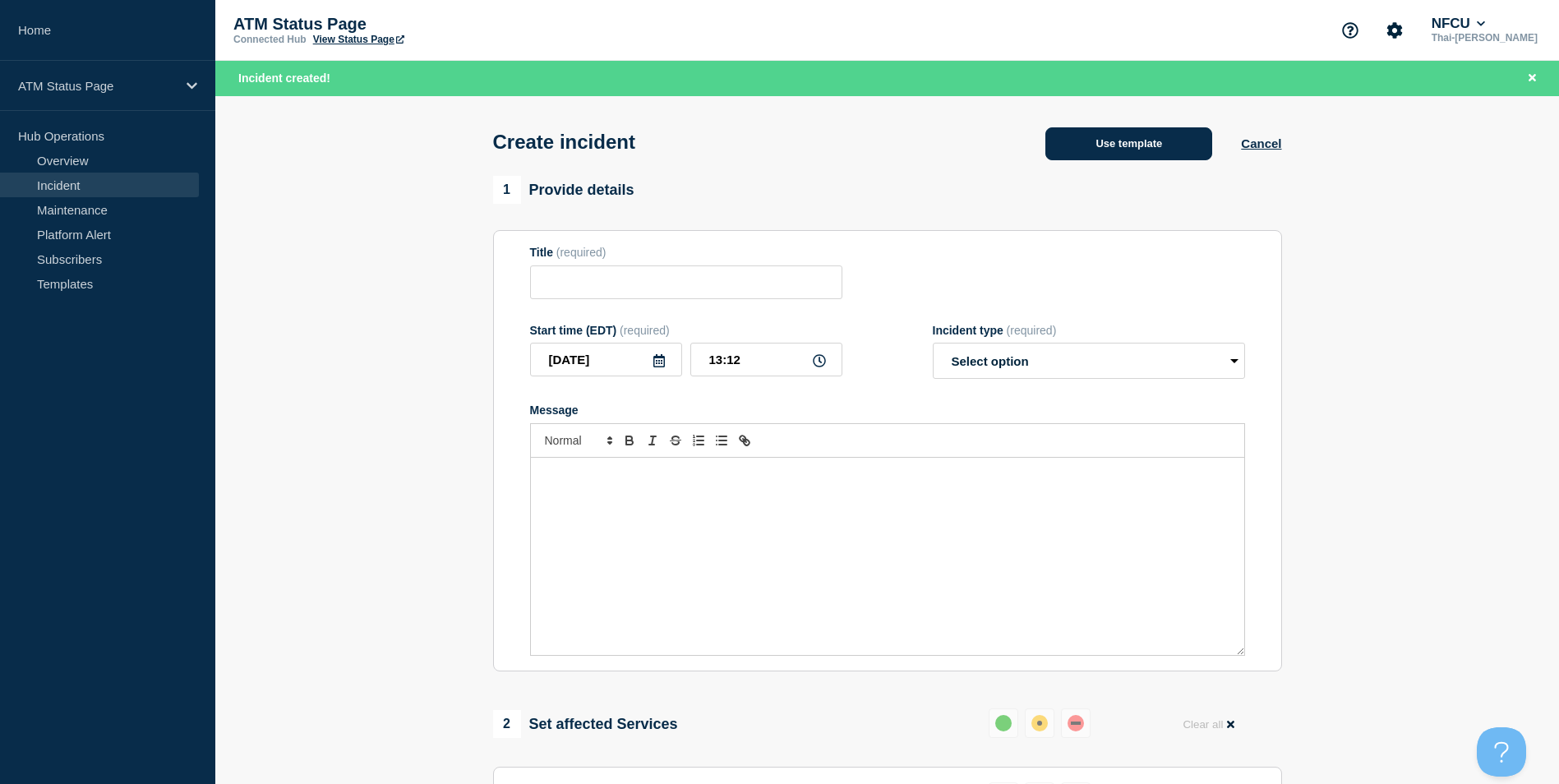
click at [1121, 160] on button "Use template" at bounding box center [1129, 144] width 167 height 33
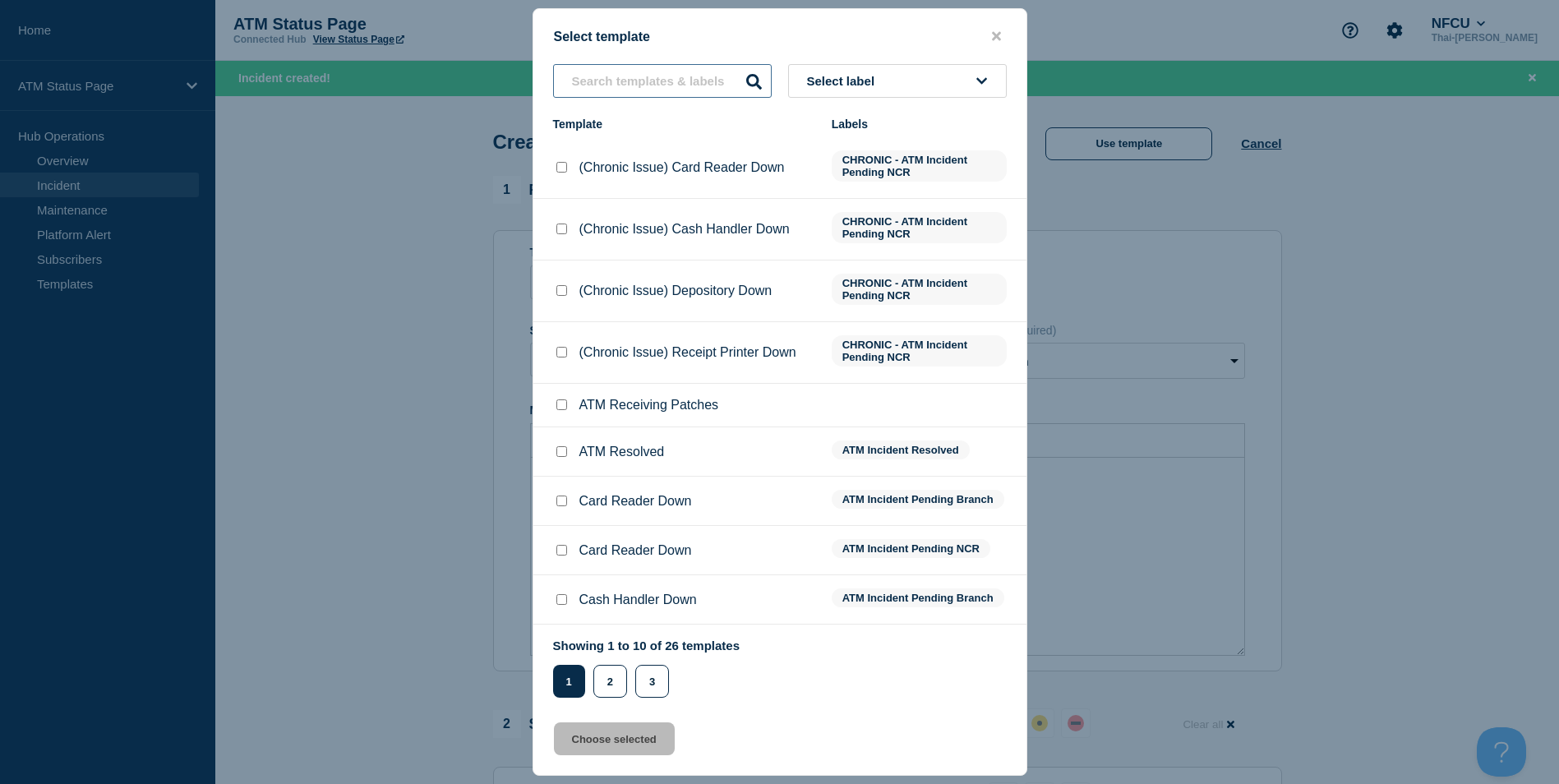
click at [679, 88] on input "text" at bounding box center [662, 80] width 219 height 33
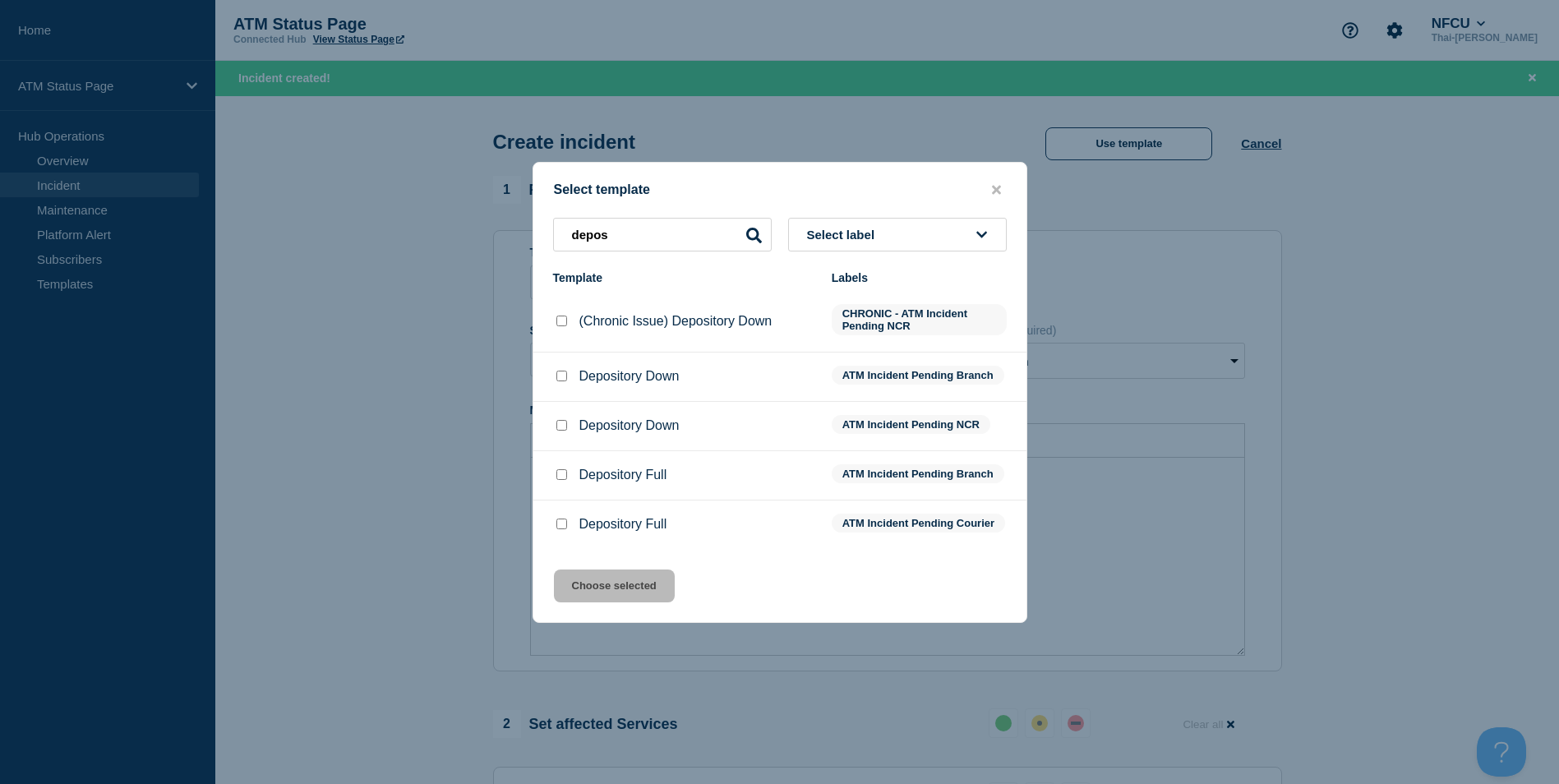
click at [557, 370] on input "Depository Down checkbox" at bounding box center [562, 375] width 11 height 11
click at [611, 600] on button "Choose selected" at bounding box center [614, 586] width 121 height 33
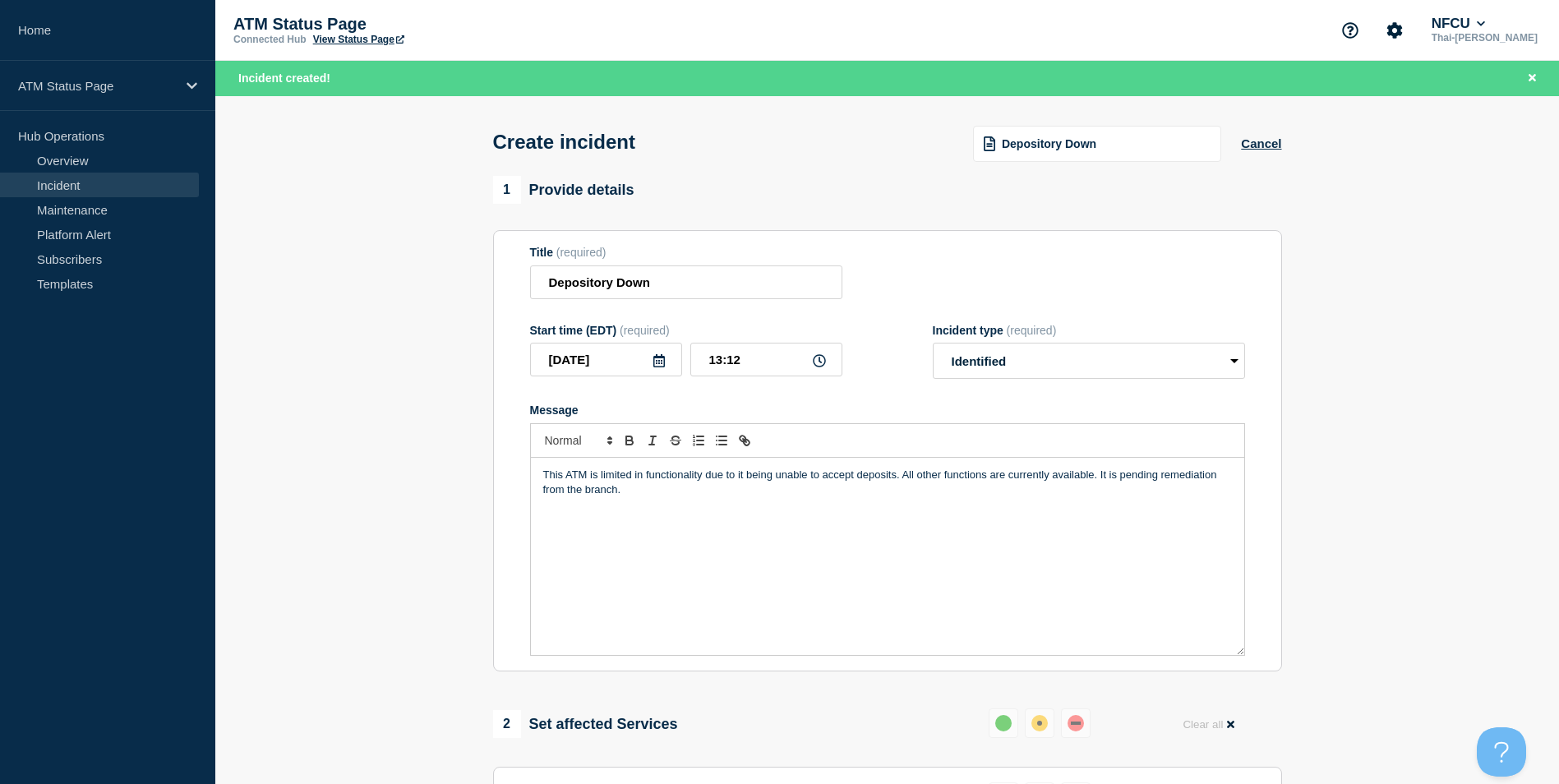
scroll to position [489, 0]
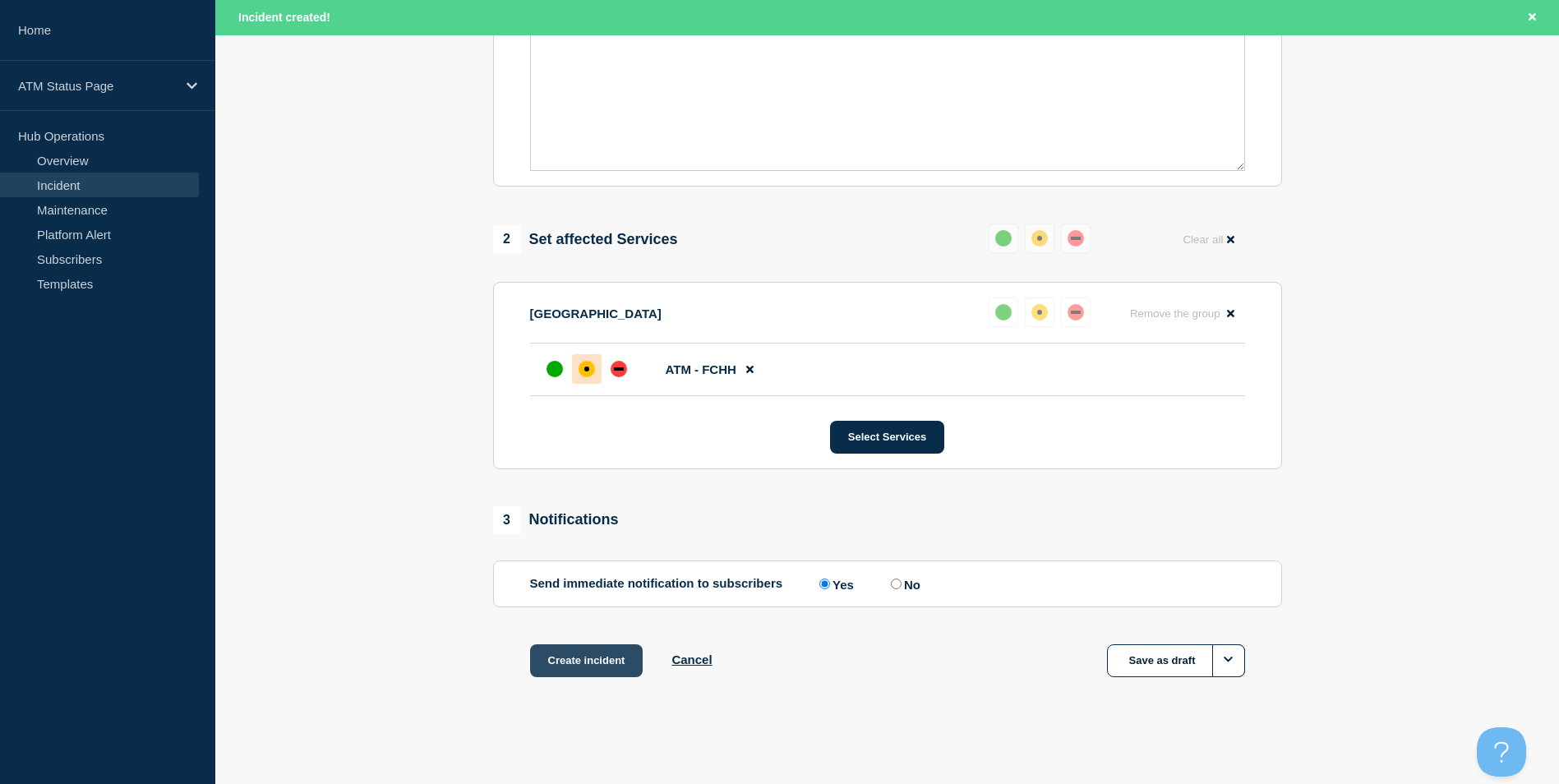
click at [562, 663] on button "Create incident" at bounding box center [587, 661] width 114 height 33
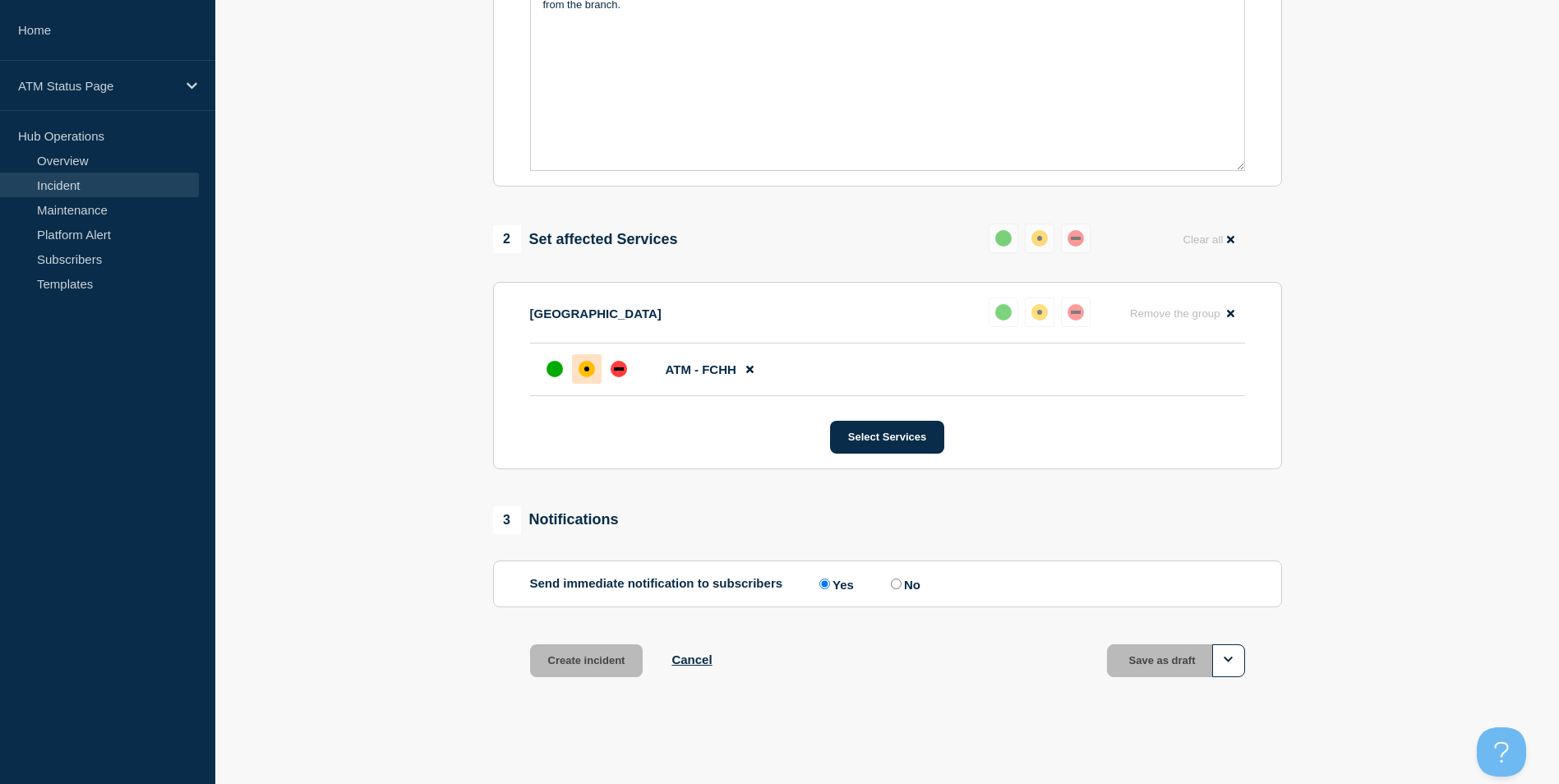
scroll to position [454, 0]
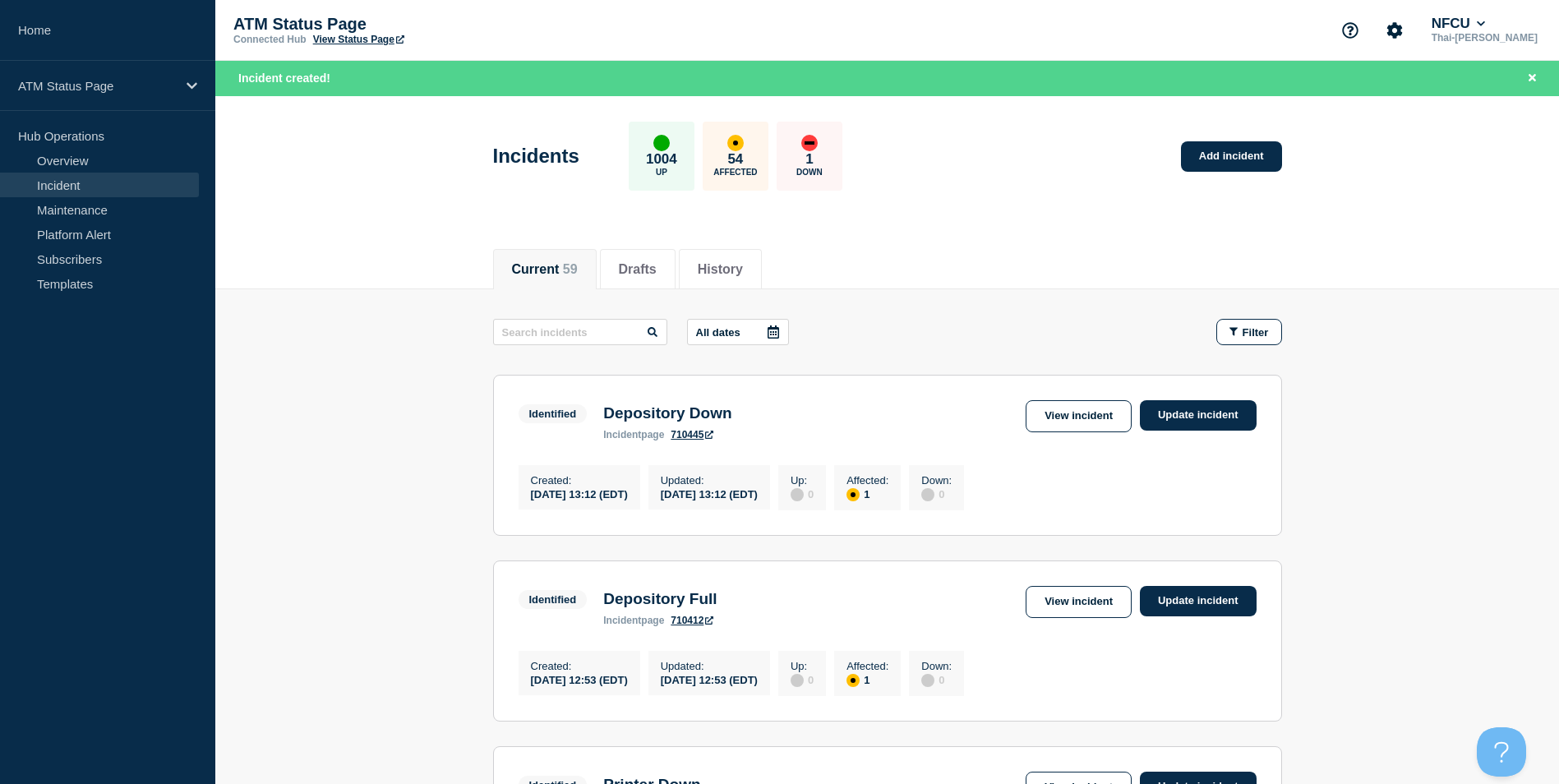
click at [1128, 126] on div "Incidents 1004 Up 54 Affected 1 Down Add incident" at bounding box center [887, 150] width 827 height 100
click at [1236, 152] on link "Add incident" at bounding box center [1232, 156] width 101 height 30
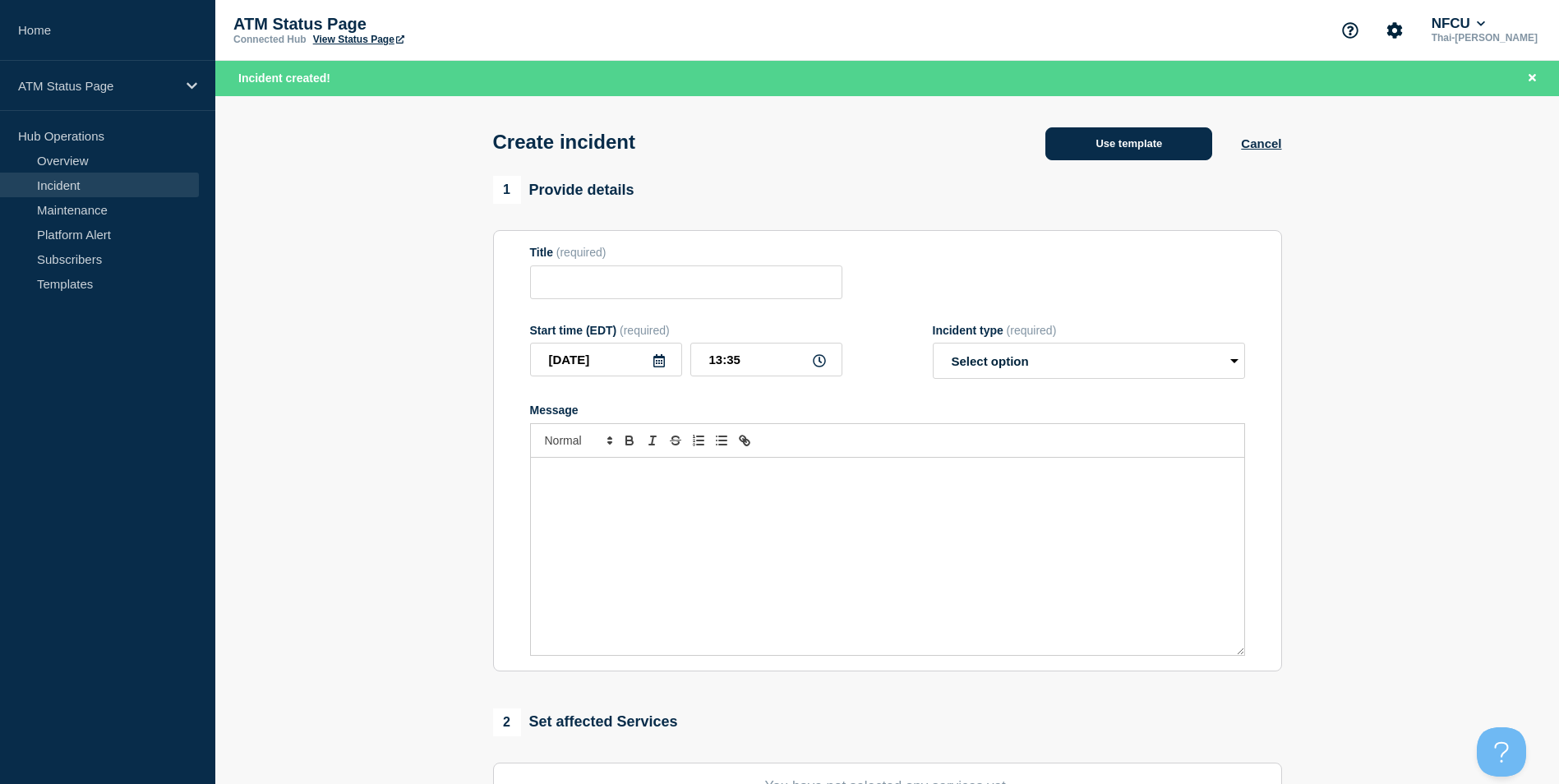
click at [1118, 137] on button "Use template" at bounding box center [1129, 144] width 167 height 33
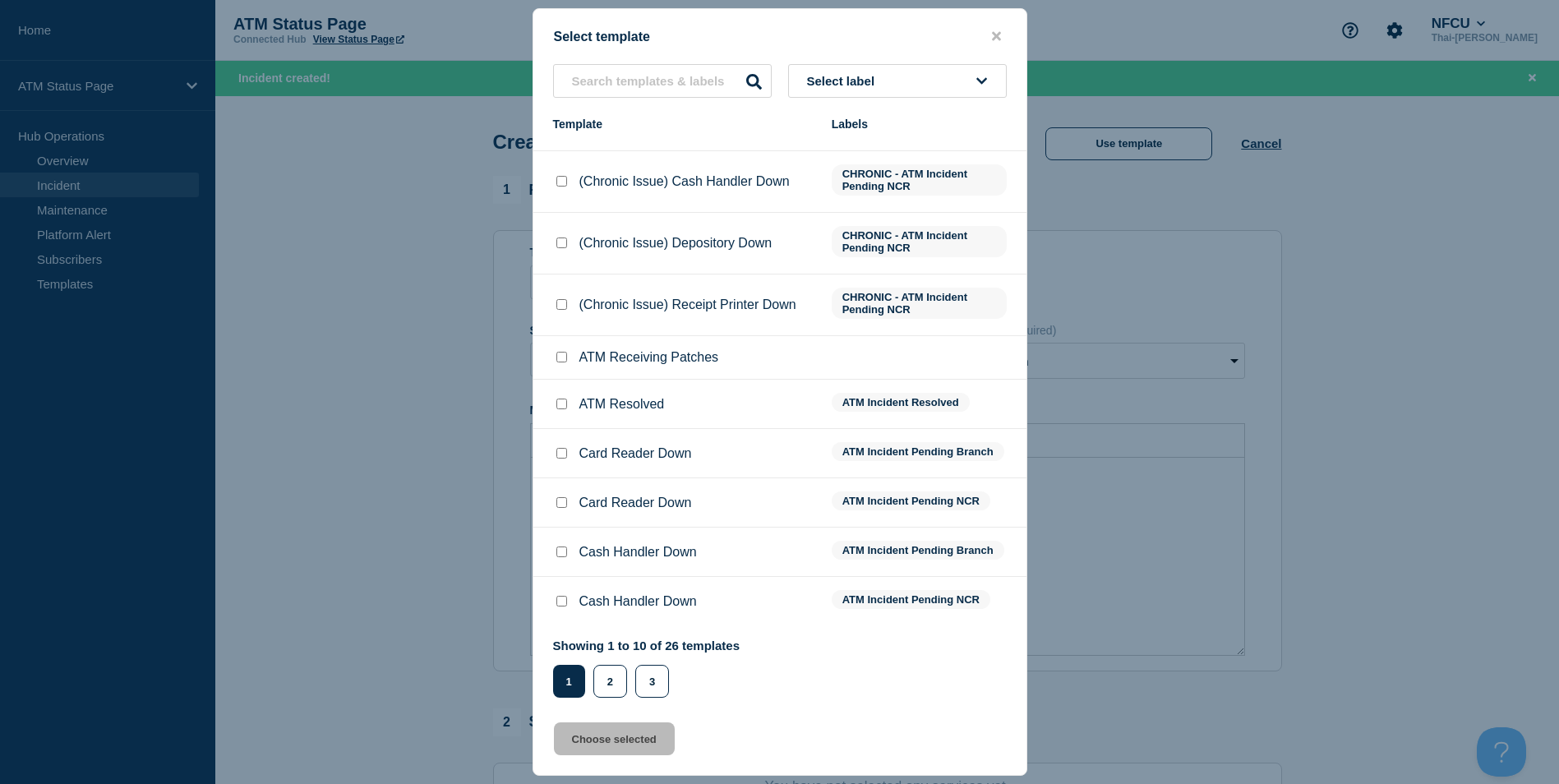
scroll to position [165, 0]
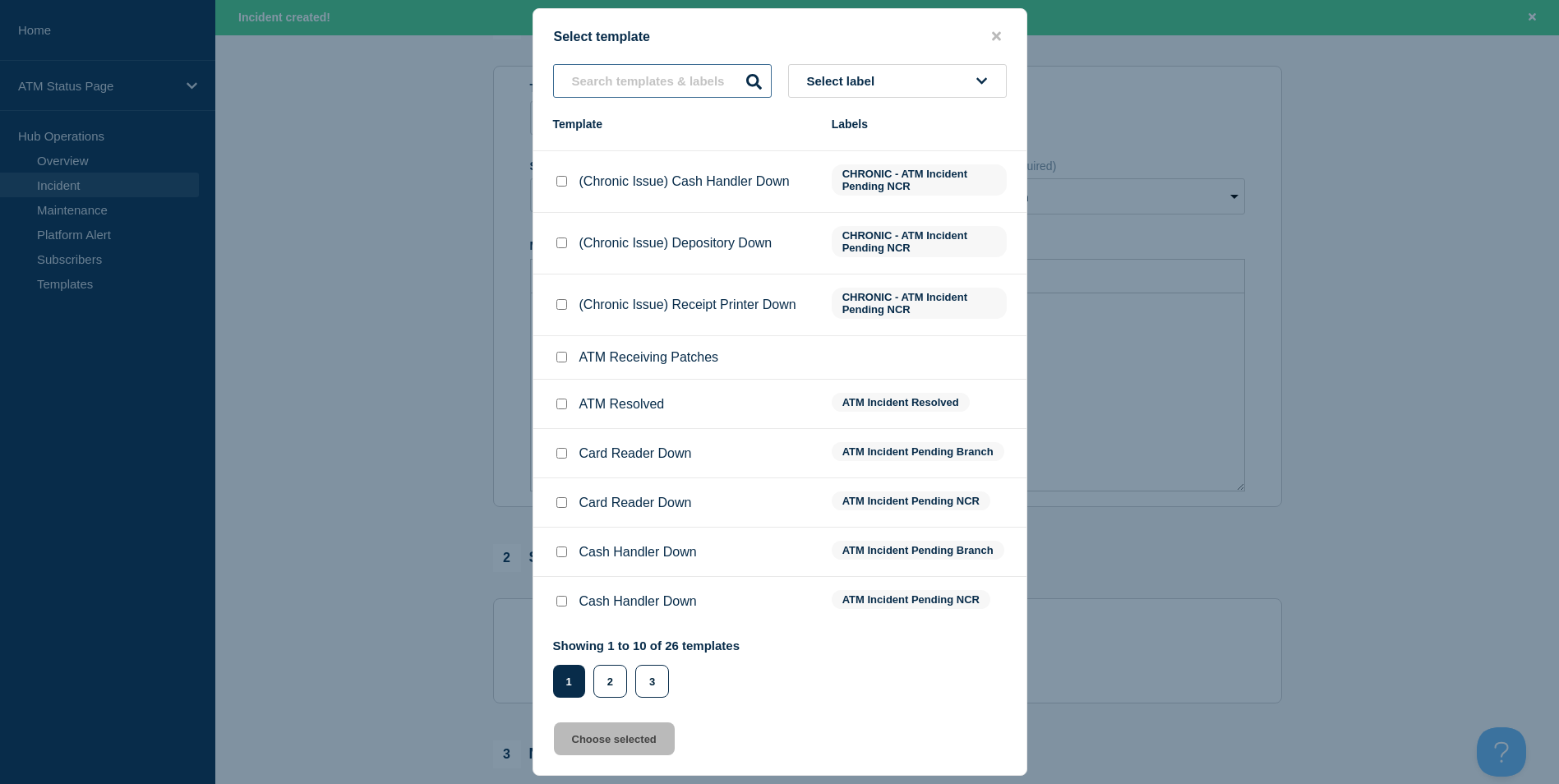
click at [640, 88] on input "text" at bounding box center [662, 80] width 219 height 33
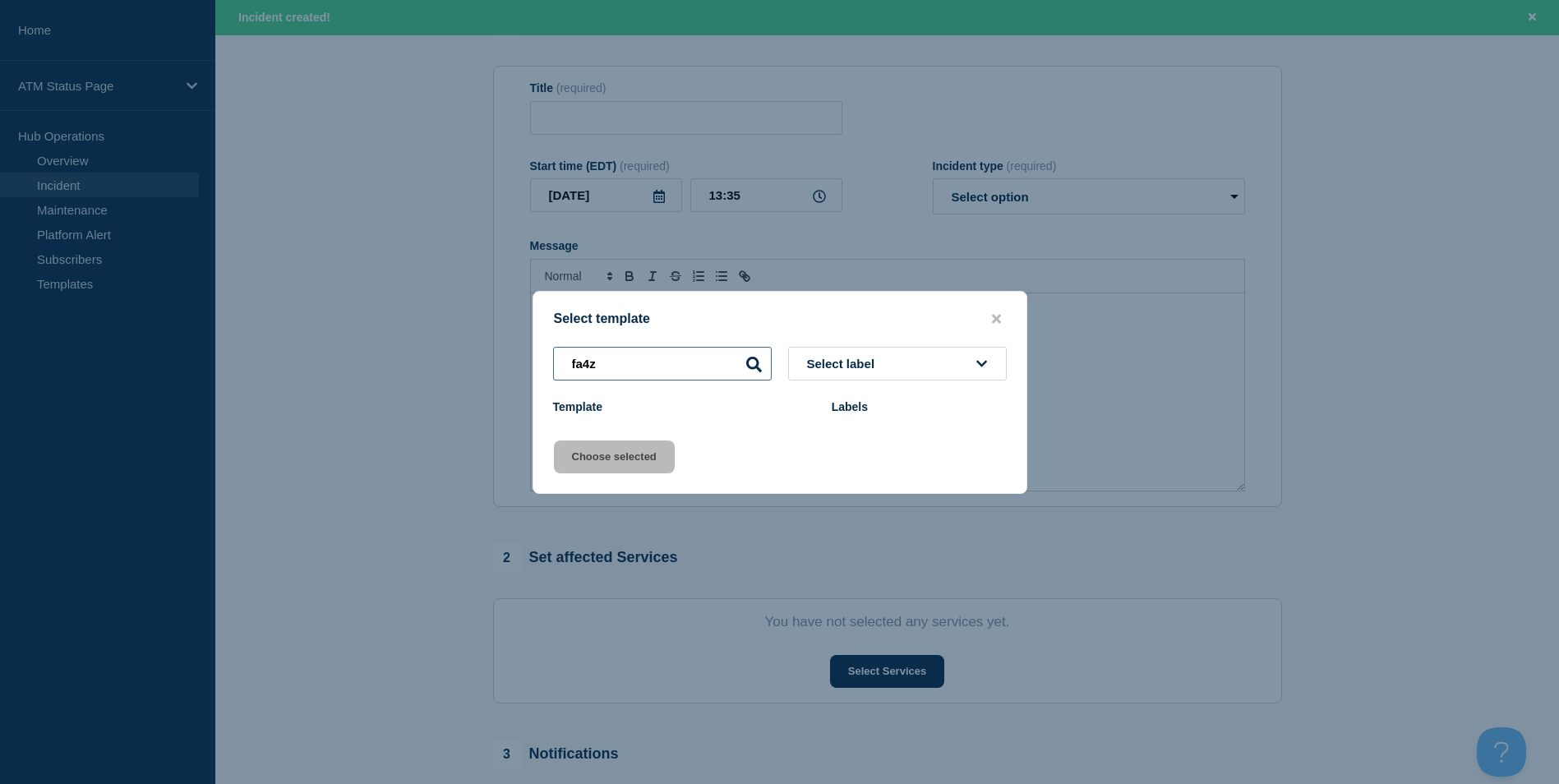
drag, startPoint x: 682, startPoint y: 360, endPoint x: 545, endPoint y: 337, distance: 138.9
click at [545, 337] on div "Select template fa4z Select label Template Labels Choose selected" at bounding box center [780, 392] width 495 height 203
drag, startPoint x: 1430, startPoint y: 546, endPoint x: 1291, endPoint y: 476, distance: 155.6
click at [1429, 546] on div at bounding box center [780, 392] width 1559 height 784
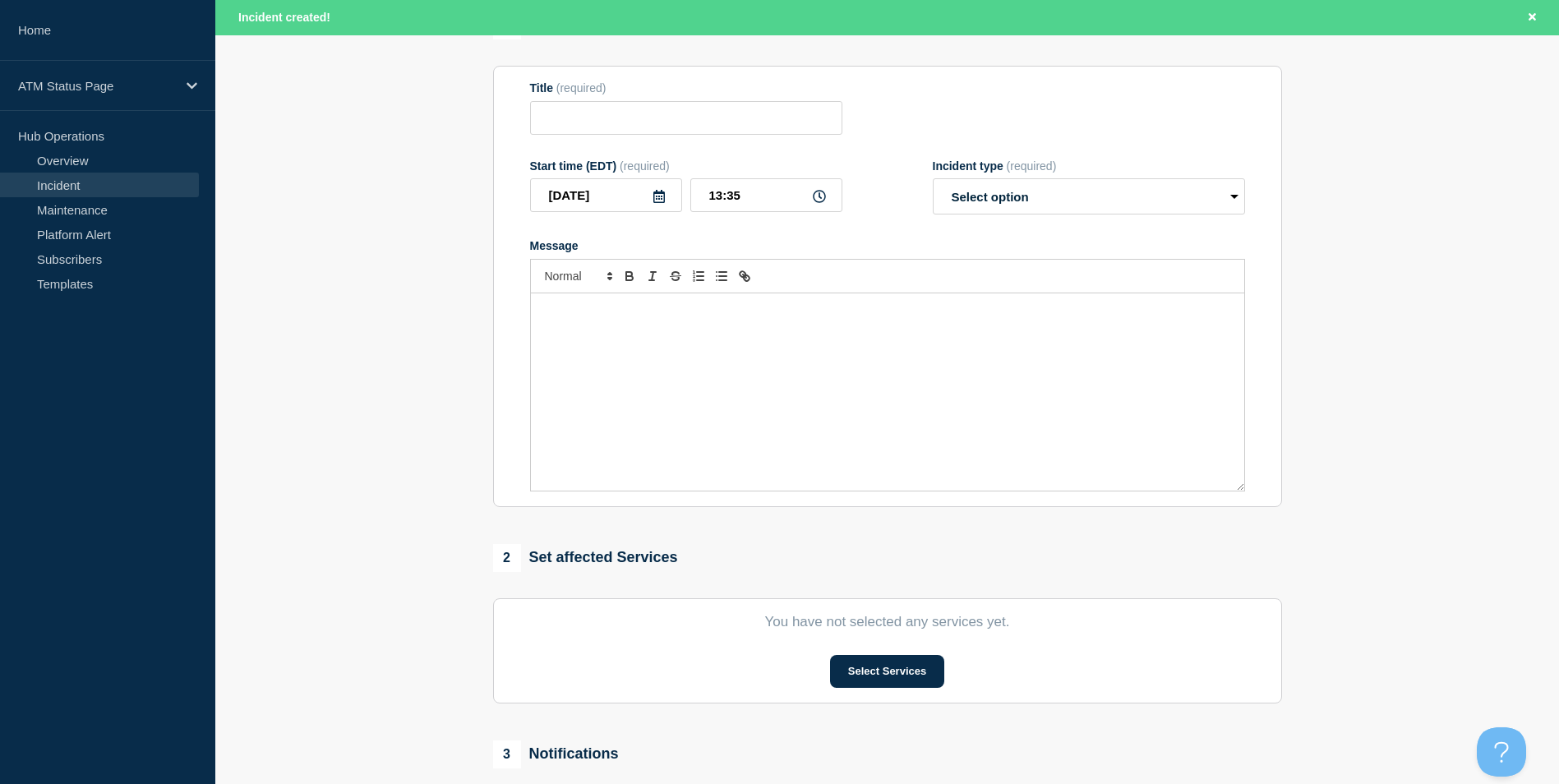
scroll to position [328, 0]
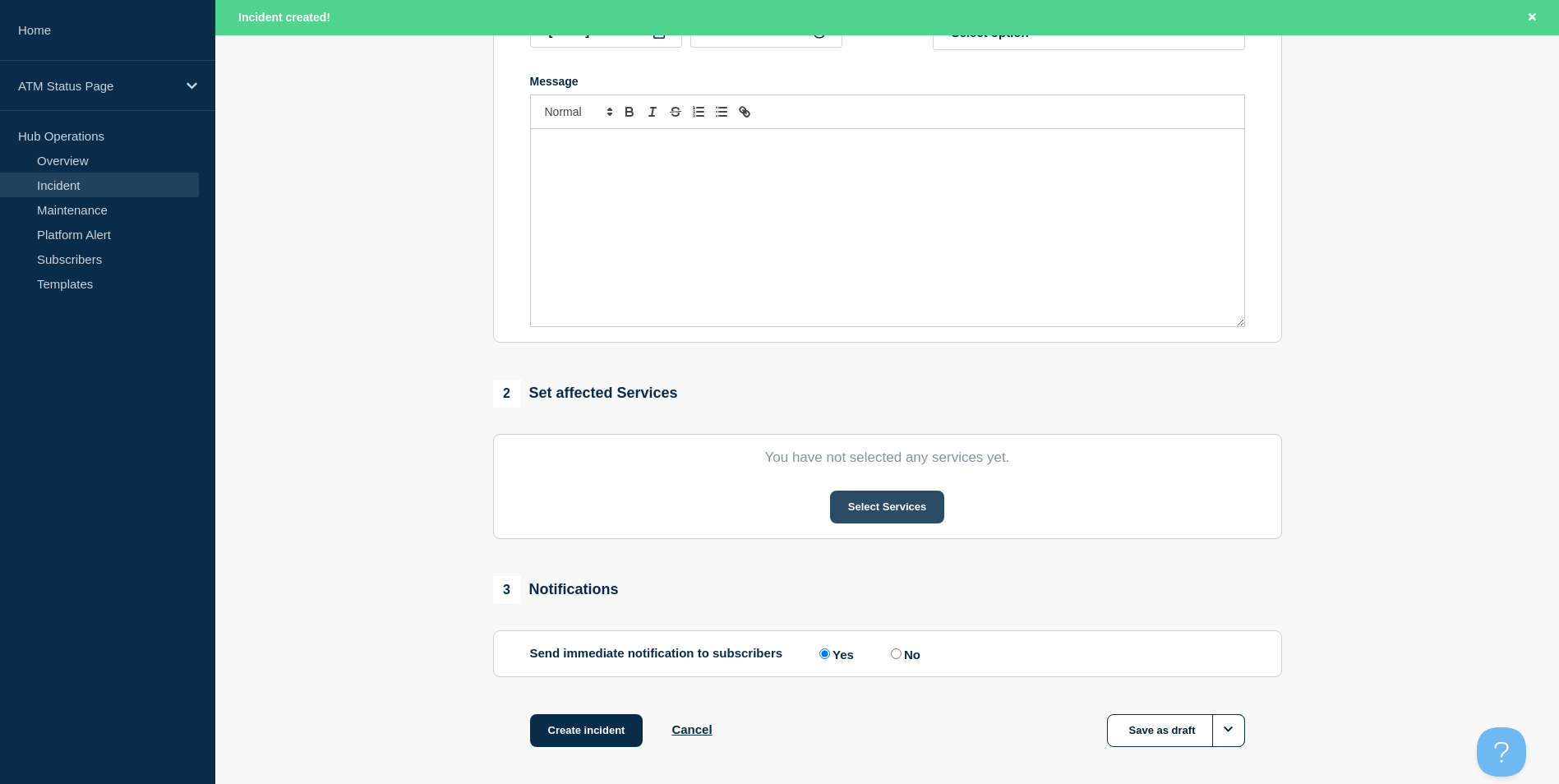
click at [902, 522] on button "Select Services" at bounding box center [887, 507] width 115 height 33
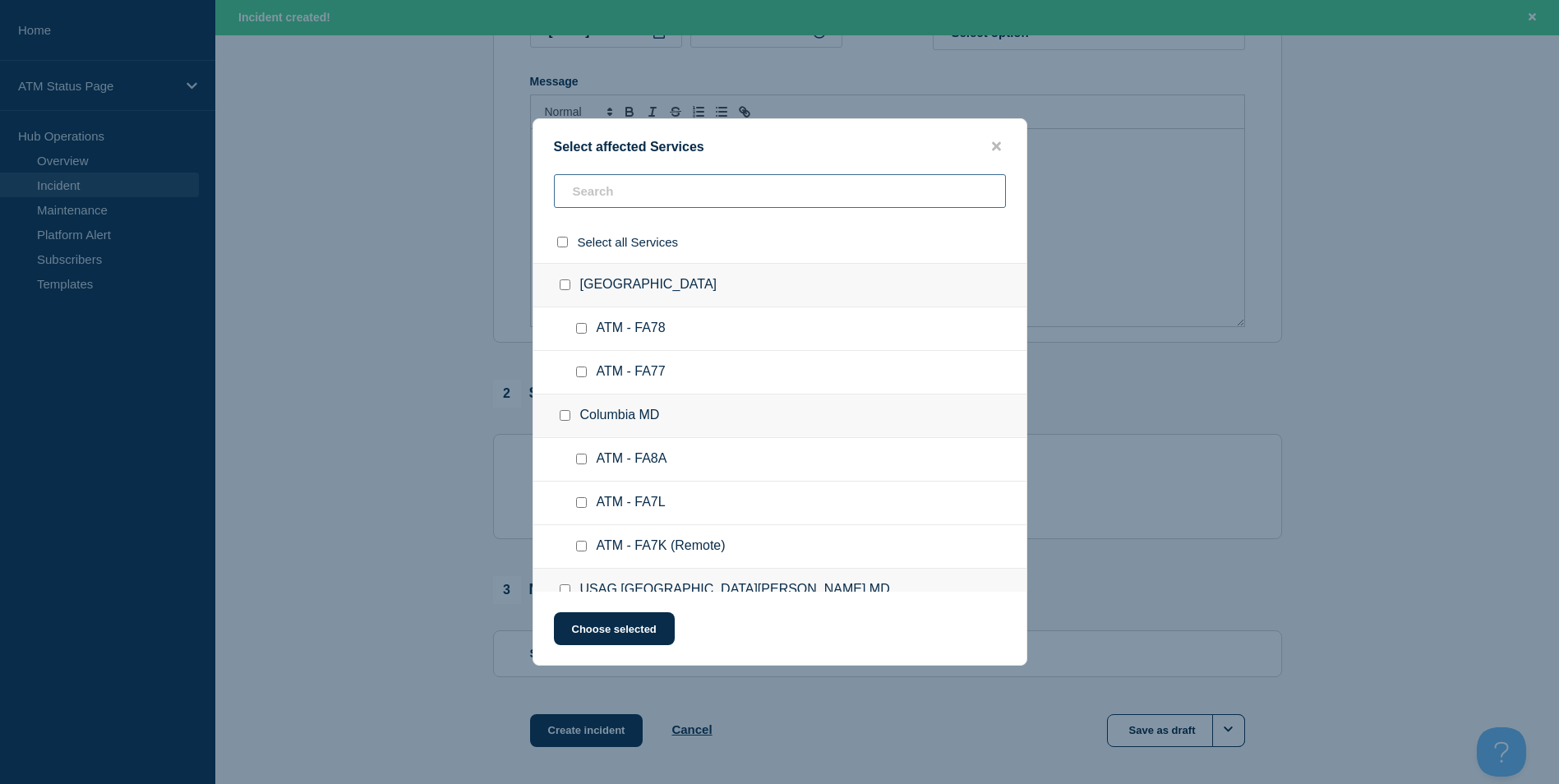
click at [613, 186] on input "text" at bounding box center [780, 191] width 452 height 33
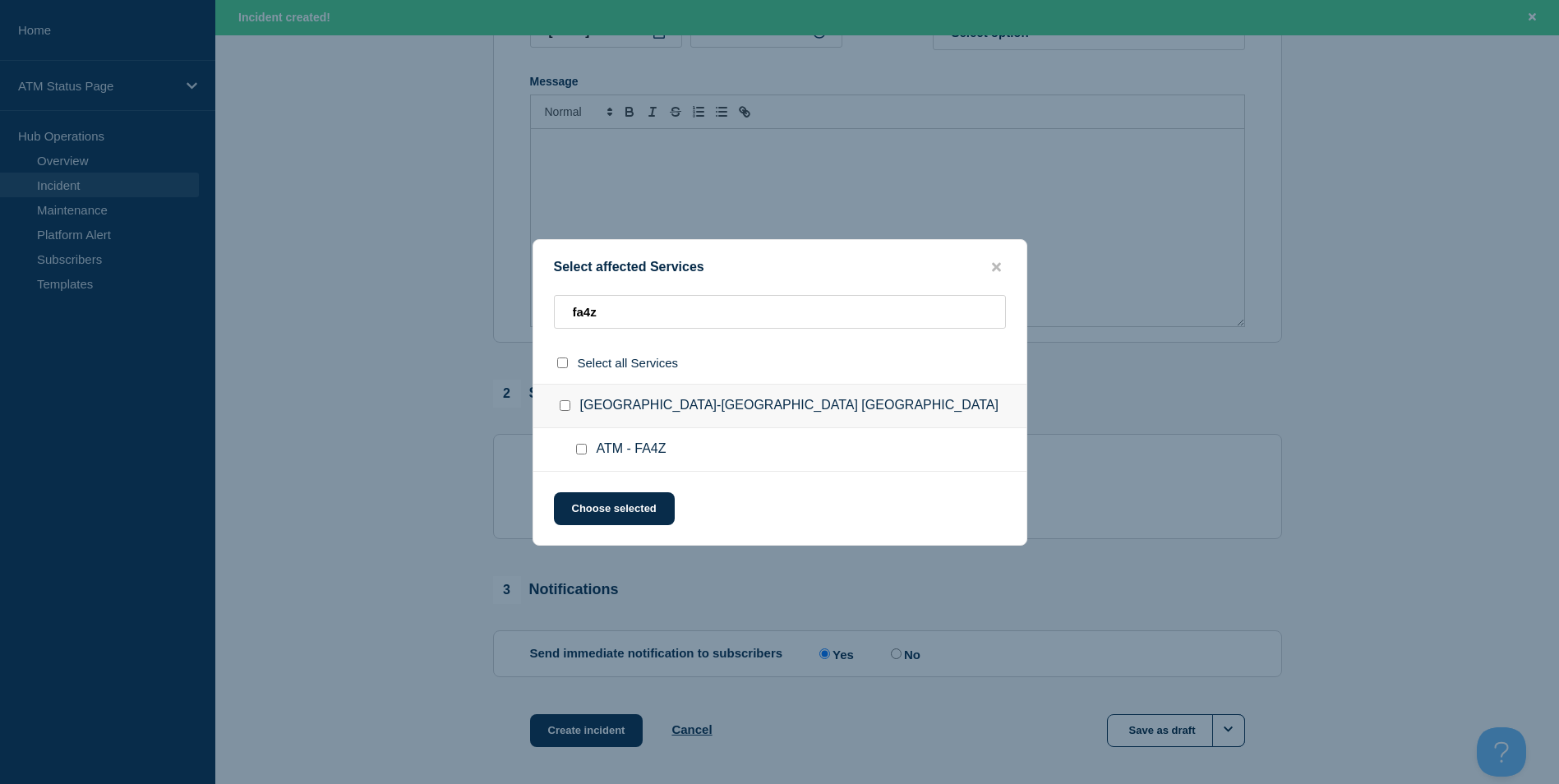
click at [577, 449] on input "ATM - FA4Z checkbox" at bounding box center [581, 449] width 11 height 11
click at [602, 505] on button "Choose selected" at bounding box center [614, 509] width 121 height 33
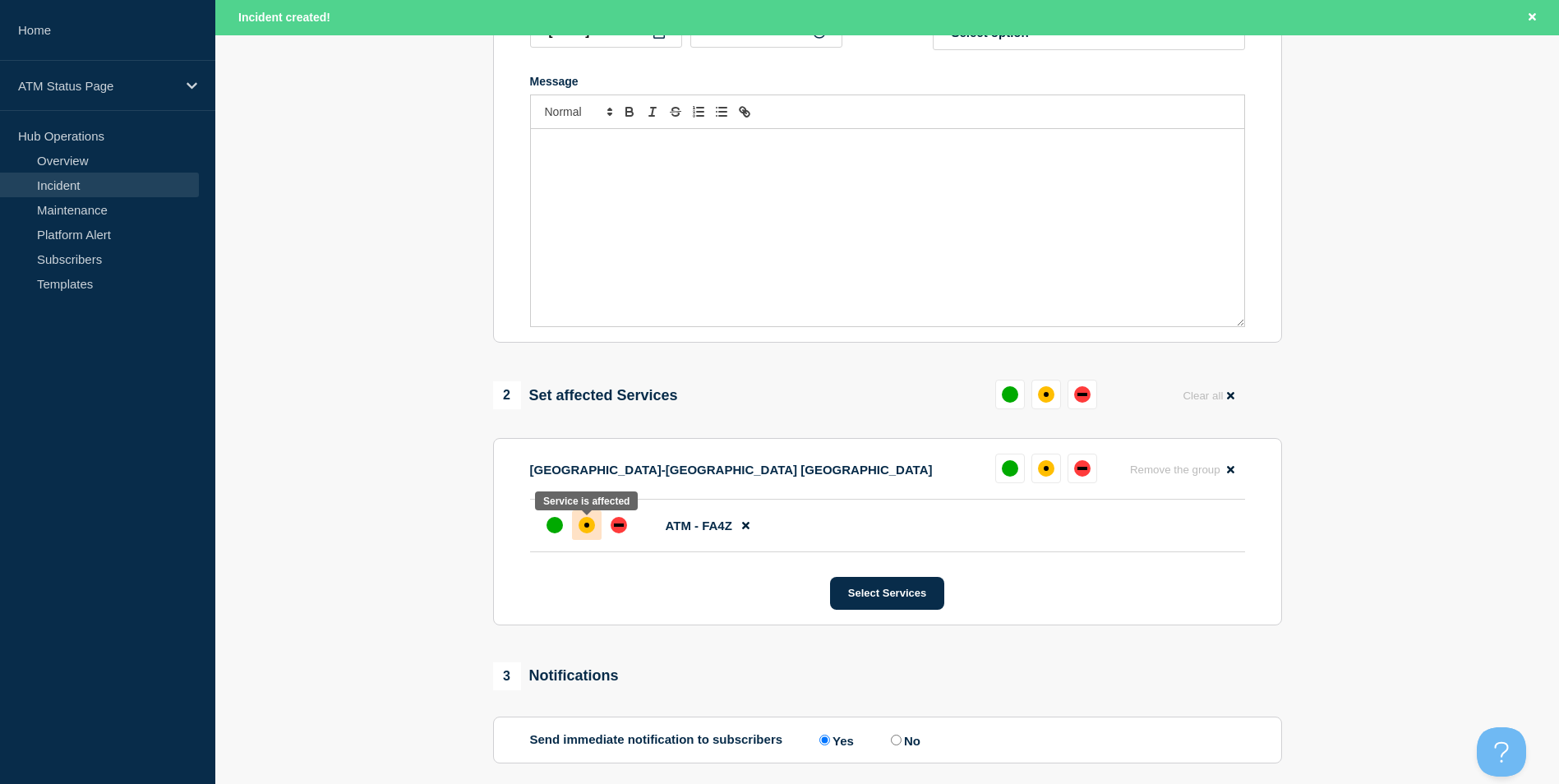
click at [589, 531] on div "affected" at bounding box center [586, 524] width 17 height 17
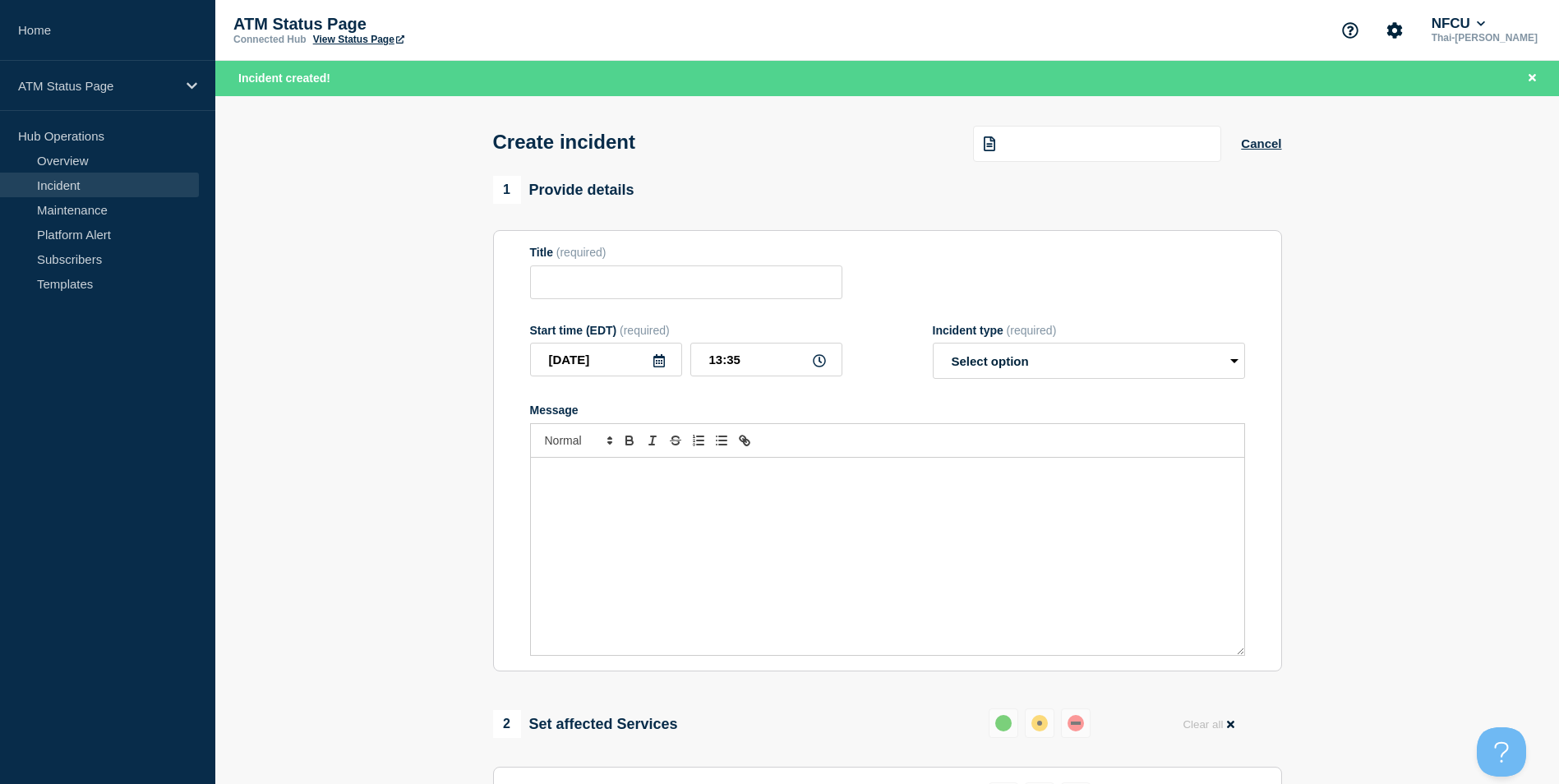
click at [1029, 161] on div at bounding box center [1097, 143] width 248 height 36
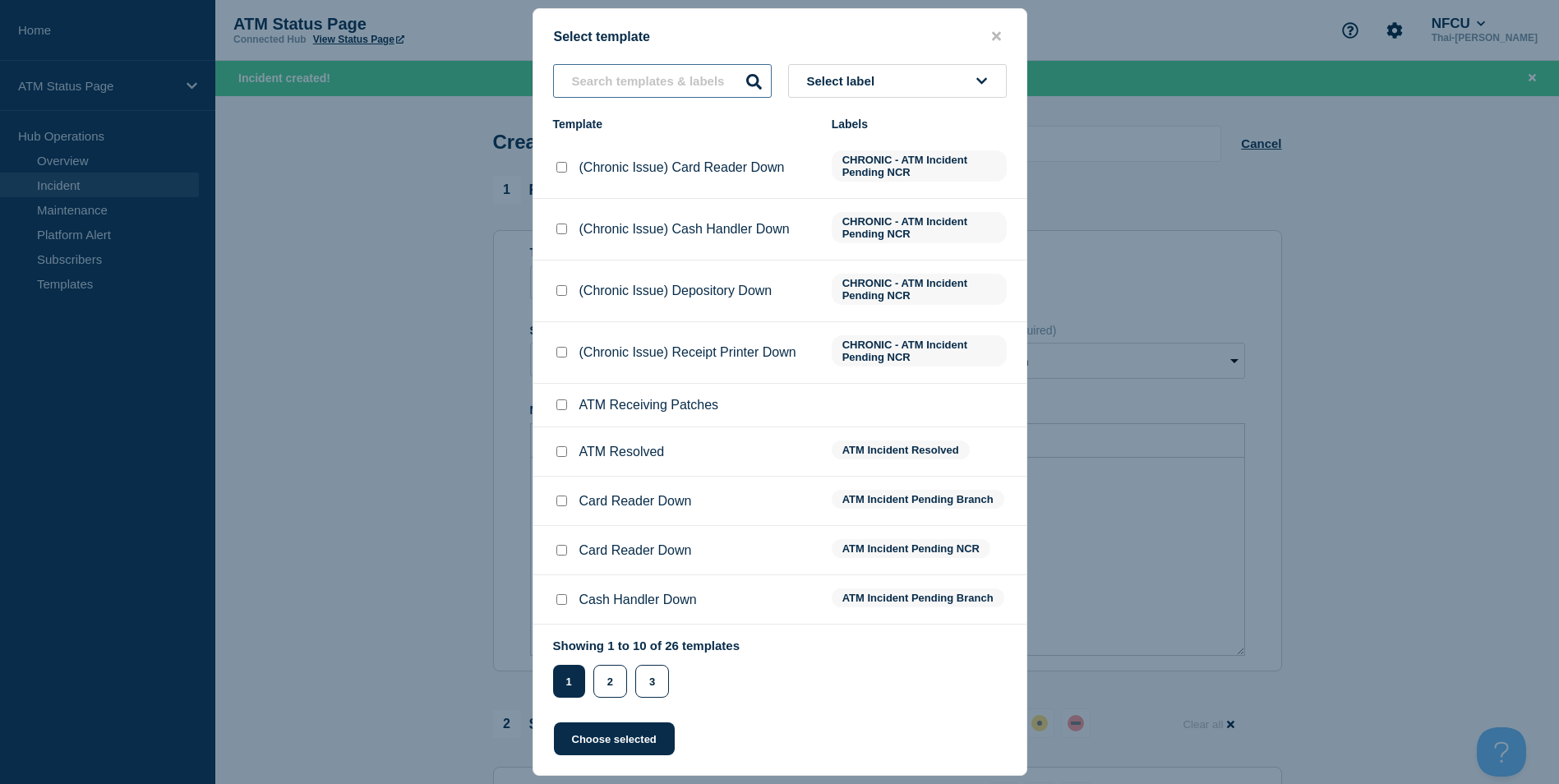
click at [661, 87] on input "text" at bounding box center [662, 80] width 219 height 33
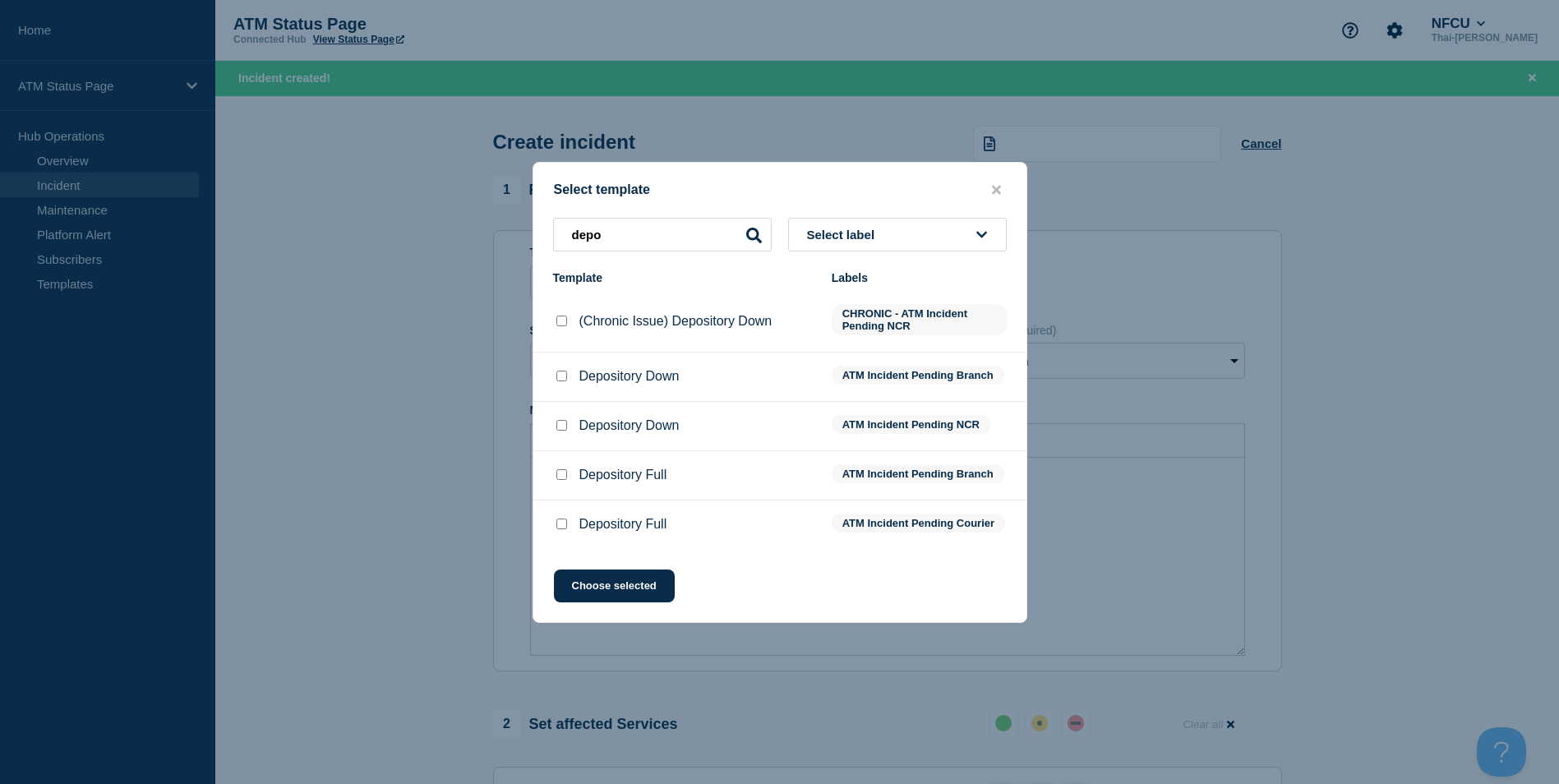
click at [562, 378] on div at bounding box center [561, 376] width 17 height 17
click at [562, 370] on input "Depository Down checkbox" at bounding box center [562, 375] width 11 height 11
click at [613, 590] on button "Choose selected" at bounding box center [614, 586] width 121 height 33
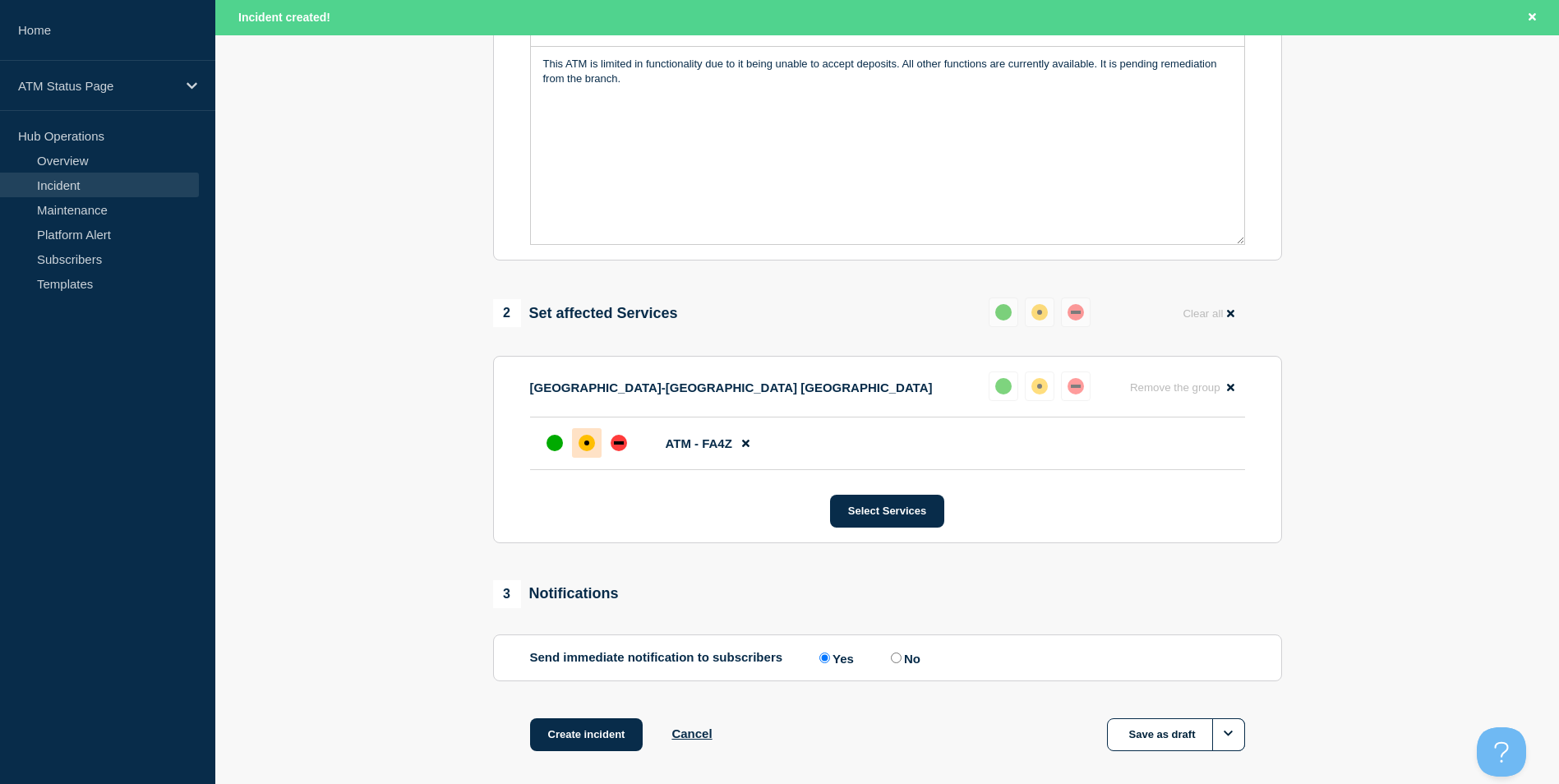
scroll to position [489, 0]
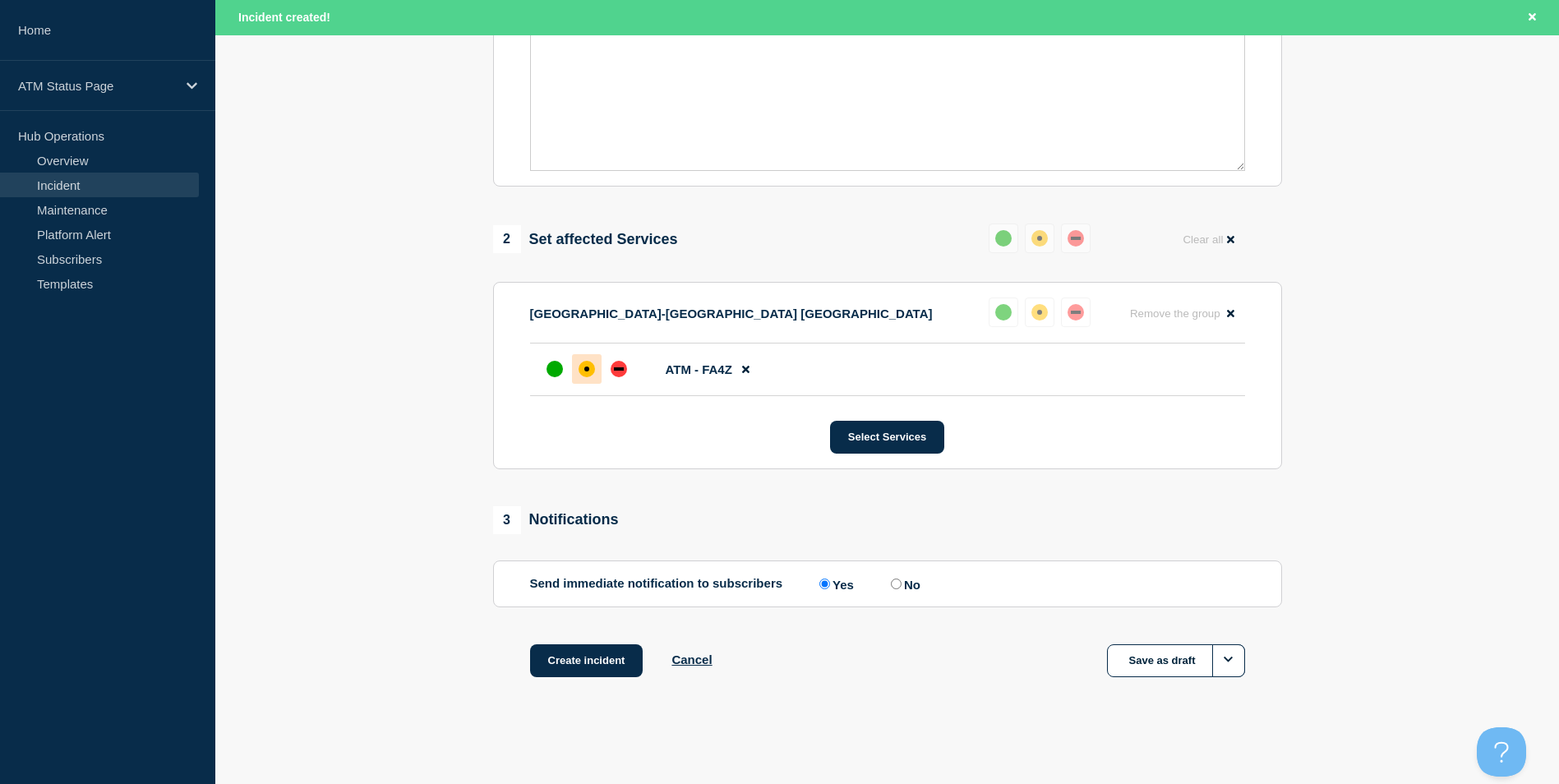
click at [592, 643] on div "1 Provide details Title (required) Depository Down Start time (EDT) (required) …" at bounding box center [887, 205] width 808 height 1027
click at [590, 654] on button "Create incident" at bounding box center [587, 661] width 114 height 33
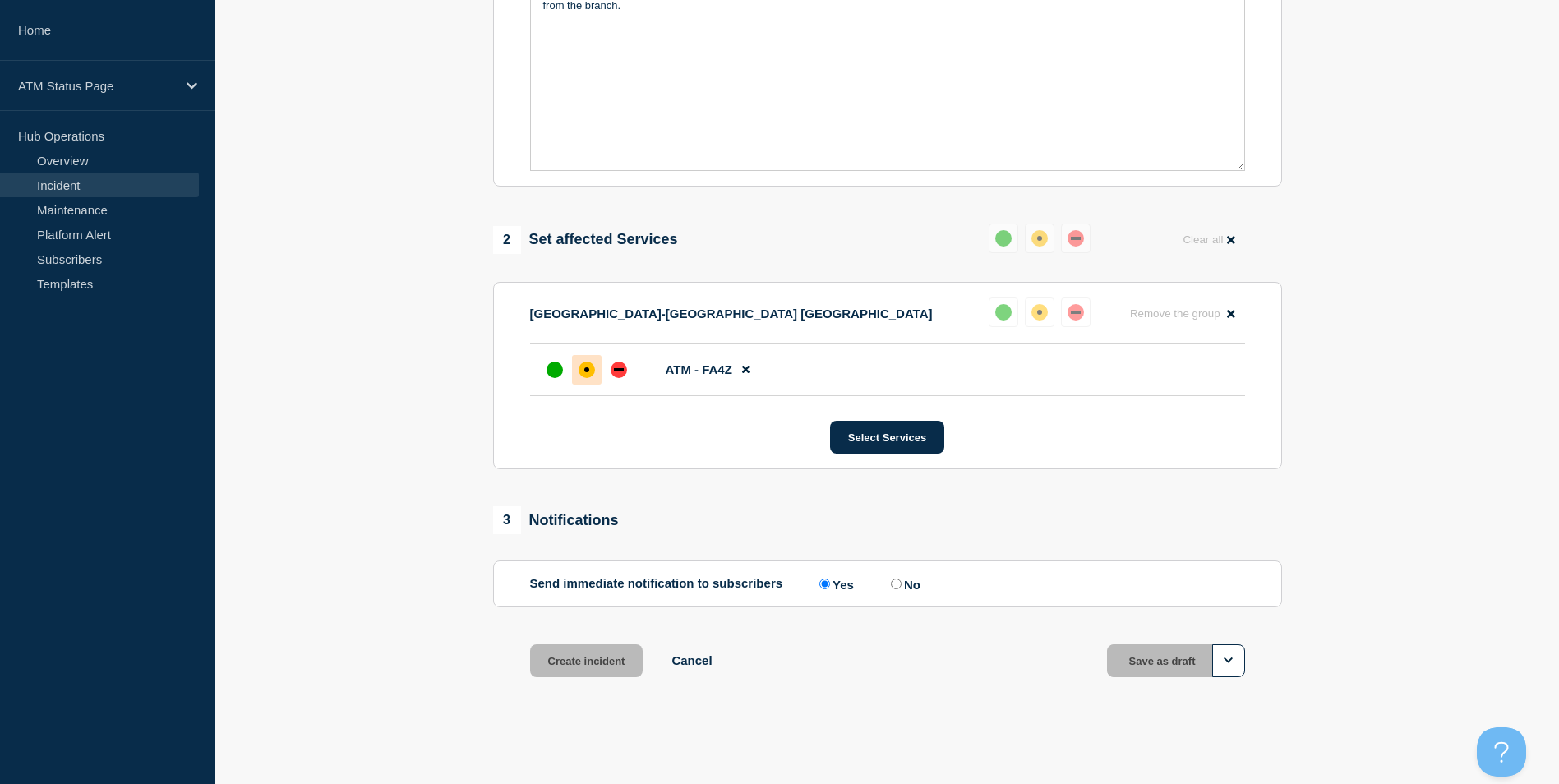
scroll to position [454, 0]
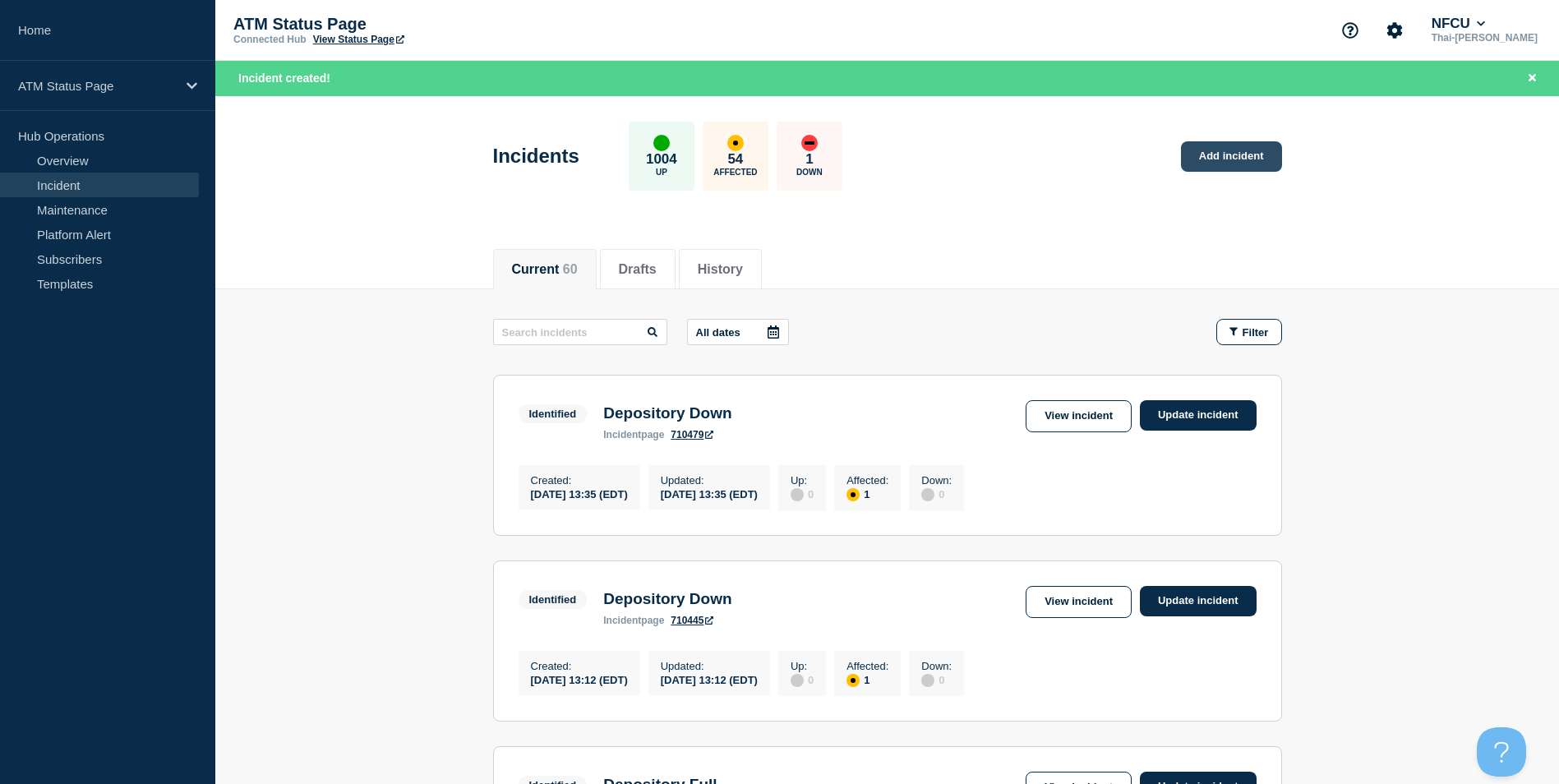
click at [1221, 161] on link "Add incident" at bounding box center [1232, 156] width 101 height 30
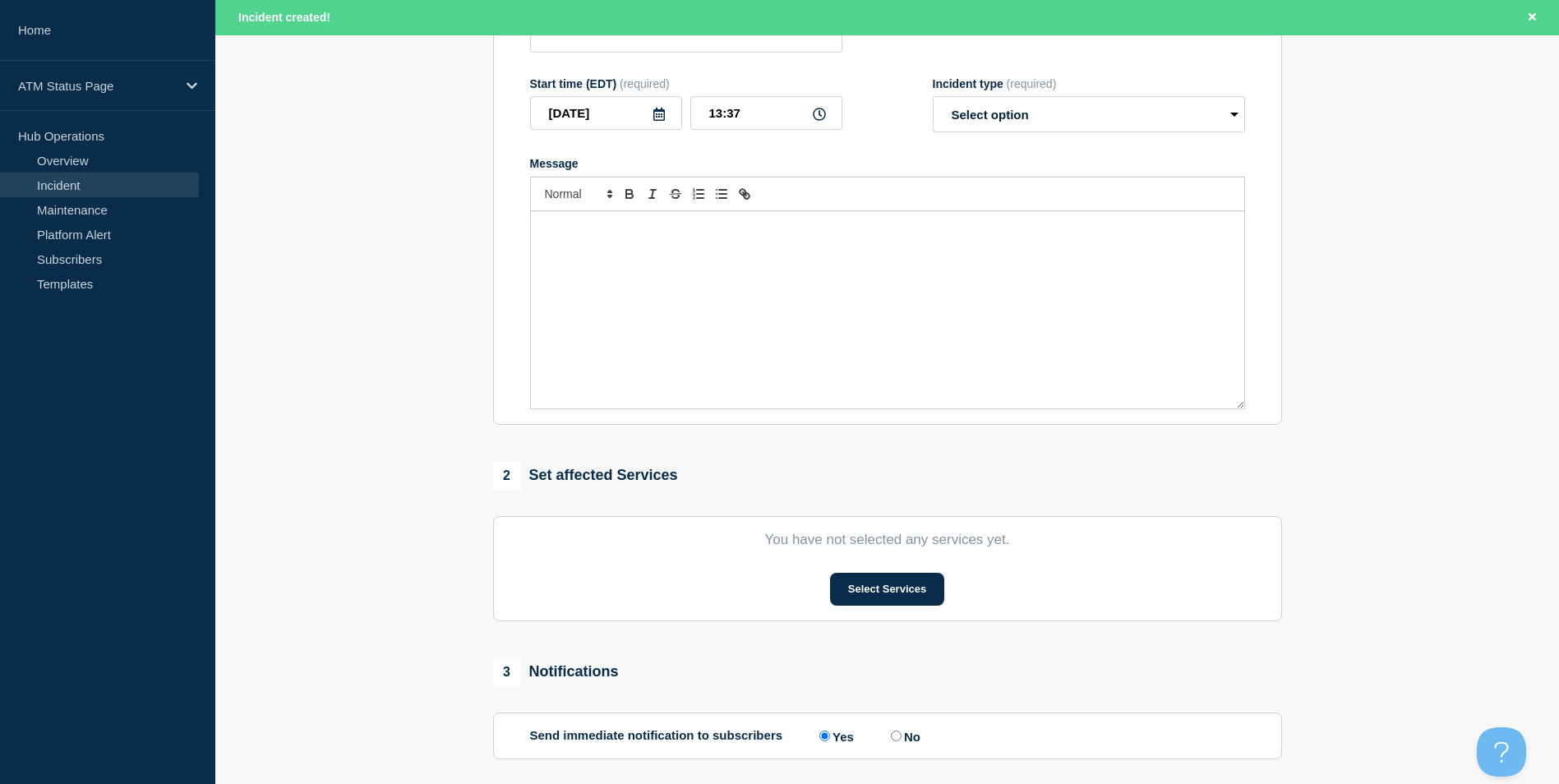
scroll to position [328, 0]
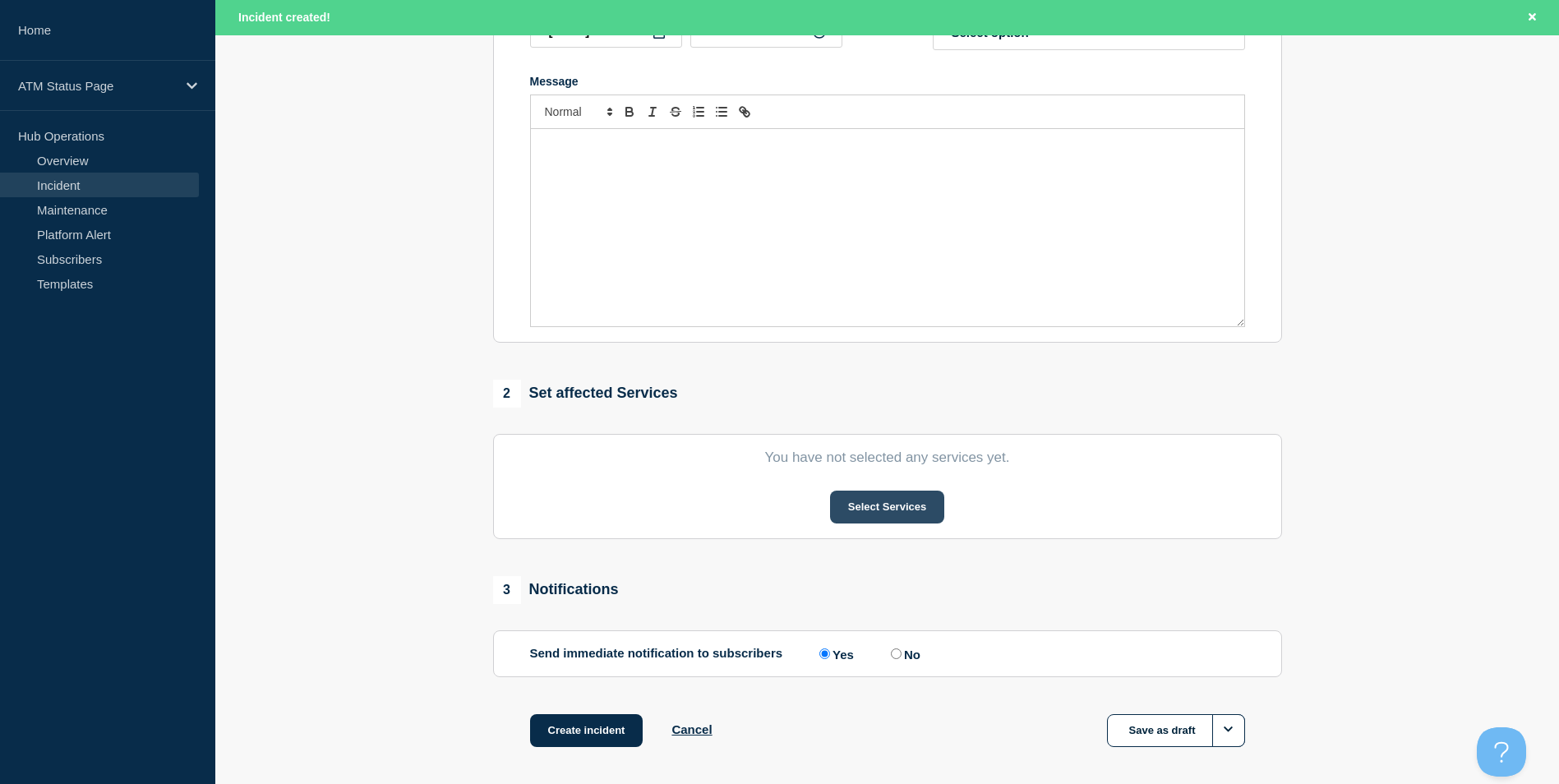
click at [919, 508] on button "Select Services" at bounding box center [887, 507] width 115 height 33
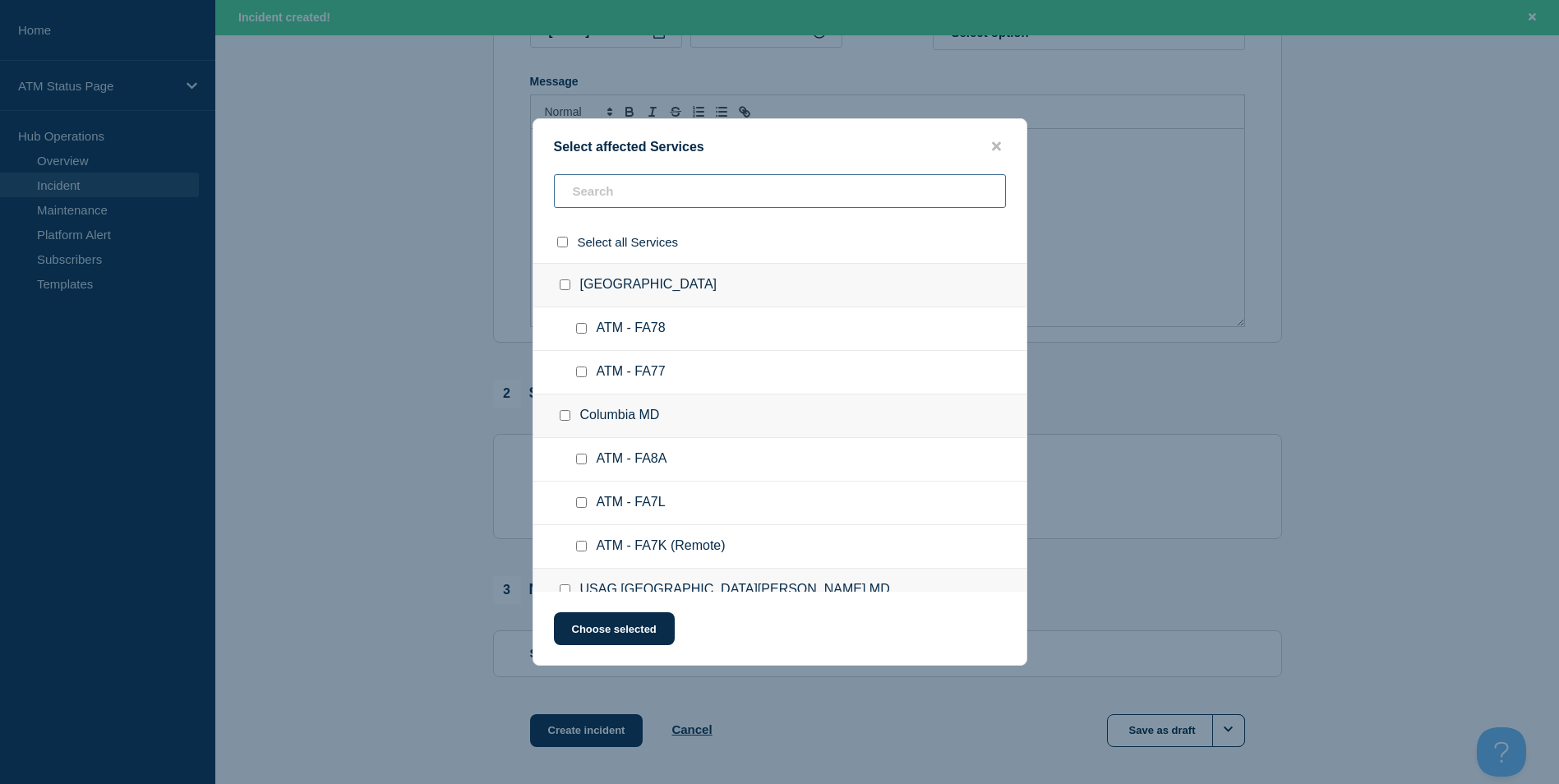
click at [596, 194] on input "text" at bounding box center [780, 191] width 452 height 33
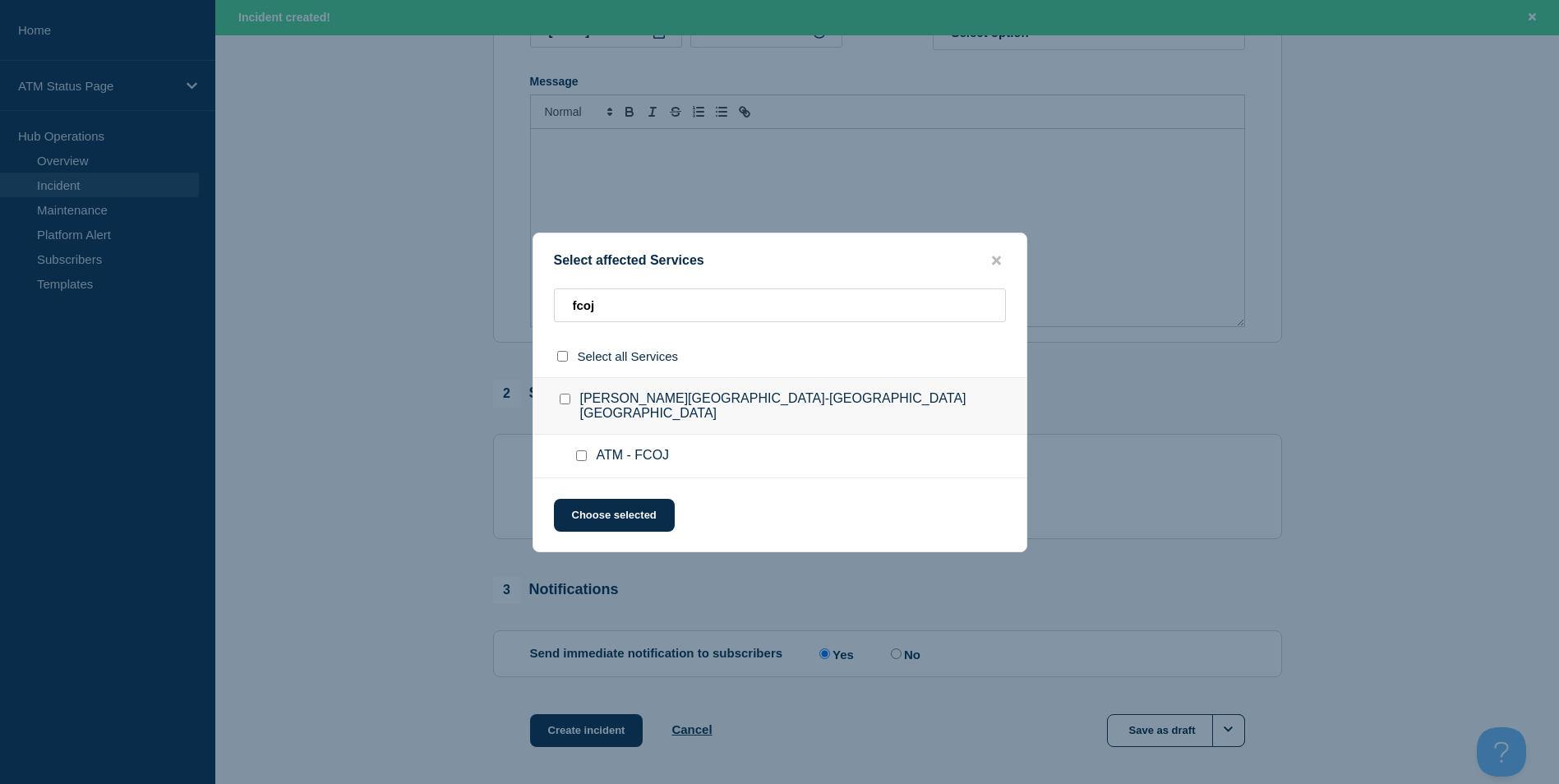
click at [579, 450] on input "ATM - FCOJ checkbox" at bounding box center [581, 455] width 11 height 11
click at [596, 510] on button "Choose selected" at bounding box center [614, 515] width 121 height 33
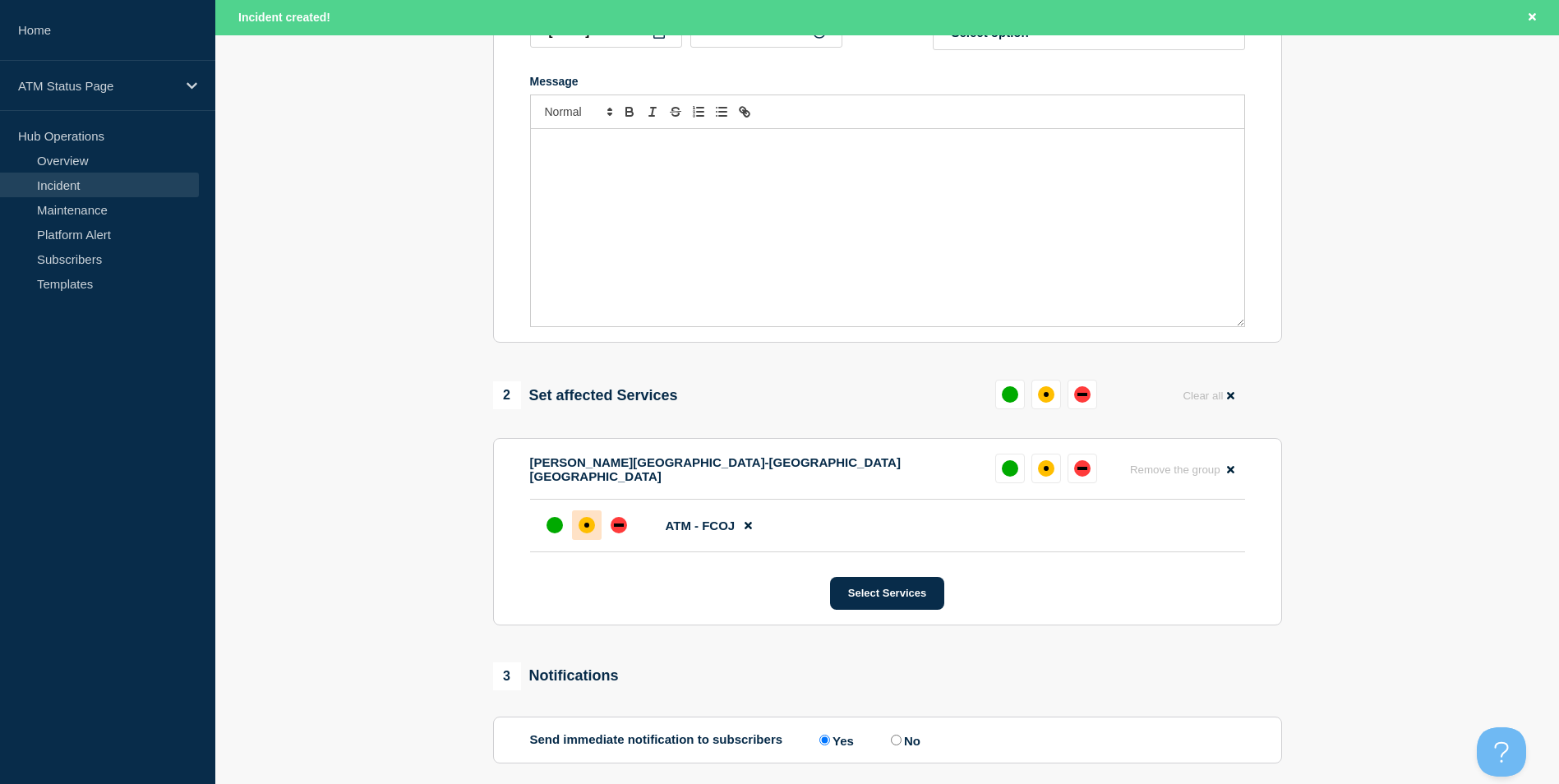
click at [583, 522] on div "affected" at bounding box center [586, 524] width 17 height 17
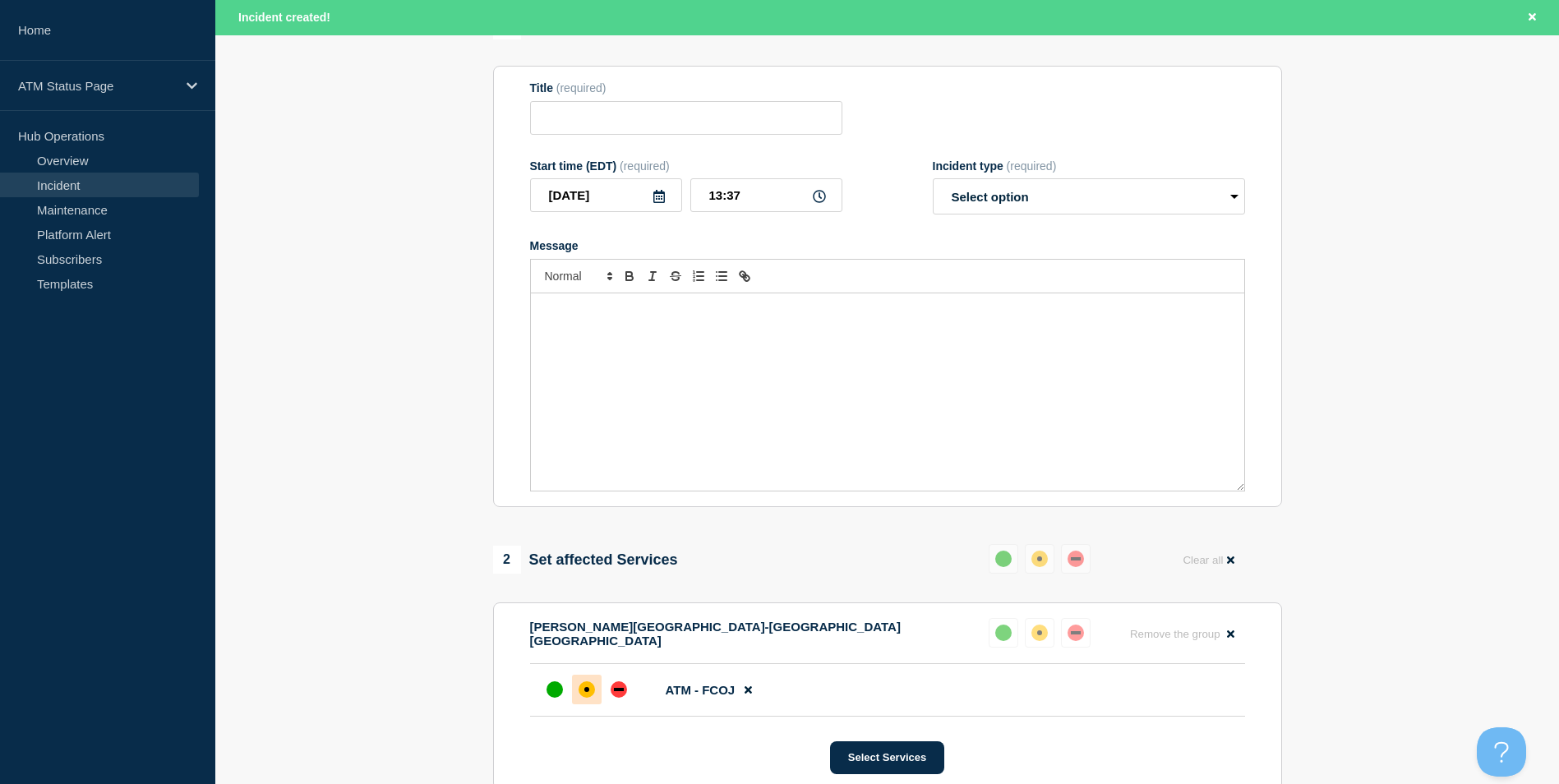
scroll to position [0, 0]
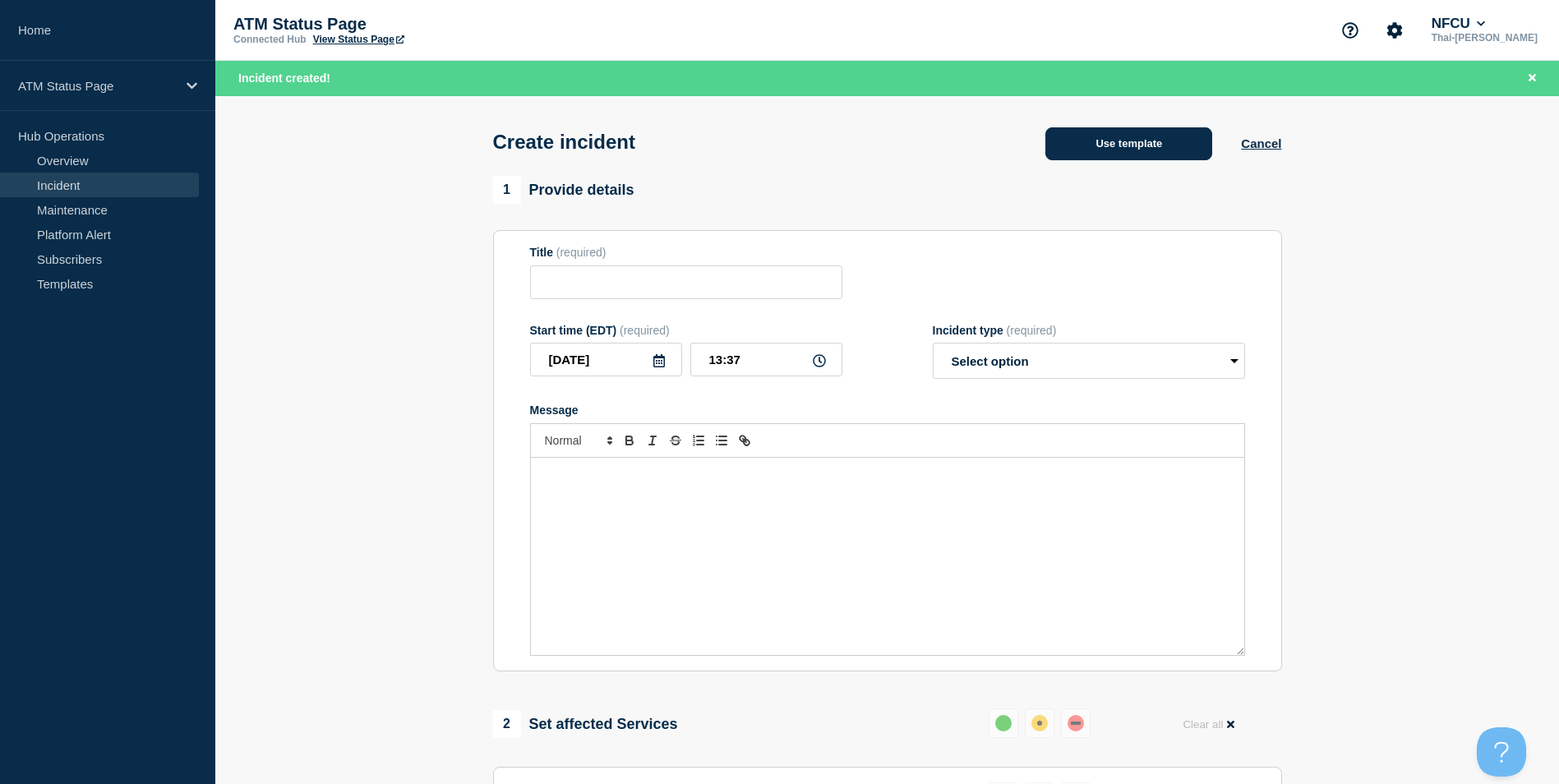
click at [1147, 154] on button "Use template" at bounding box center [1129, 144] width 167 height 33
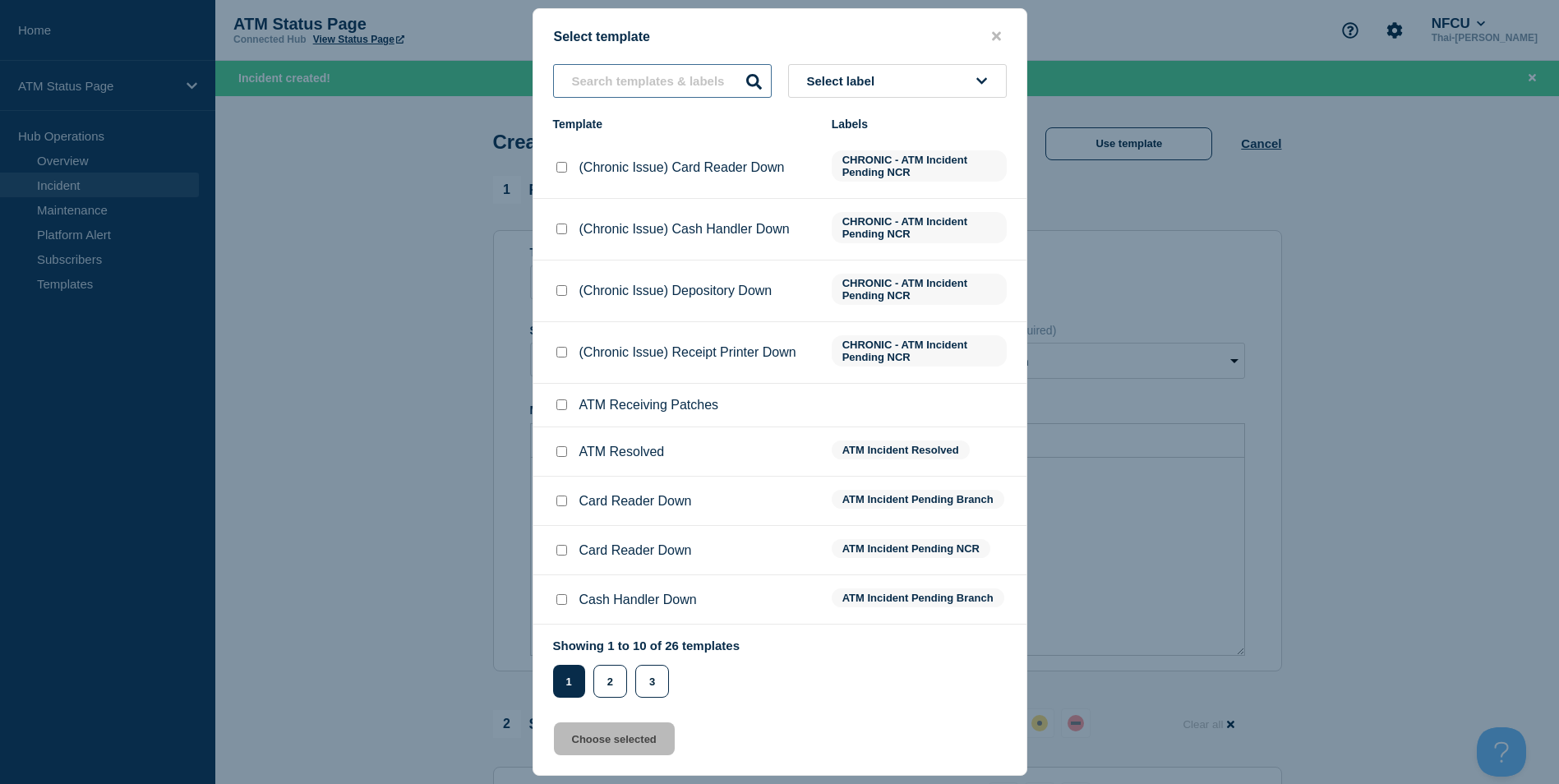
click at [645, 84] on input "text" at bounding box center [662, 80] width 219 height 33
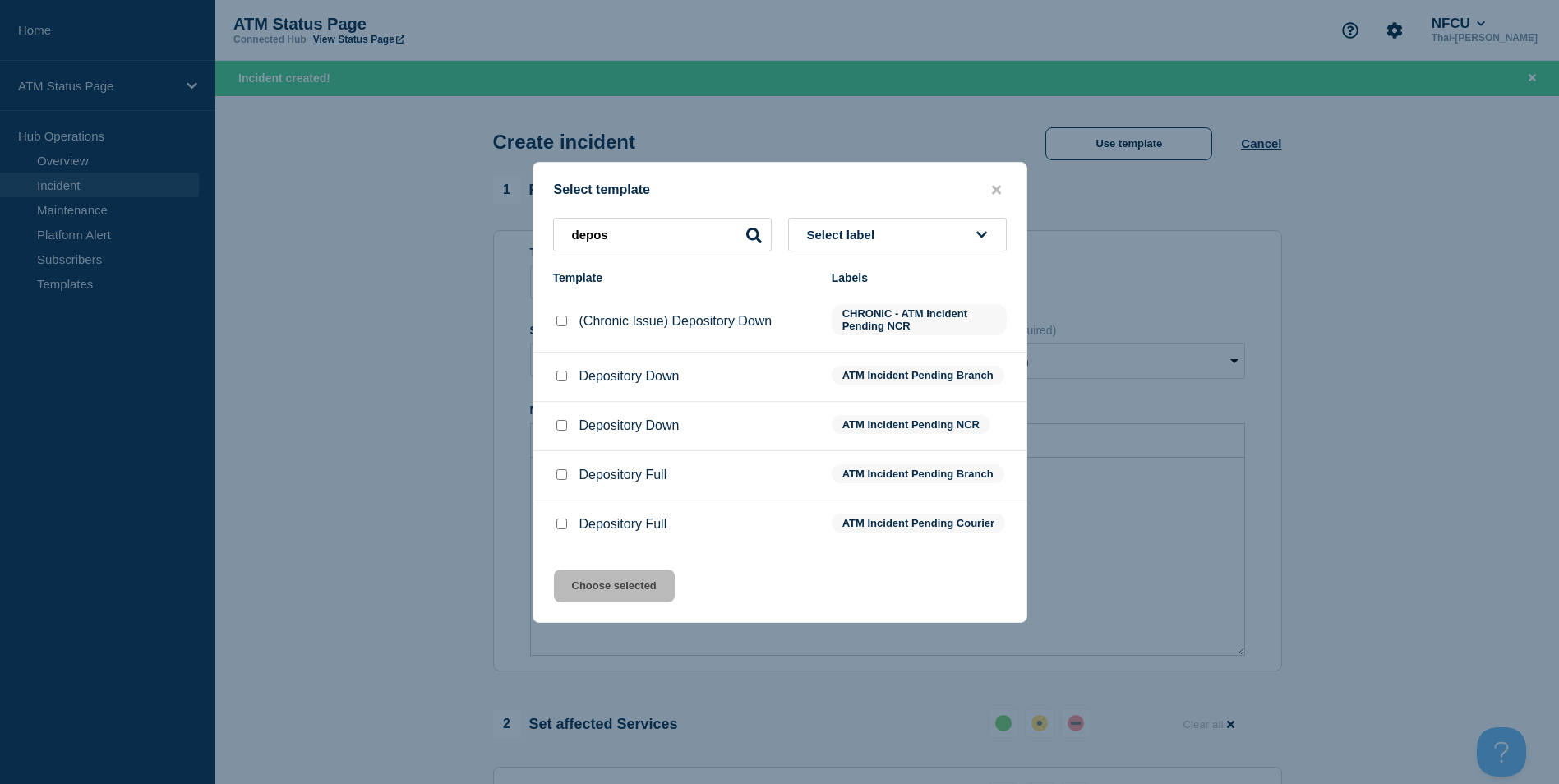
click at [561, 375] on input "Depository Down checkbox" at bounding box center [562, 375] width 11 height 11
click at [610, 600] on button "Choose selected" at bounding box center [614, 586] width 121 height 33
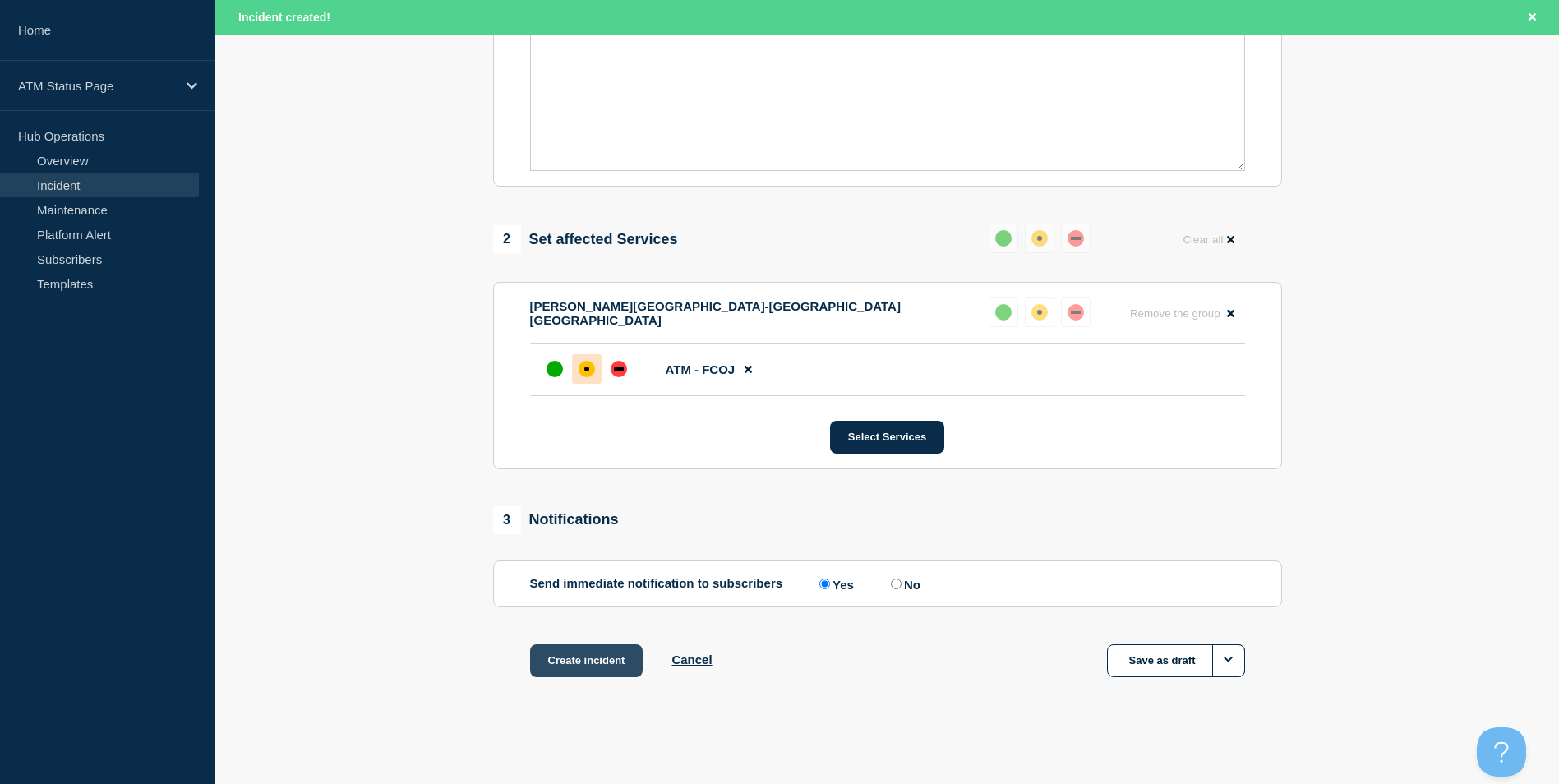
click at [583, 659] on button "Create incident" at bounding box center [587, 661] width 114 height 33
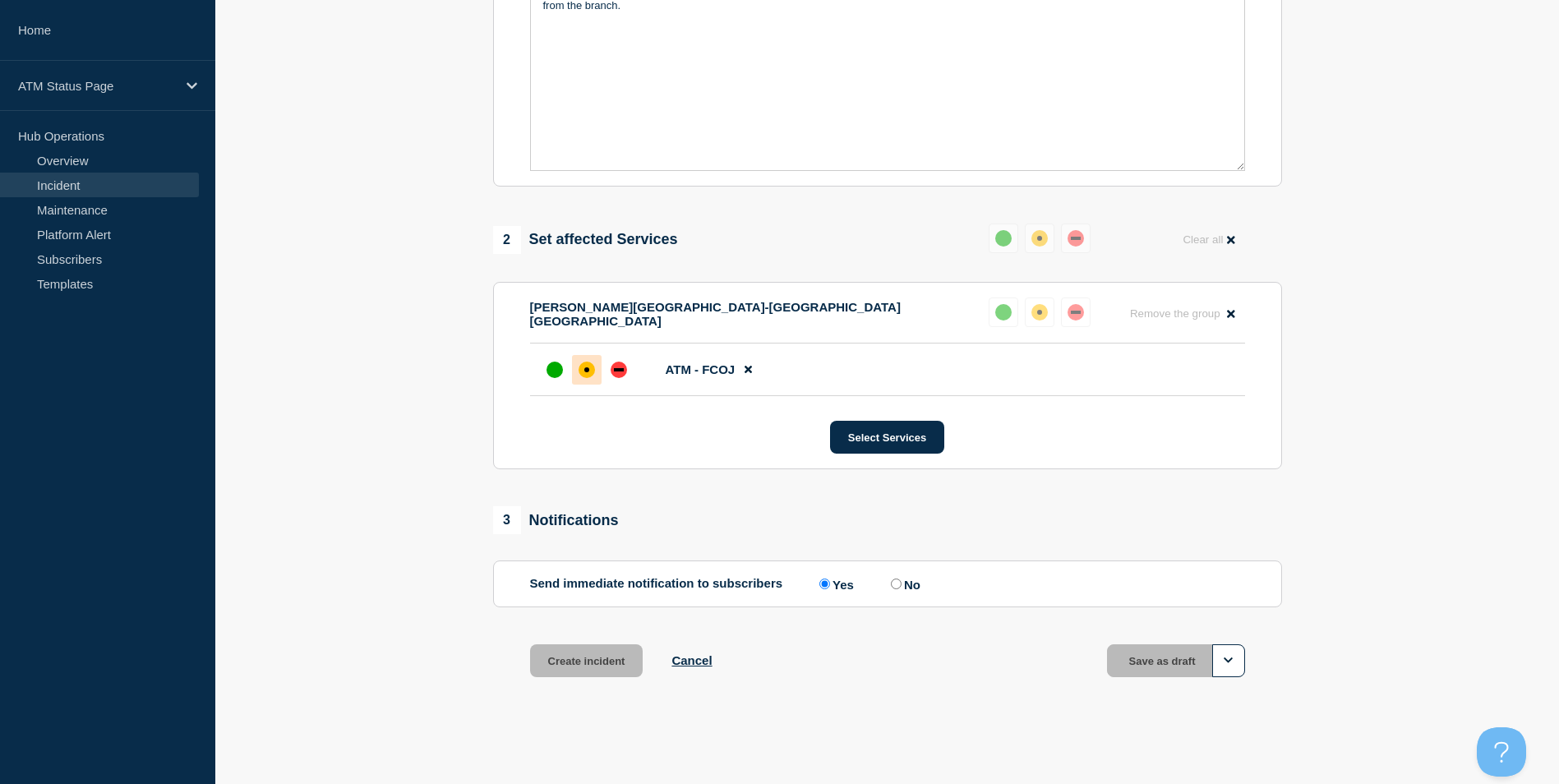
scroll to position [454, 0]
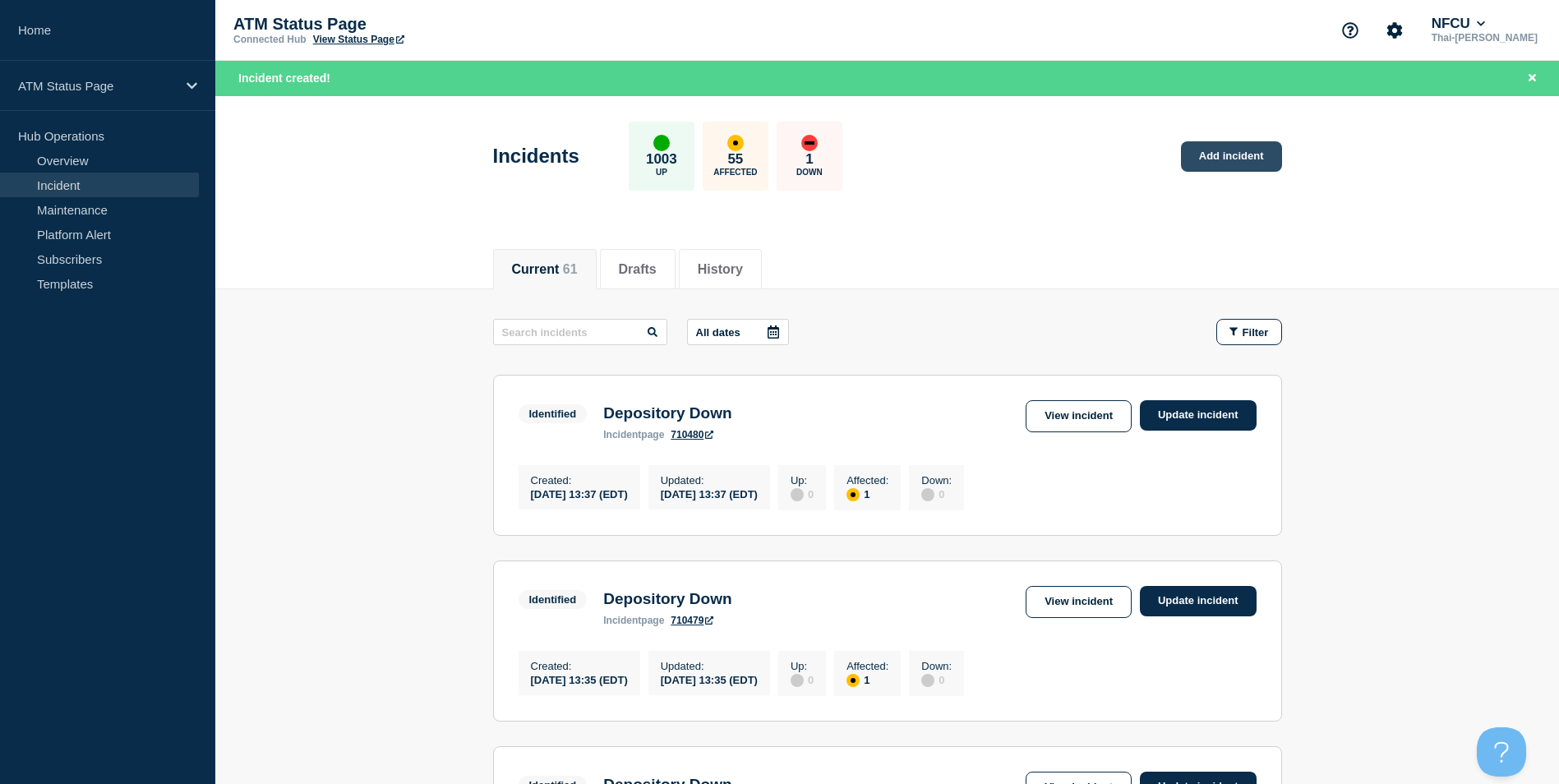
click at [1219, 165] on link "Add incident" at bounding box center [1232, 156] width 101 height 30
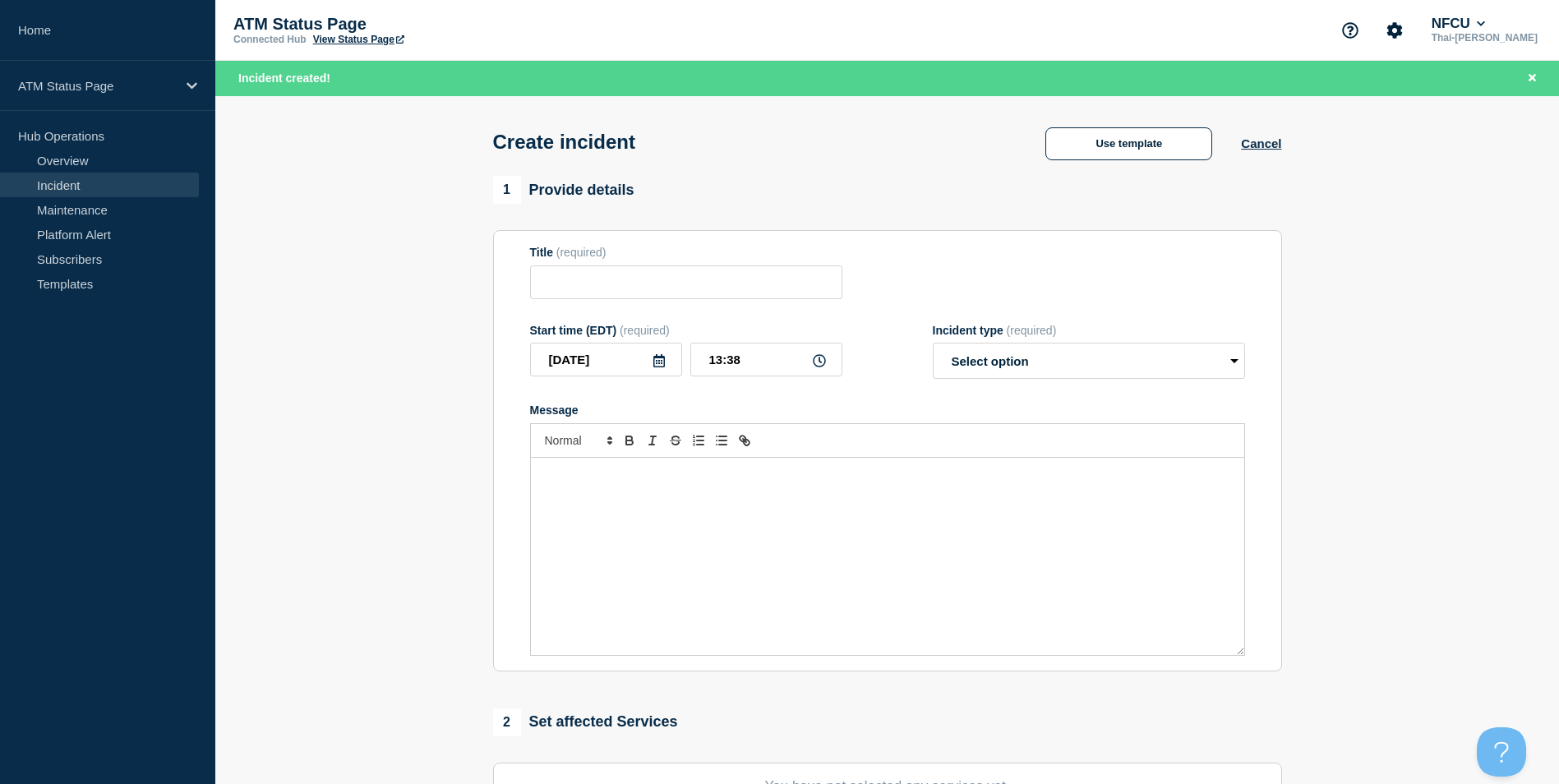
scroll to position [328, 0]
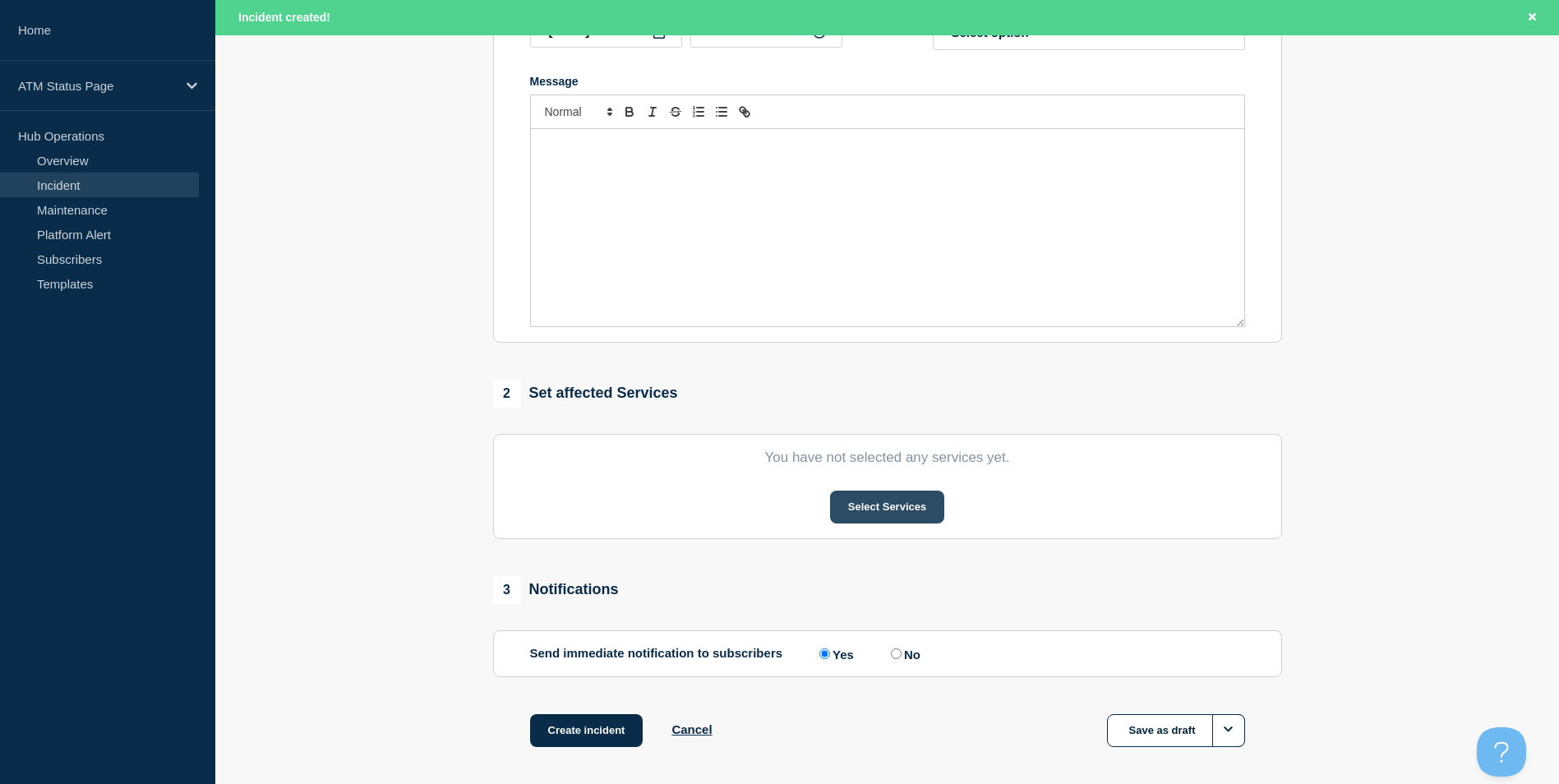
click at [904, 510] on button "Select Services" at bounding box center [887, 507] width 115 height 33
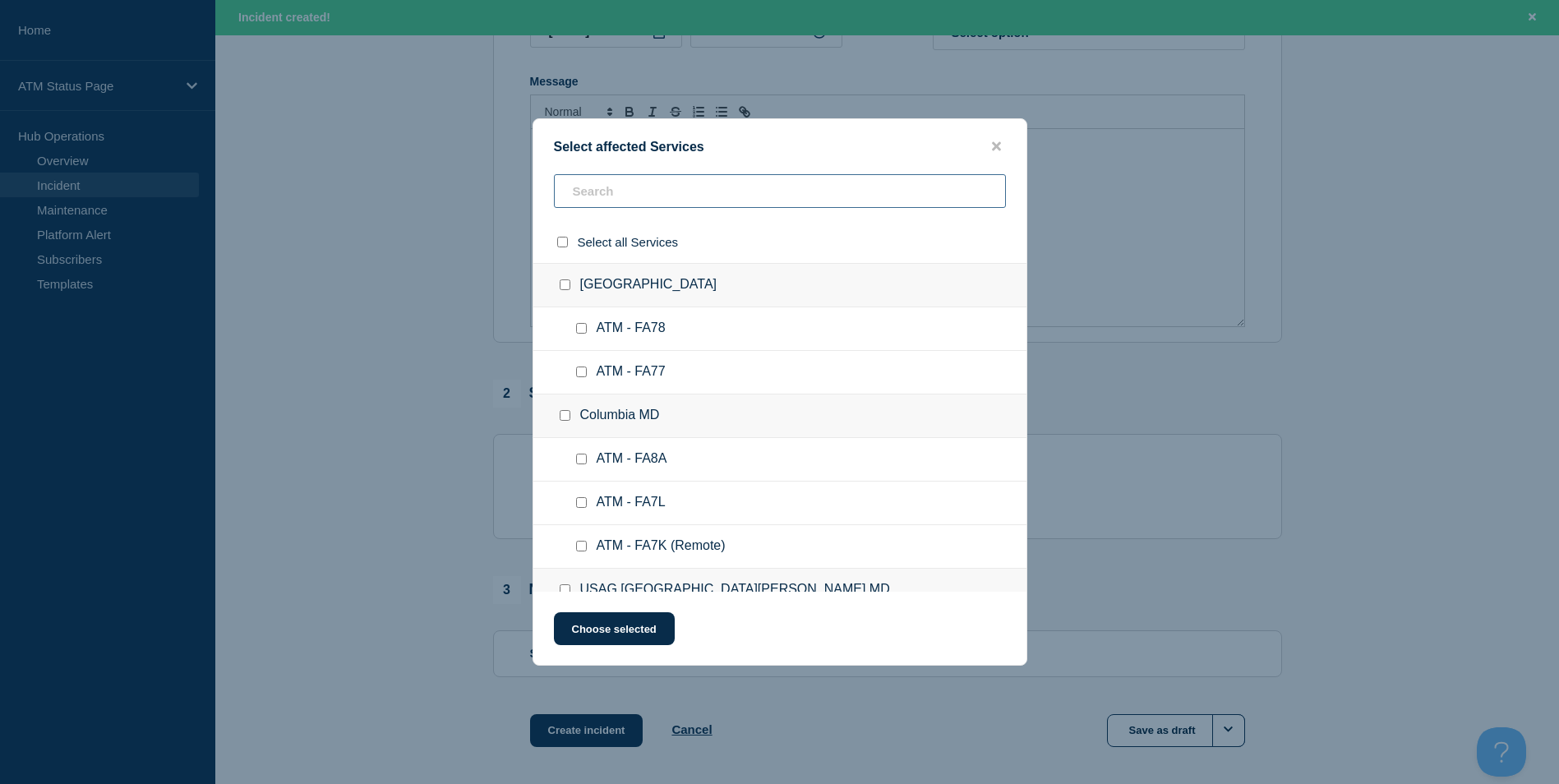
click at [572, 185] on input "text" at bounding box center [780, 191] width 452 height 33
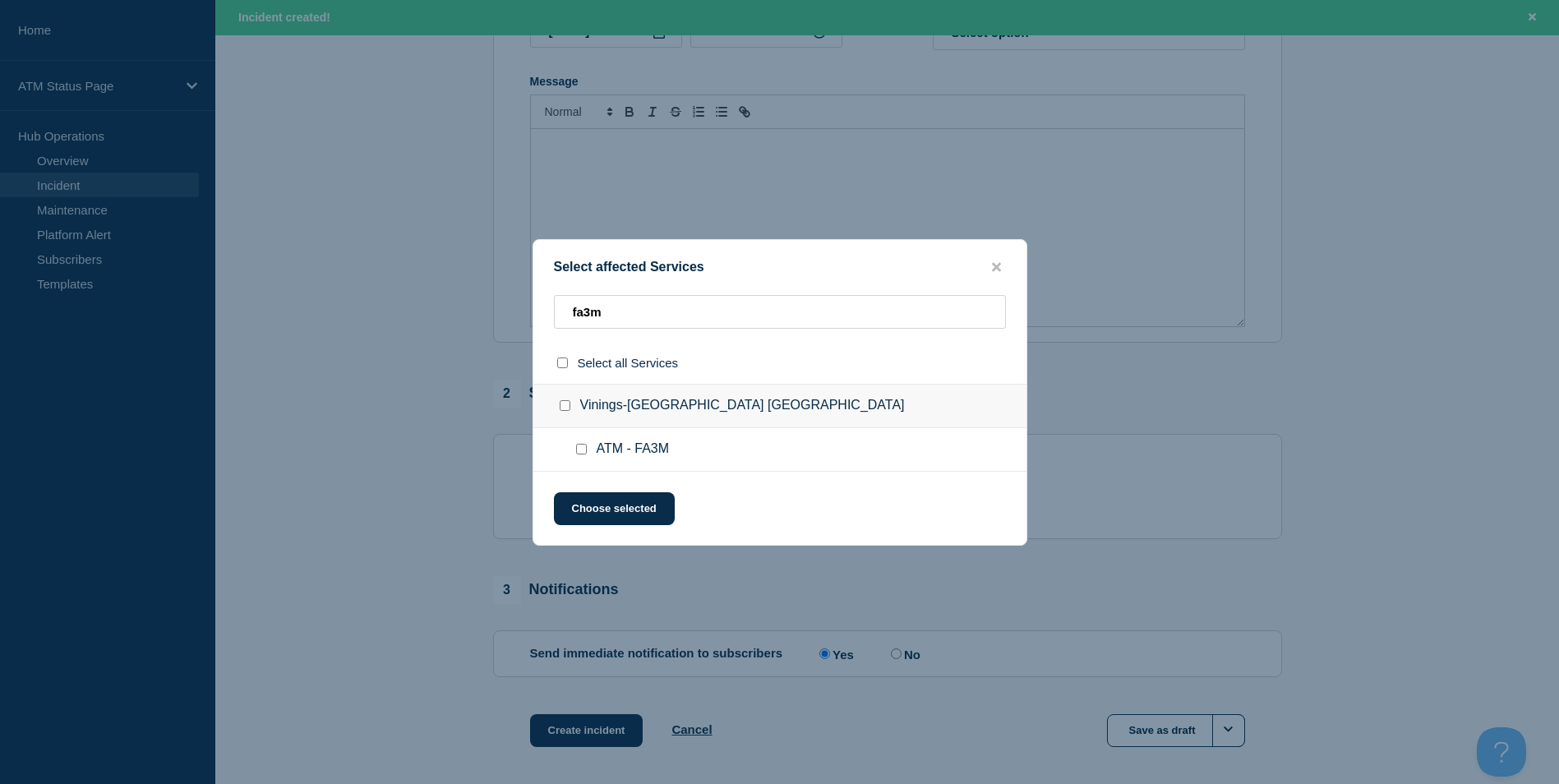
click at [580, 450] on input "ATM - FA3M checkbox" at bounding box center [581, 449] width 11 height 11
click at [609, 495] on button "Choose selected" at bounding box center [614, 509] width 121 height 33
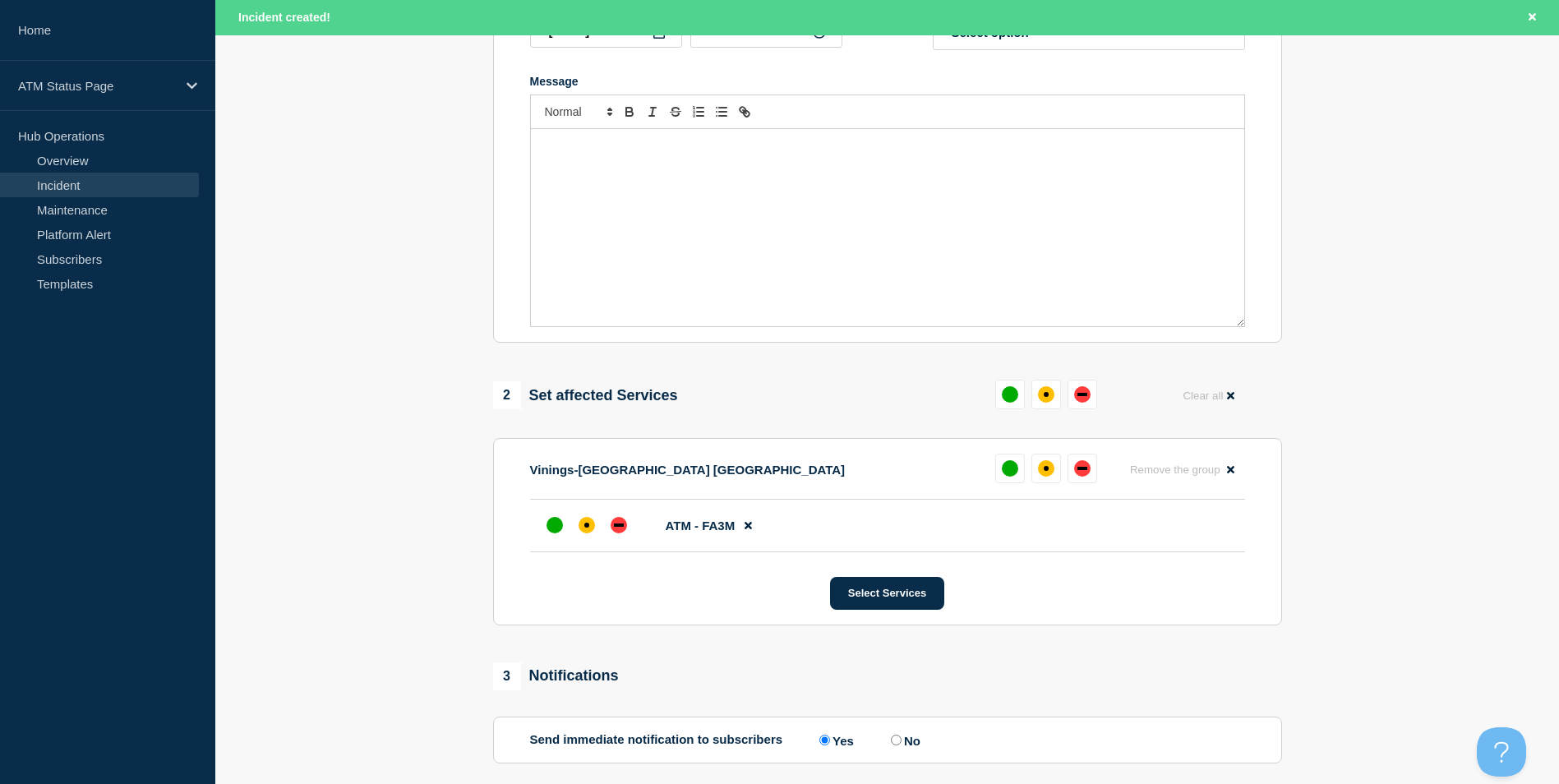
click at [591, 513] on li "ATM - FA3M" at bounding box center [887, 526] width 715 height 53
click at [585, 523] on div "affected" at bounding box center [586, 524] width 17 height 17
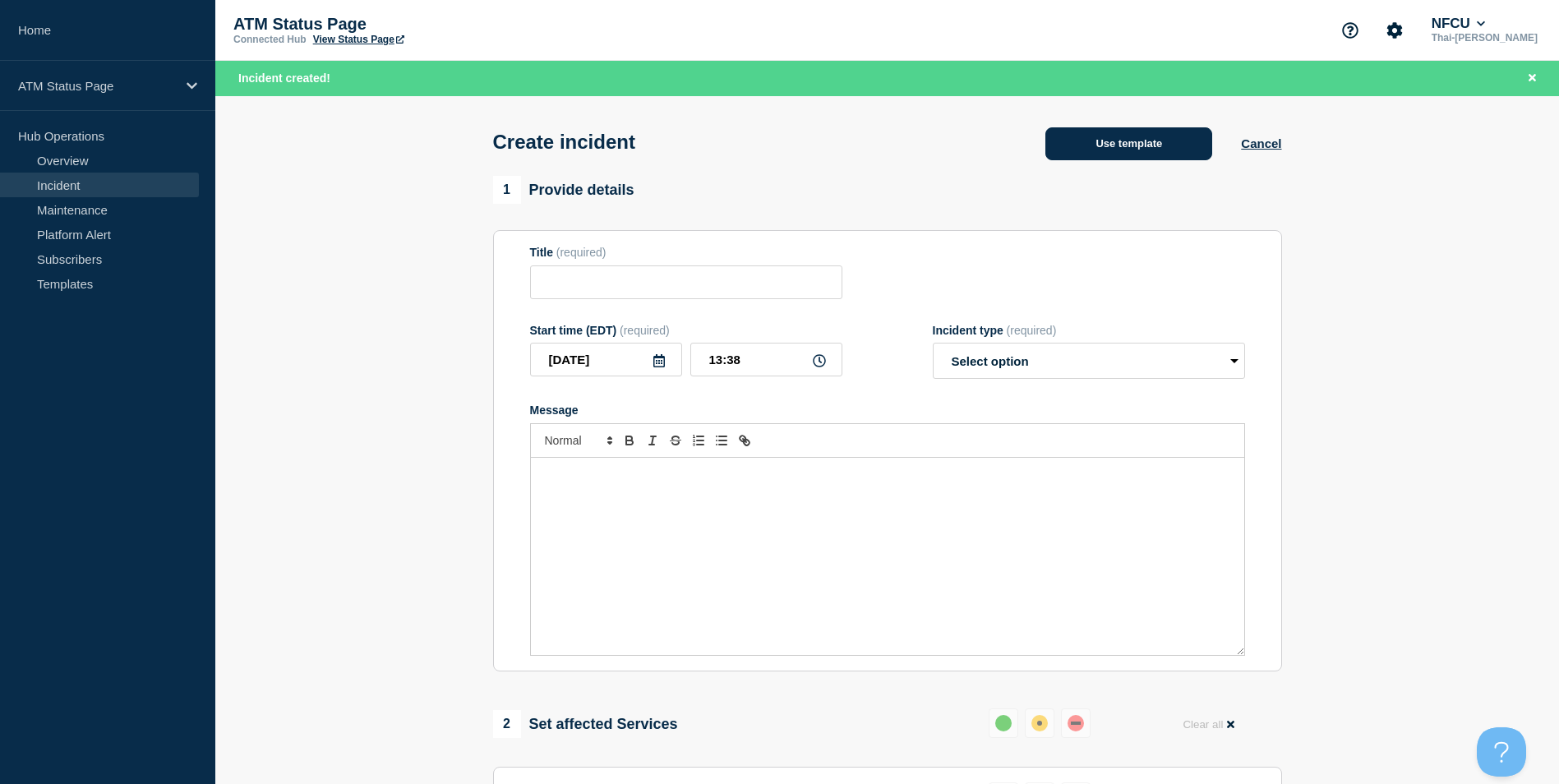
click at [1080, 143] on button "Use template" at bounding box center [1129, 144] width 167 height 33
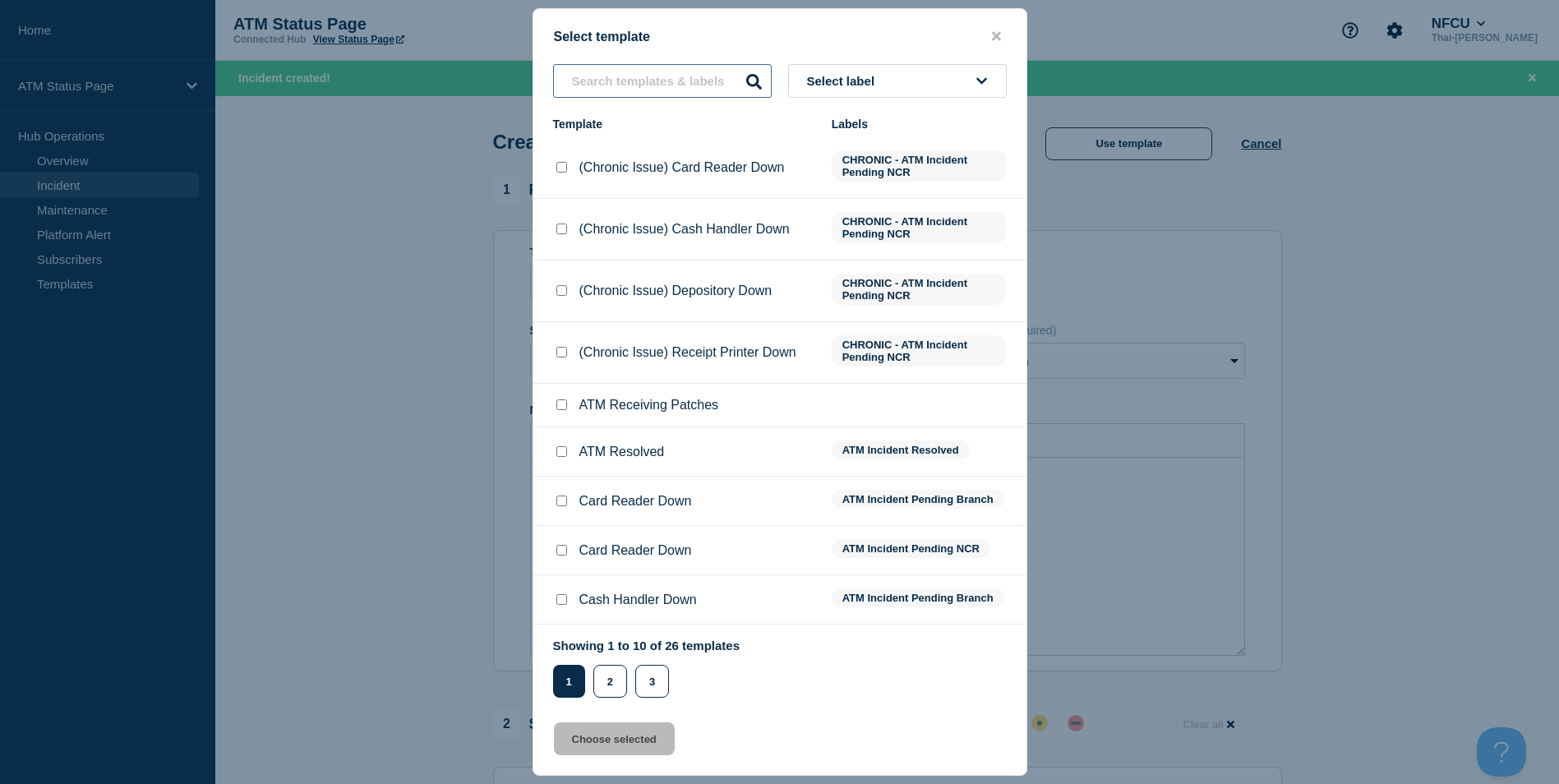
click at [636, 79] on input "text" at bounding box center [662, 80] width 219 height 33
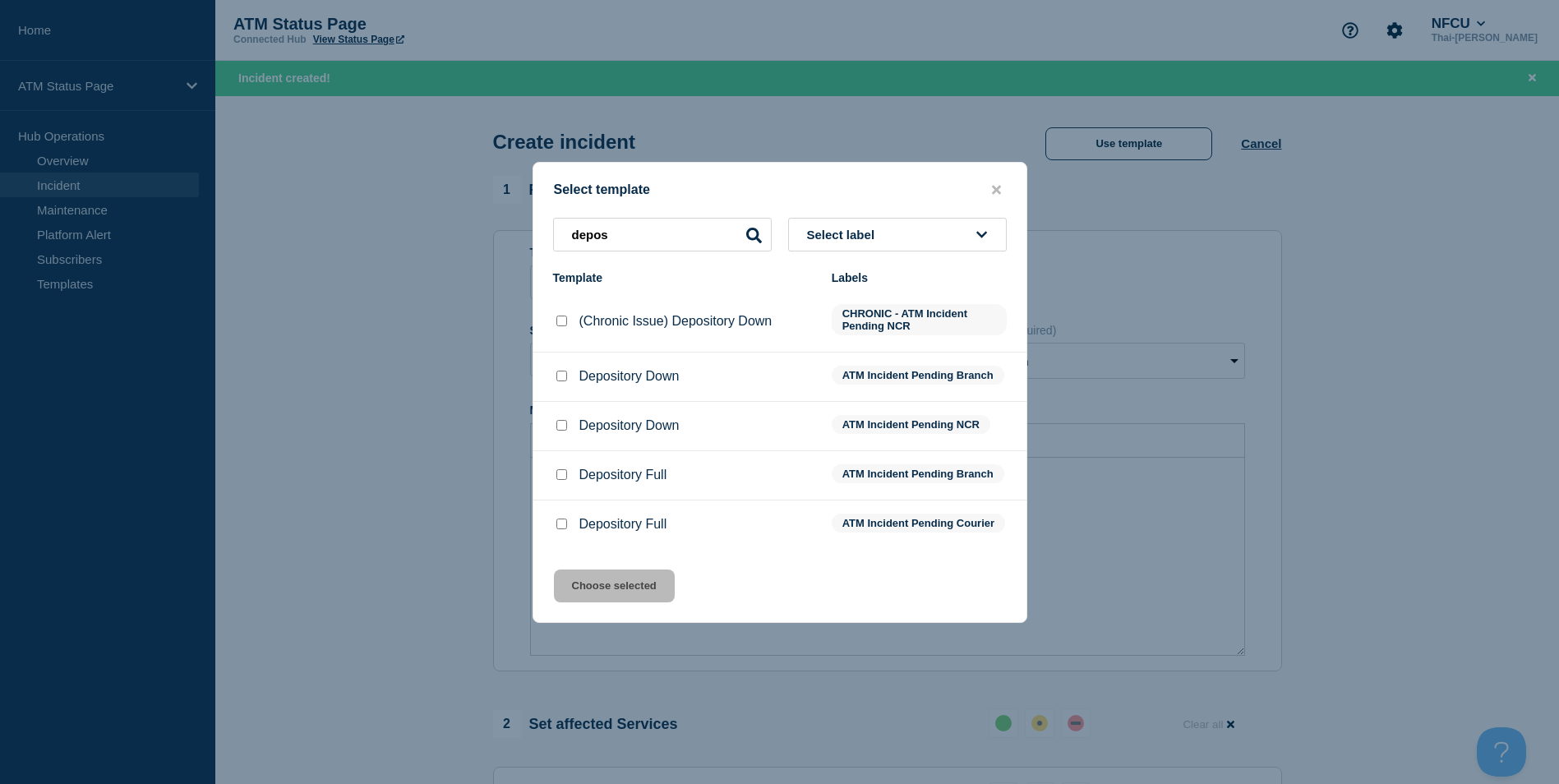
click at [565, 371] on input "Depository Down checkbox" at bounding box center [562, 375] width 11 height 11
click at [602, 602] on button "Choose selected" at bounding box center [614, 586] width 121 height 33
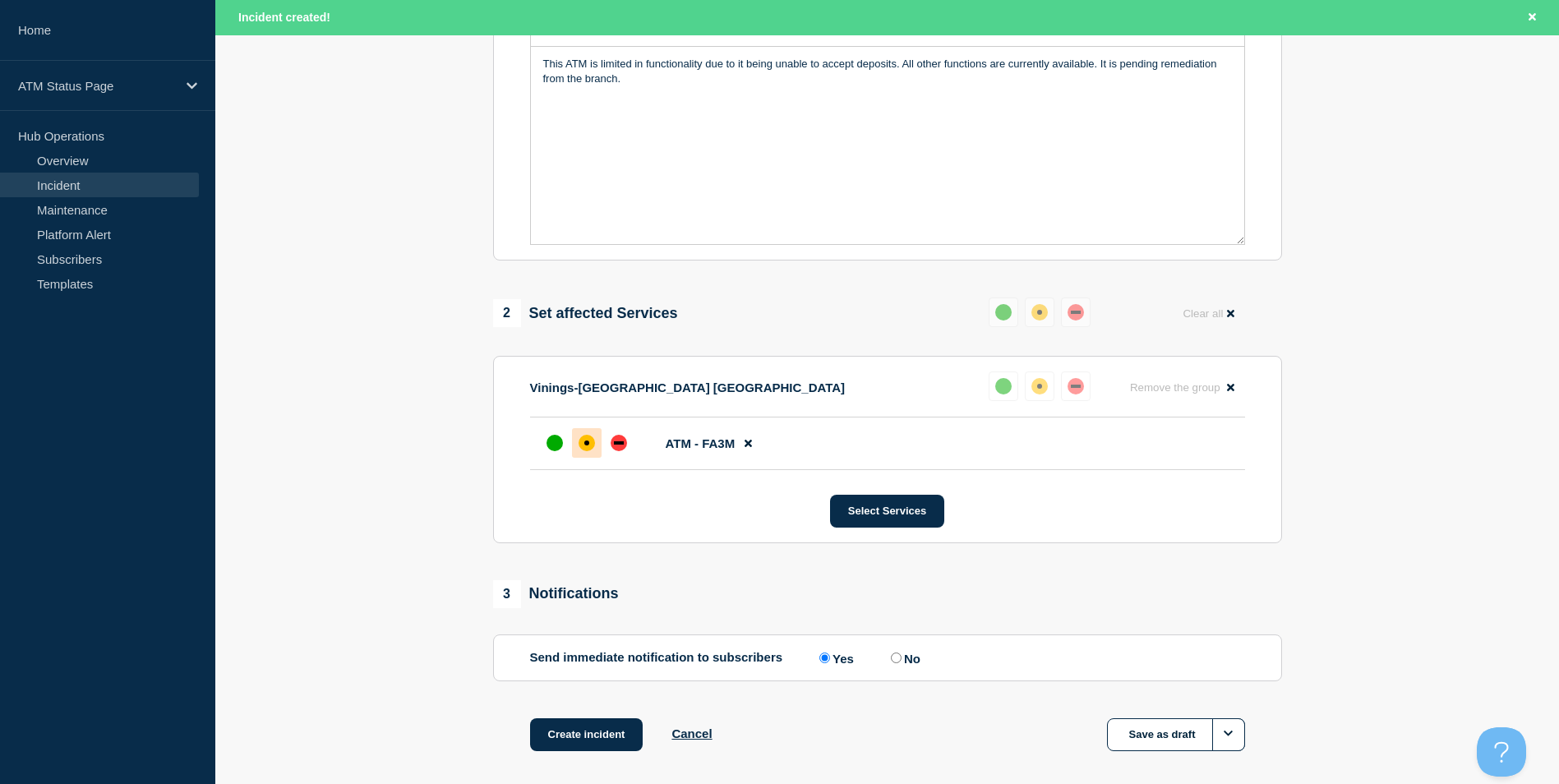
scroll to position [489, 0]
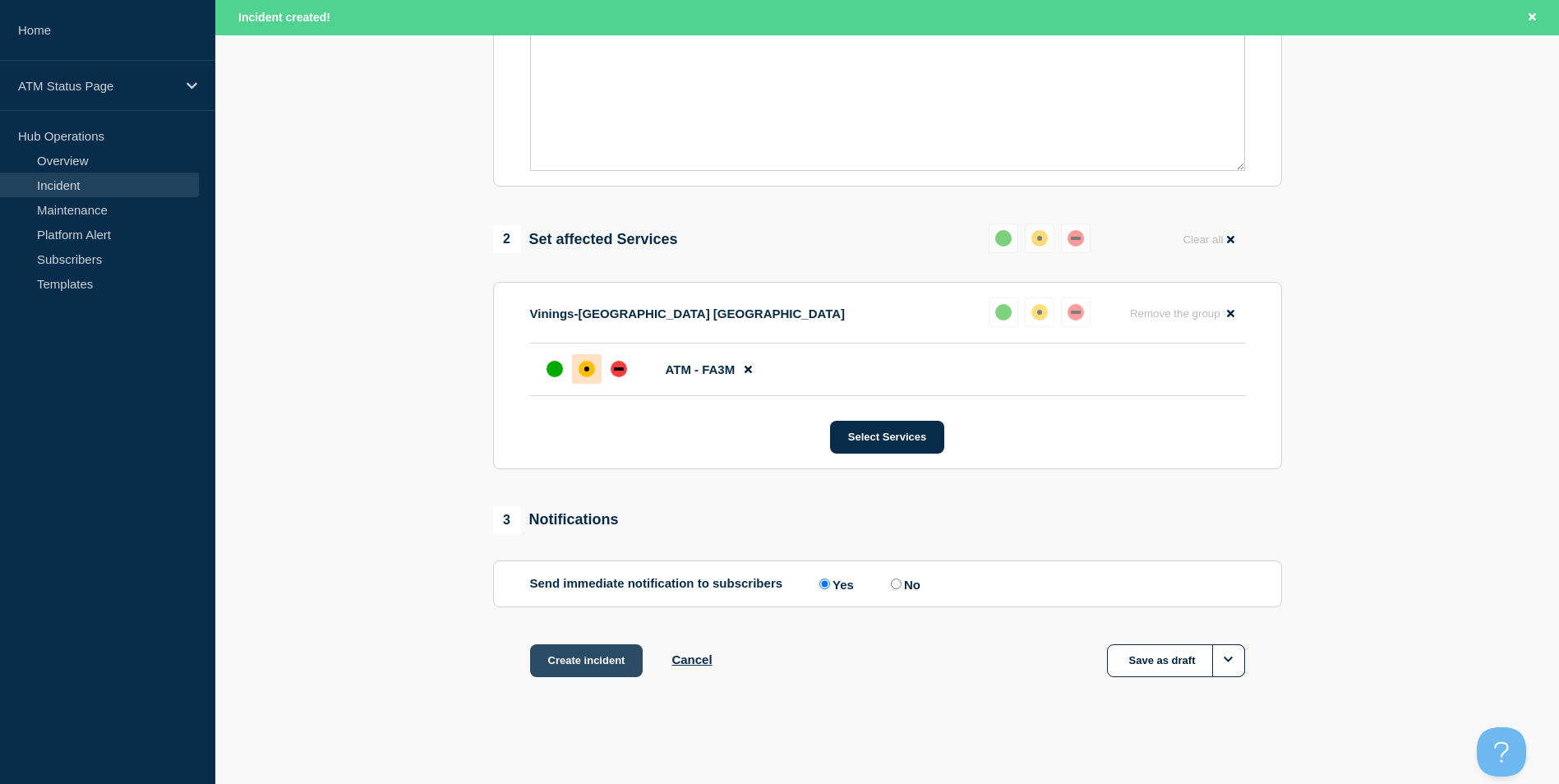
click at [589, 658] on button "Create incident" at bounding box center [587, 661] width 114 height 33
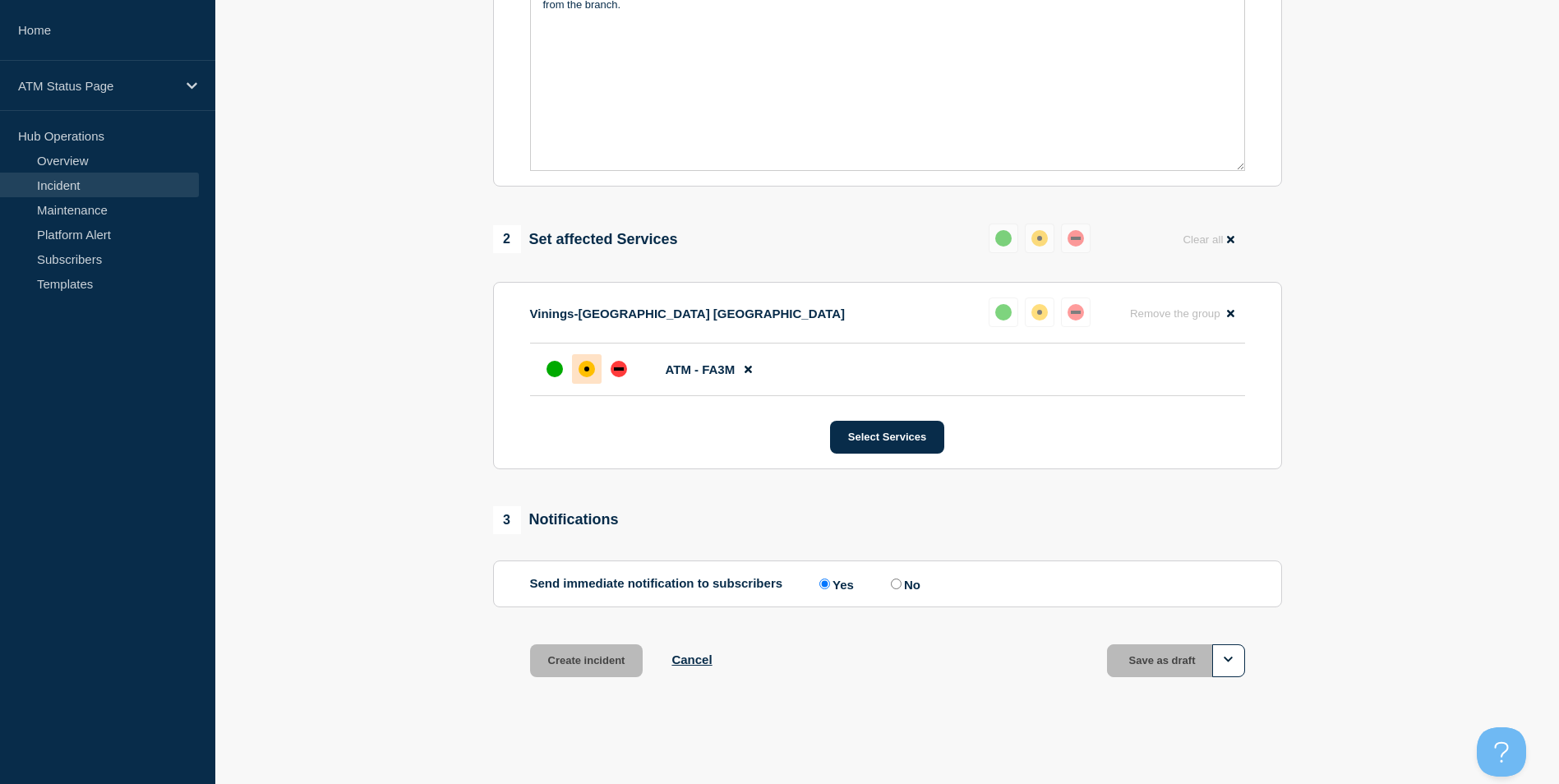
scroll to position [454, 0]
